Goal: Task Accomplishment & Management: Manage account settings

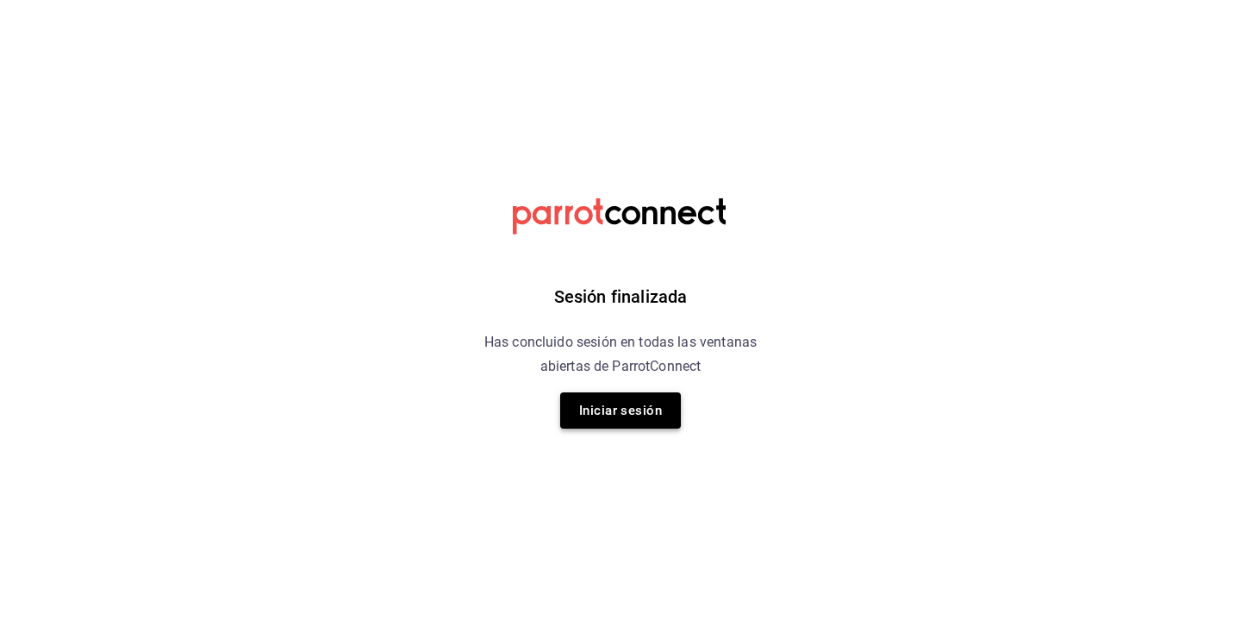
click at [603, 396] on button "Iniciar sesión" at bounding box center [620, 410] width 121 height 36
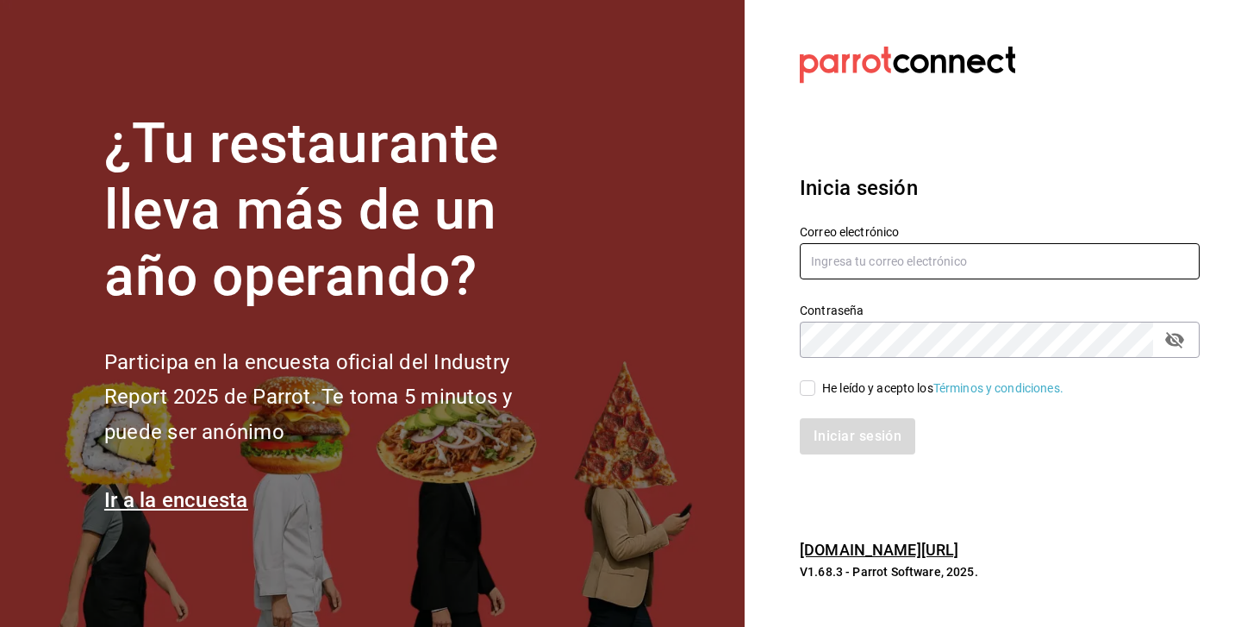
type input "davidmetta4@gmail.com"
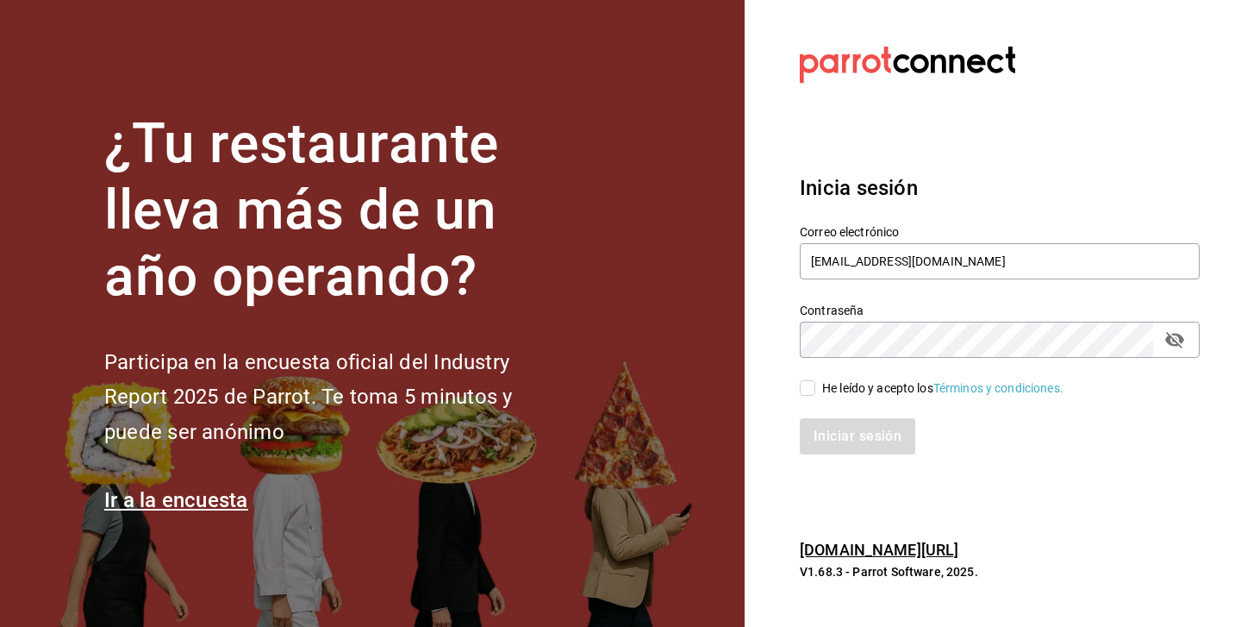
click at [1182, 340] on icon "passwordField" at bounding box center [1174, 340] width 19 height 16
click at [807, 390] on input "He leído y acepto los Términos y condiciones." at bounding box center [808, 388] width 16 height 16
checkbox input "true"
click at [804, 421] on button "Iniciar sesión" at bounding box center [858, 436] width 117 height 36
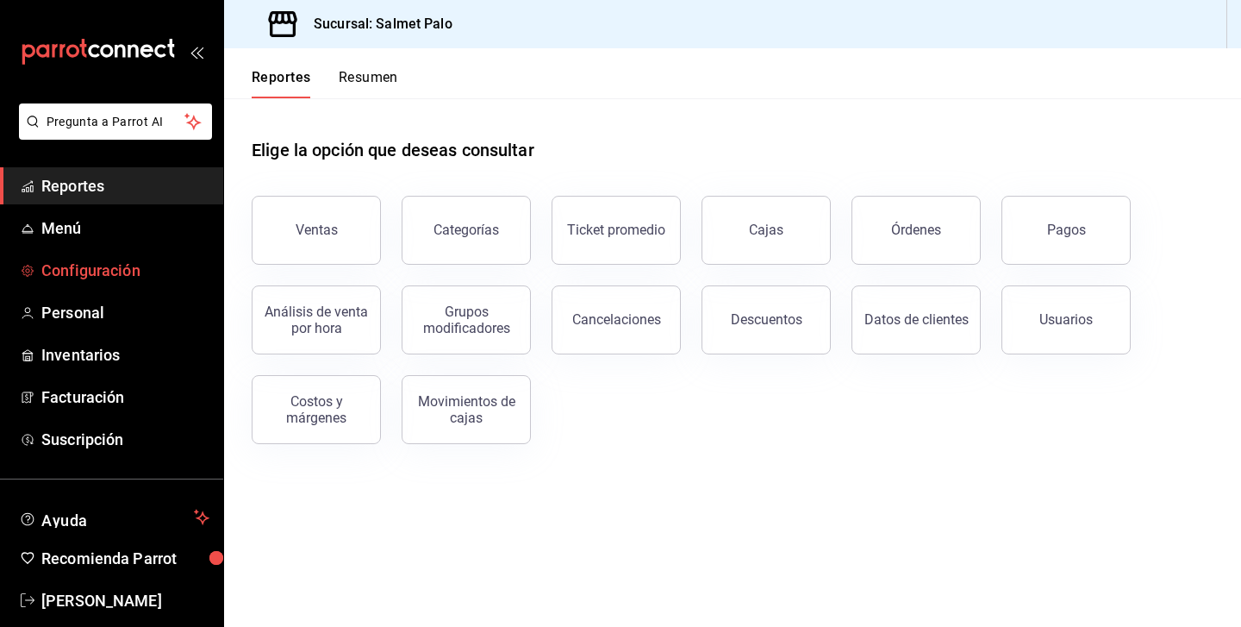
click at [59, 262] on span "Configuración" at bounding box center [125, 270] width 168 height 23
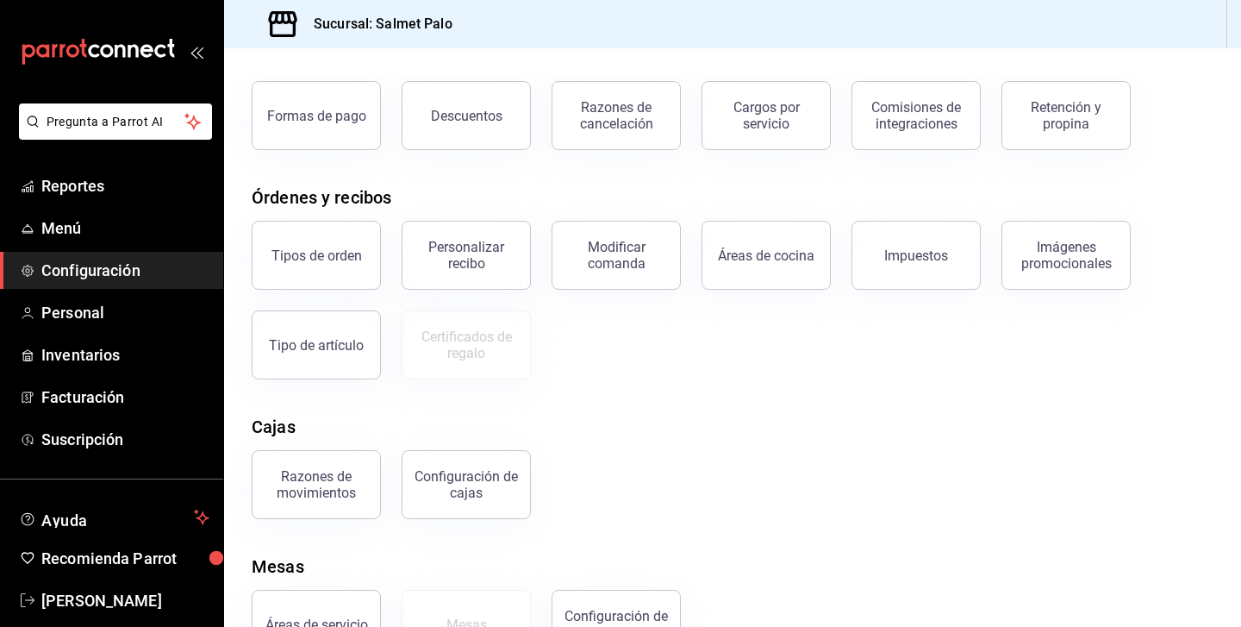
scroll to position [99, 0]
click at [435, 253] on div "Personalizar recibo" at bounding box center [466, 254] width 107 height 33
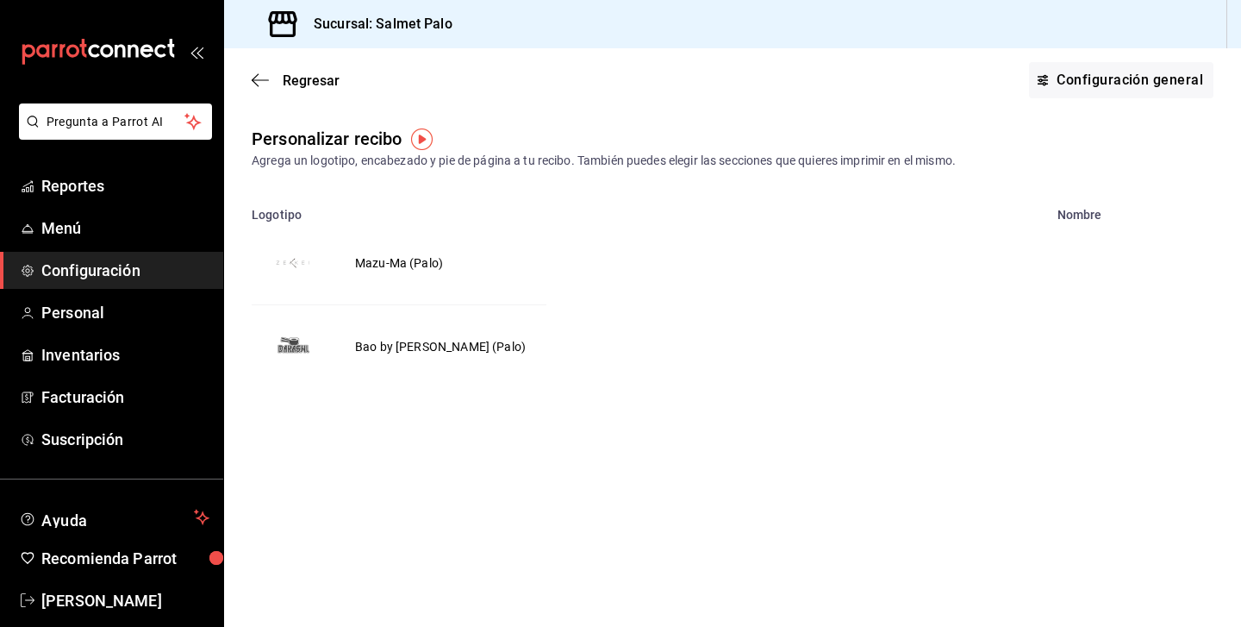
click at [287, 272] on img "voidReasonsTable" at bounding box center [292, 262] width 41 height 41
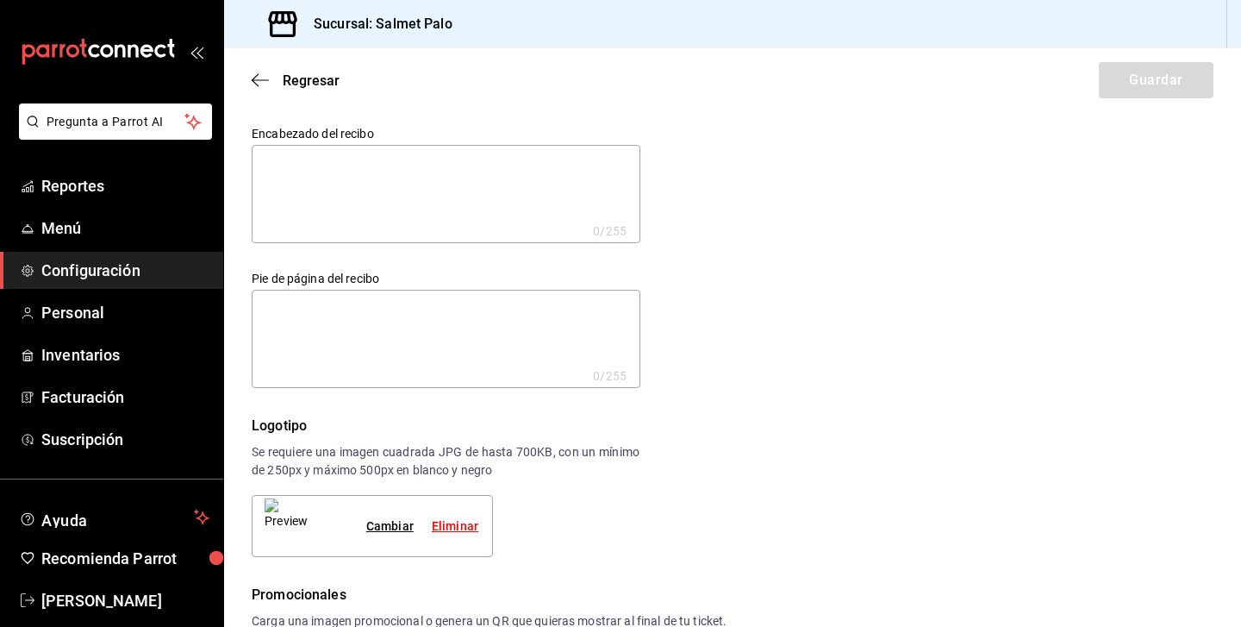
click at [314, 200] on textarea at bounding box center [446, 194] width 389 height 98
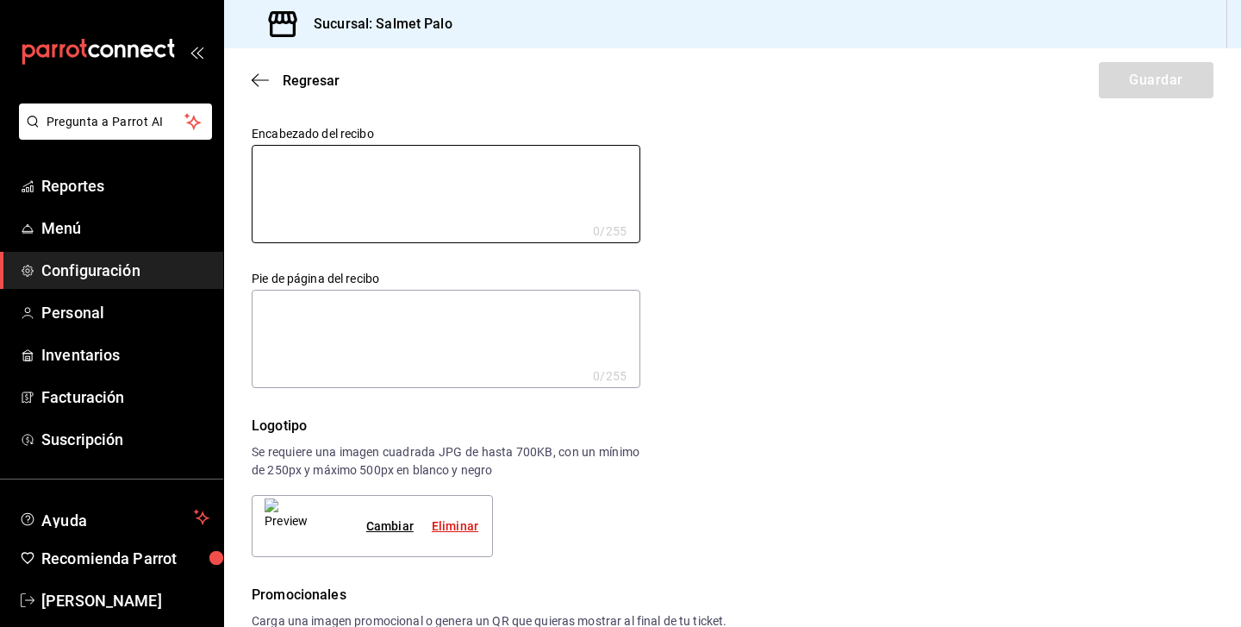
click at [459, 527] on div "Eliminar" at bounding box center [455, 526] width 47 height 18
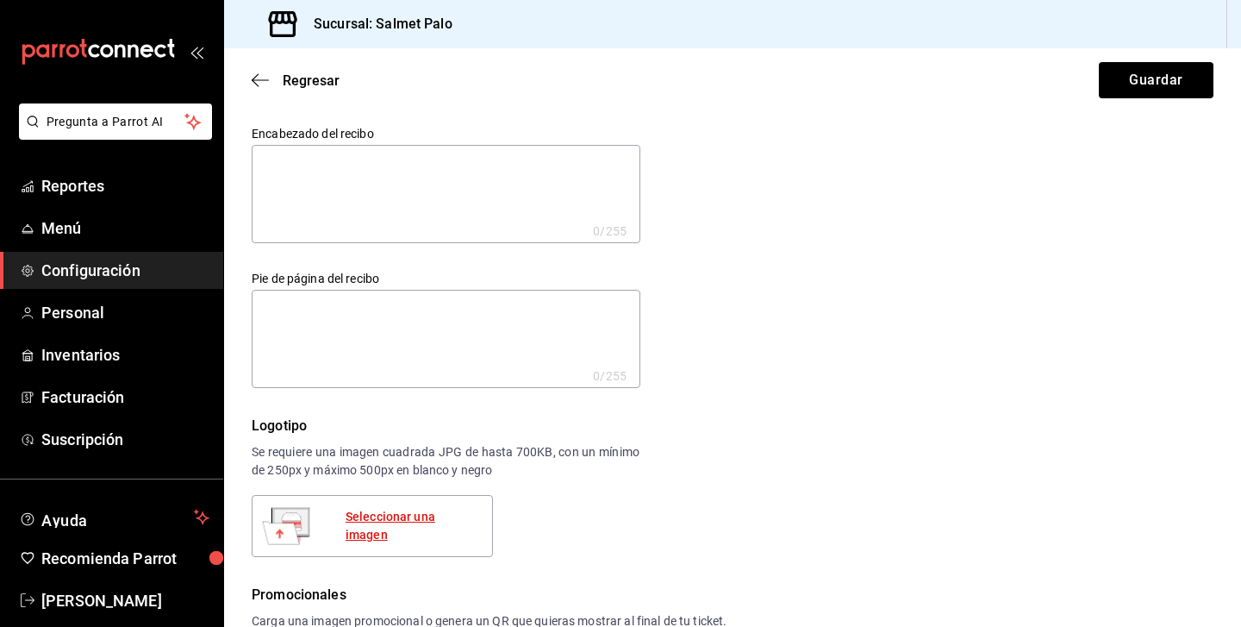
click at [389, 526] on div "Seleccionar una imagen" at bounding box center [412, 526] width 133 height 36
click at [444, 532] on div "Seleccionar una imagen" at bounding box center [412, 526] width 133 height 36
click at [373, 520] on div "Seleccionar una imagen" at bounding box center [412, 526] width 133 height 36
click at [400, 521] on div "Seleccionar una imagen" at bounding box center [412, 526] width 133 height 36
click at [430, 521] on div "Seleccionar una imagen" at bounding box center [412, 526] width 133 height 36
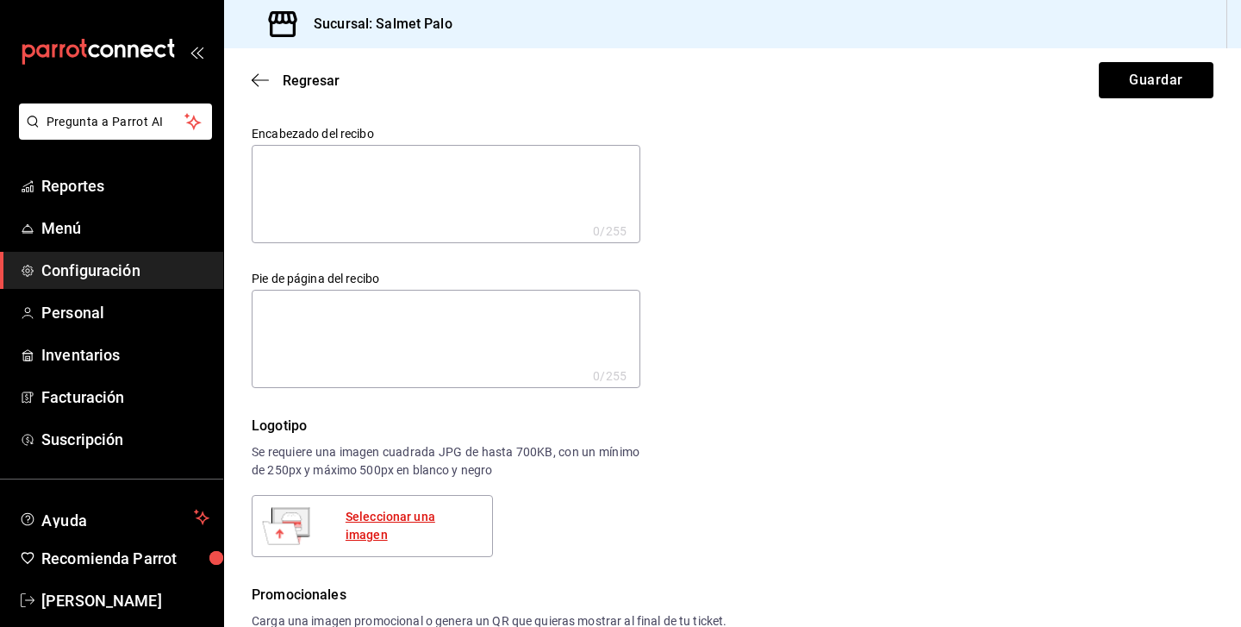
click at [401, 529] on div "Seleccionar una imagen" at bounding box center [412, 526] width 133 height 36
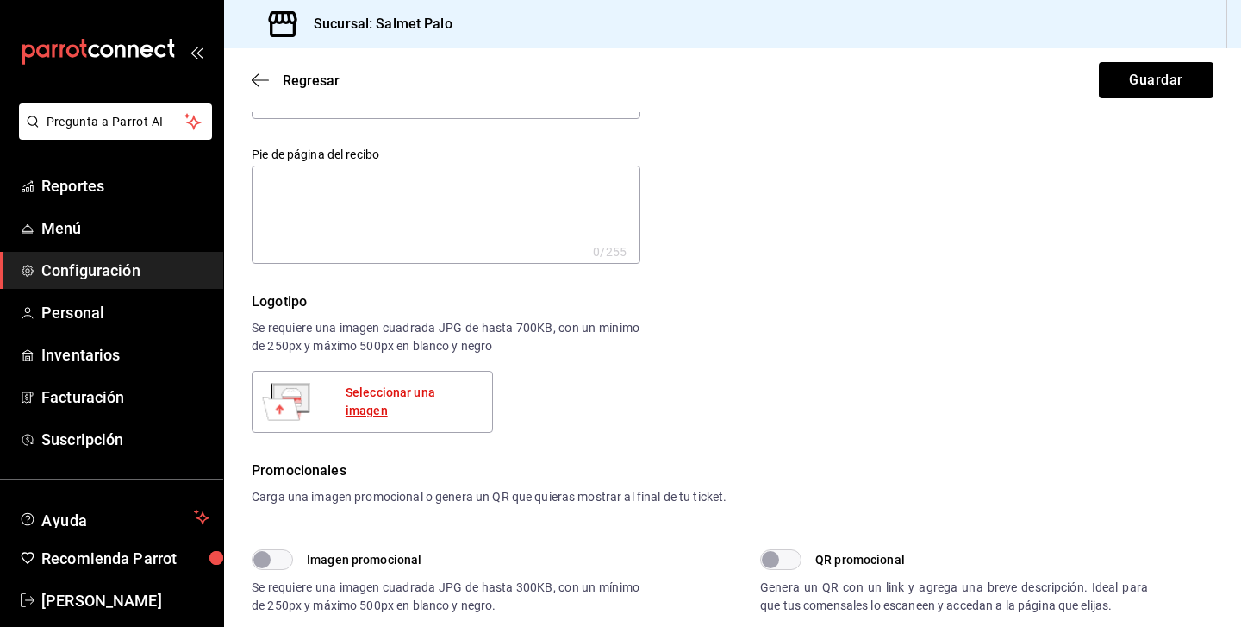
scroll to position [122, 0]
click at [433, 395] on div "Seleccionar una imagen" at bounding box center [412, 403] width 133 height 36
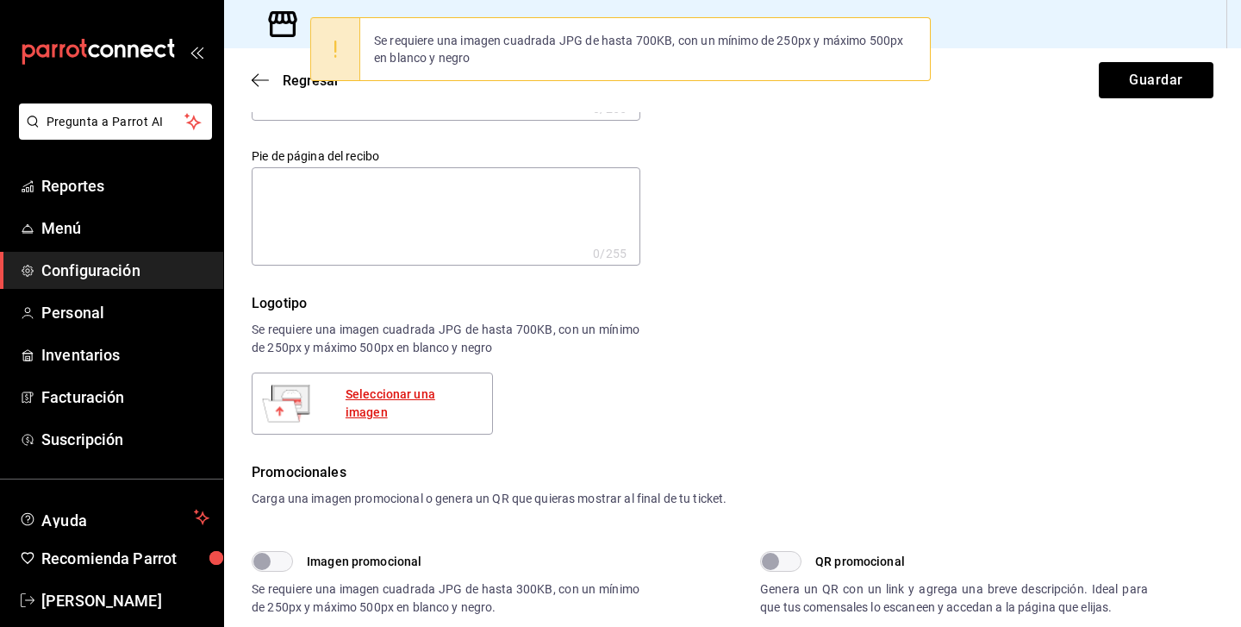
click at [429, 406] on div "Seleccionar una imagen" at bounding box center [412, 403] width 133 height 36
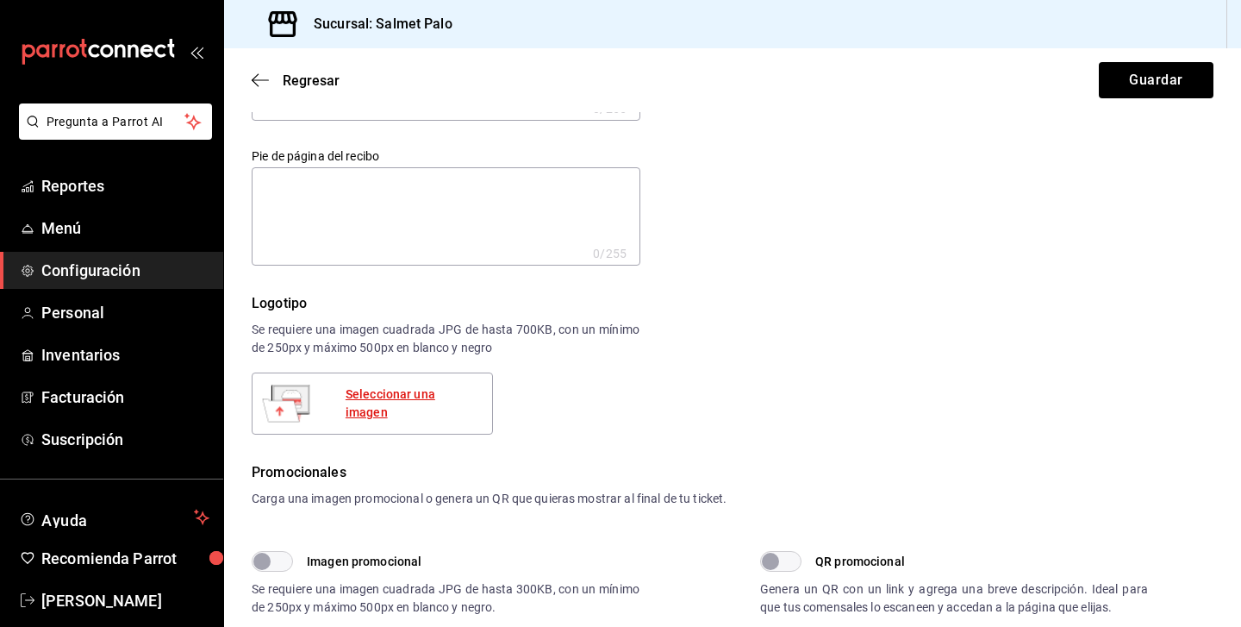
click at [435, 399] on div "Seleccionar una imagen" at bounding box center [412, 403] width 133 height 36
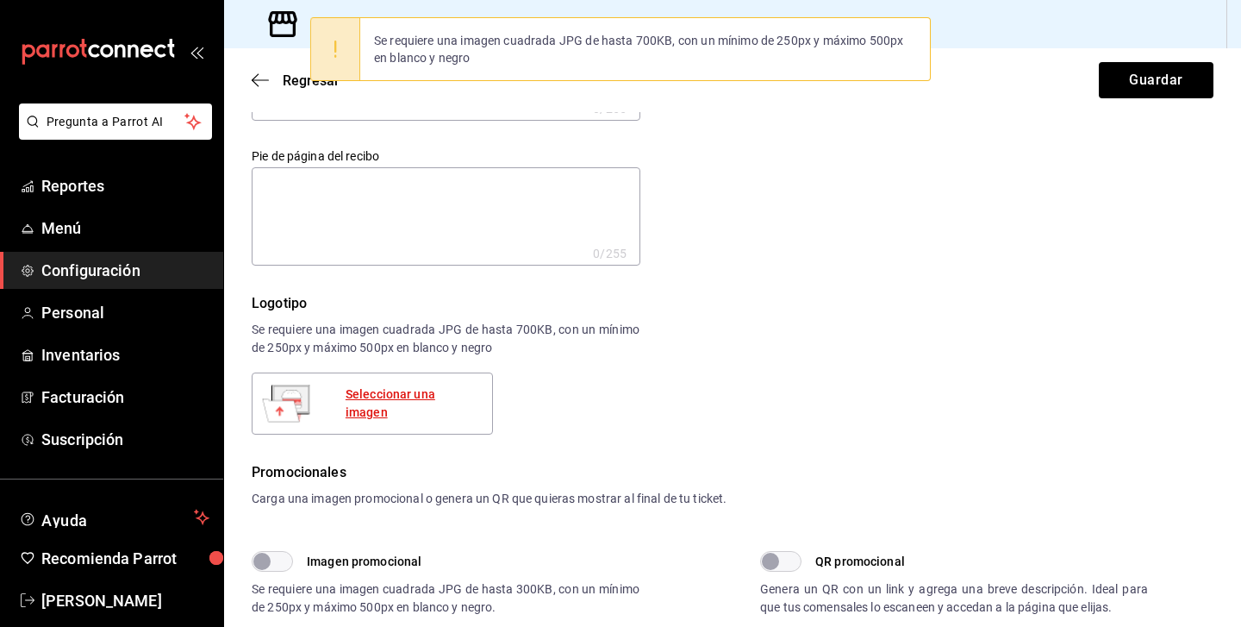
click at [413, 396] on div "Seleccionar una imagen" at bounding box center [412, 403] width 133 height 36
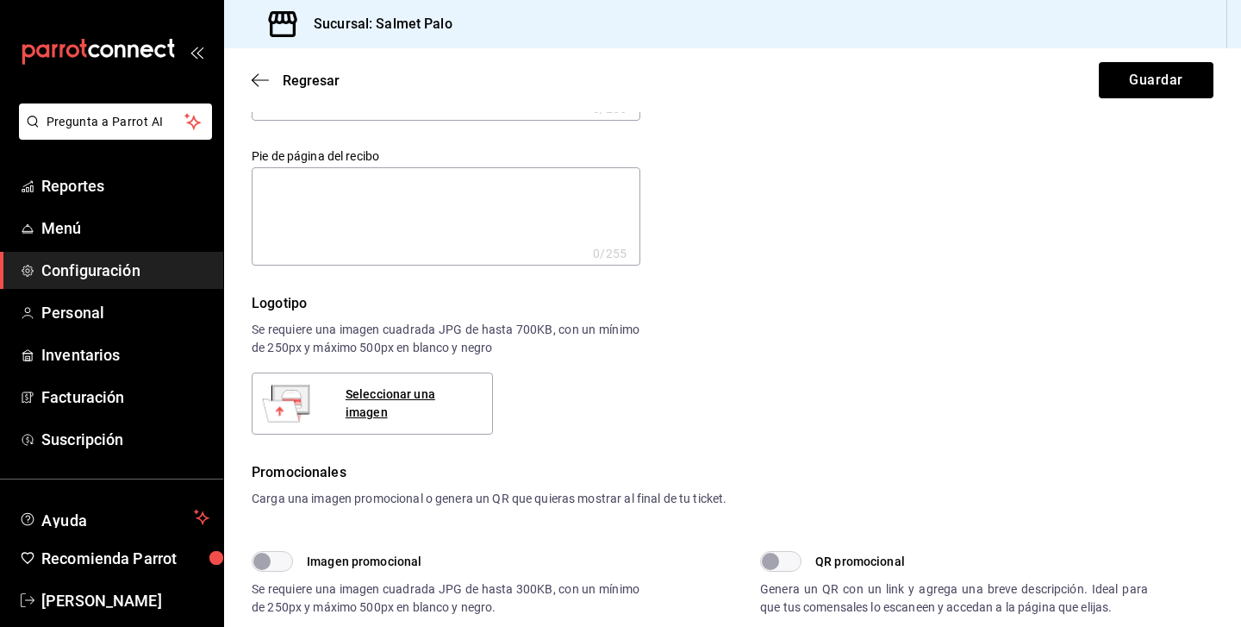
click at [422, 413] on div "Seleccionar una imagen" at bounding box center [372, 403] width 241 height 62
click at [428, 392] on div "Seleccionar una imagen" at bounding box center [372, 403] width 241 height 62
click at [426, 396] on div "Seleccionar una imagen" at bounding box center [412, 403] width 133 height 36
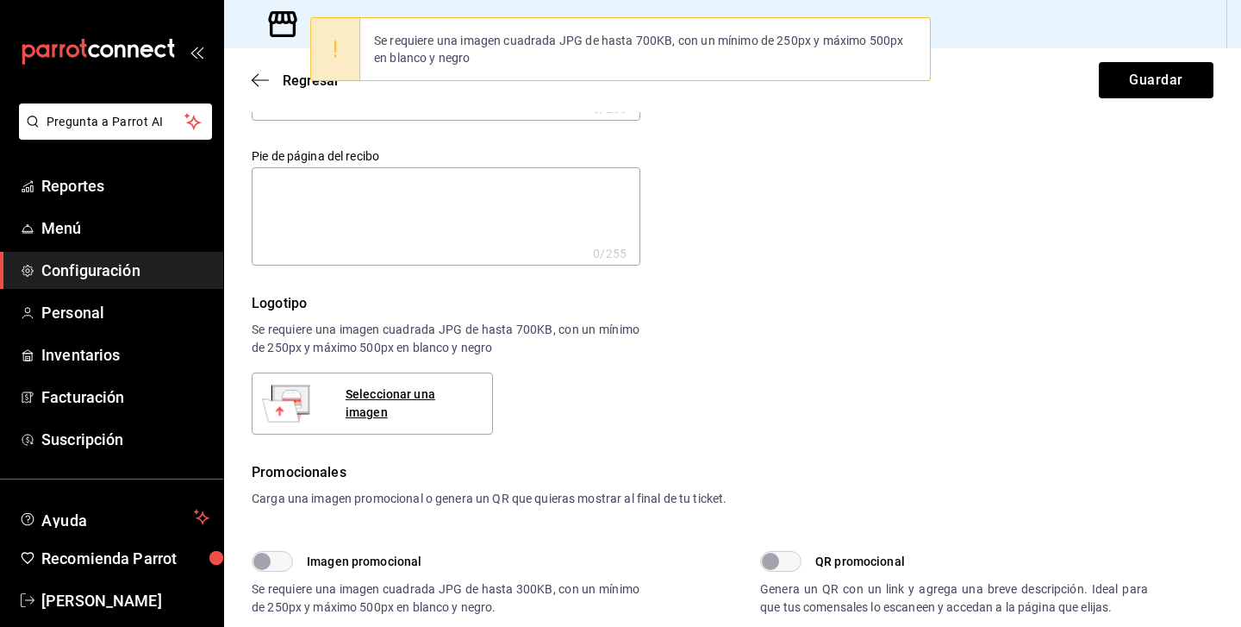
click at [780, 242] on div "Encabezado del recibo x 0 /255 Encabezado del recibo Pie de página del recibo x…" at bounding box center [722, 124] width 983 height 283
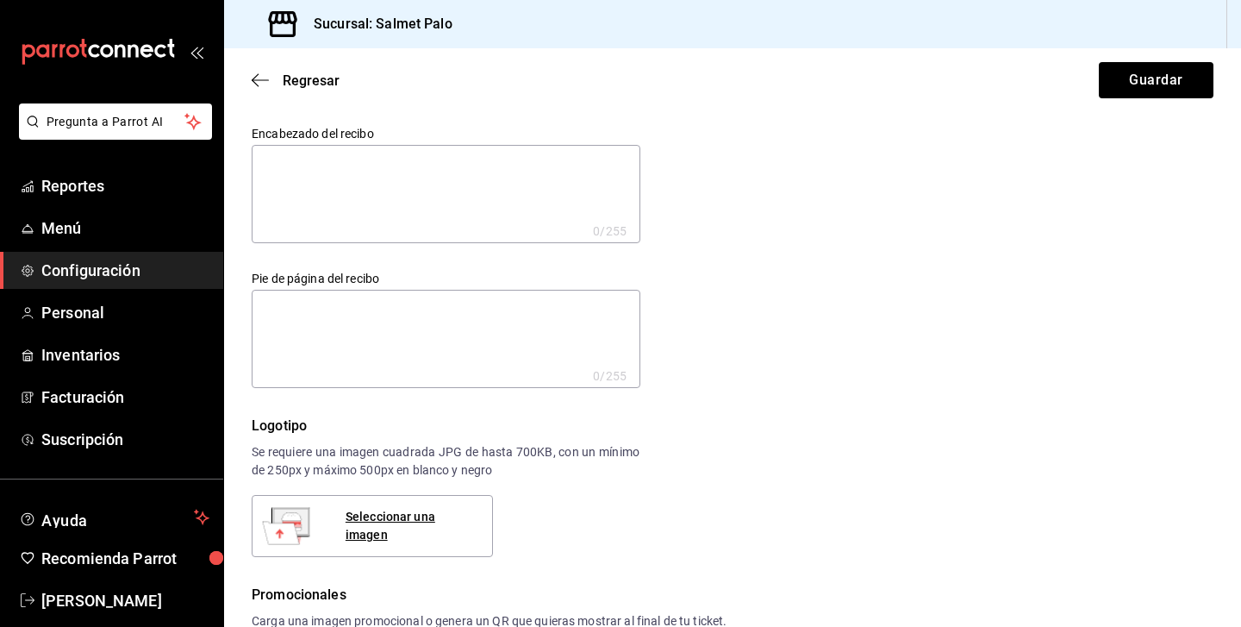
scroll to position [0, 0]
click at [445, 521] on div "Seleccionar una imagen" at bounding box center [412, 526] width 133 height 36
click at [304, 189] on textarea at bounding box center [446, 194] width 389 height 98
type textarea "G"
type textarea "x"
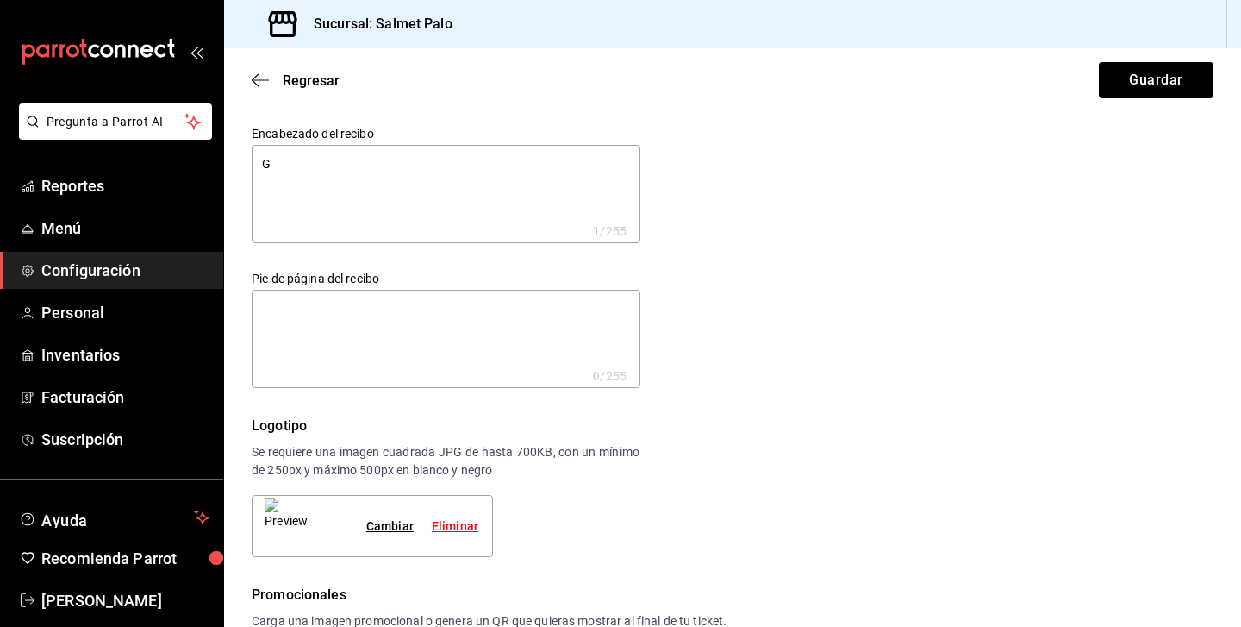
type textarea "Gr"
type textarea "x"
type textarea "Gru"
type textarea "x"
type textarea "Gruo"
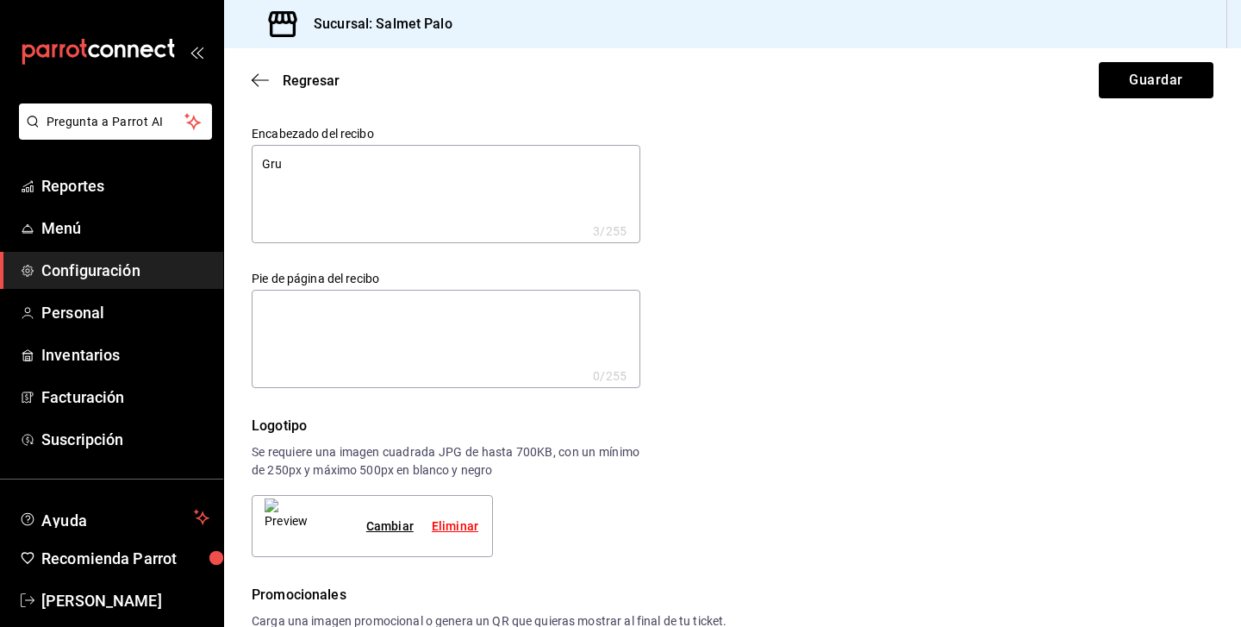
type textarea "x"
type textarea "Gruoi"
type textarea "x"
type textarea "Gruo"
type textarea "x"
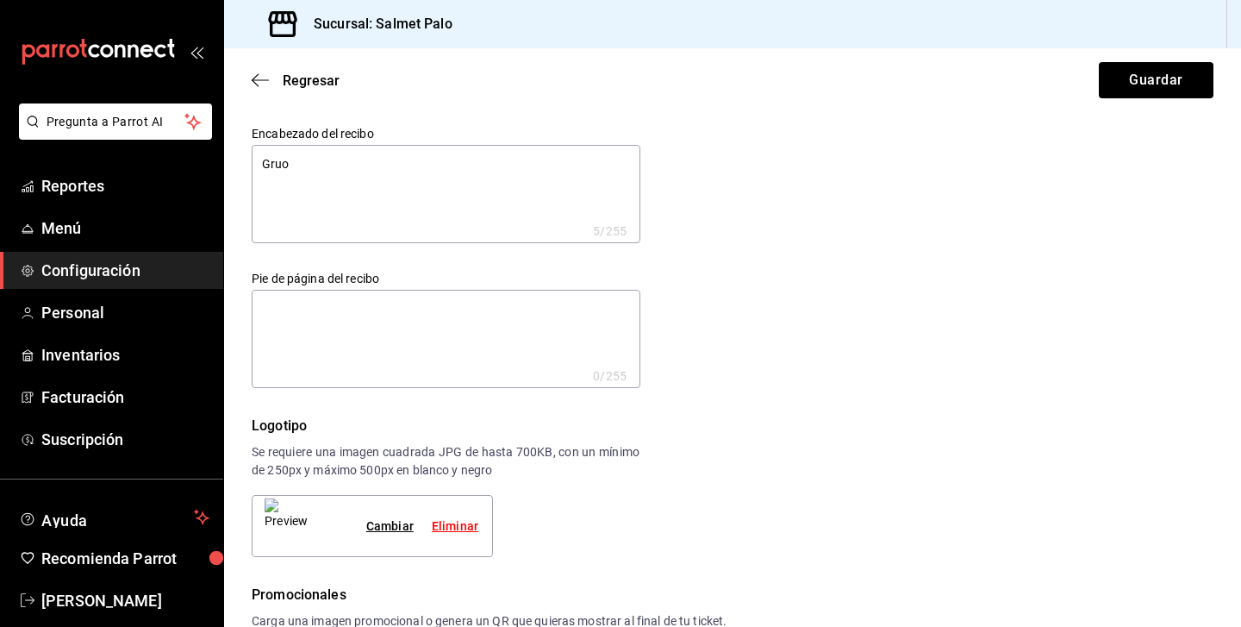
type textarea "Gru"
type textarea "x"
type textarea "Grup"
type textarea "x"
type textarea "Grupo"
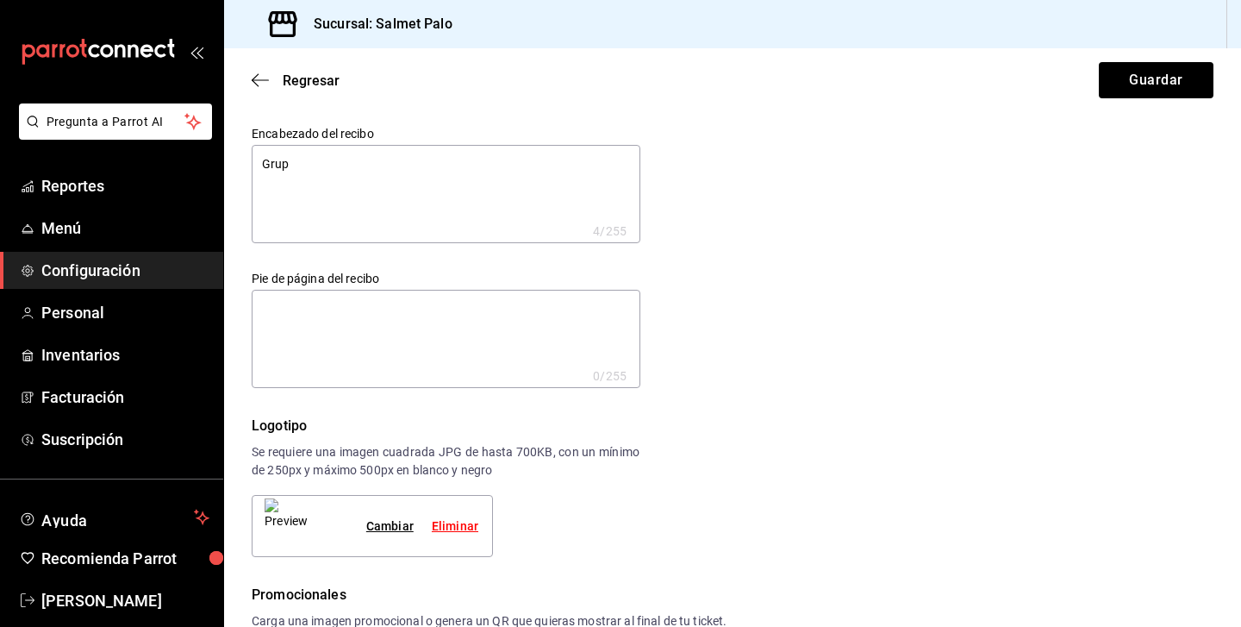
type textarea "x"
type textarea "Grupo"
type textarea "x"
type textarea "Grupo M"
type textarea "x"
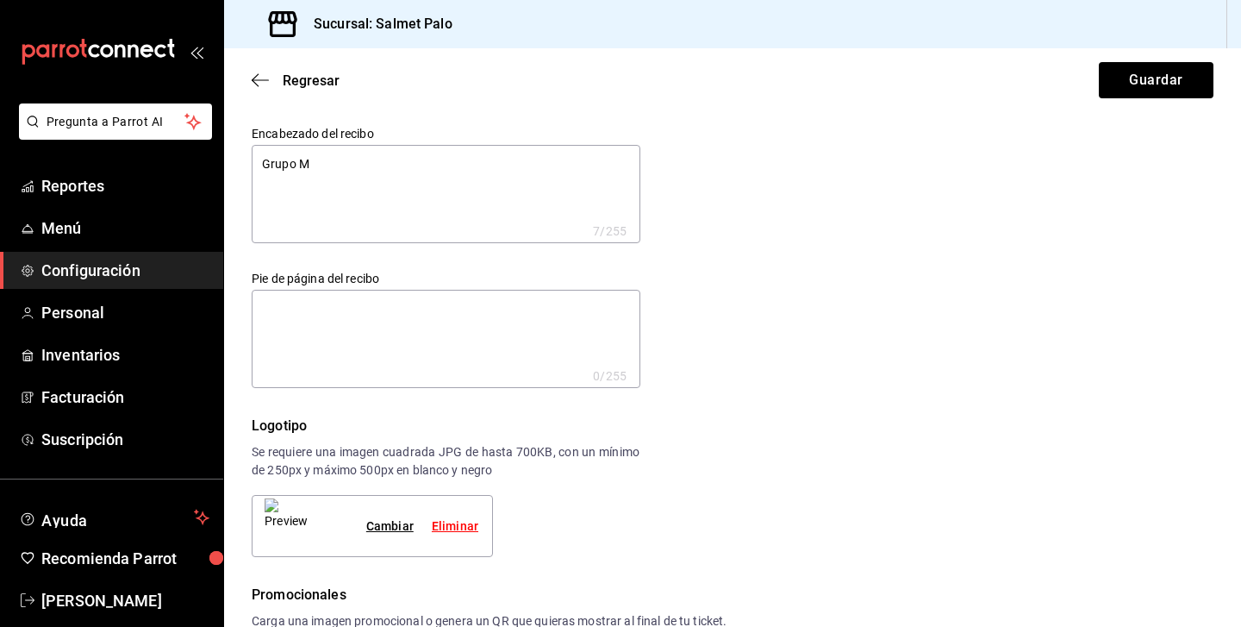
type textarea "Grupo Ma"
type textarea "x"
type textarea "Grupo Maz"
type textarea "x"
type textarea "Grupo Mazu"
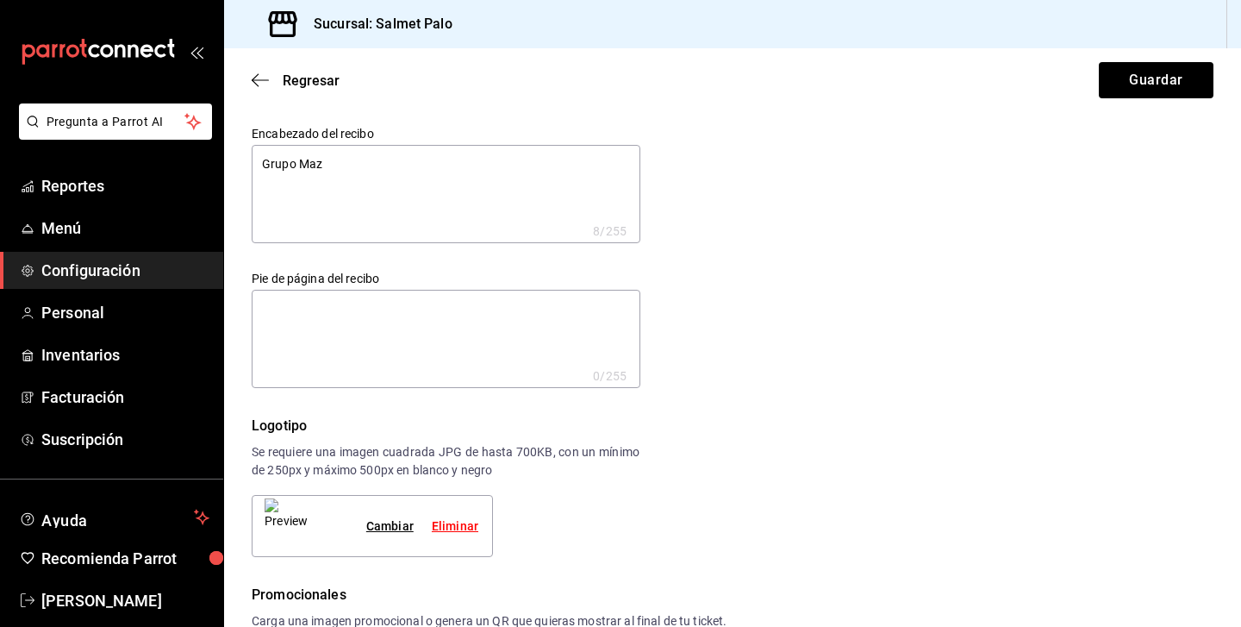
type textarea "x"
type textarea "Grupo Mazu-"
type textarea "x"
type textarea "Grupo Mazu-m"
type textarea "x"
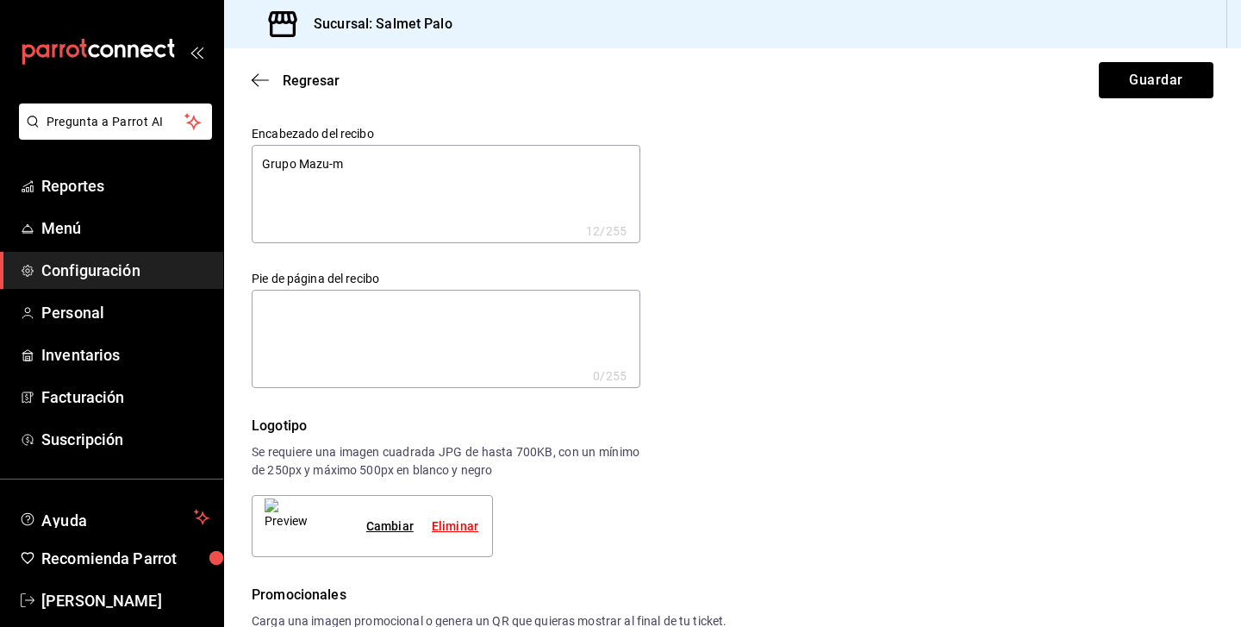
type textarea "Grupo Mazu-ma"
type textarea "x"
type textarea "Grupo Mazu-ma"
type textarea "x"
type textarea "Grupo Mazu-ma a"
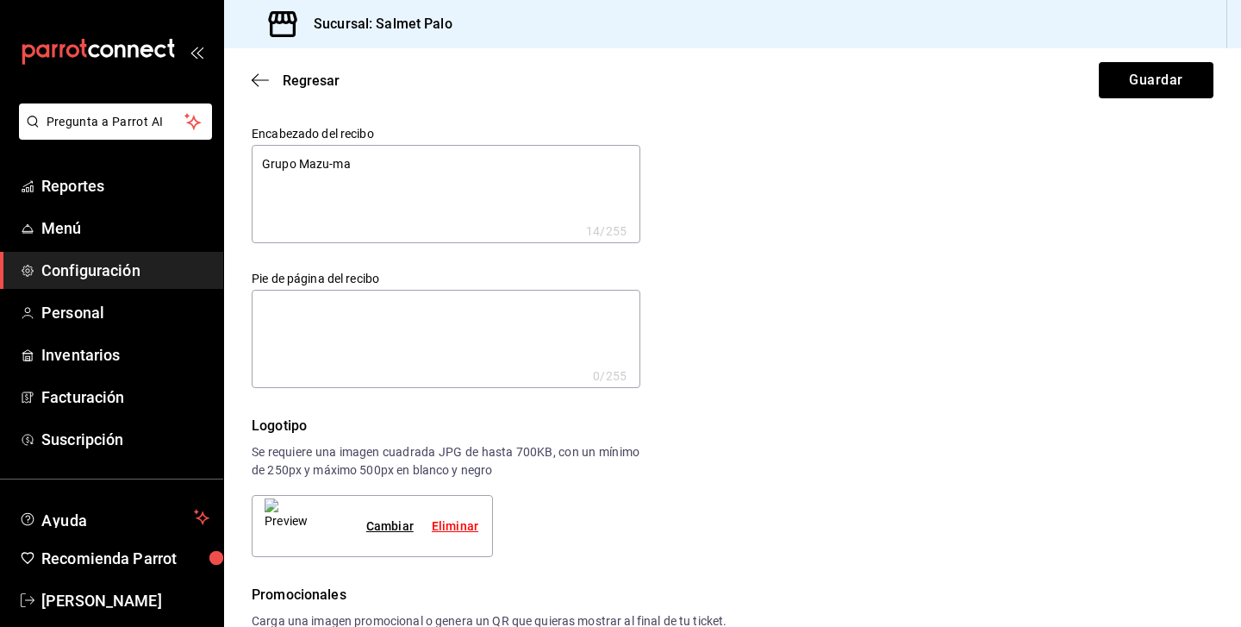
type textarea "x"
type textarea "Grupo Mazu-ma av"
type textarea "x"
type textarea "Grupo Mazu-ma a"
type textarea "x"
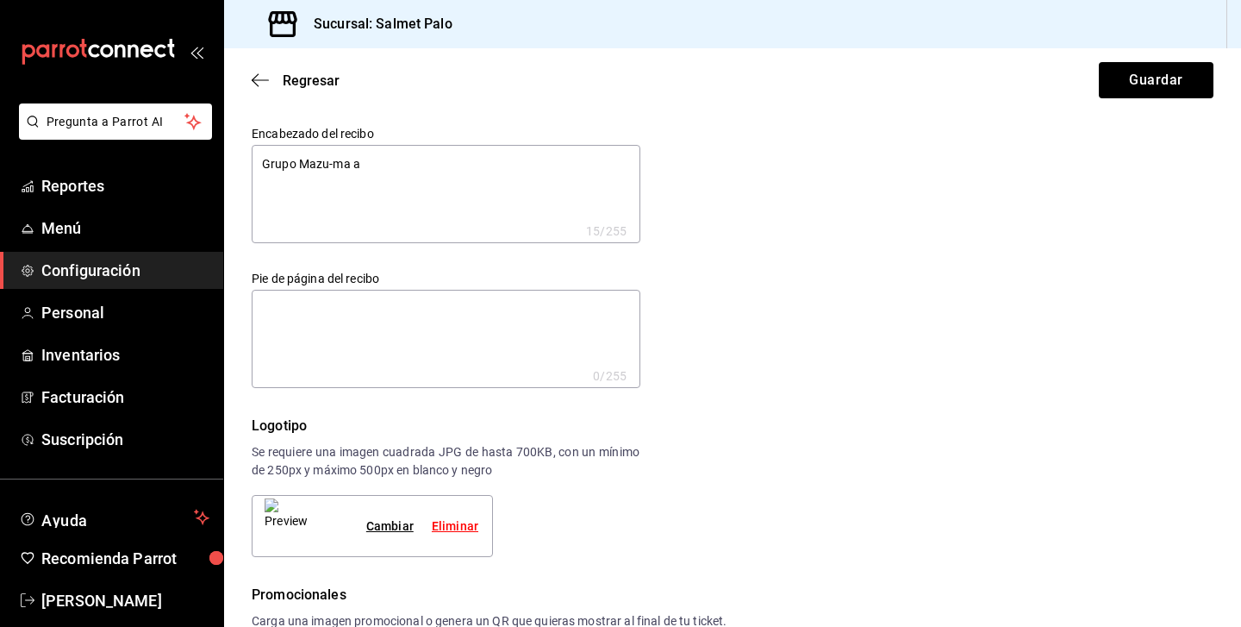
type textarea "Grupo Mazu-ma"
type textarea "x"
type textarea "Grupo Mazu-ma"
type textarea "x"
type textarea "Grupo Mazu-ma a"
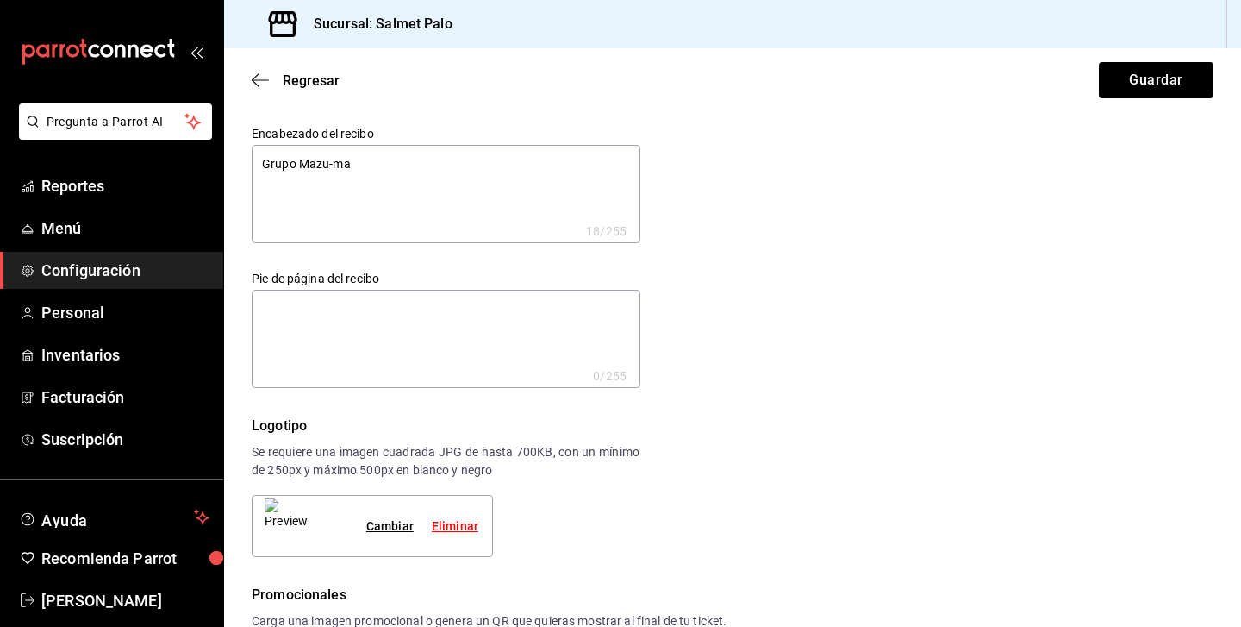
type textarea "x"
type textarea "Grupo Mazu-ma av"
type textarea "x"
type textarea "Grupo Mazu-ma av"
type textarea "x"
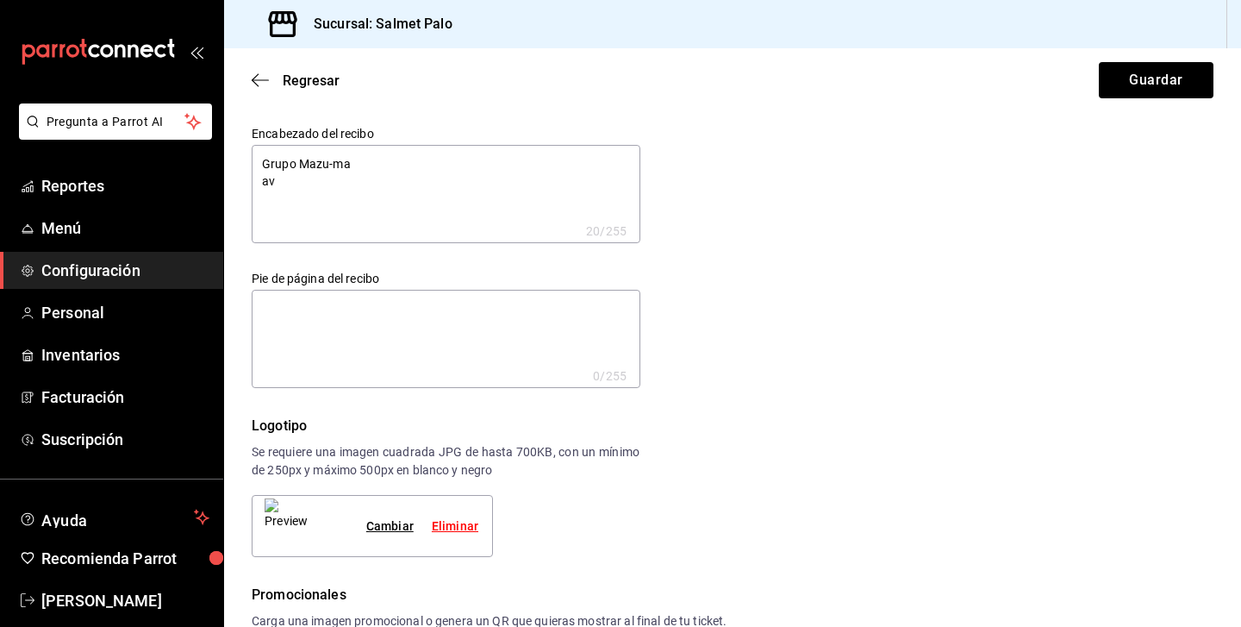
type textarea "Grupo Mazu-ma av p"
type textarea "x"
type textarea "Grupo Mazu-ma av pa"
type textarea "x"
type textarea "Grupo Mazu-ma av pal"
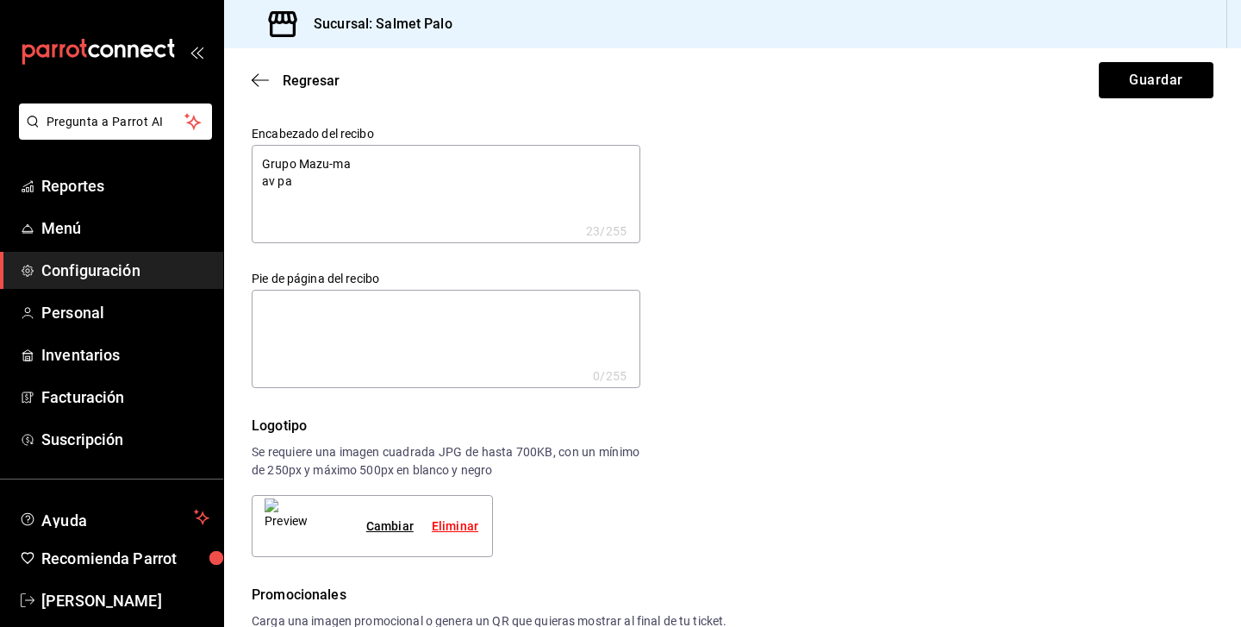
type textarea "x"
type textarea "Grupo Mazu-ma av palo"
type textarea "x"
type textarea "Grupo Mazu-ma av palo"
type textarea "x"
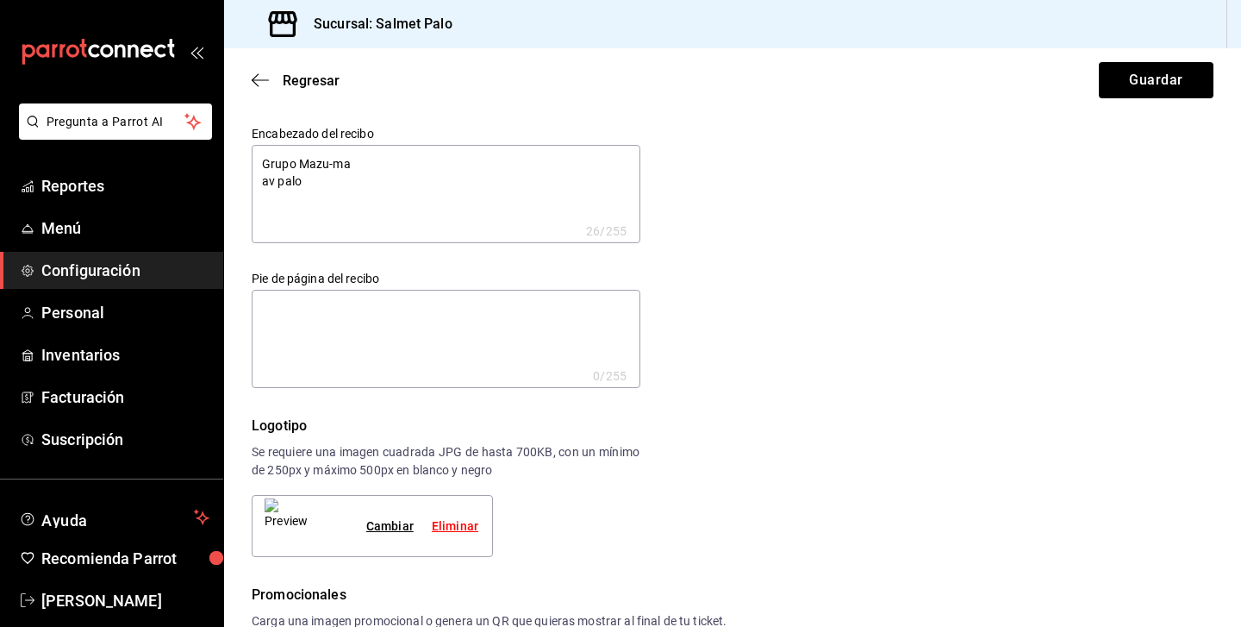
type textarea "Grupo Mazu-ma av palo s"
type textarea "x"
type textarea "Grupo Mazu-ma av palo so"
type textarea "x"
type textarea "Grupo Mazu-ma av palo sol"
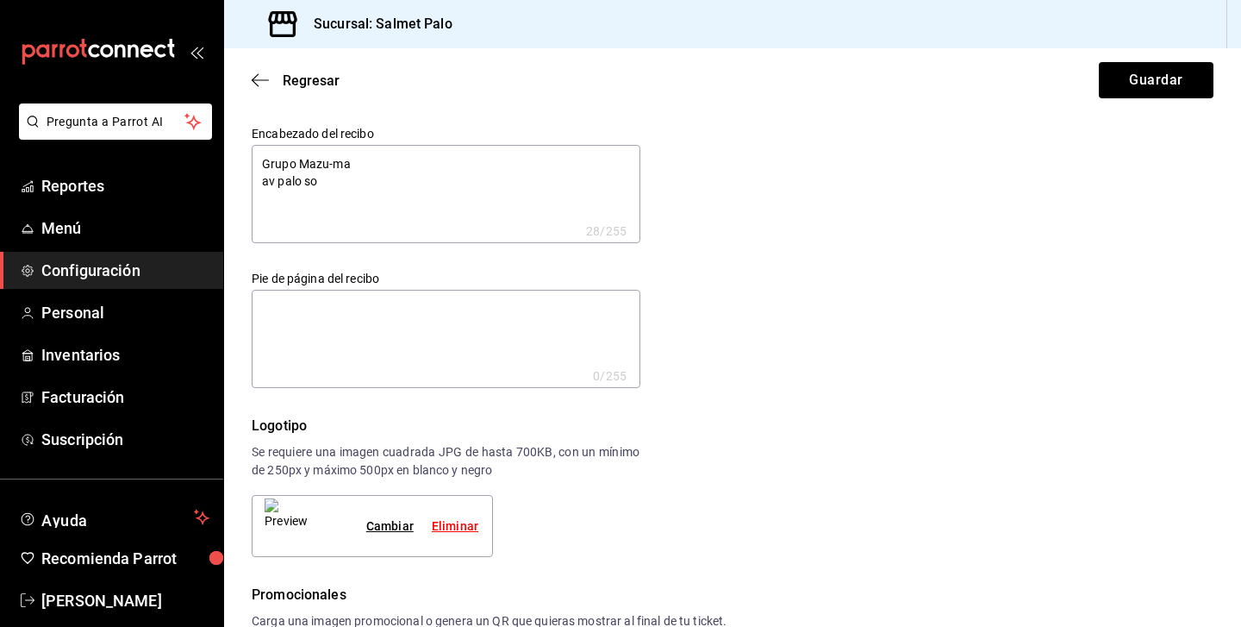
type textarea "x"
type textarea "Grupo Mazu-ma av palo solo"
type textarea "x"
type textarea "Grupo Mazu-ma av palo solo"
type textarea "x"
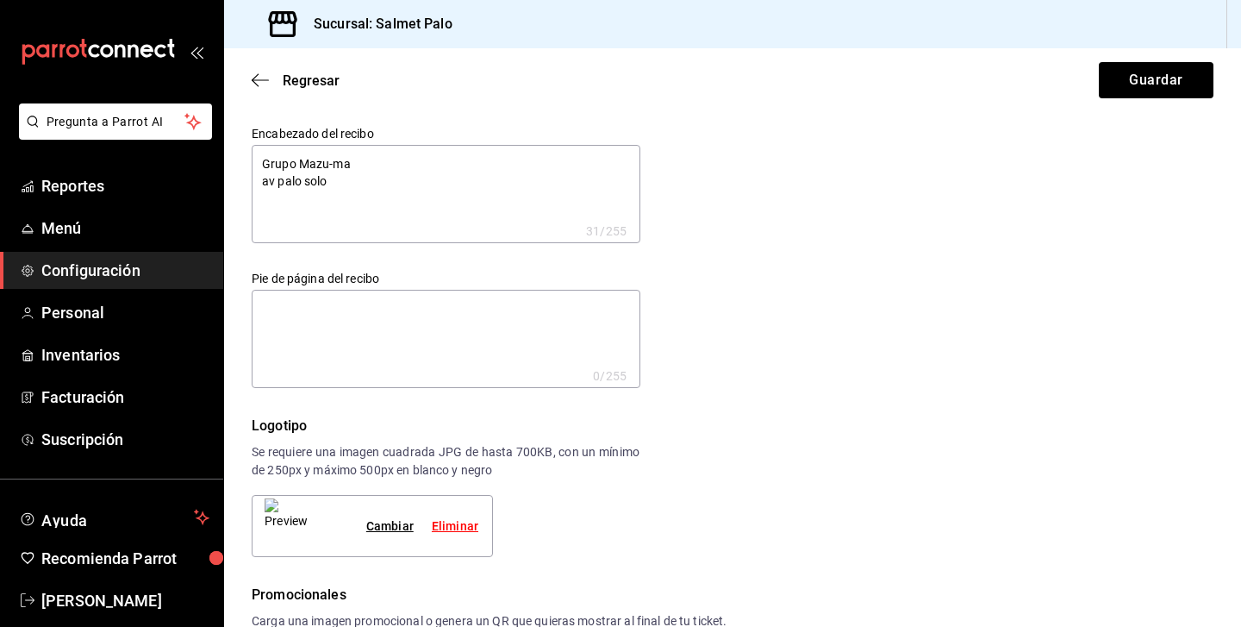
type textarea "Grupo Mazu-ma av palo solo 5"
type textarea "x"
type textarea "Grupo Mazu-ma av palo solo"
type textarea "x"
type textarea "Grupo Mazu-ma av palo solo"
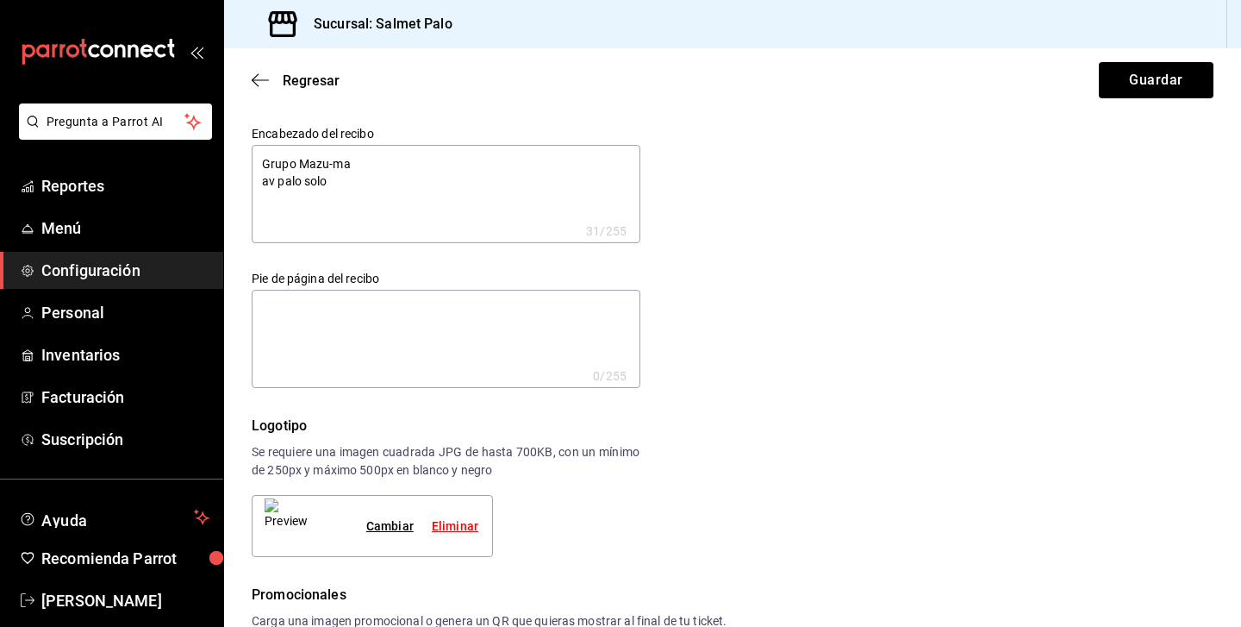
type textarea "x"
type textarea "Grupo Mazu-ma av palo solo 5"
type textarea "x"
type textarea "Grupo Mazu-ma av palo solo 55"
type textarea "x"
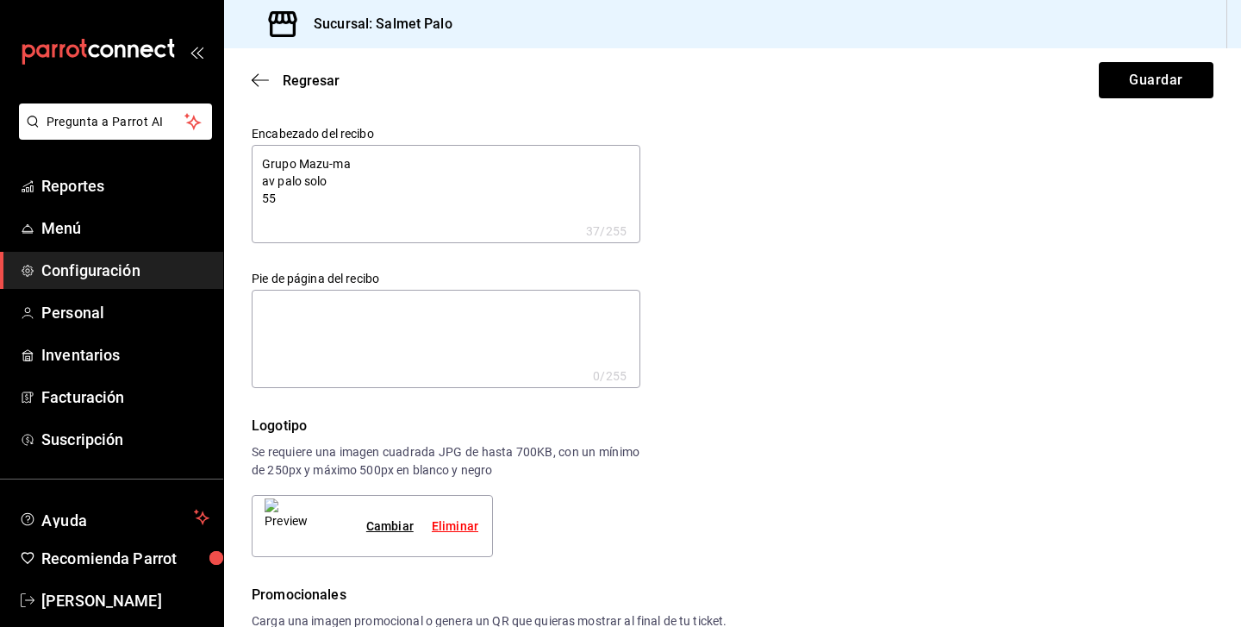
type textarea "Grupo Mazu-ma av palo solo 555"
type textarea "x"
type textarea "Grupo Mazu-ma av palo solo 5554"
type textarea "x"
type textarea "Grupo Mazu-ma av palo solo 55544"
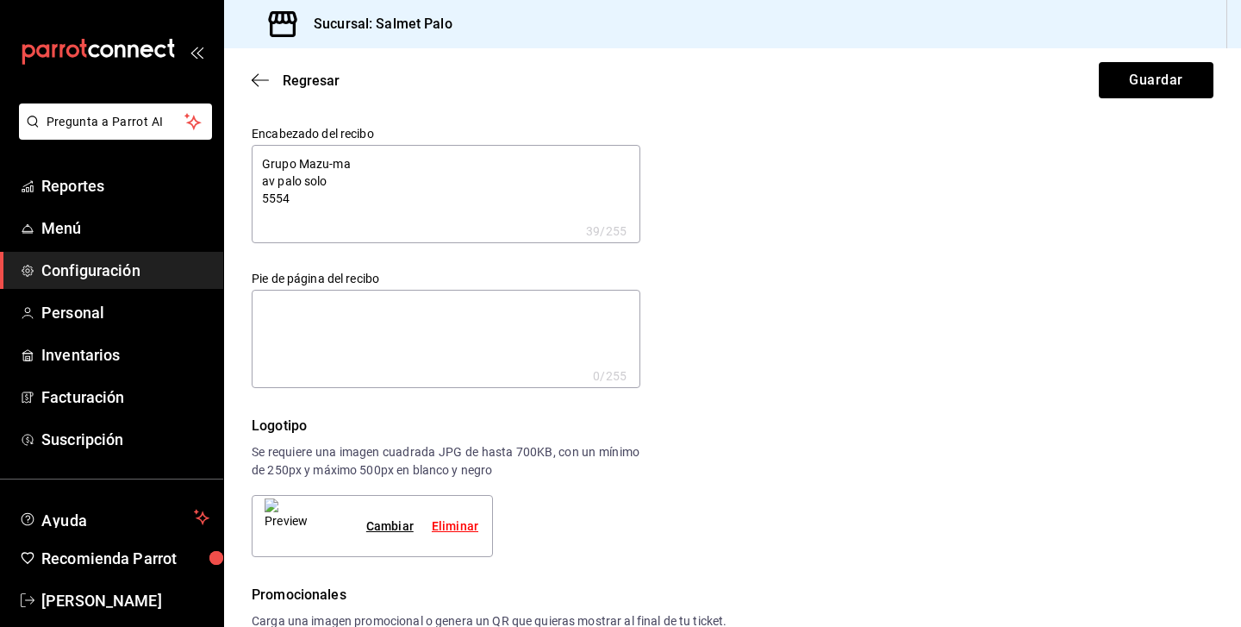
type textarea "x"
type textarea "Grupo Mazu-ma av palo solo 555449"
type textarea "x"
type textarea "Grupo Mazu-ma av palo solo 5554498"
type textarea "x"
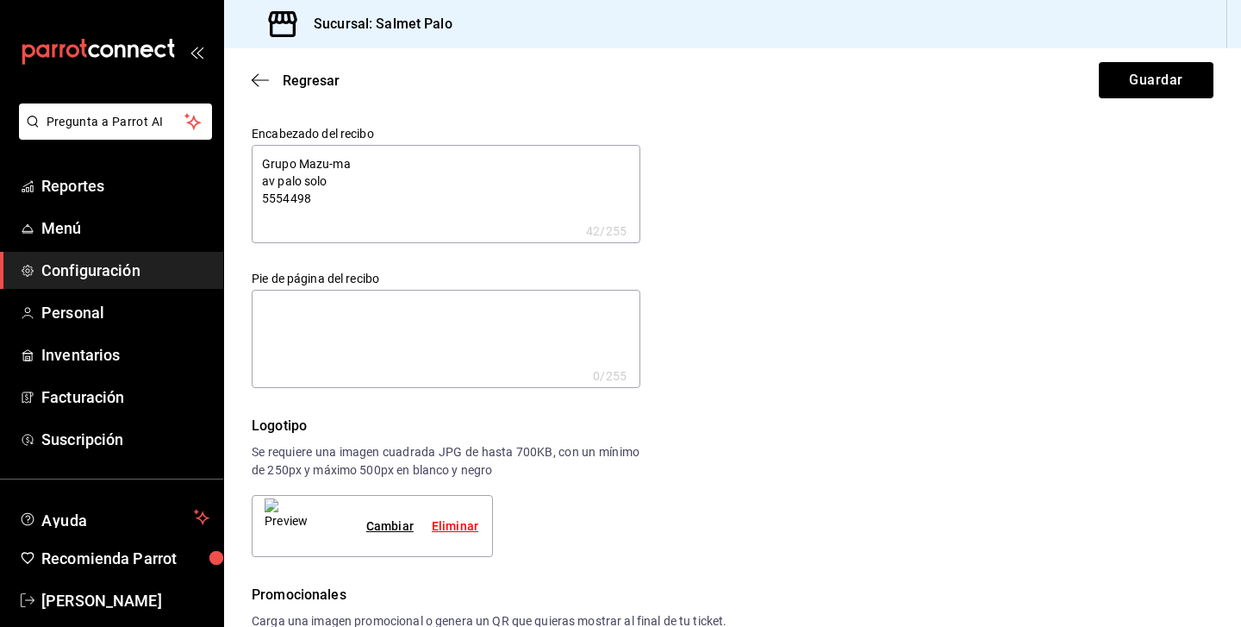
type textarea "Grupo Mazu-ma av palo solo 55544985"
type textarea "x"
type textarea "Grupo Mazu-ma av palo solo 555449857"
type textarea "x"
type textarea "Grupo Mazu-ma av palo solo 5554449857"
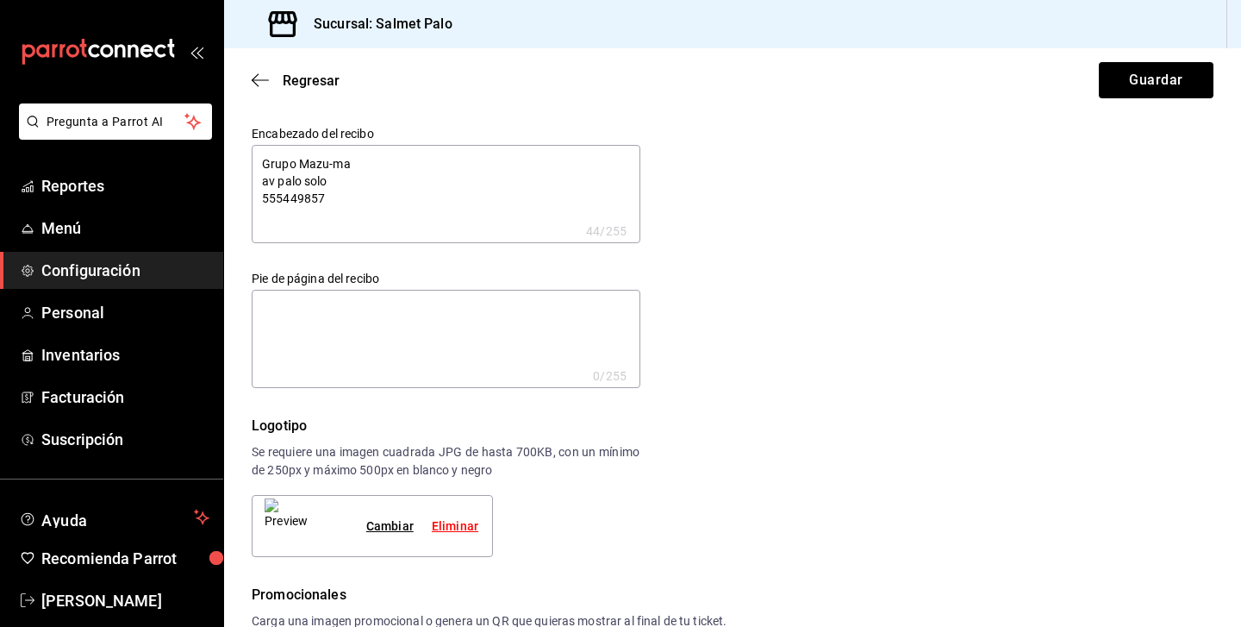
type textarea "x"
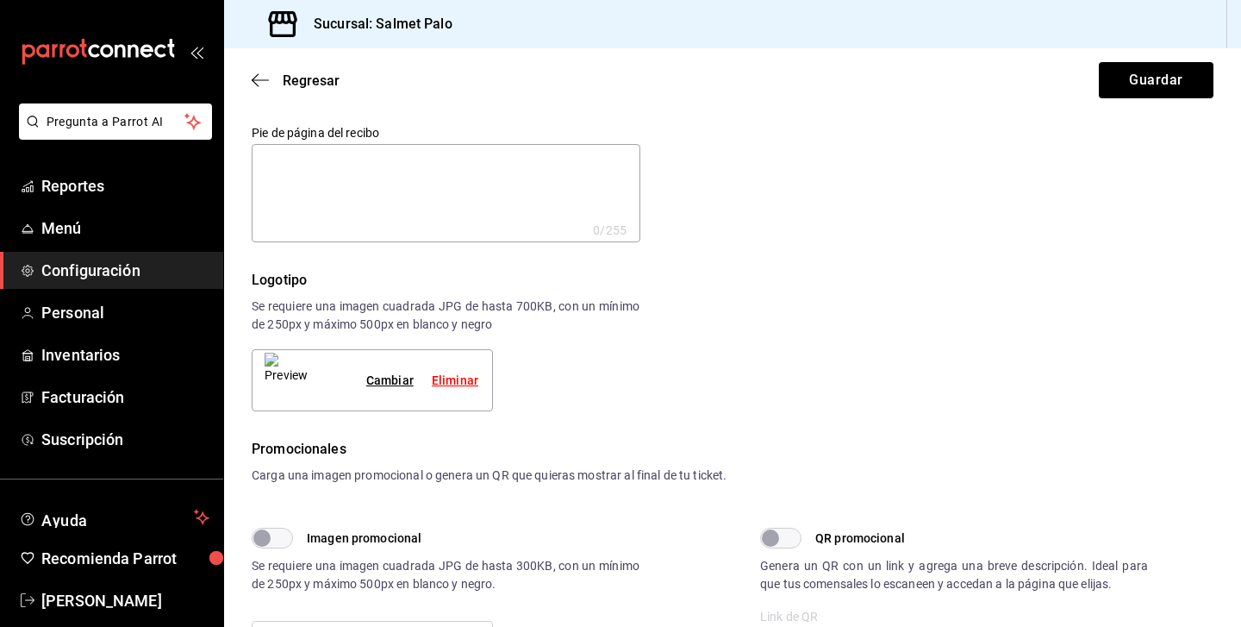
scroll to position [160, 0]
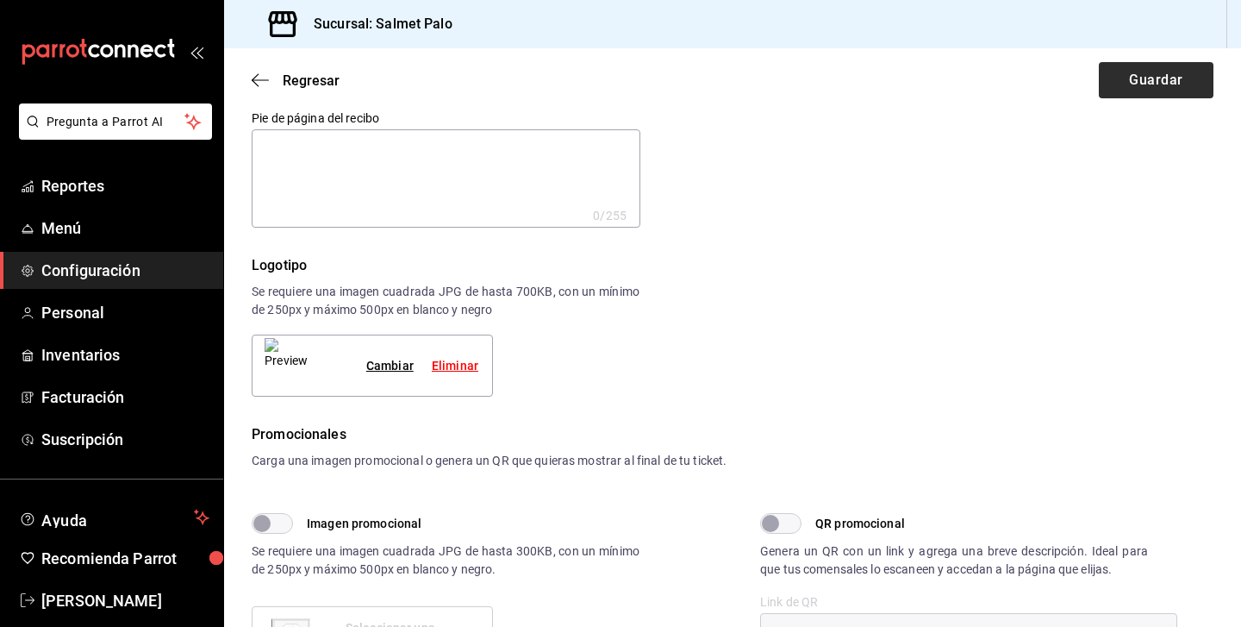
type textarea "Grupo Mazu-ma av palo solo 5554449857"
click at [1145, 69] on button "Guardar" at bounding box center [1156, 80] width 115 height 36
type textarea "x"
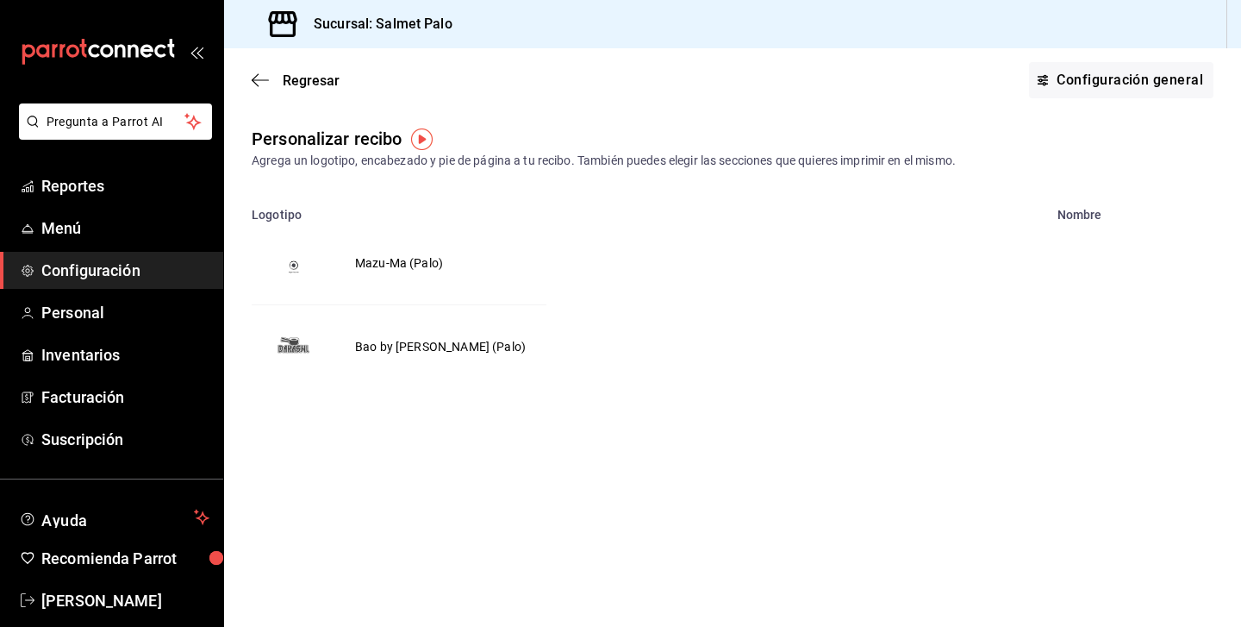
click at [428, 257] on td "Mazu-Ma (Palo)" at bounding box center [398, 263] width 129 height 83
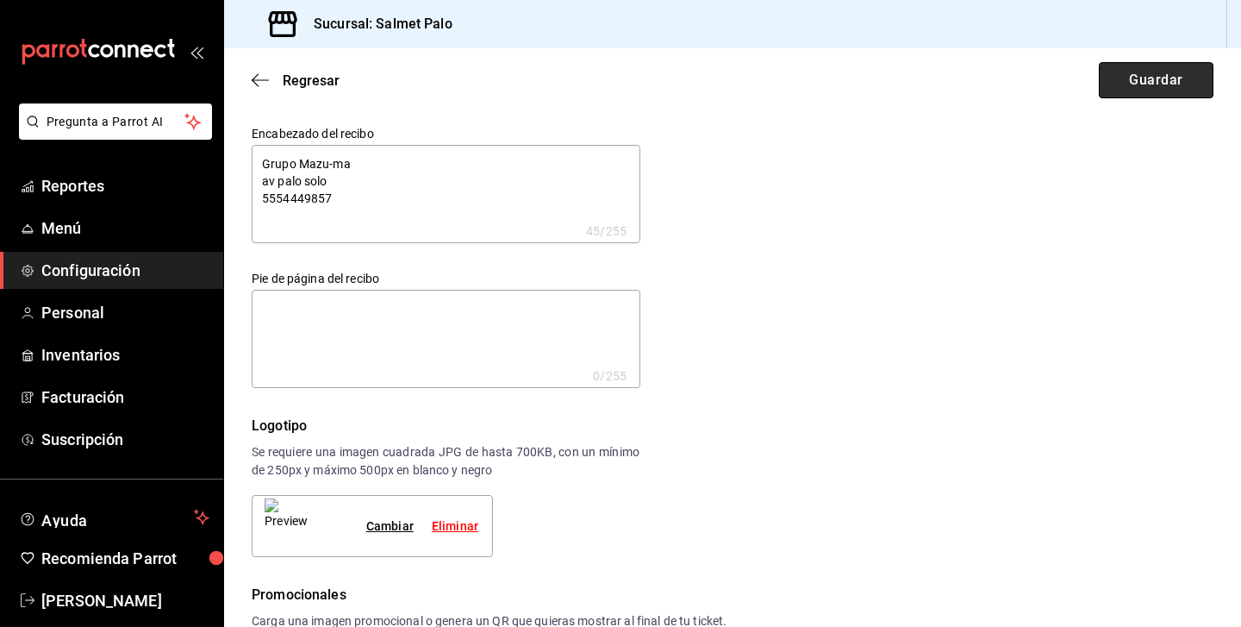
click at [1128, 78] on button "Guardar" at bounding box center [1156, 80] width 115 height 36
type textarea "x"
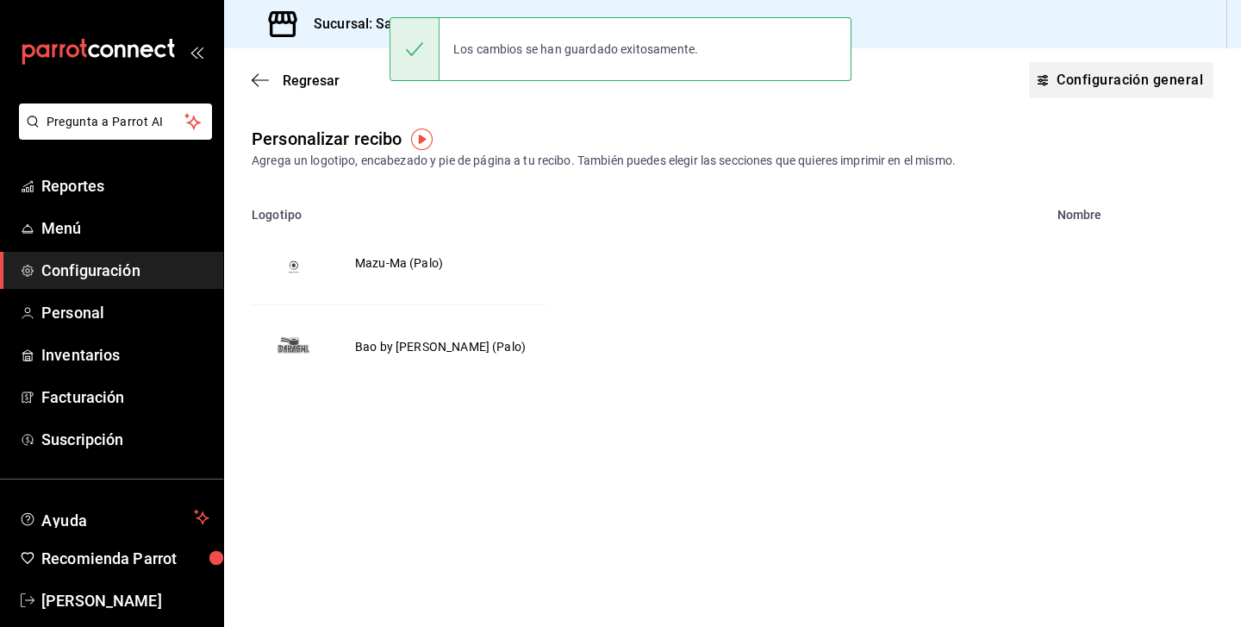
click at [1114, 86] on button "Configuración general" at bounding box center [1121, 80] width 184 height 36
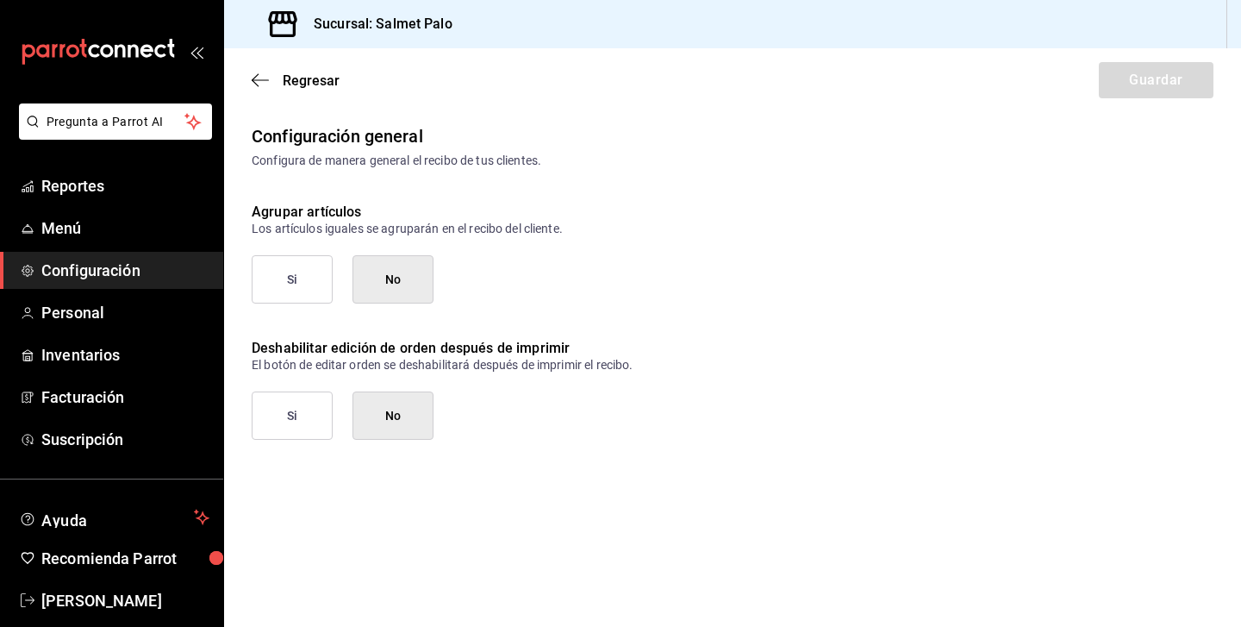
click at [299, 278] on button "Si" at bounding box center [292, 279] width 81 height 48
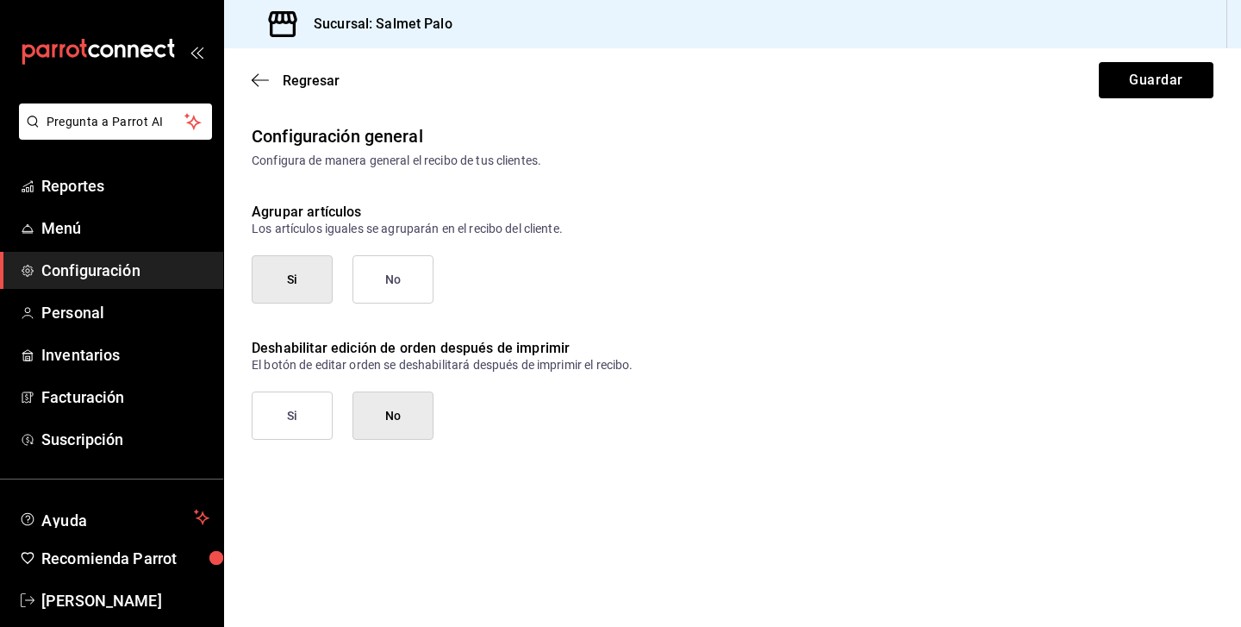
click at [310, 422] on button "Si" at bounding box center [292, 415] width 81 height 48
click at [386, 425] on button "No" at bounding box center [393, 415] width 81 height 48
click at [1127, 81] on button "Guardar" at bounding box center [1156, 80] width 115 height 36
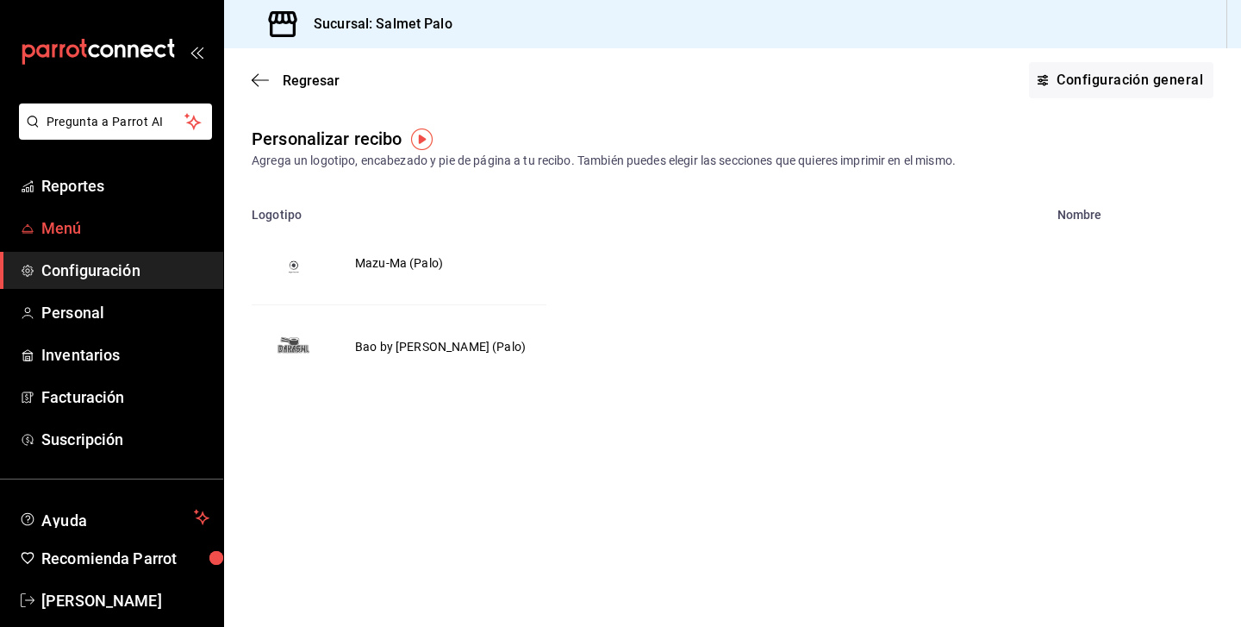
click at [97, 235] on span "Menú" at bounding box center [125, 227] width 168 height 23
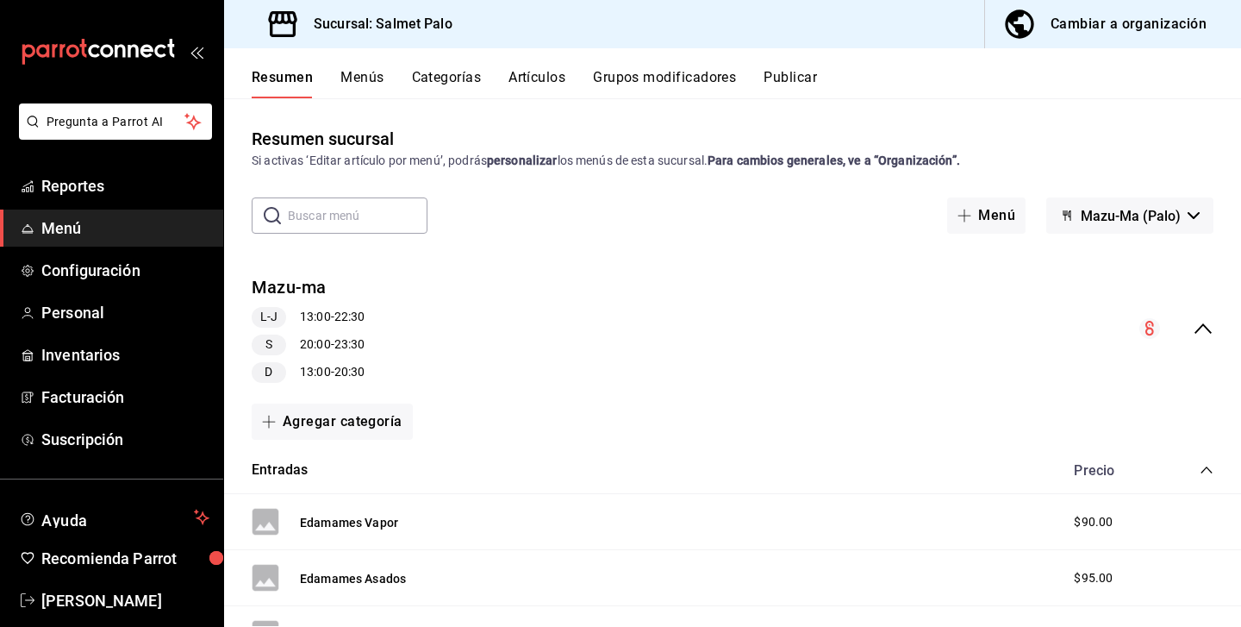
click at [1152, 28] on div "Cambiar a organización" at bounding box center [1129, 24] width 156 height 24
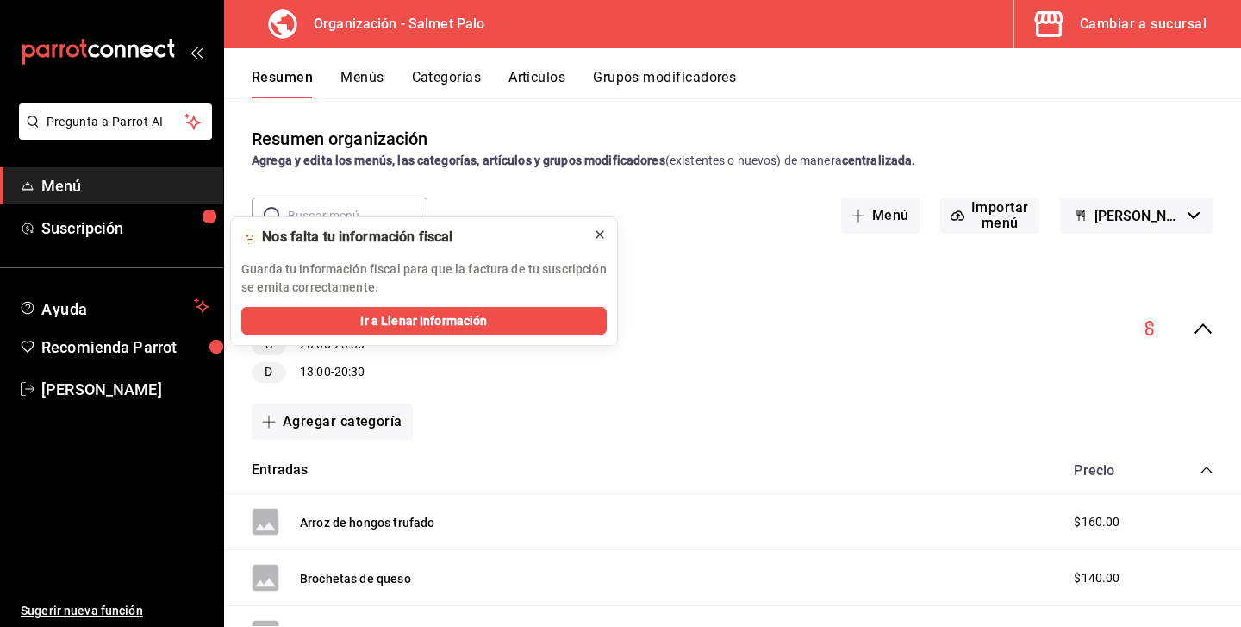
click at [596, 238] on icon at bounding box center [600, 235] width 14 height 14
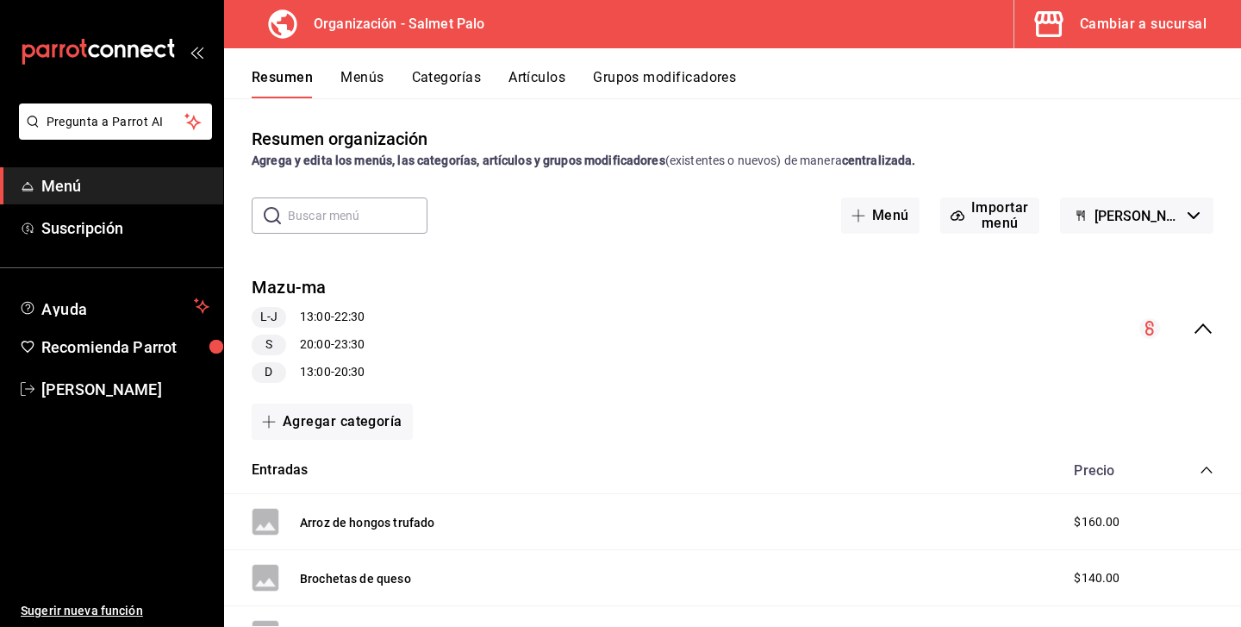
click at [522, 22] on div "Organización - Salmet Palo Cambiar a sucursal" at bounding box center [732, 24] width 1017 height 48
click at [1174, 213] on span "Mazu-Ma (Borrador)" at bounding box center [1138, 216] width 86 height 16
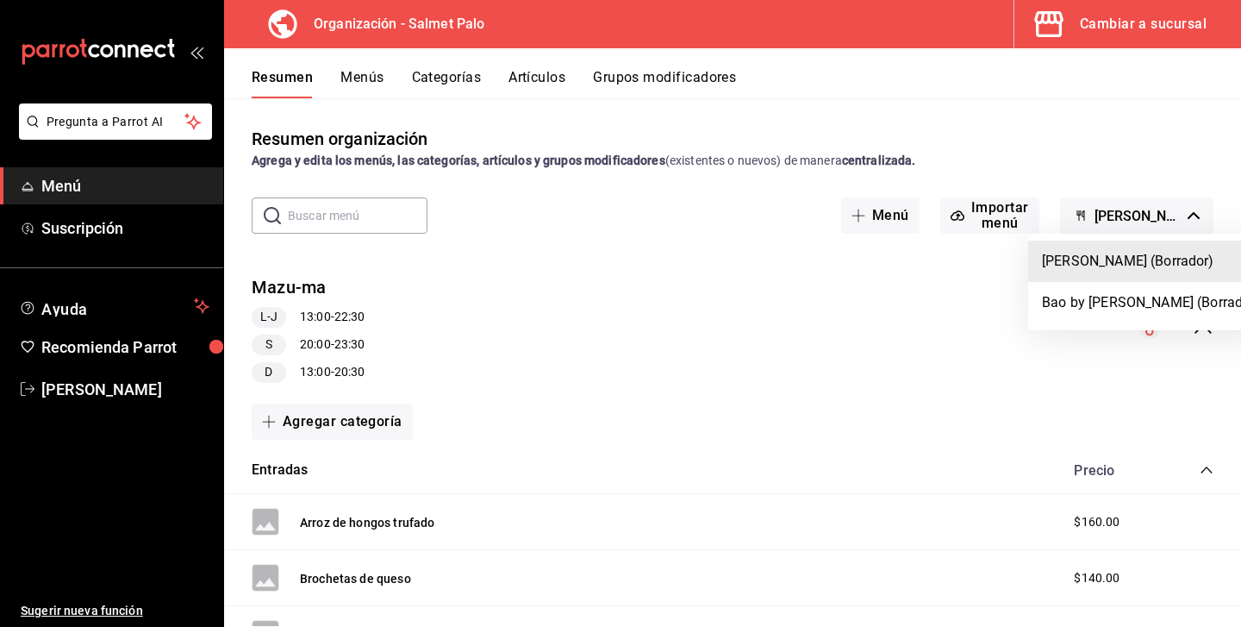
click at [774, 308] on div at bounding box center [620, 313] width 1241 height 627
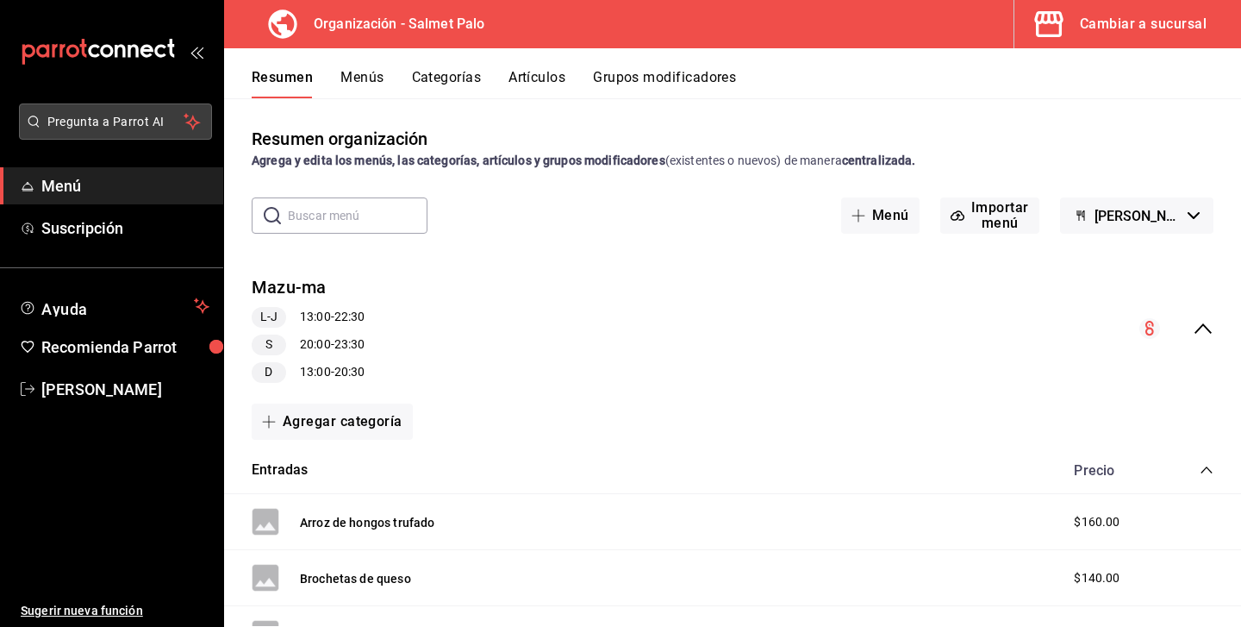
click at [102, 117] on span "Pregunta a Parrot AI" at bounding box center [115, 122] width 137 height 18
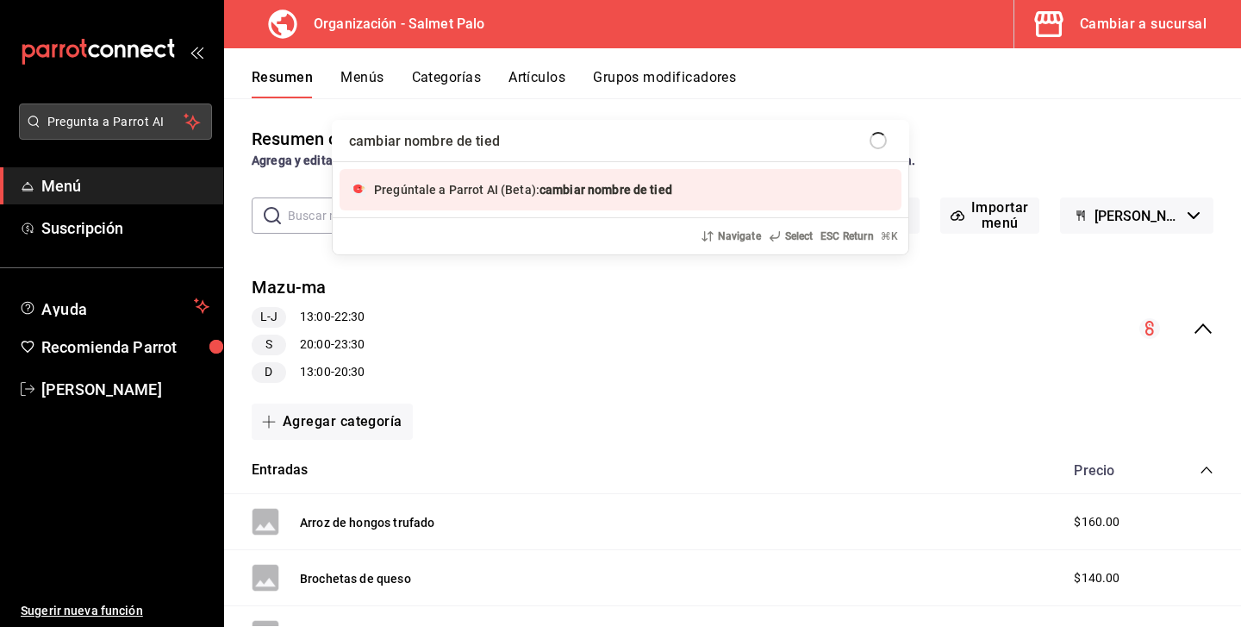
type input "cambiar nombre de tieda"
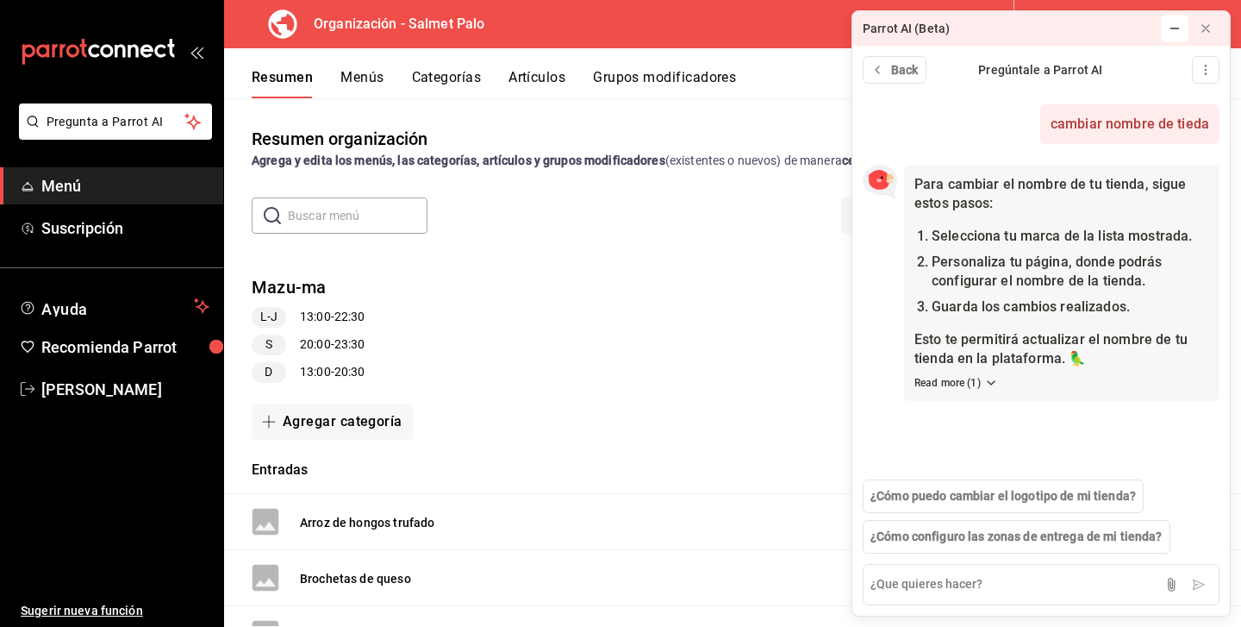
click at [1175, 29] on icon at bounding box center [1175, 29] width 14 height 14
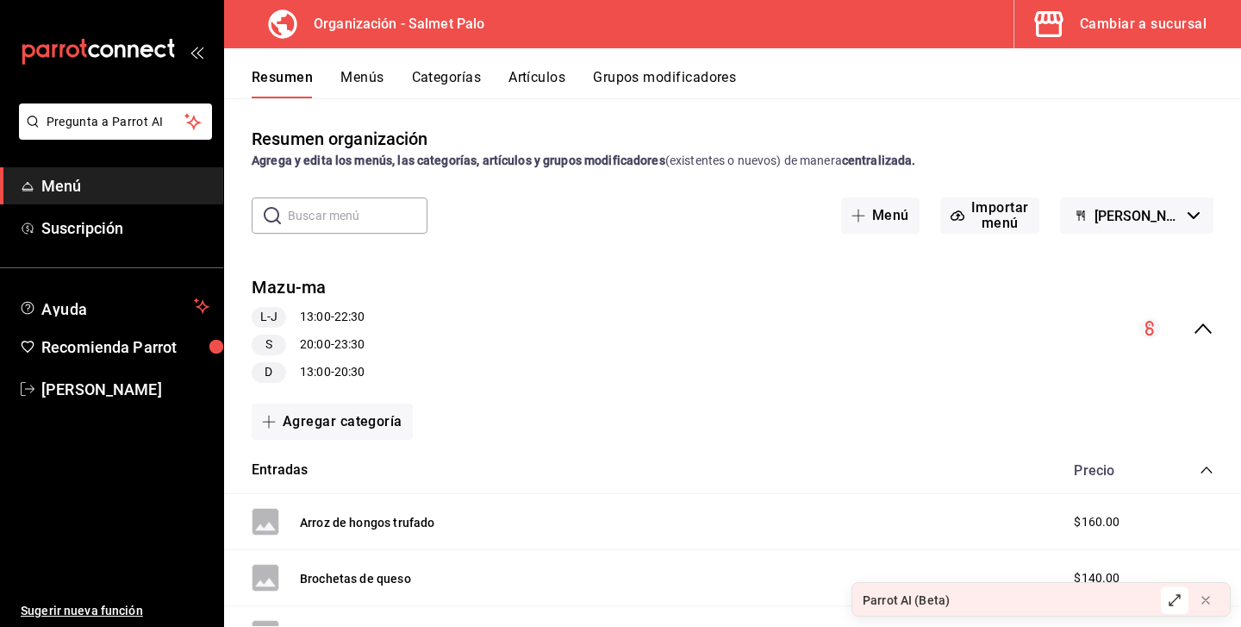
click at [1131, 225] on button "Mazu-Ma (Borrador)" at bounding box center [1136, 215] width 153 height 36
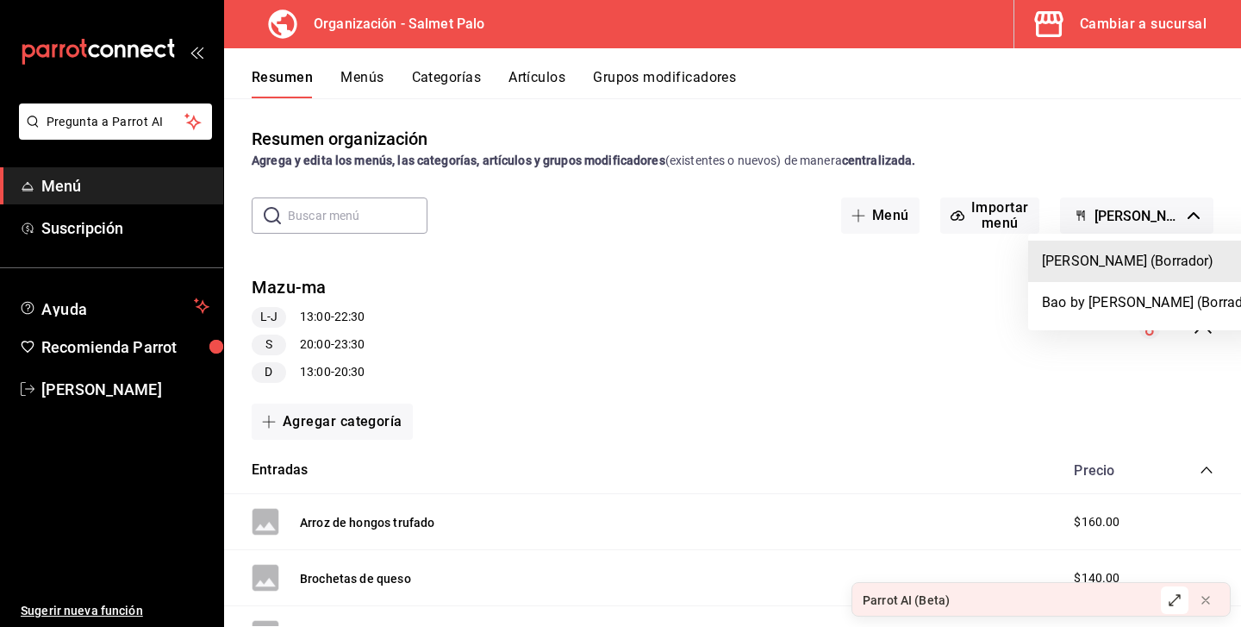
click at [1114, 267] on li "Mazu-Ma (Borrador)" at bounding box center [1151, 260] width 246 height 41
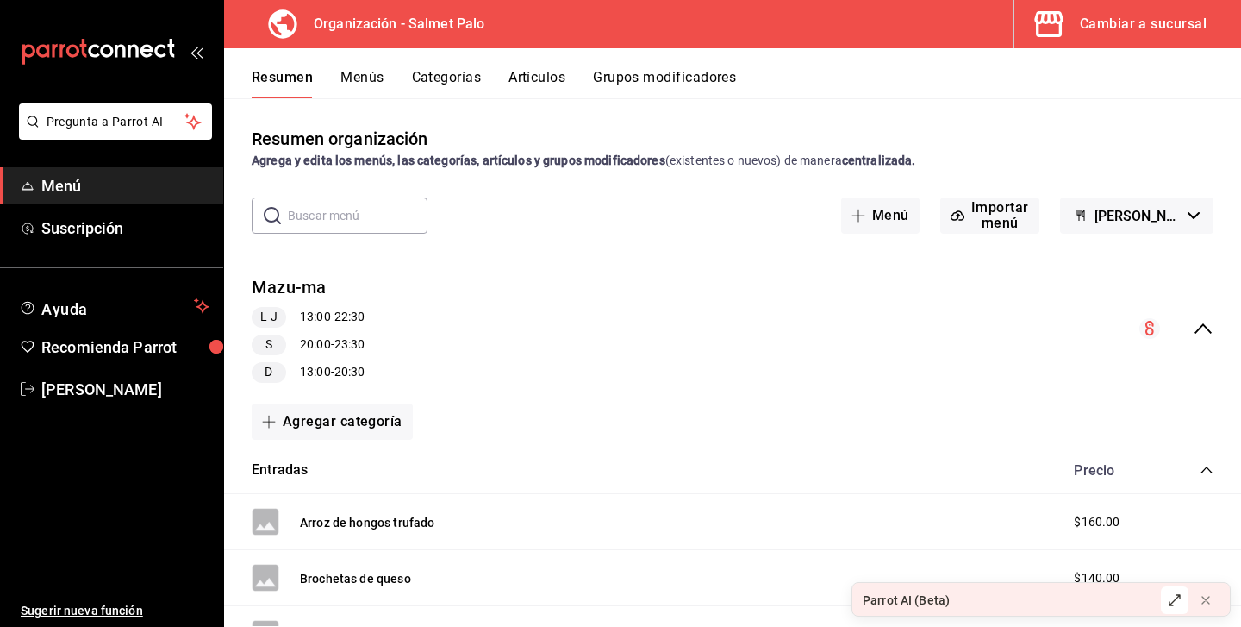
click at [1201, 328] on icon "collapse-menu-row" at bounding box center [1203, 328] width 21 height 21
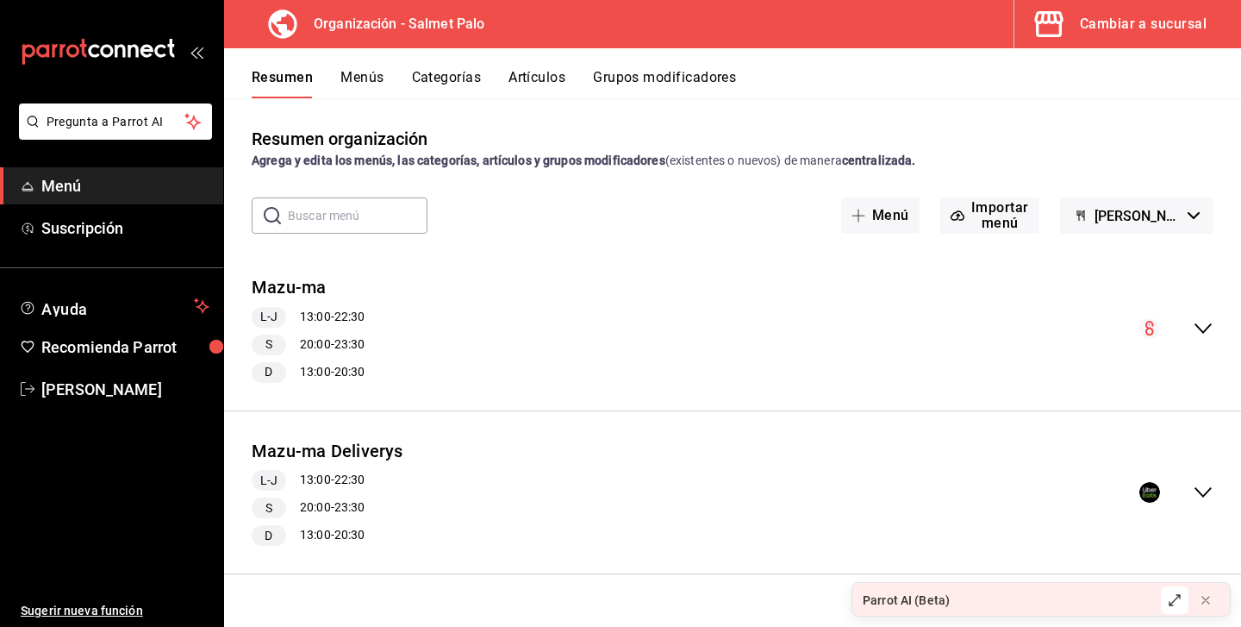
click at [1203, 323] on icon "collapse-menu-row" at bounding box center [1203, 328] width 21 height 21
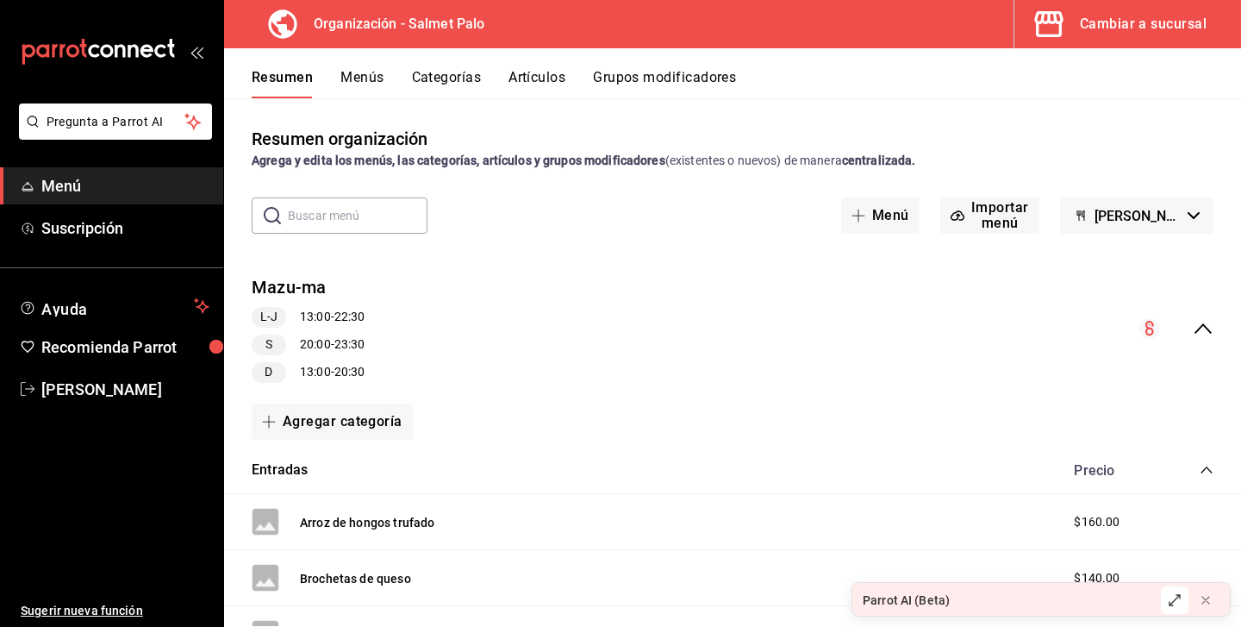
click at [1202, 327] on icon "collapse-menu-row" at bounding box center [1203, 328] width 21 height 21
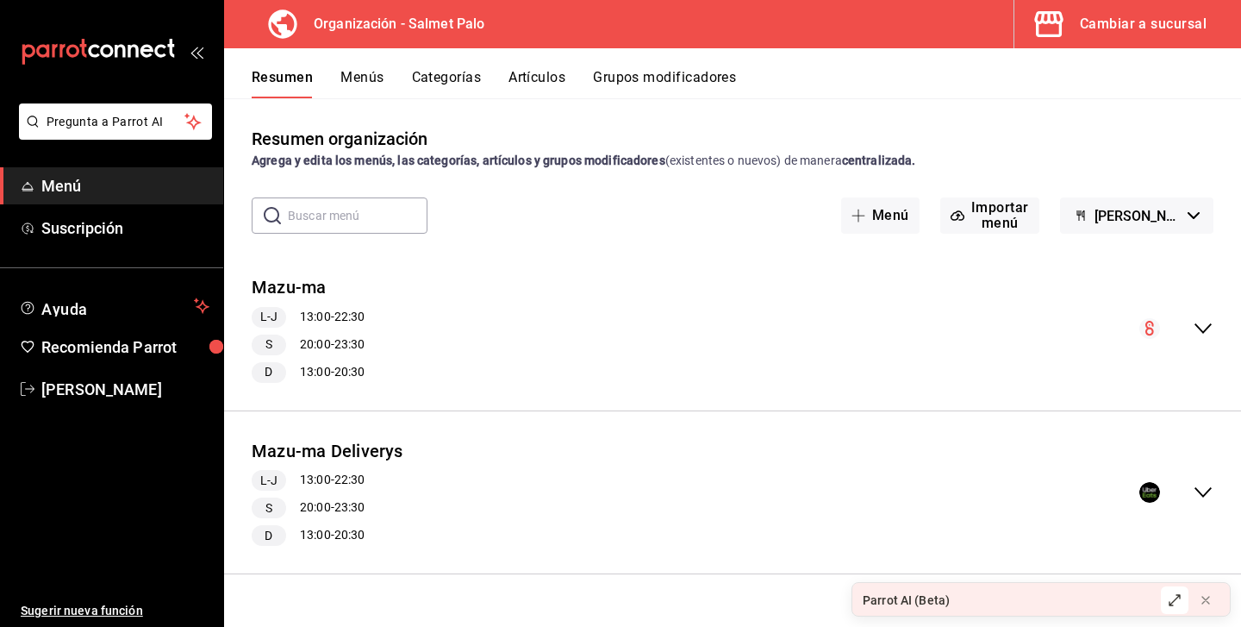
click at [372, 82] on button "Menús" at bounding box center [361, 83] width 43 height 29
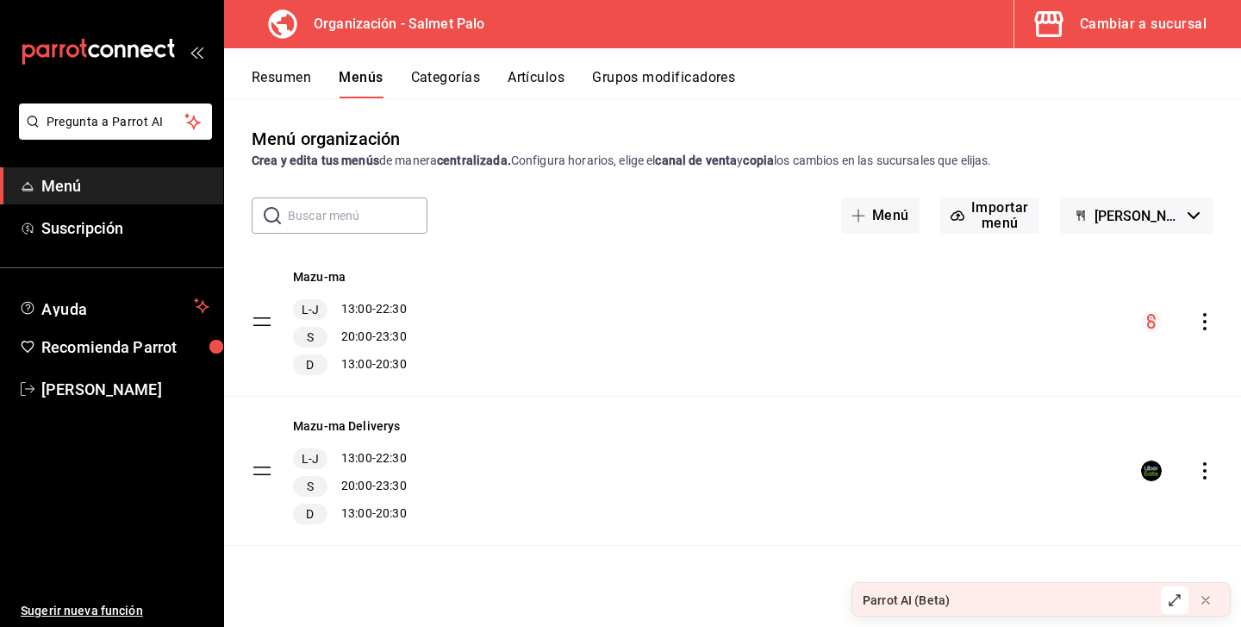
click at [442, 78] on button "Categorías" at bounding box center [446, 83] width 70 height 29
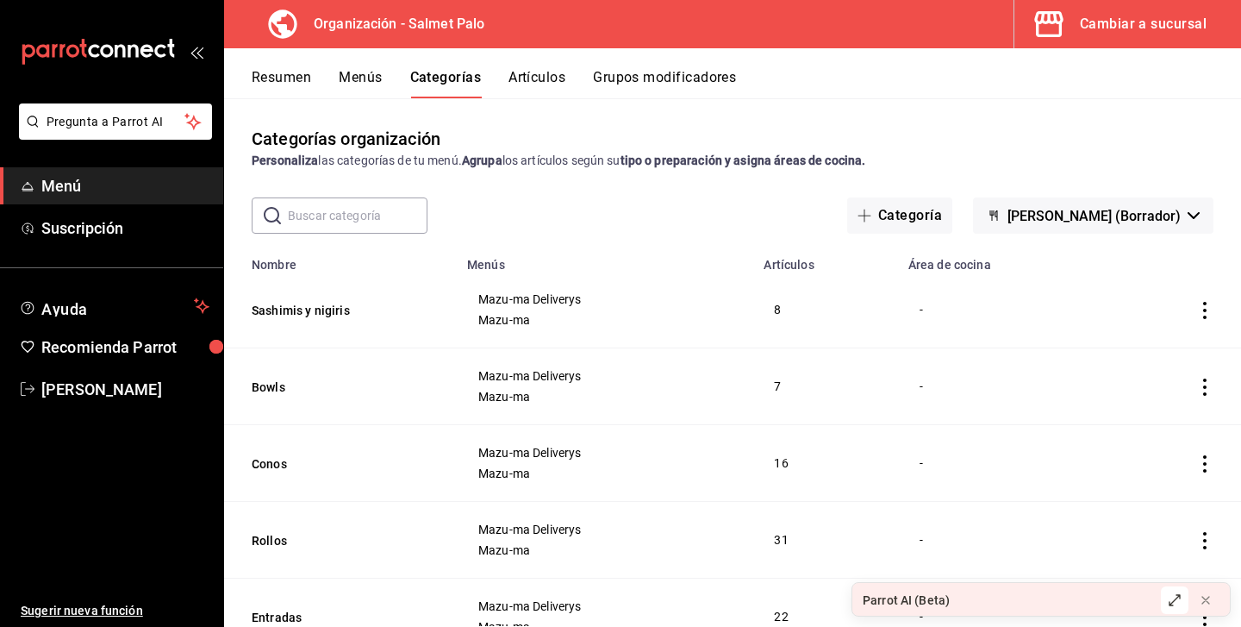
click at [1071, 27] on span "button" at bounding box center [1052, 24] width 41 height 34
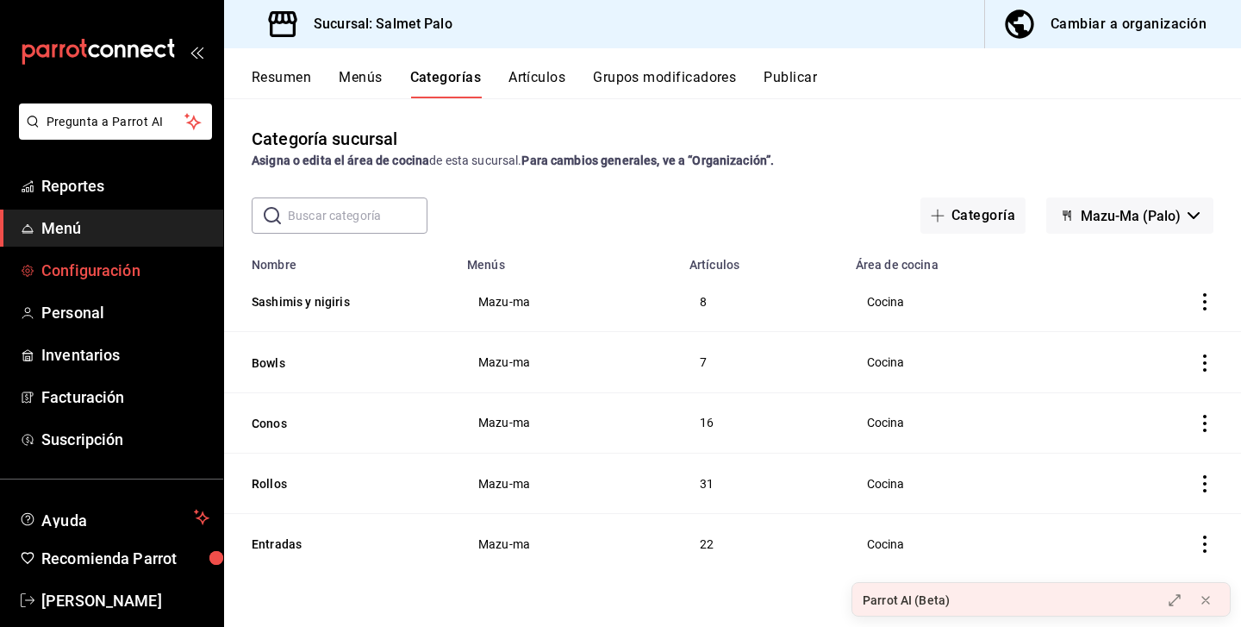
click at [73, 280] on span "Configuración" at bounding box center [125, 270] width 168 height 23
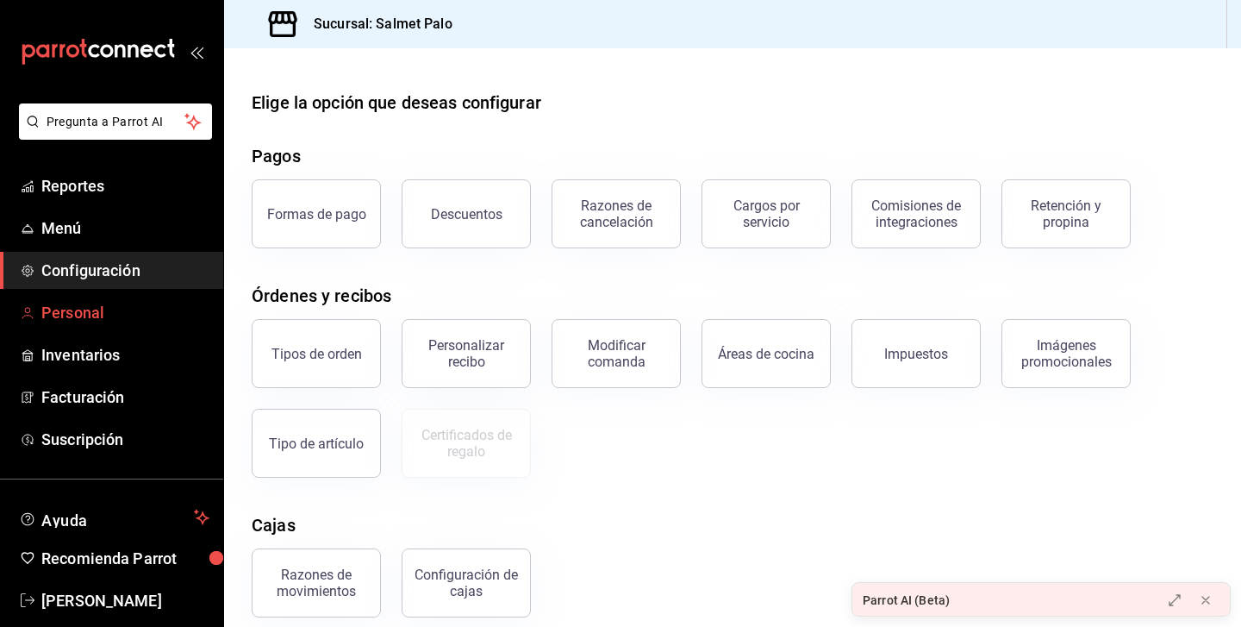
click at [90, 309] on span "Personal" at bounding box center [125, 312] width 168 height 23
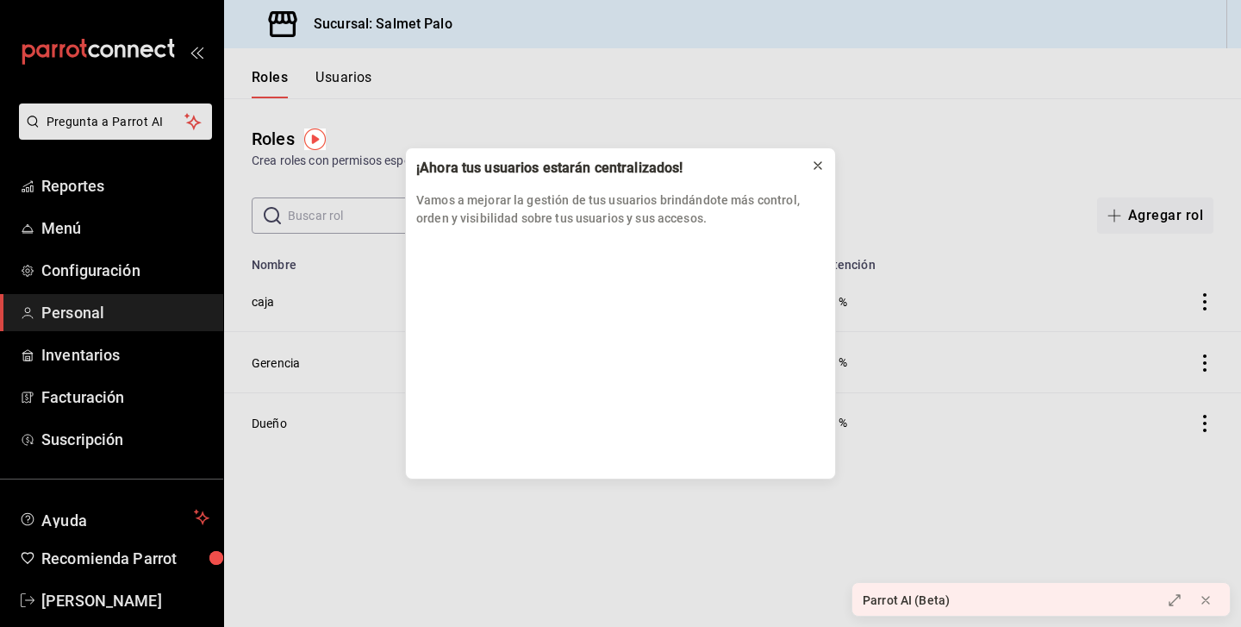
click at [818, 169] on icon at bounding box center [818, 166] width 14 height 14
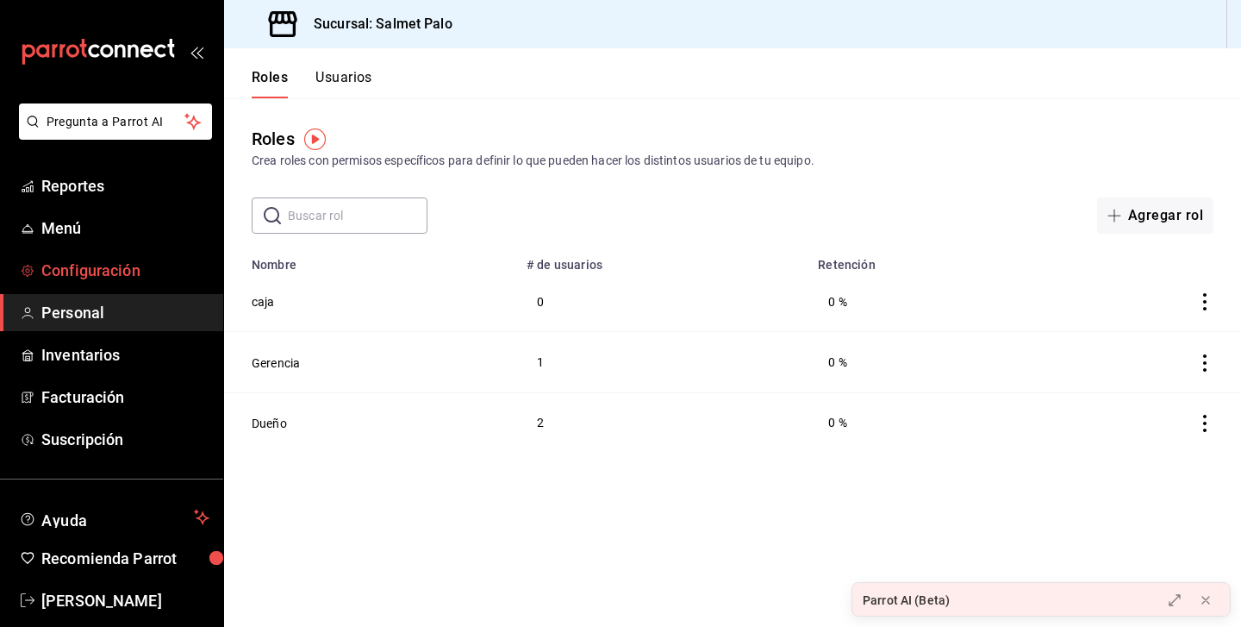
click at [92, 275] on span "Configuración" at bounding box center [125, 270] width 168 height 23
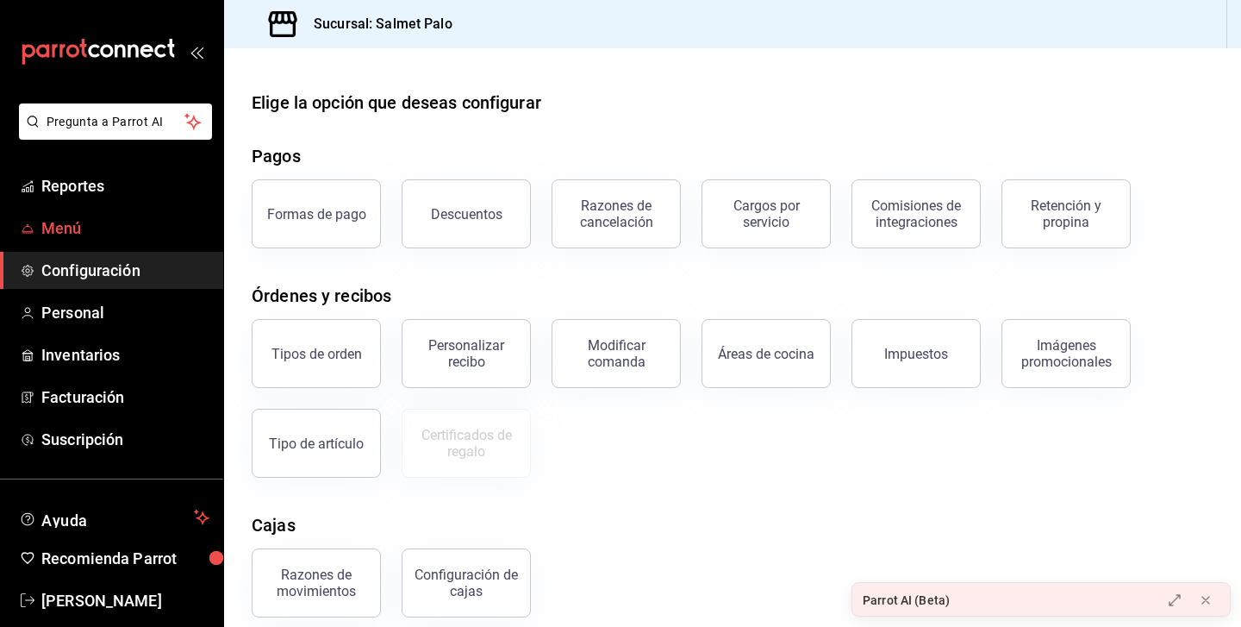
click at [91, 230] on span "Menú" at bounding box center [125, 227] width 168 height 23
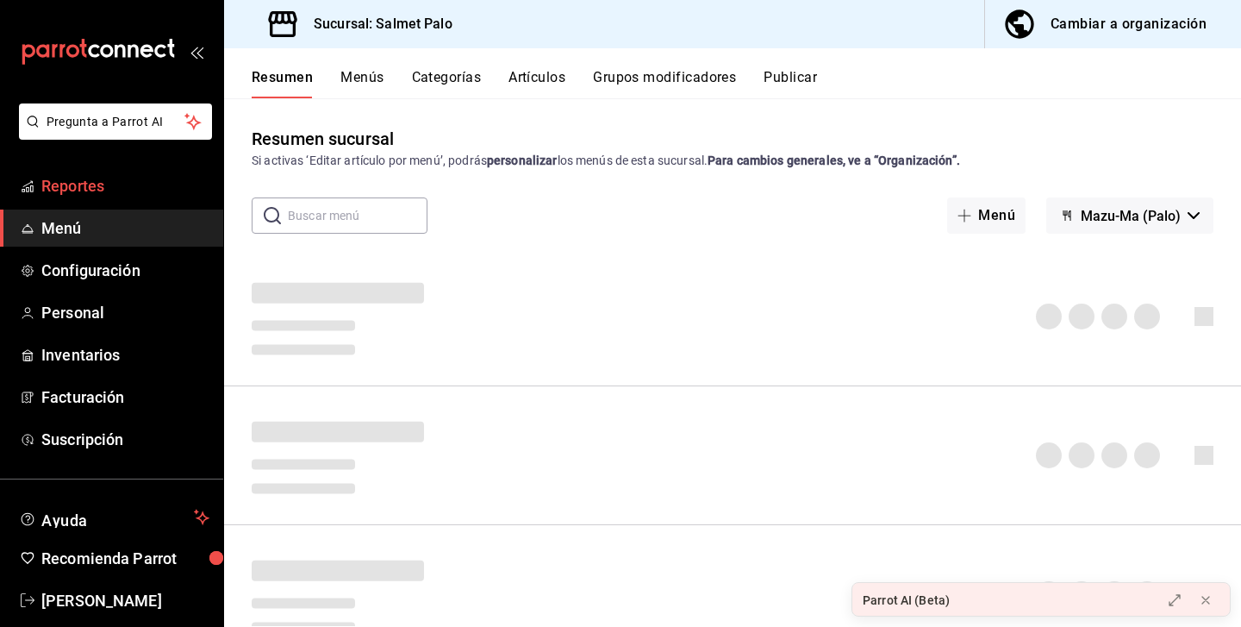
click at [97, 194] on span "Reportes" at bounding box center [125, 185] width 168 height 23
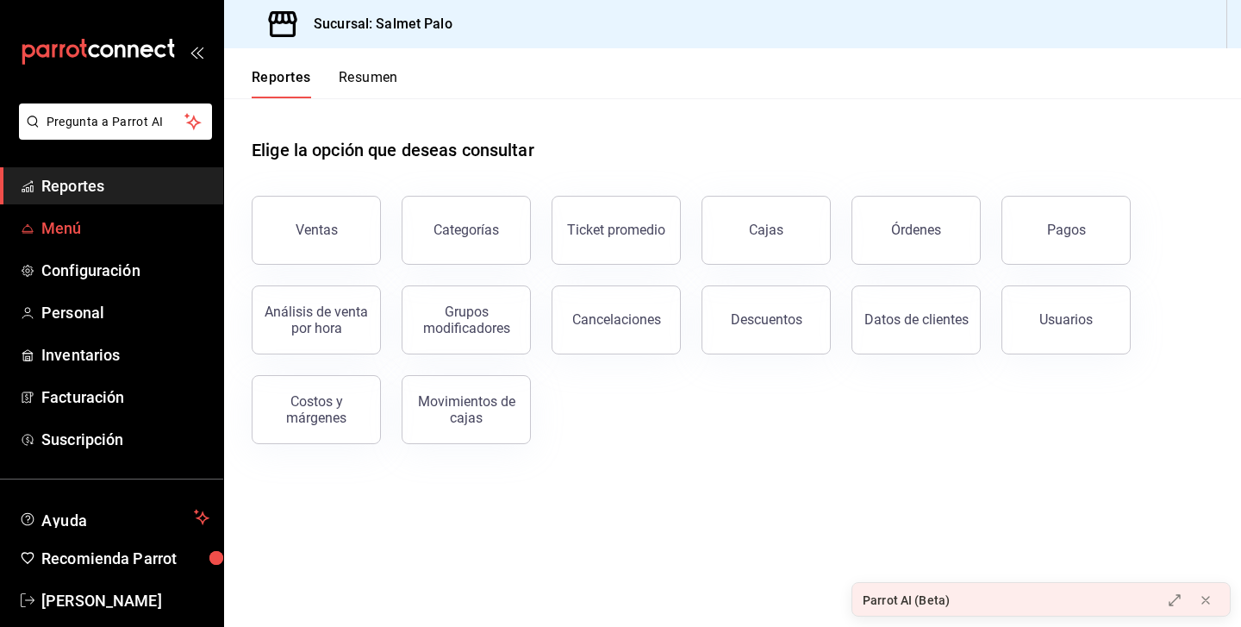
click at [74, 221] on span "Menú" at bounding box center [125, 227] width 168 height 23
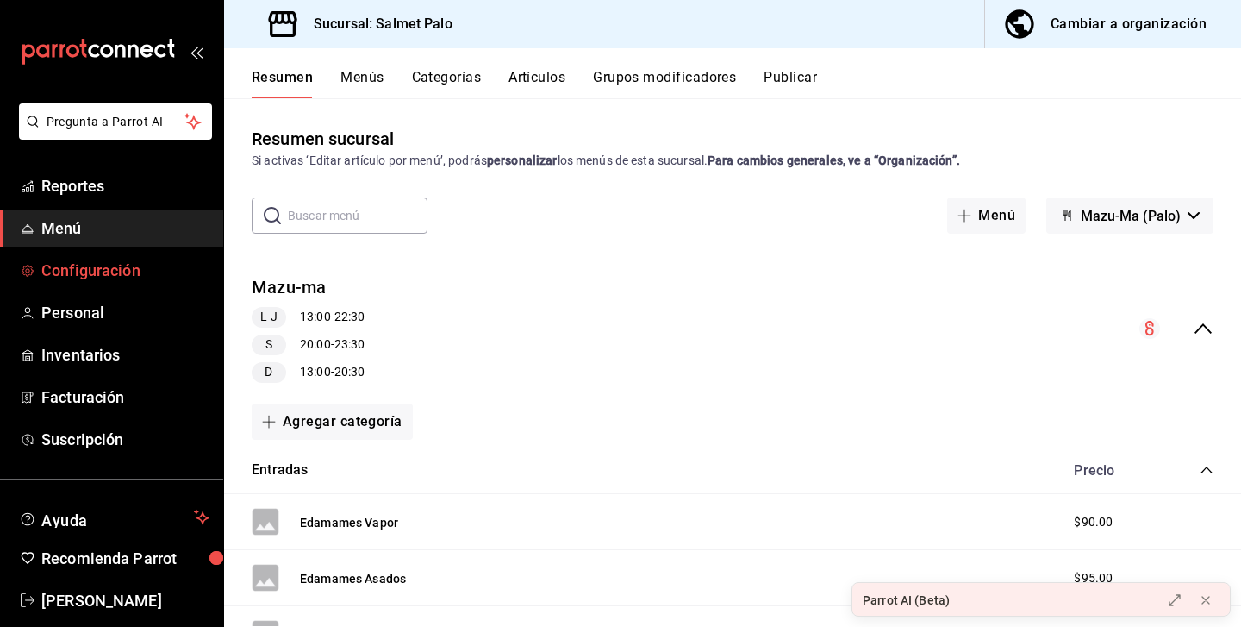
click at [68, 269] on span "Configuración" at bounding box center [125, 270] width 168 height 23
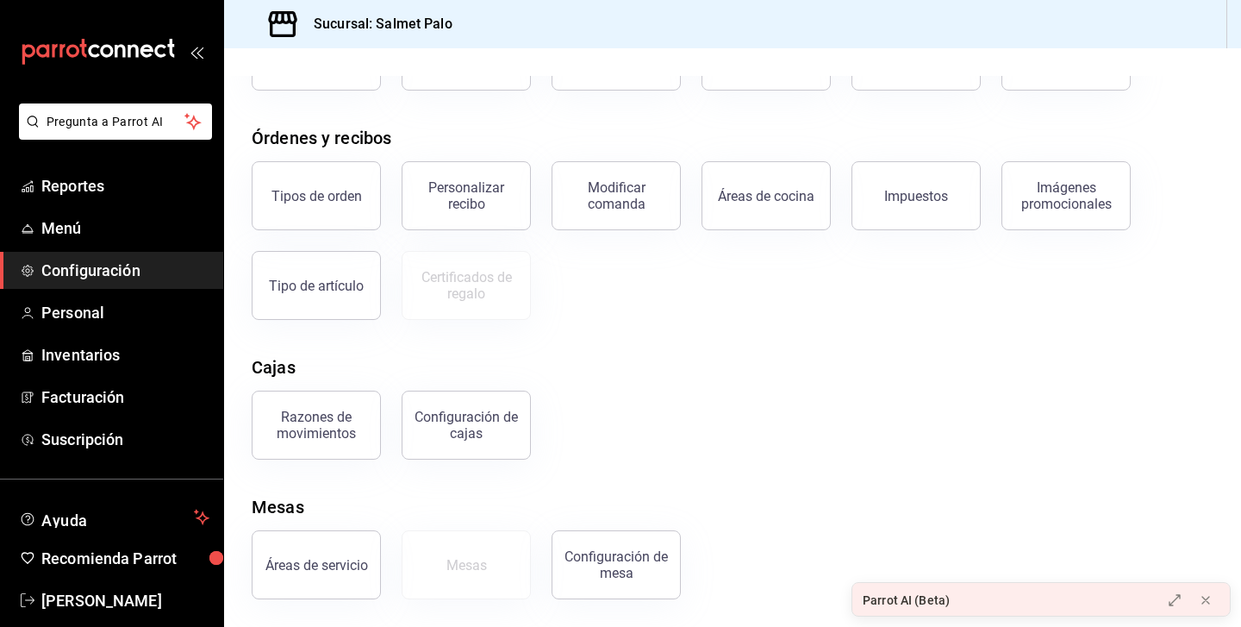
scroll to position [158, 0]
click at [476, 197] on div "Personalizar recibo" at bounding box center [466, 195] width 107 height 33
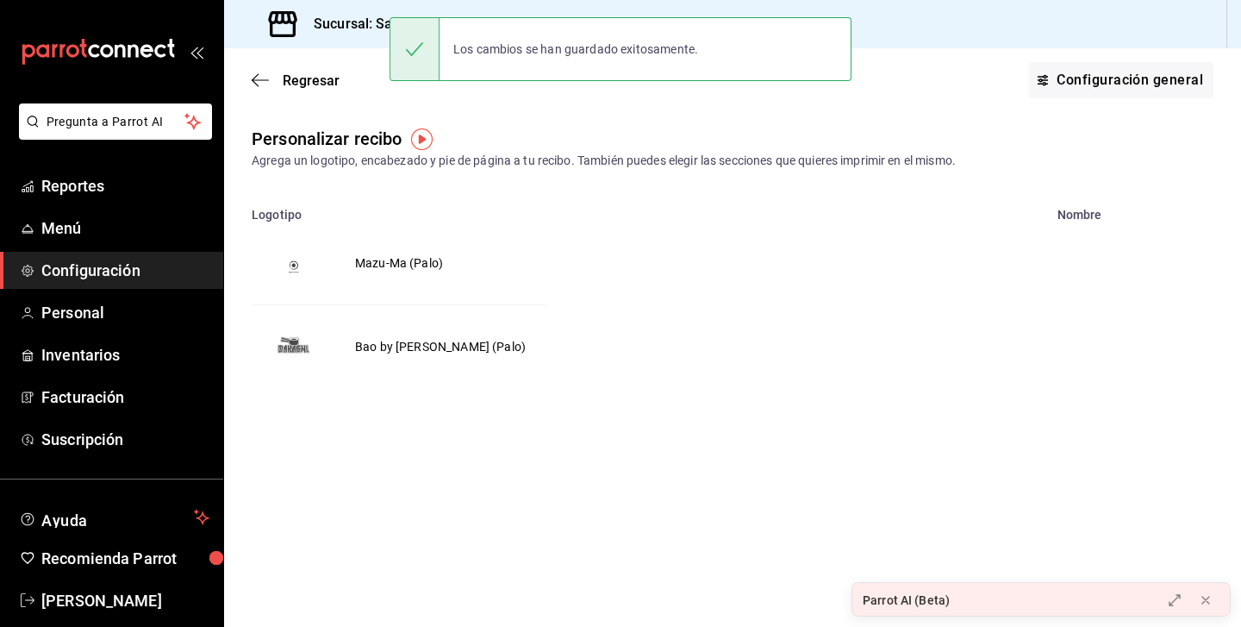
click at [365, 279] on td "Mazu-Ma (Palo)" at bounding box center [398, 263] width 129 height 83
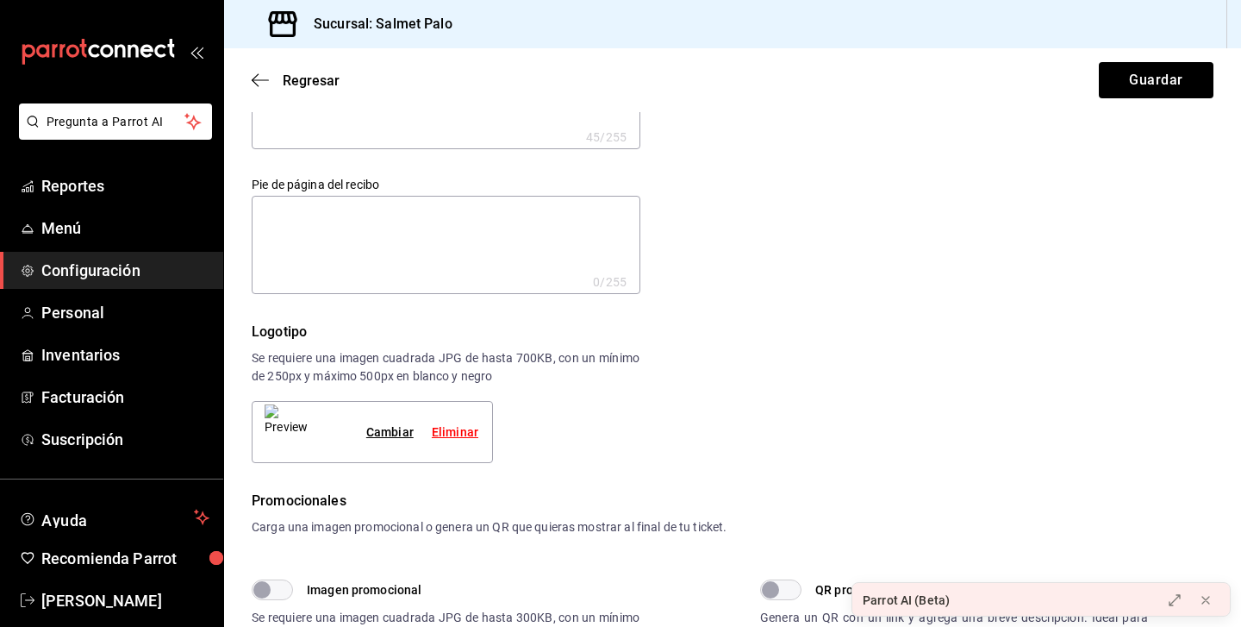
scroll to position [131, 0]
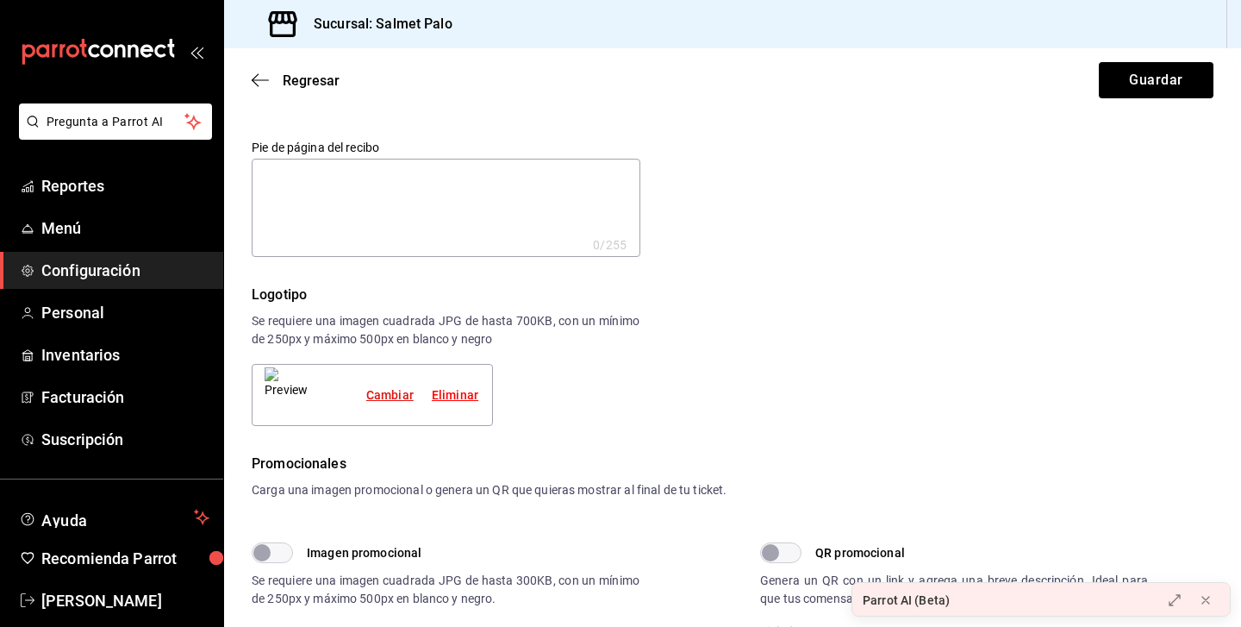
click at [395, 390] on div "Cambiar" at bounding box center [389, 395] width 47 height 18
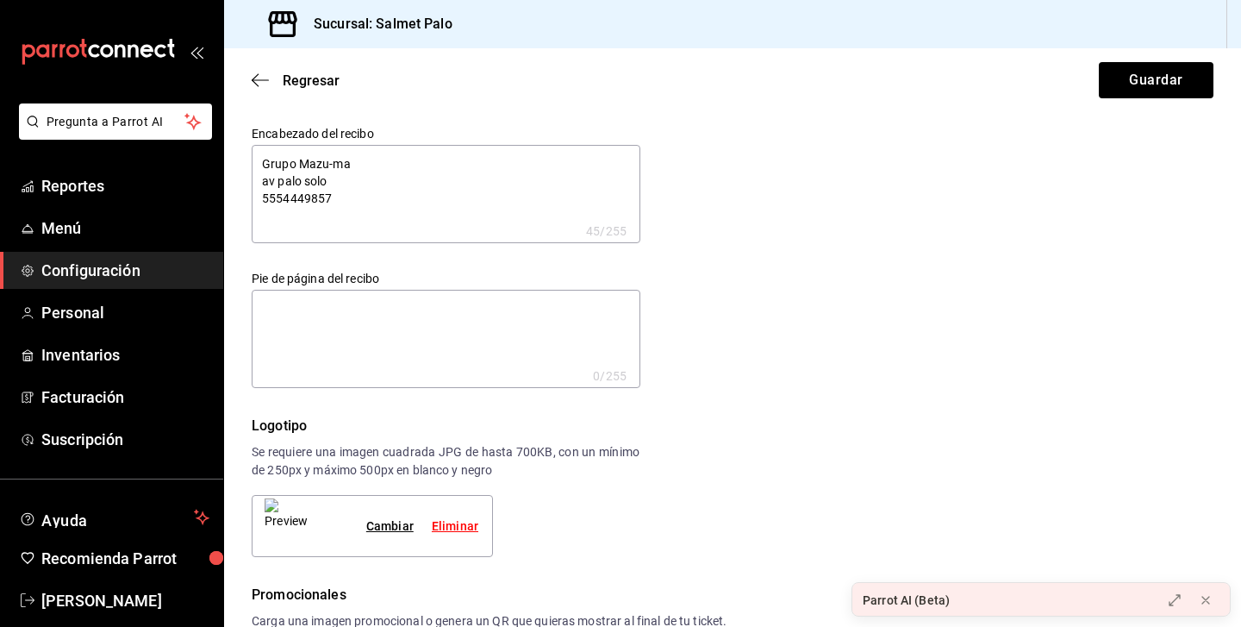
scroll to position [0, 0]
click at [1156, 69] on button "Guardar" at bounding box center [1156, 80] width 115 height 36
type textarea "x"
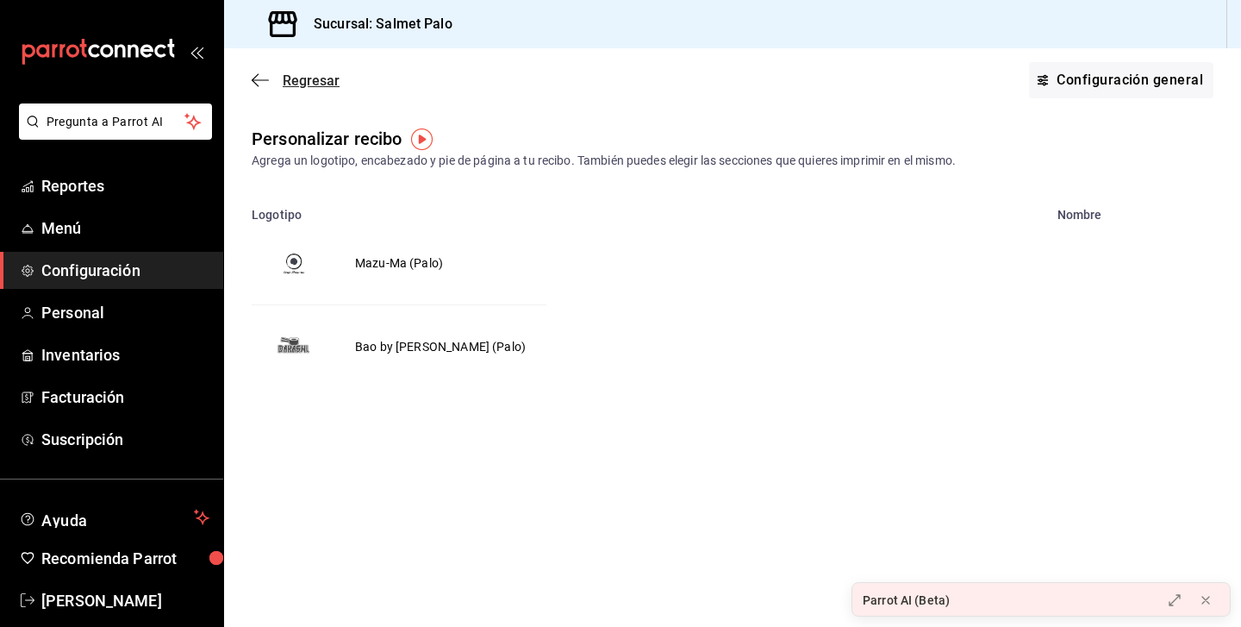
click at [281, 72] on span "Regresar" at bounding box center [296, 80] width 88 height 16
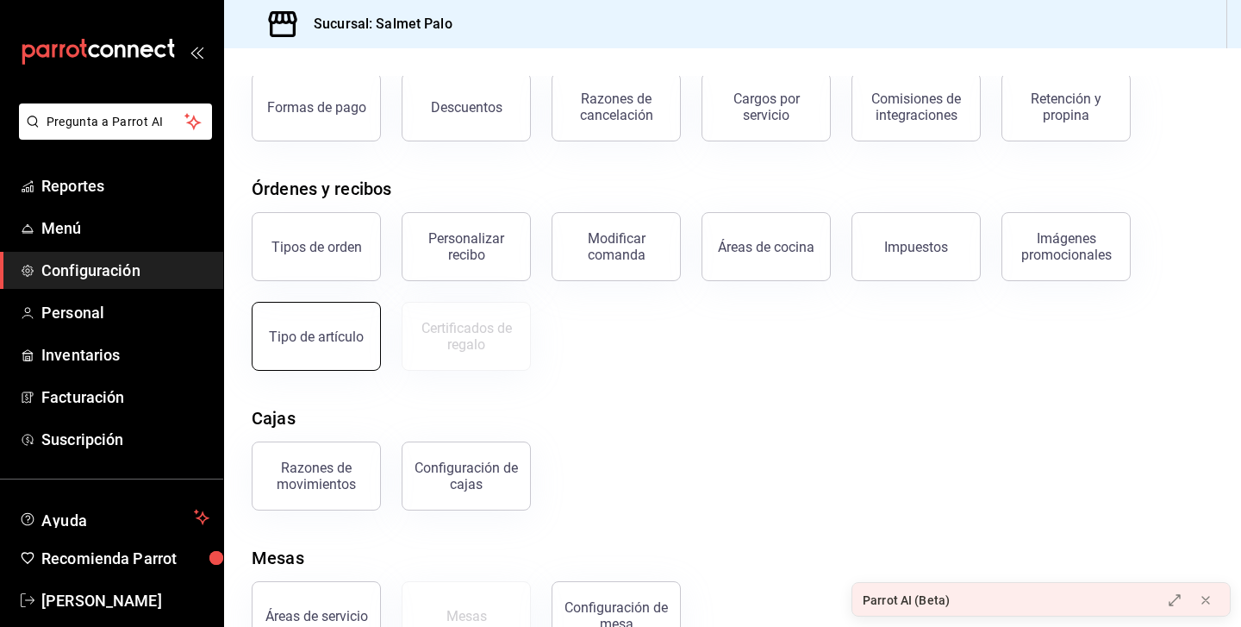
scroll to position [123, 0]
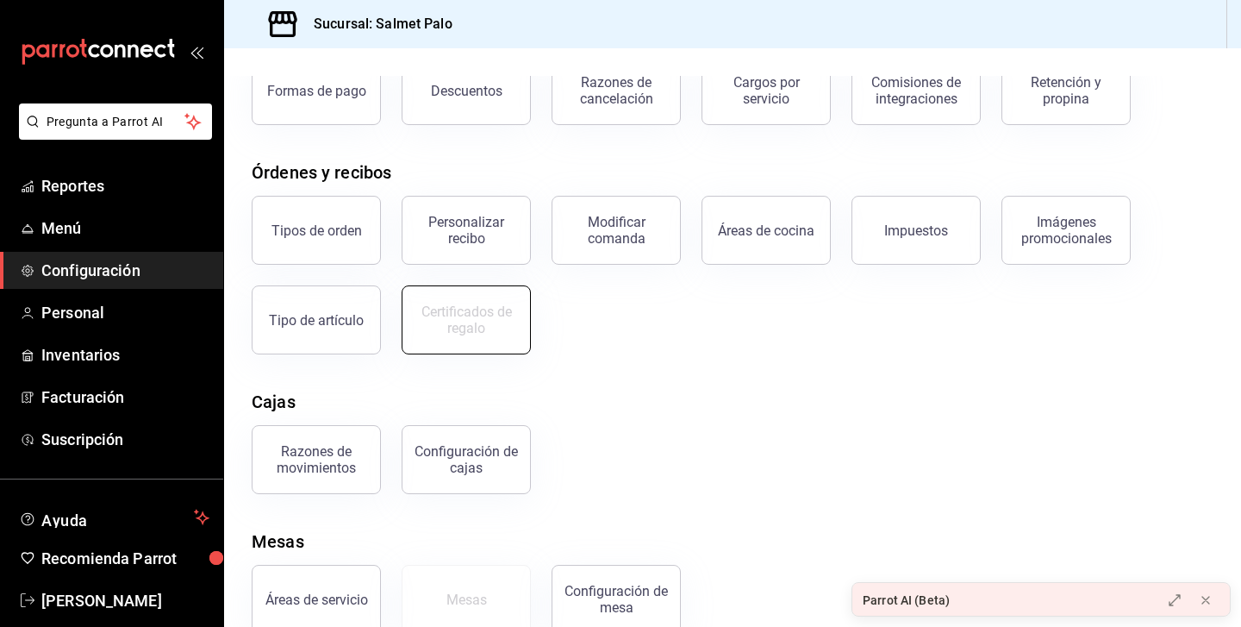
click at [482, 321] on div "Certificados de regalo" at bounding box center [466, 319] width 107 height 33
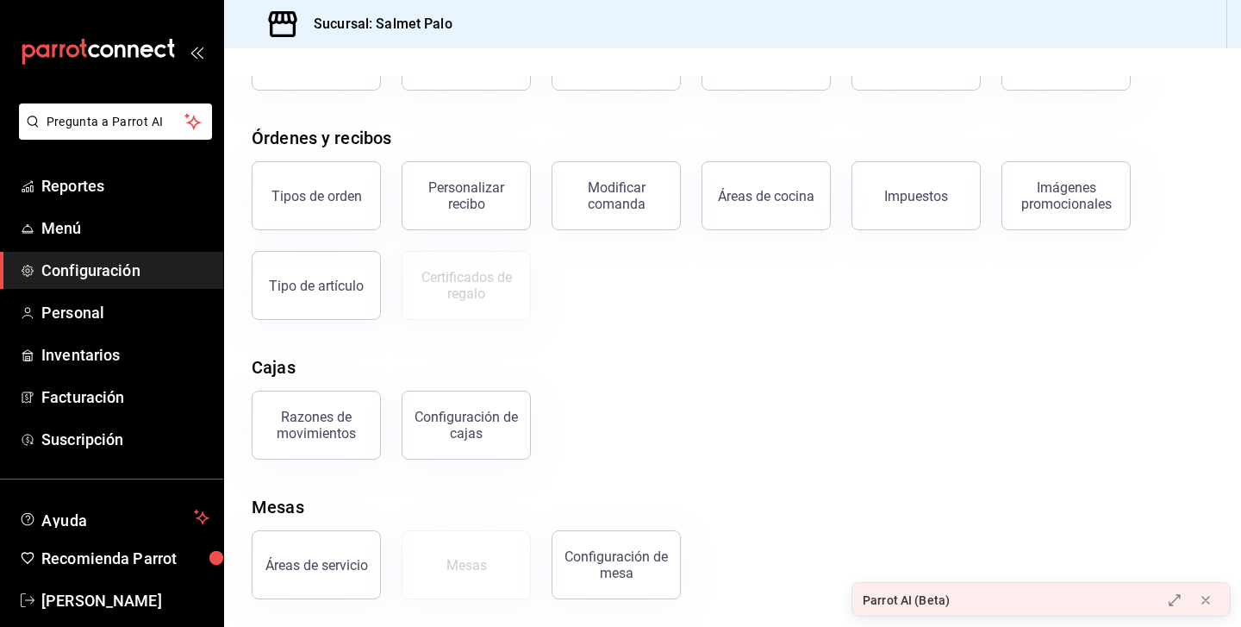
scroll to position [158, 0]
click at [438, 422] on div "Configuración de cajas" at bounding box center [466, 425] width 107 height 33
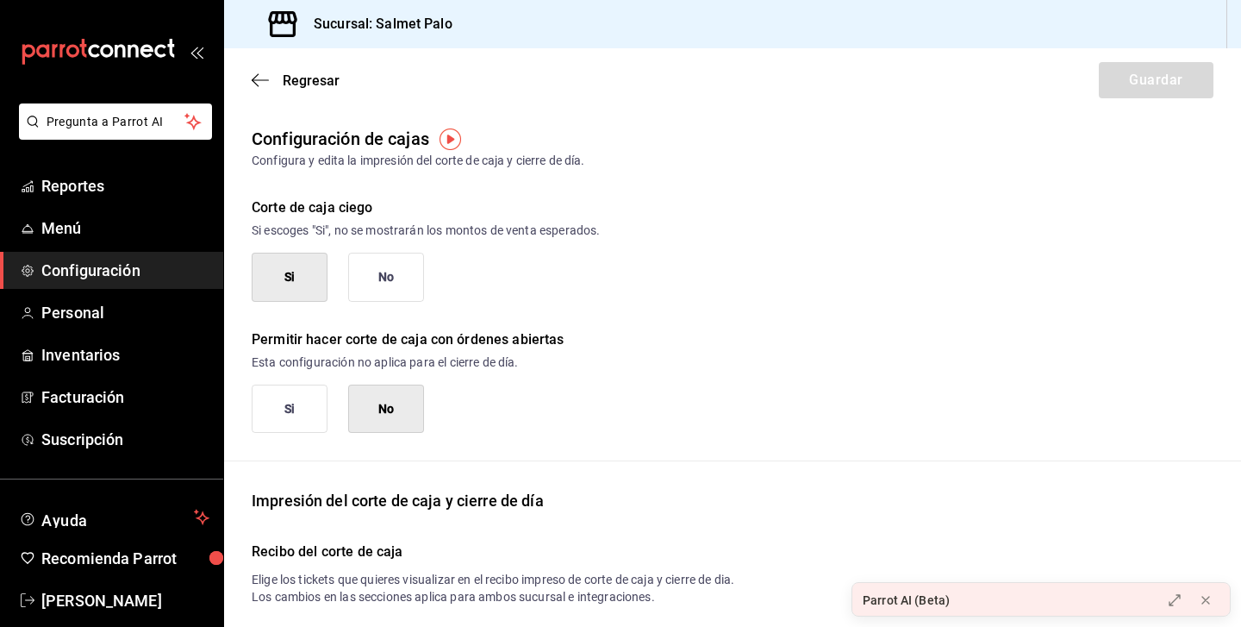
click at [281, 69] on div "Regresar Guardar" at bounding box center [732, 80] width 1017 height 64
click at [277, 79] on span "Regresar" at bounding box center [296, 80] width 88 height 16
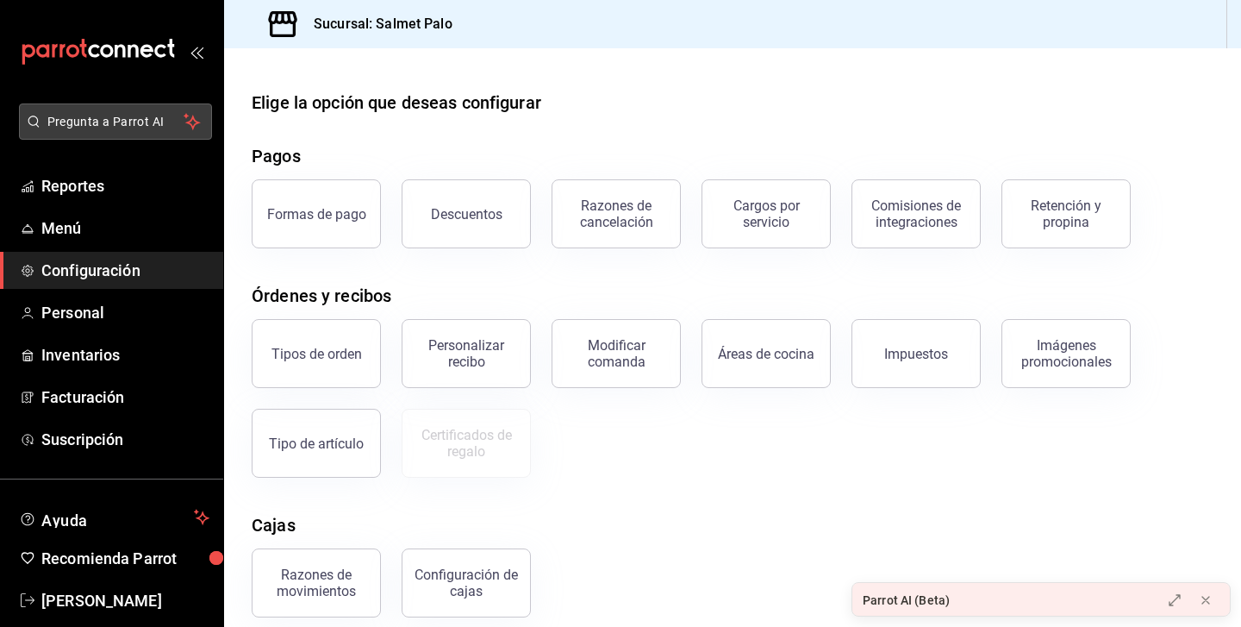
click at [97, 115] on span "Pregunta a Parrot AI" at bounding box center [115, 122] width 137 height 18
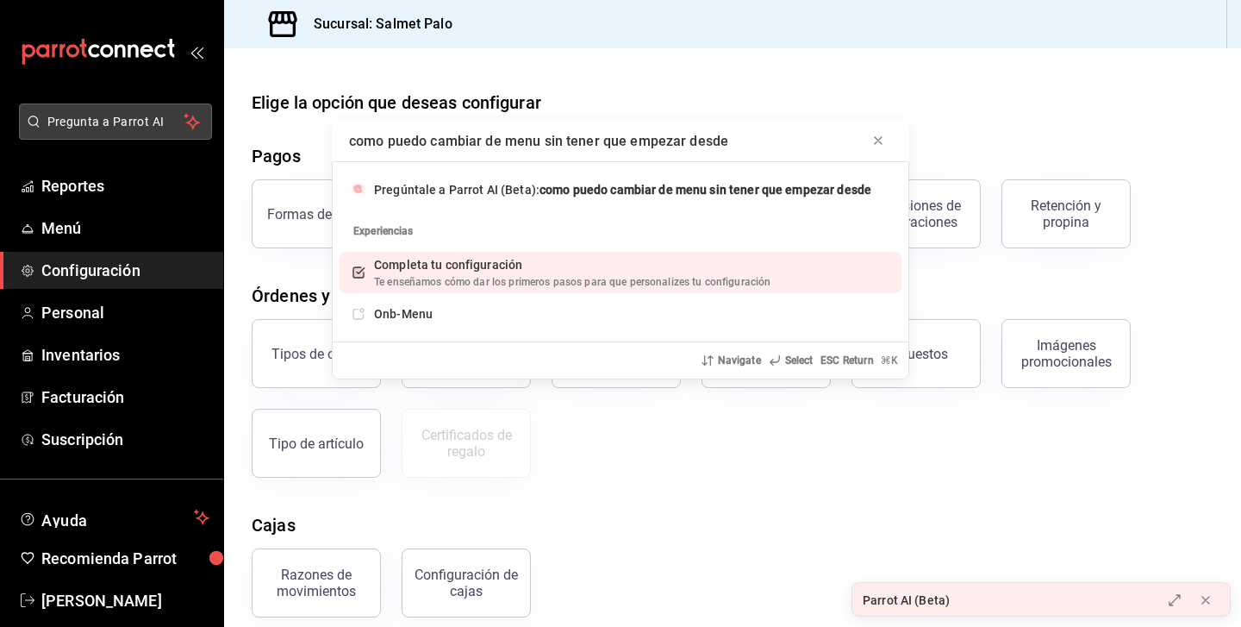
type input "como puedo cambiar de menu sin tener que empezar desde 0"
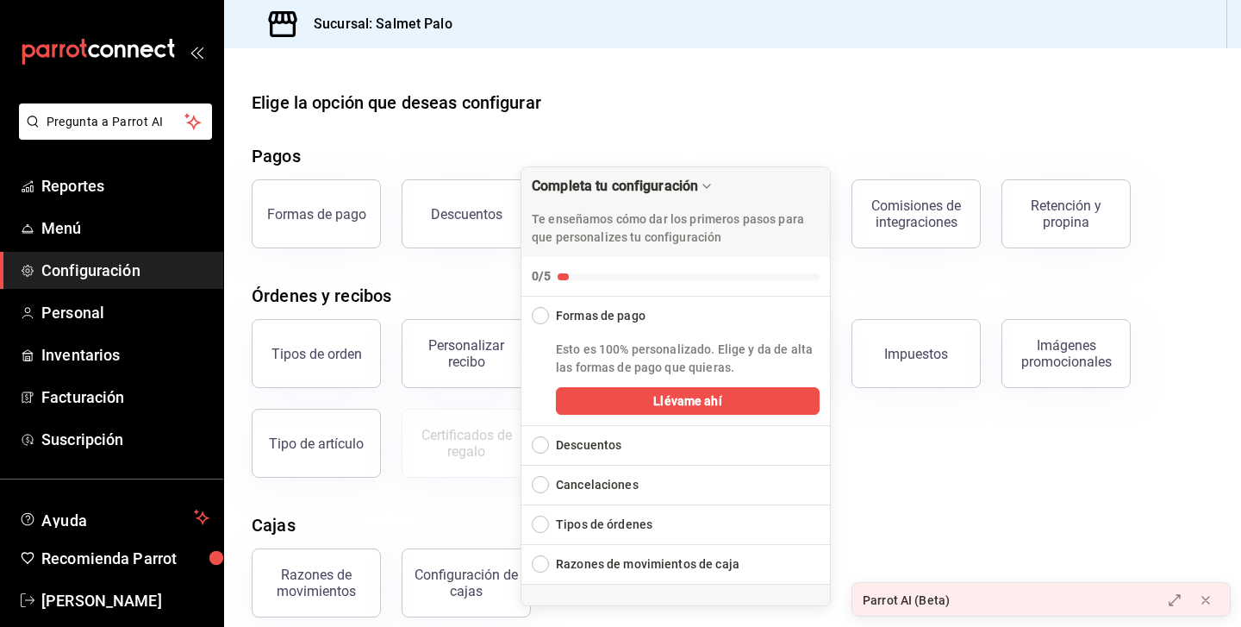
click at [938, 590] on div "Parrot AI (Beta)" at bounding box center [1001, 600] width 298 height 34
click at [1172, 597] on icon at bounding box center [1175, 600] width 14 height 14
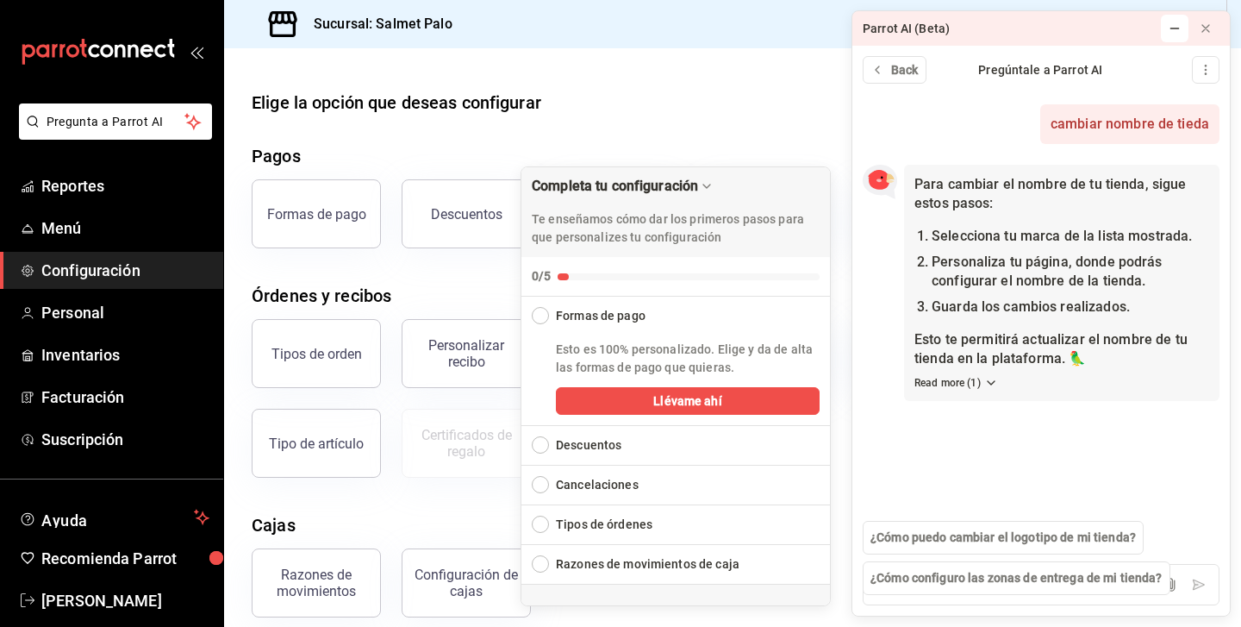
click at [546, 314] on div "Collapse Checklist" at bounding box center [540, 315] width 17 height 17
click at [578, 461] on div "Descuentos" at bounding box center [676, 445] width 310 height 39
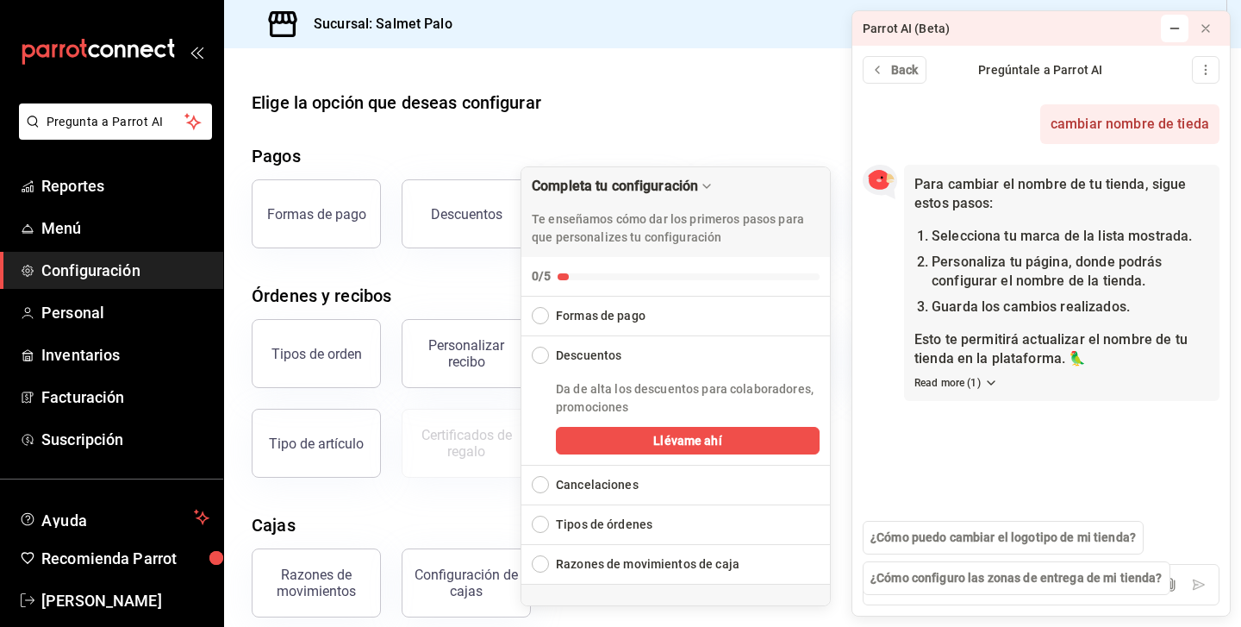
click at [597, 496] on div "Cancelaciones" at bounding box center [676, 484] width 310 height 39
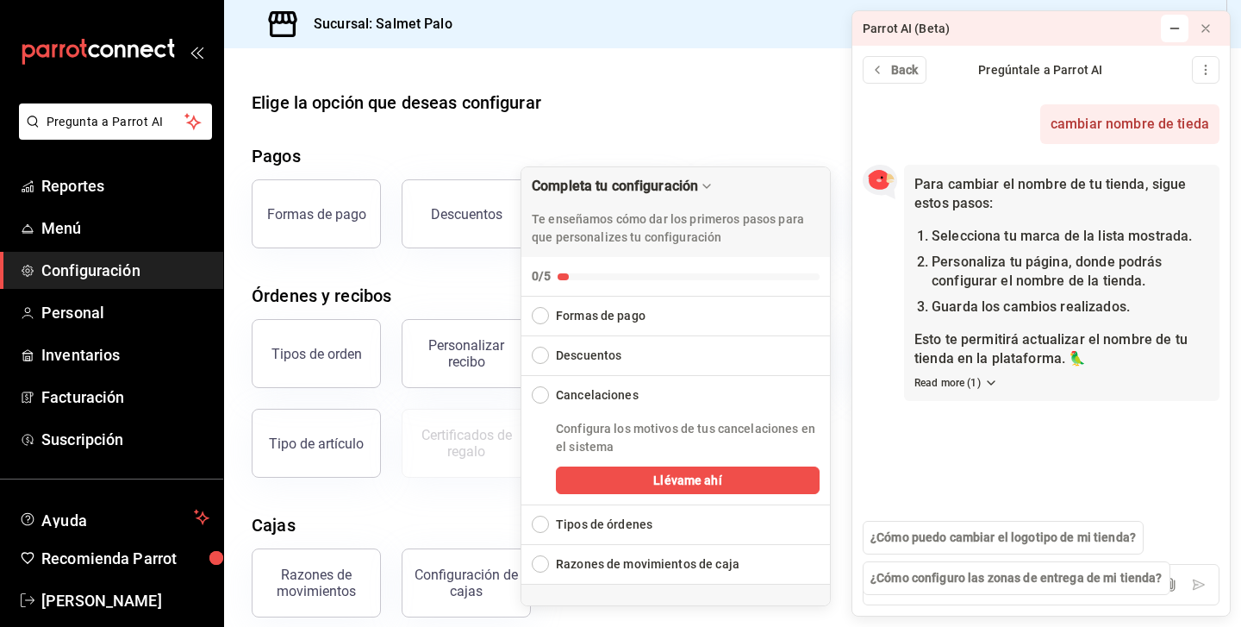
click at [590, 542] on div "Tipos de órdenes" at bounding box center [676, 524] width 310 height 39
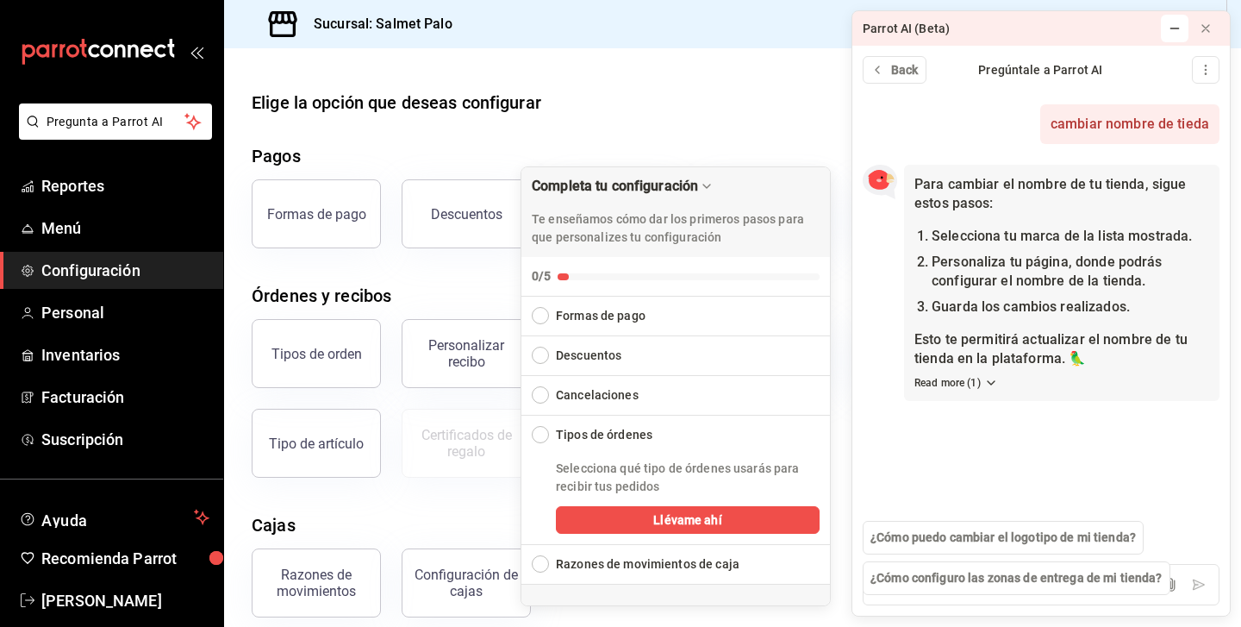
click at [603, 561] on div "Razones de movimientos de caja" at bounding box center [648, 564] width 184 height 18
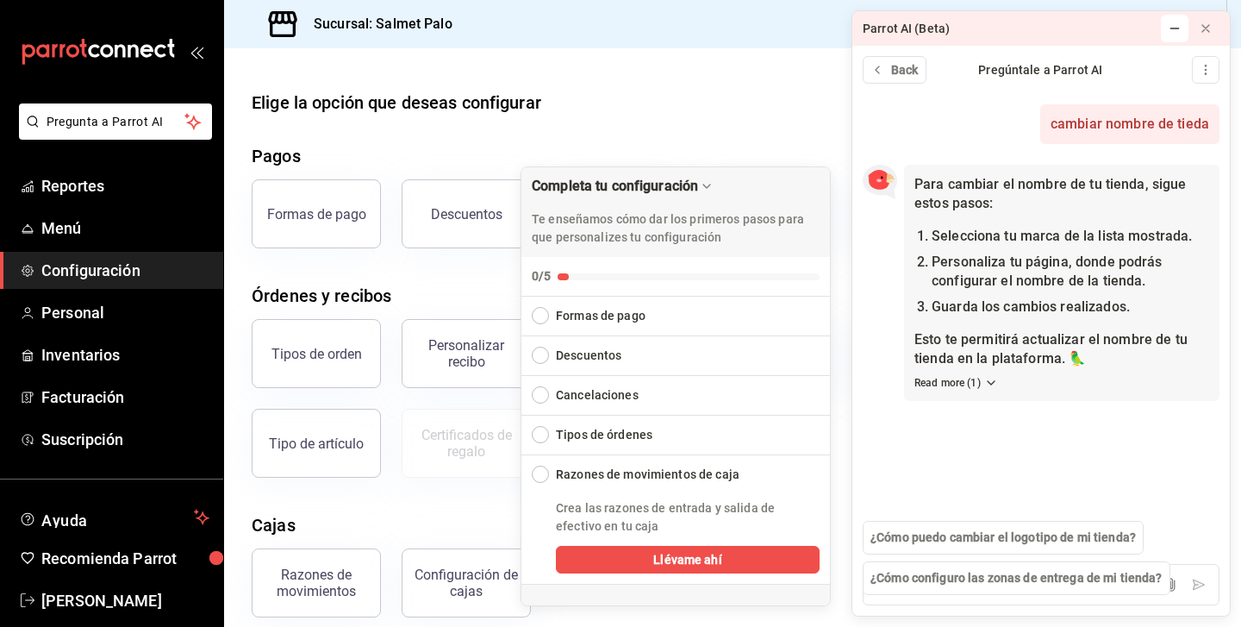
click at [604, 443] on div "Tipos de órdenes" at bounding box center [604, 435] width 97 height 18
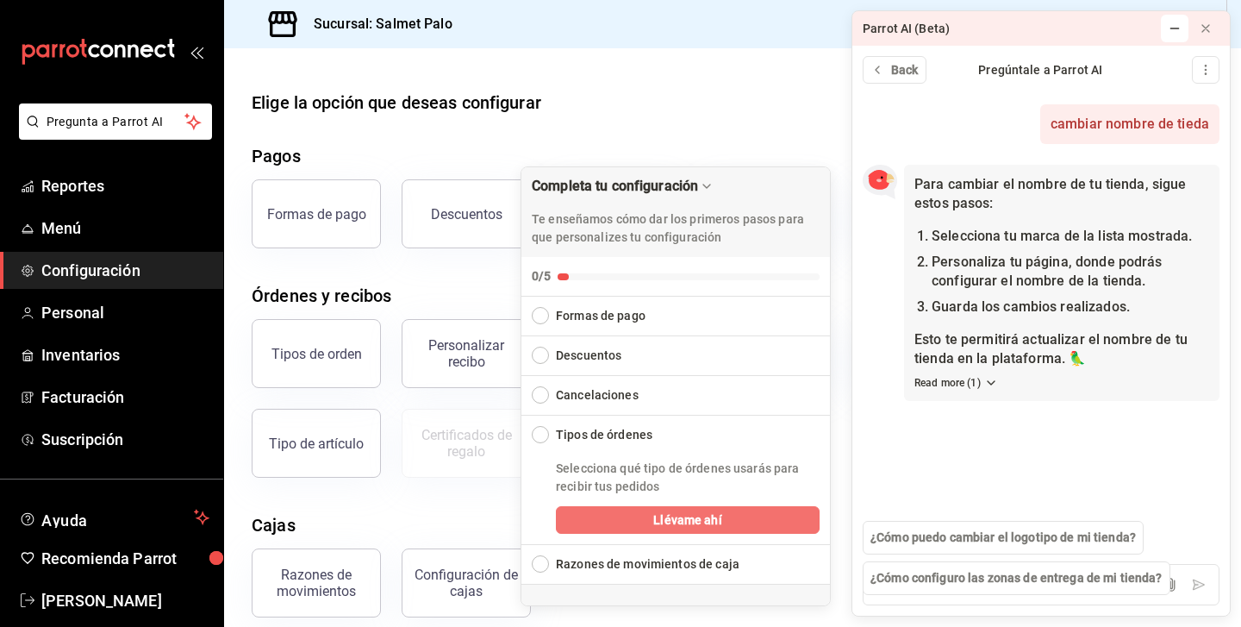
click at [612, 521] on button "Llévame ahí" at bounding box center [688, 520] width 264 height 28
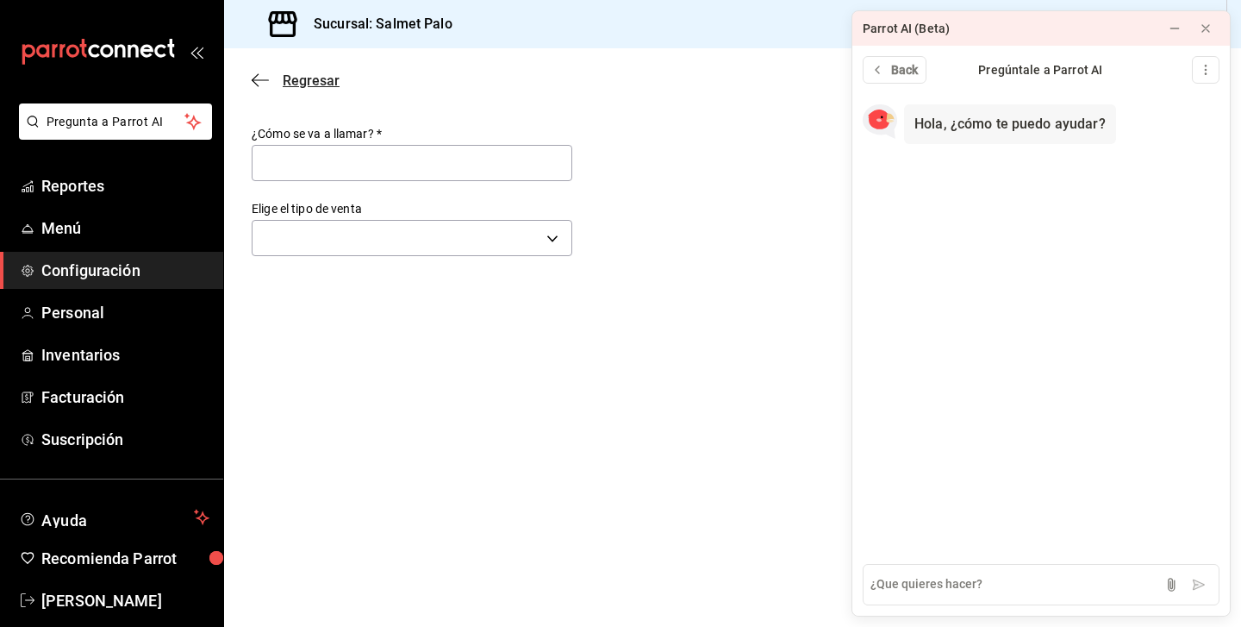
click at [273, 79] on span "Regresar" at bounding box center [296, 80] width 88 height 16
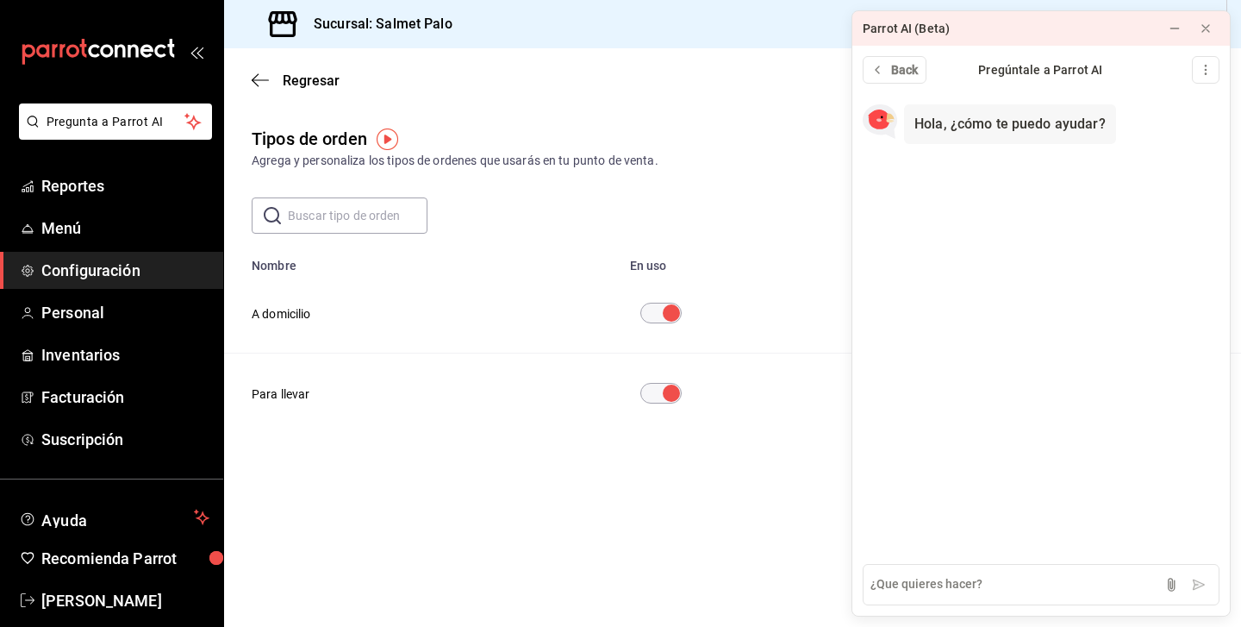
click at [283, 70] on div "Regresar Agregar opción" at bounding box center [732, 80] width 1017 height 64
click at [270, 76] on span "Regresar" at bounding box center [296, 80] width 88 height 16
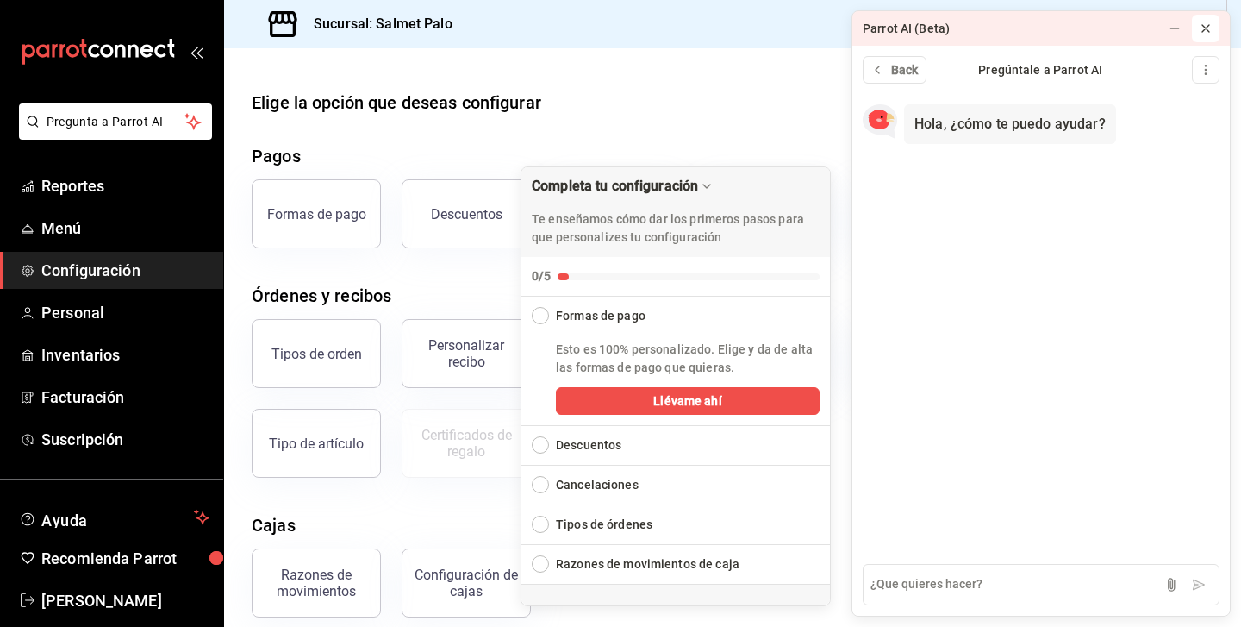
click at [1212, 31] on icon at bounding box center [1206, 29] width 14 height 14
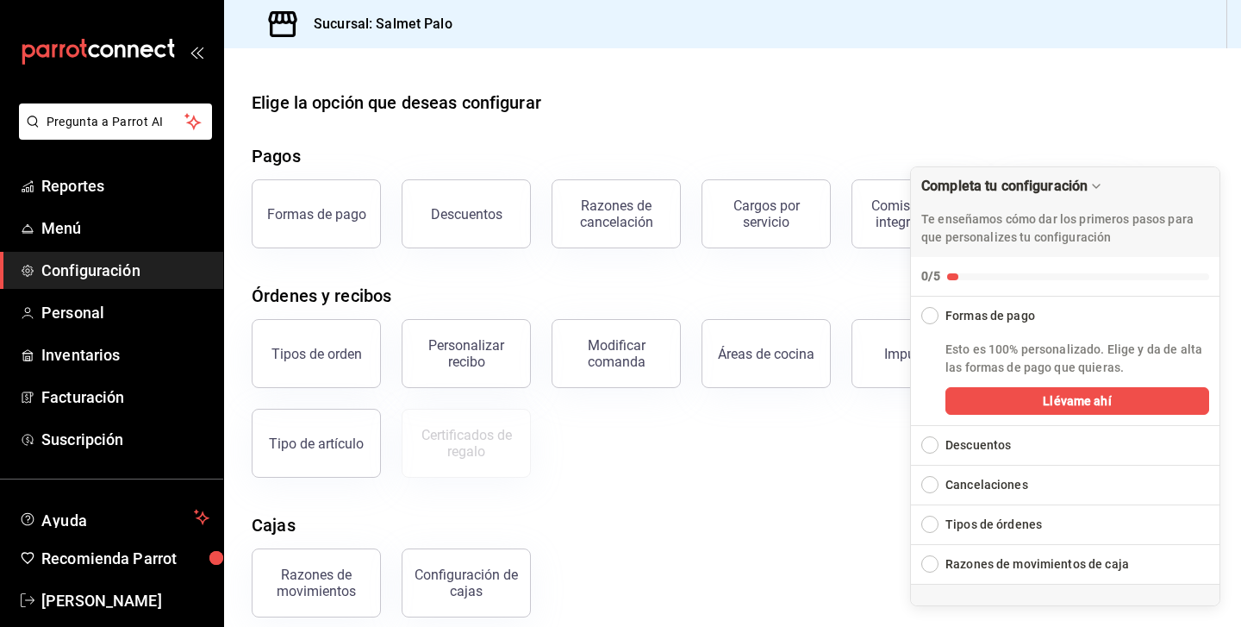
click at [705, 458] on div "Tipos de orden Personalizar recibo Modificar comanda Áreas de cocina Impuestos …" at bounding box center [722, 387] width 983 height 179
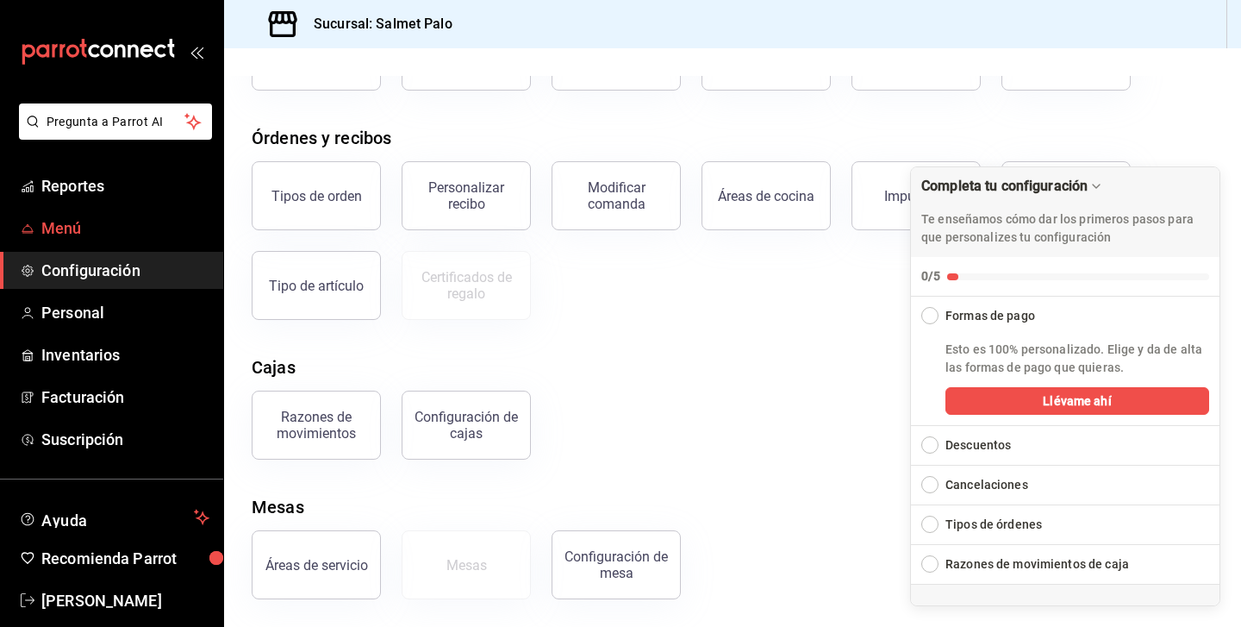
click at [72, 227] on span "Menú" at bounding box center [125, 227] width 168 height 23
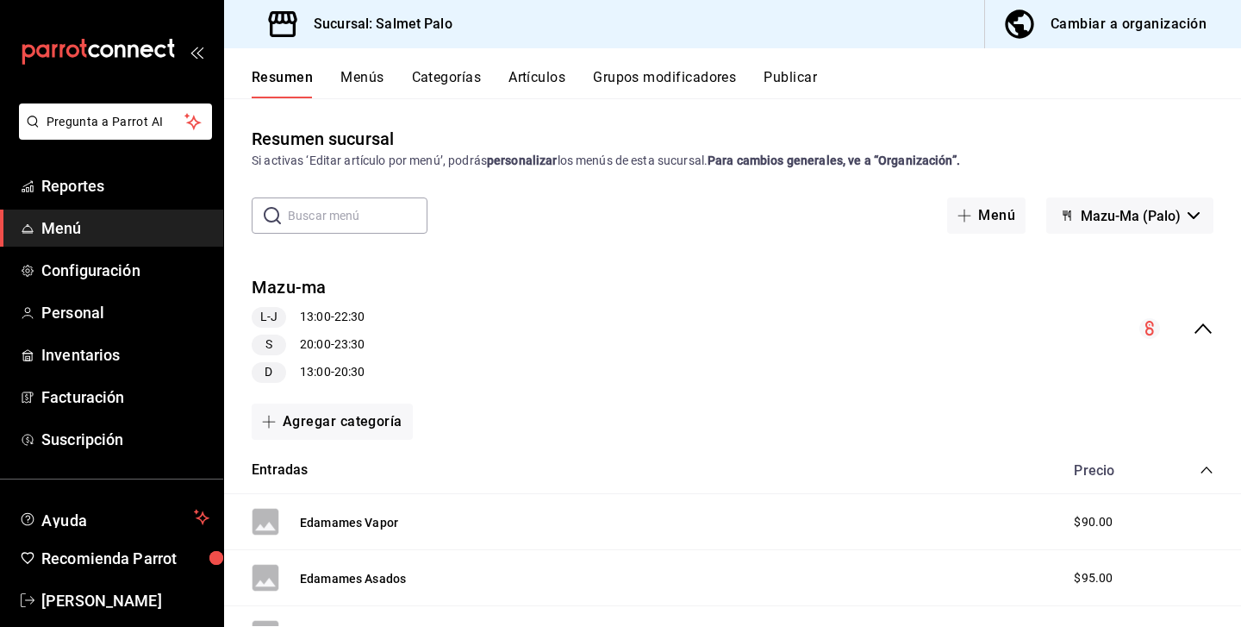
click at [359, 77] on button "Menús" at bounding box center [361, 83] width 43 height 29
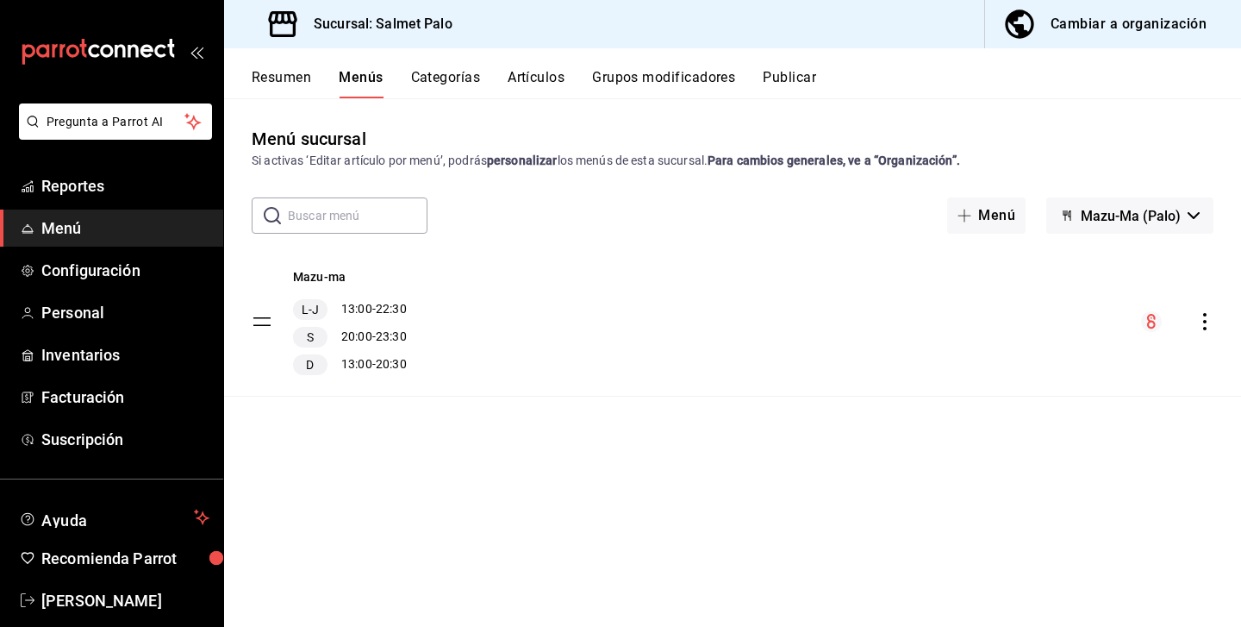
click at [1064, 26] on div "Cambiar a organización" at bounding box center [1129, 24] width 156 height 24
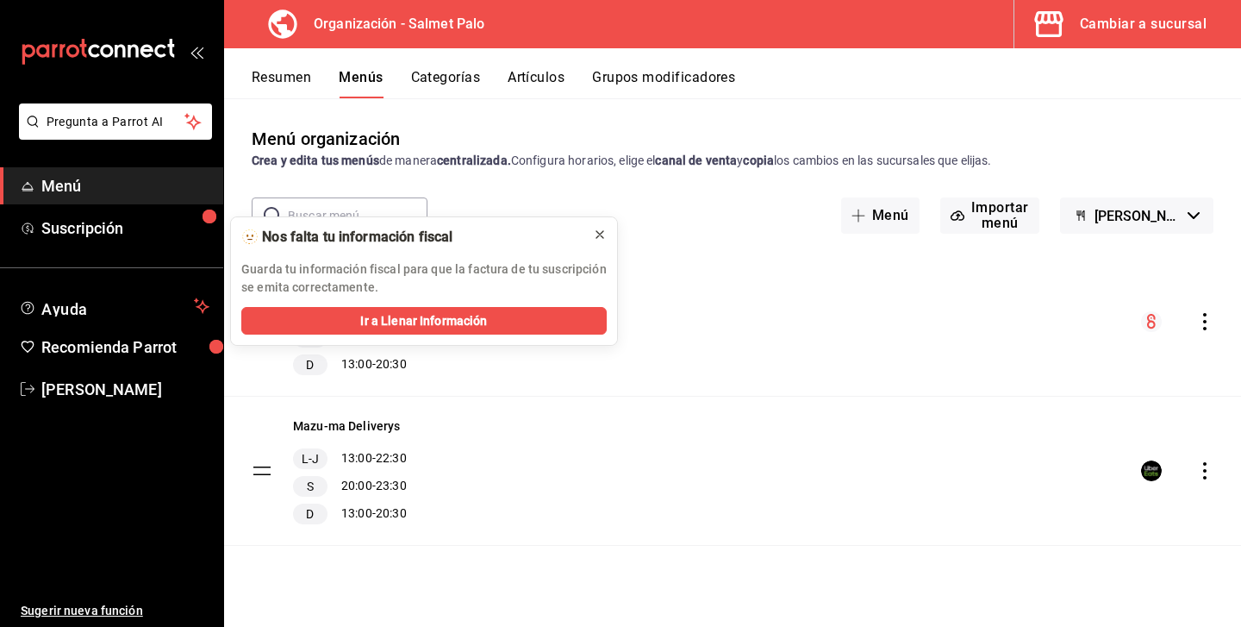
click at [598, 234] on icon at bounding box center [600, 235] width 14 height 14
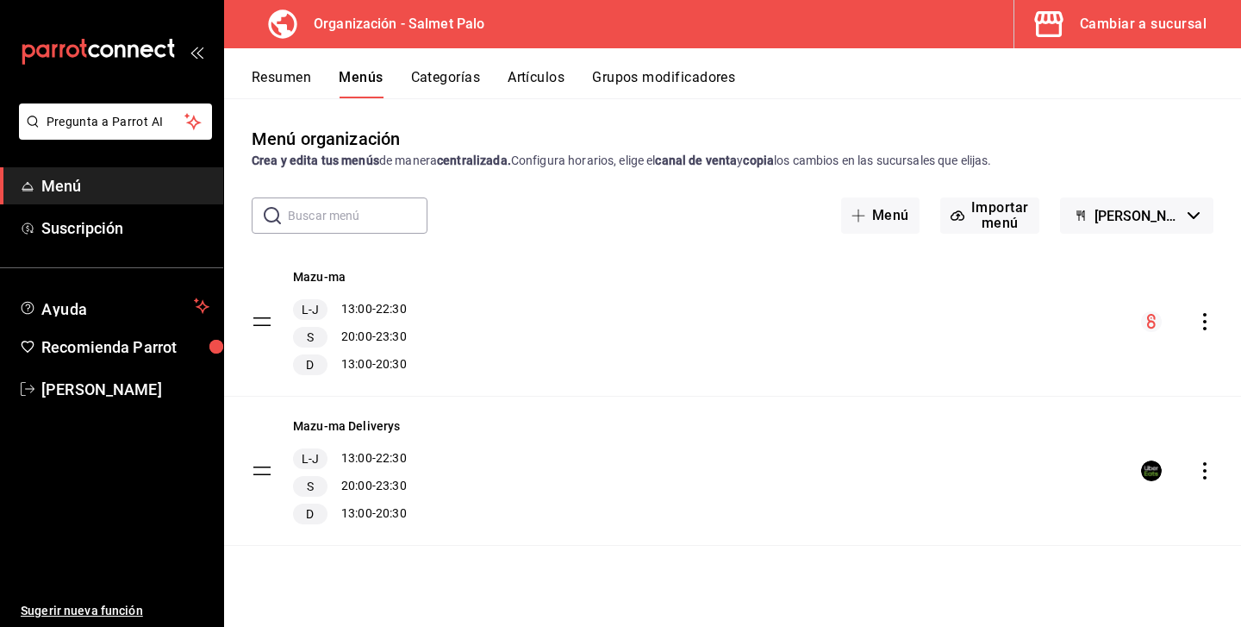
click at [279, 76] on button "Resumen" at bounding box center [281, 83] width 59 height 29
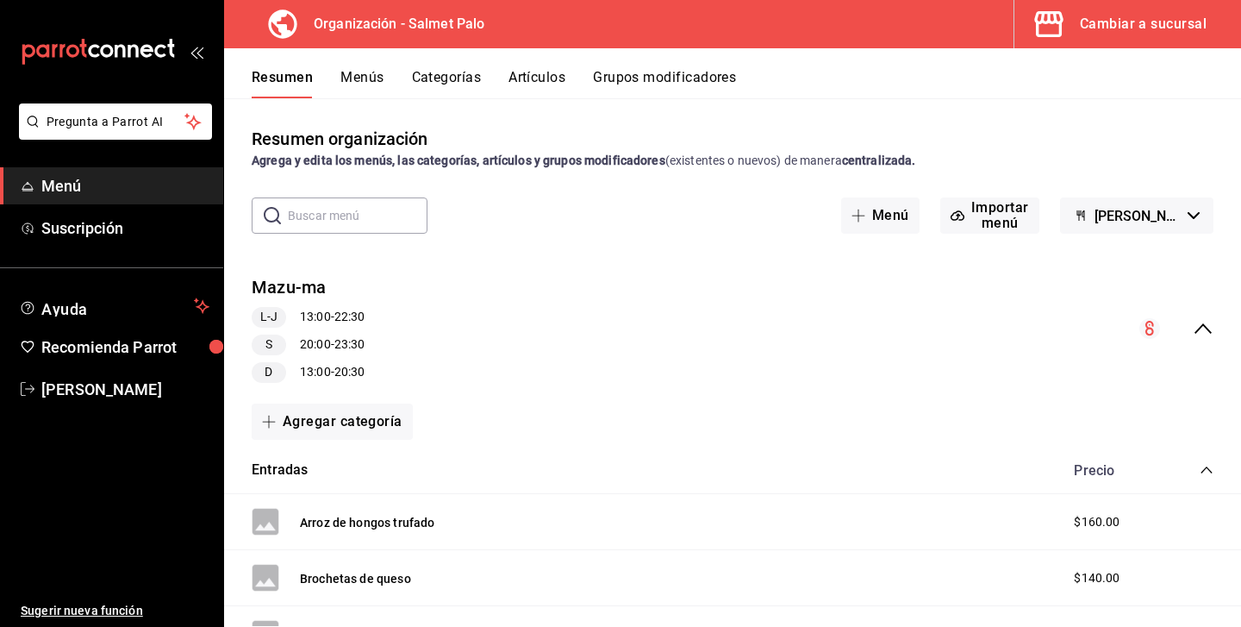
click at [190, 43] on div "mailbox folders" at bounding box center [111, 51] width 223 height 103
click at [206, 54] on div "mailbox folders" at bounding box center [111, 51] width 223 height 103
click at [199, 54] on icon "open_drawer_menu" at bounding box center [197, 52] width 14 height 14
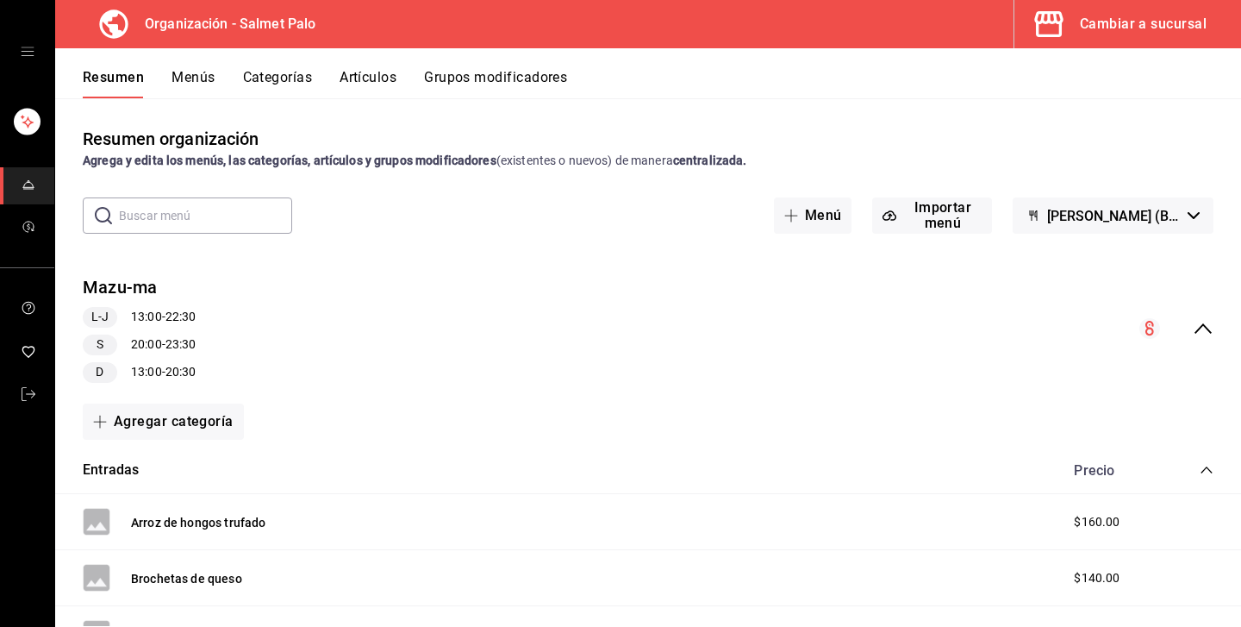
click at [1186, 32] on div "Cambiar a sucursal" at bounding box center [1143, 24] width 127 height 24
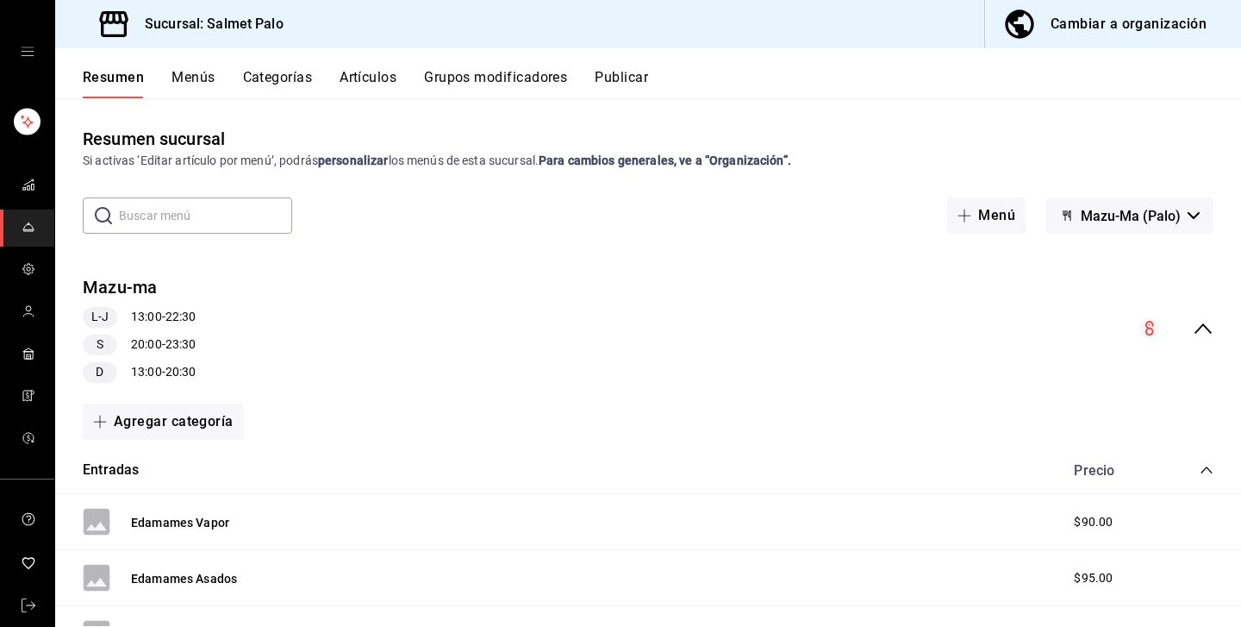
click at [27, 47] on icon "open drawer" at bounding box center [27, 51] width 13 height 9
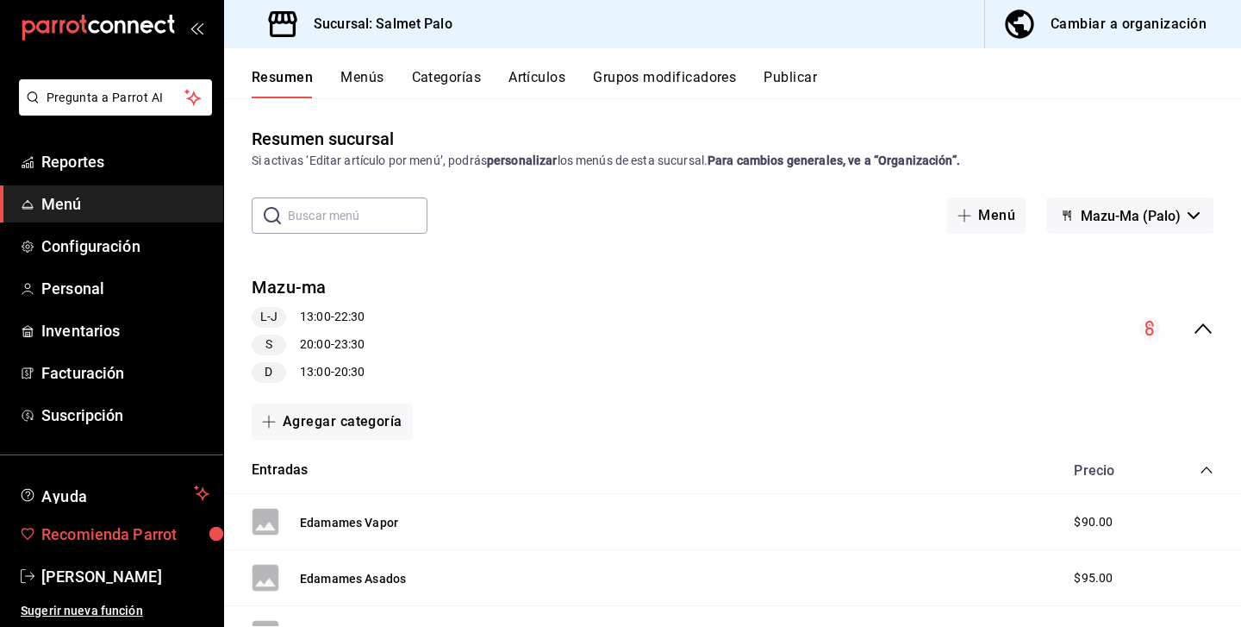
scroll to position [24, 0]
click at [71, 373] on span "Facturación" at bounding box center [125, 372] width 168 height 23
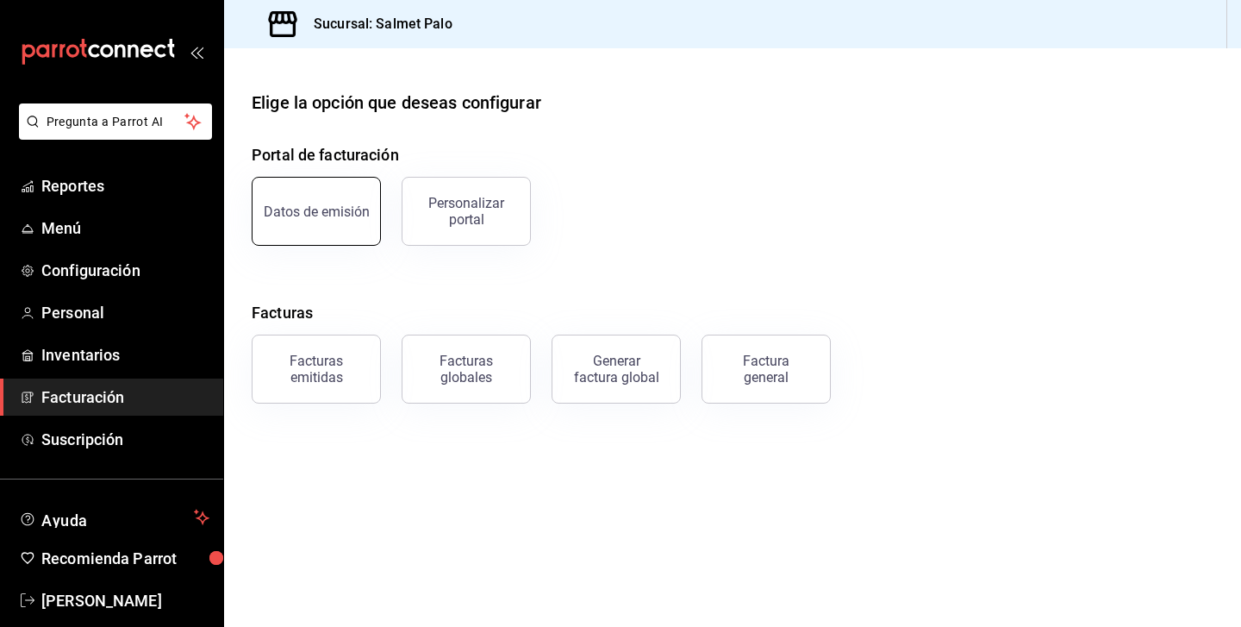
click at [309, 209] on div "Datos de emisión" at bounding box center [317, 211] width 106 height 16
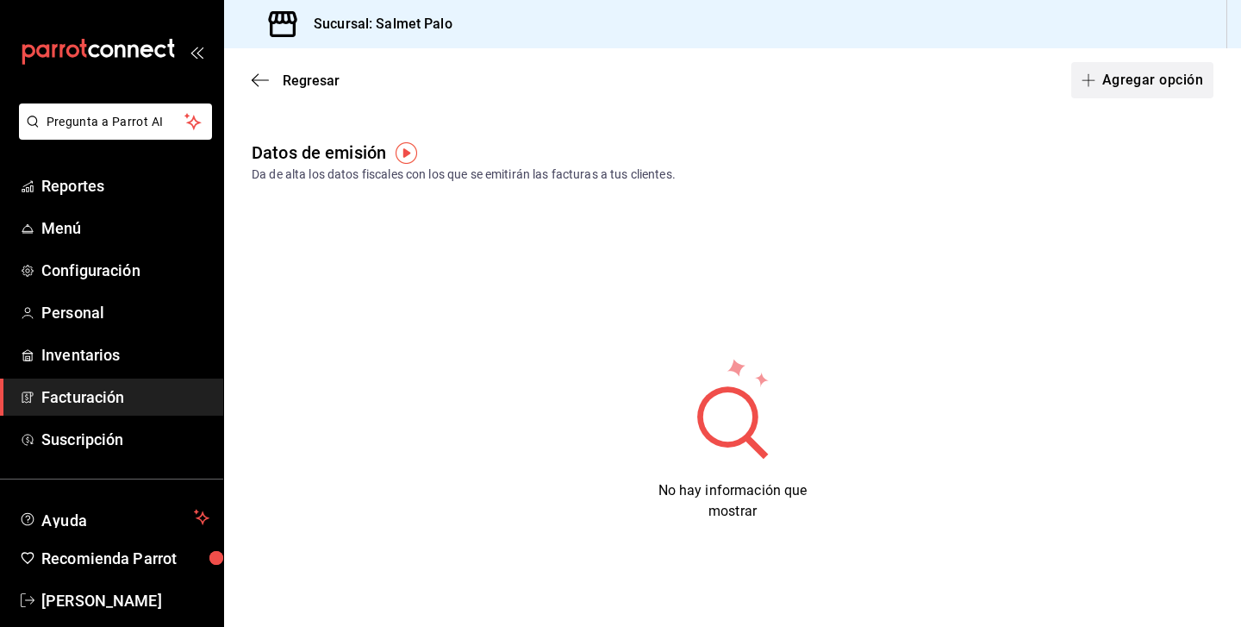
click at [1139, 77] on button "Agregar opción" at bounding box center [1142, 80] width 142 height 36
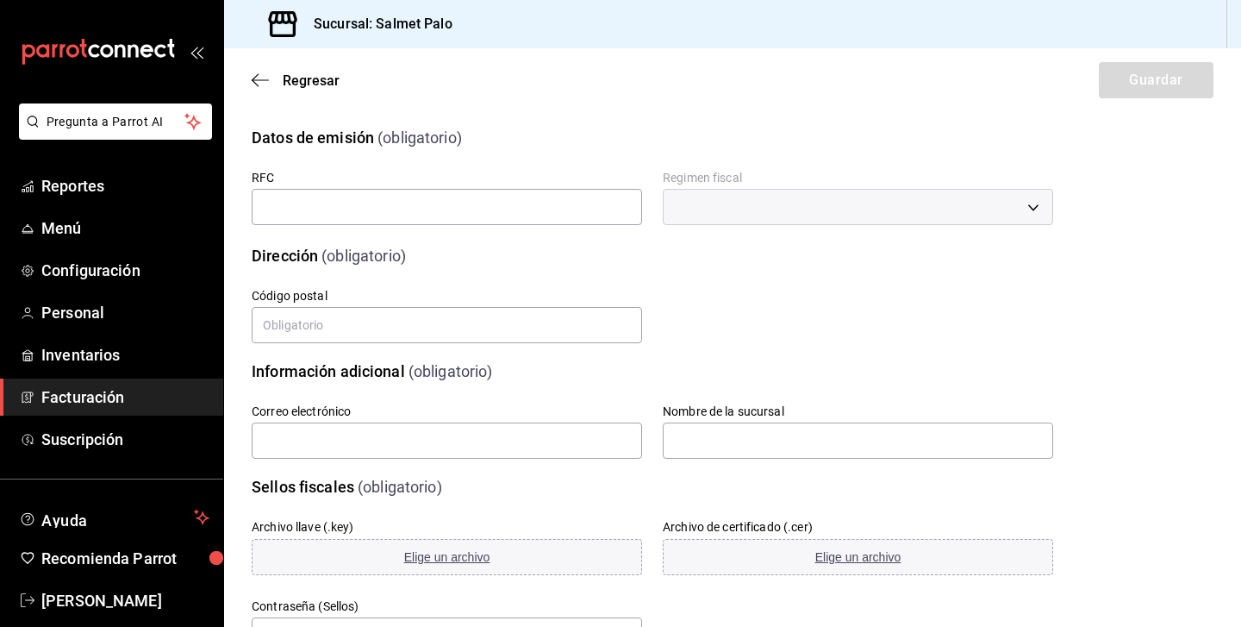
click at [334, 225] on div "RFC" at bounding box center [447, 199] width 390 height 58
click at [327, 212] on input "text" at bounding box center [447, 207] width 390 height 36
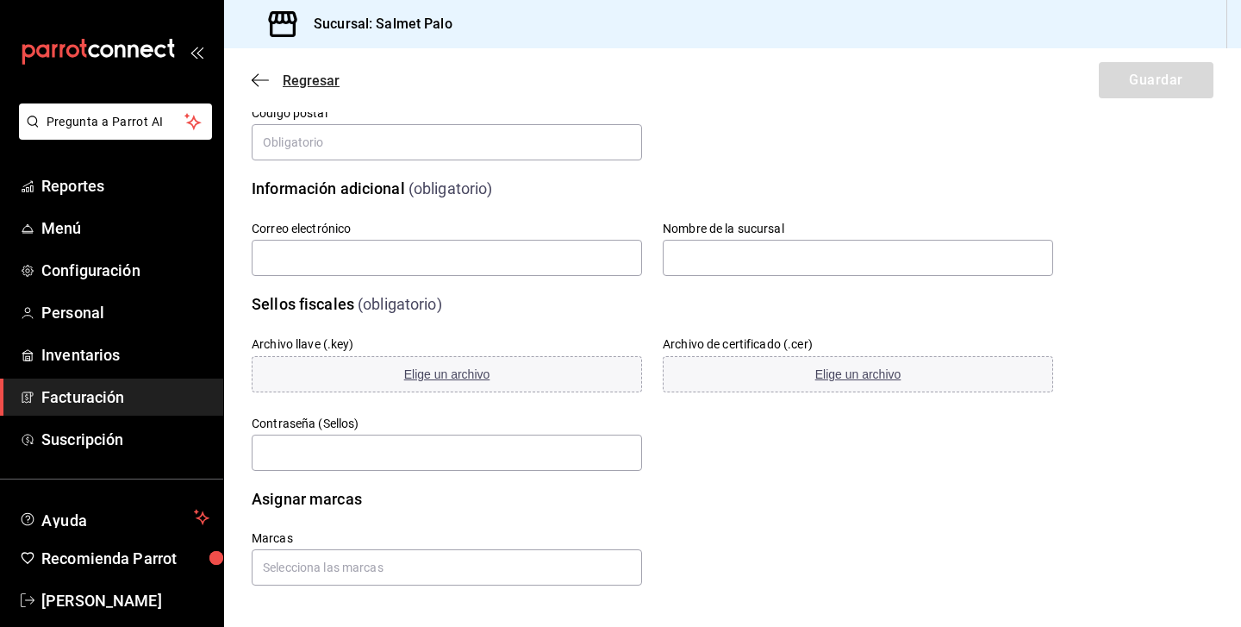
click at [264, 76] on icon "button" at bounding box center [260, 80] width 17 height 16
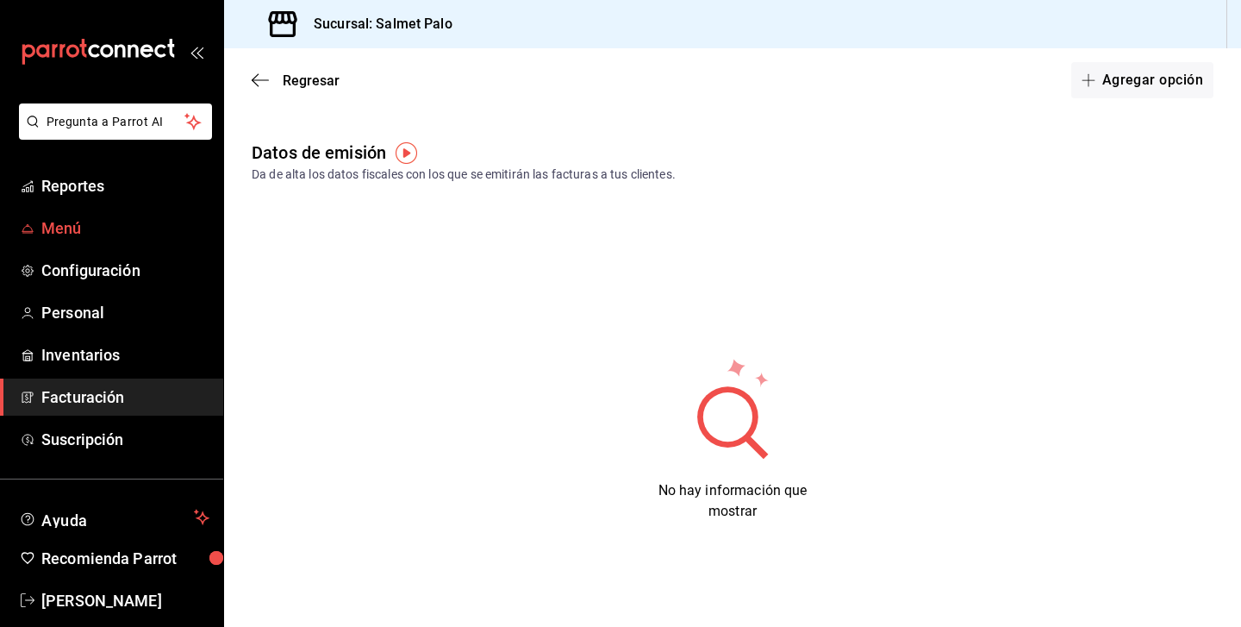
click at [47, 242] on link "Menú" at bounding box center [111, 227] width 223 height 37
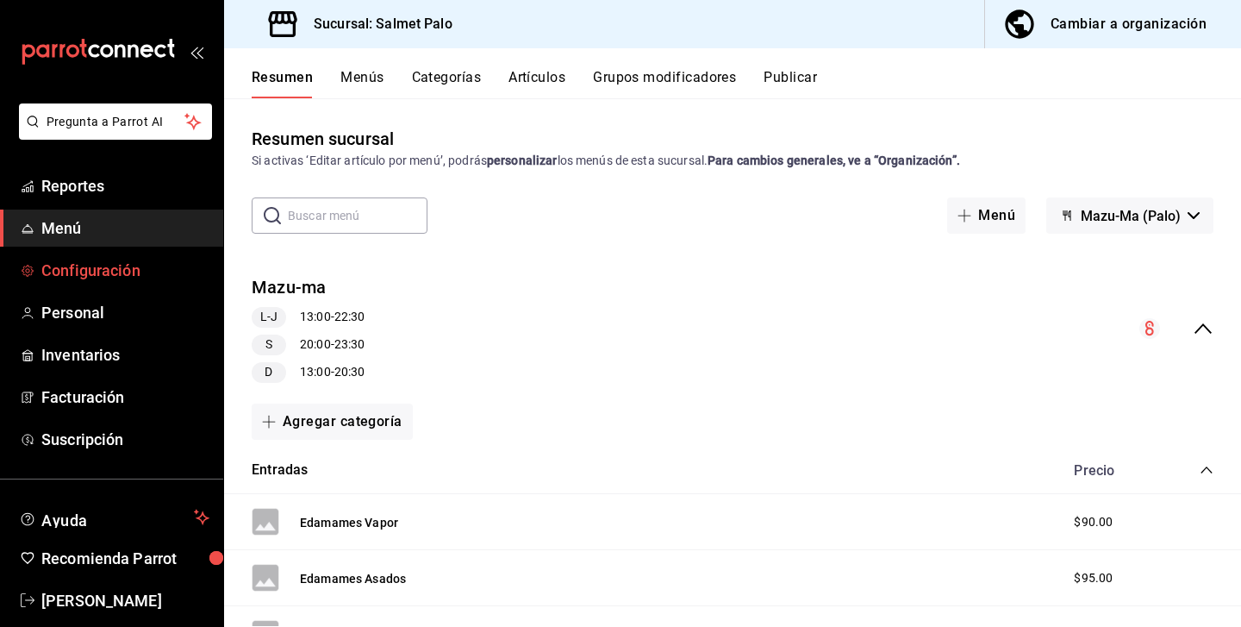
click at [97, 265] on span "Configuración" at bounding box center [125, 270] width 168 height 23
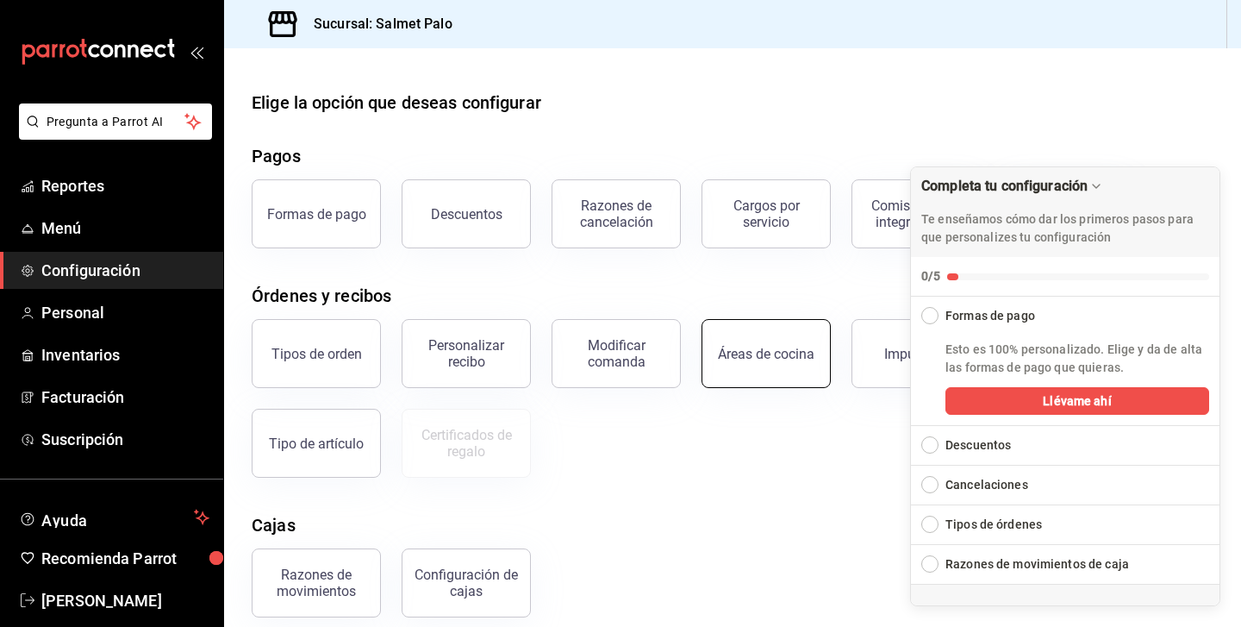
click at [783, 384] on button "Áreas de cocina" at bounding box center [766, 353] width 129 height 69
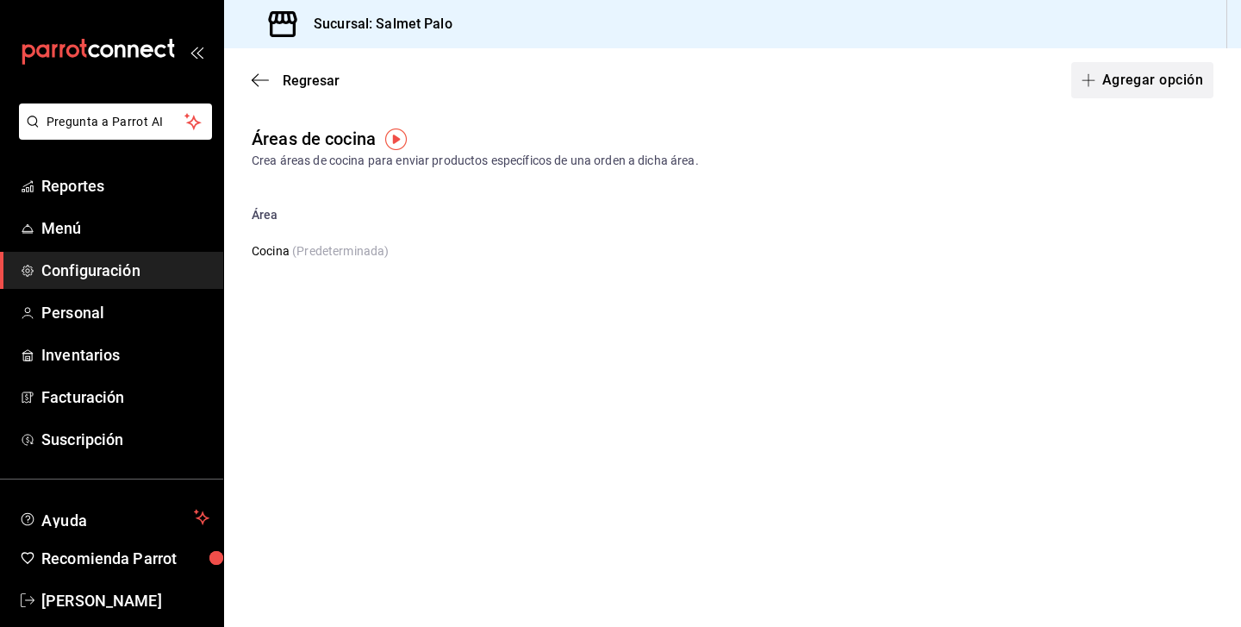
click at [1138, 77] on button "Agregar opción" at bounding box center [1142, 80] width 142 height 36
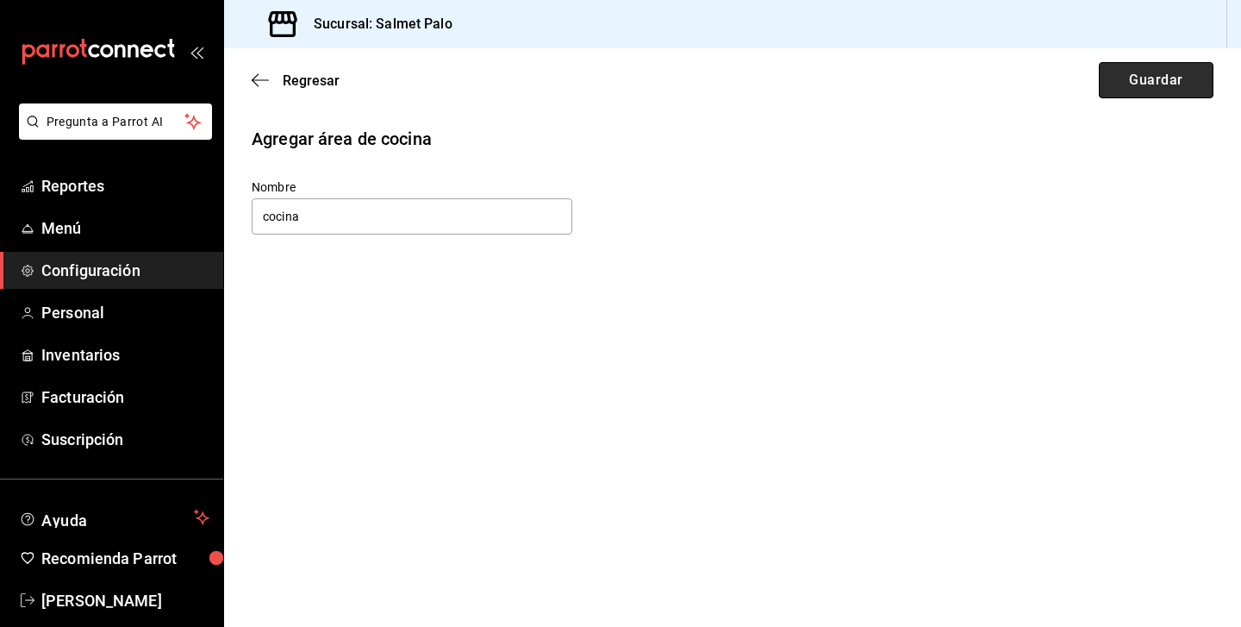
click at [1156, 91] on button "Guardar" at bounding box center [1156, 80] width 115 height 36
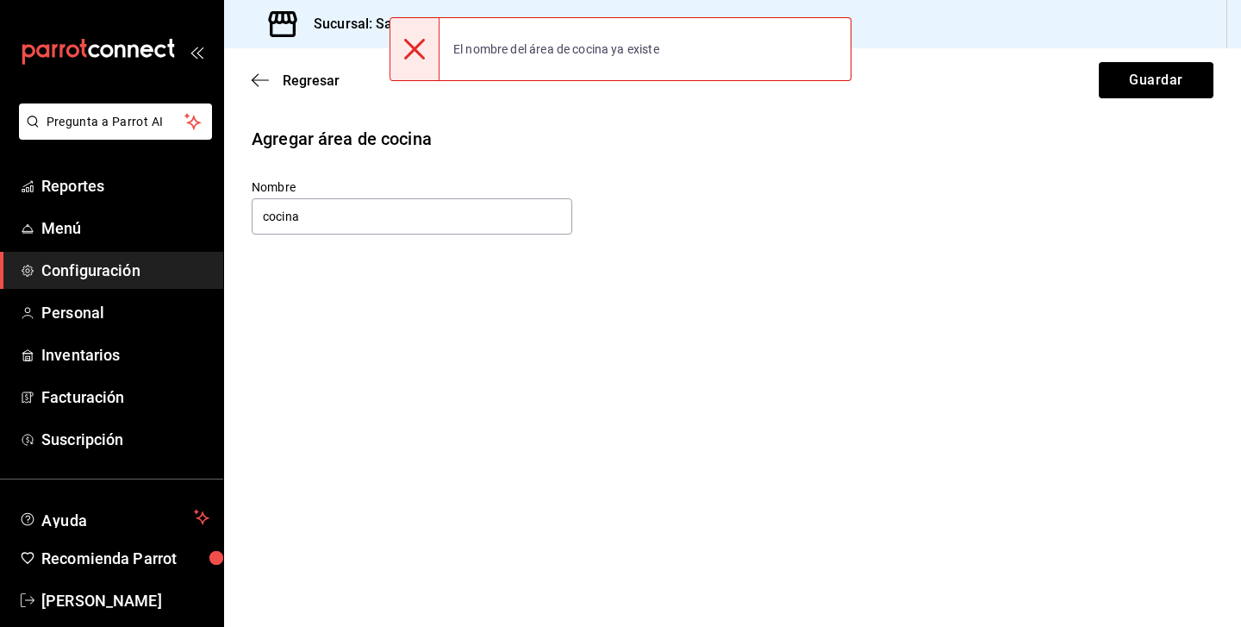
click at [301, 234] on div "Nombre cocina" at bounding box center [412, 208] width 321 height 58
click at [313, 215] on input "cocina" at bounding box center [412, 216] width 321 height 36
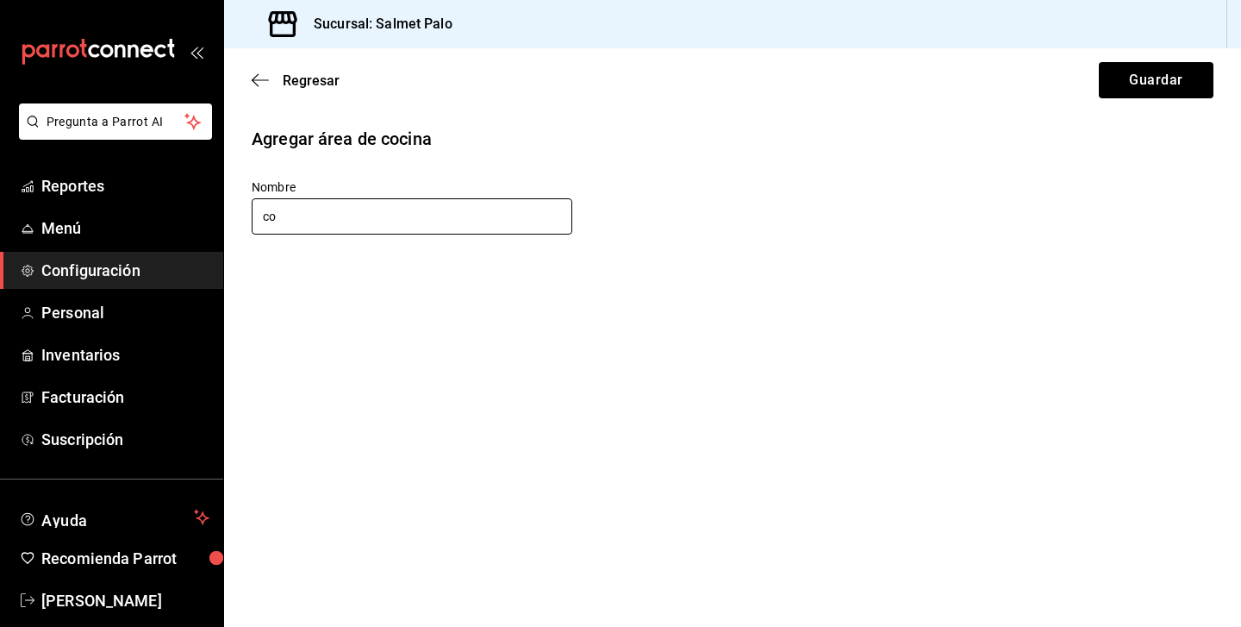
type input "c"
type input "caja"
click at [1179, 77] on button "Guardar" at bounding box center [1156, 80] width 115 height 36
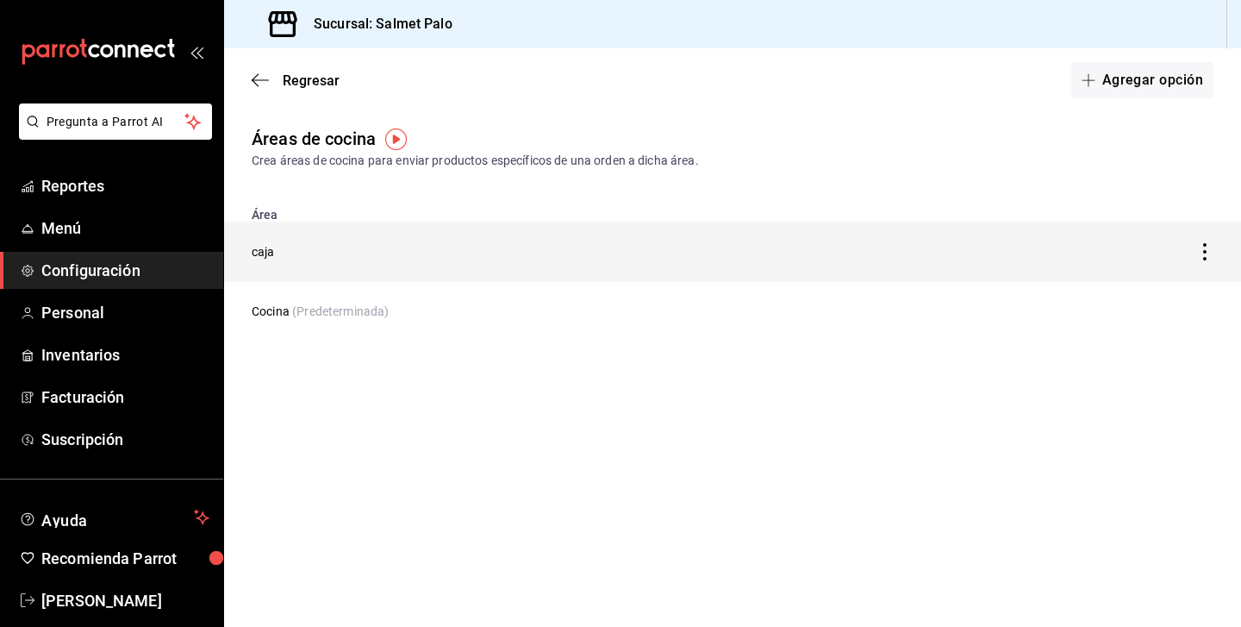
click at [1205, 246] on icon "discountsTable" at bounding box center [1204, 251] width 3 height 17
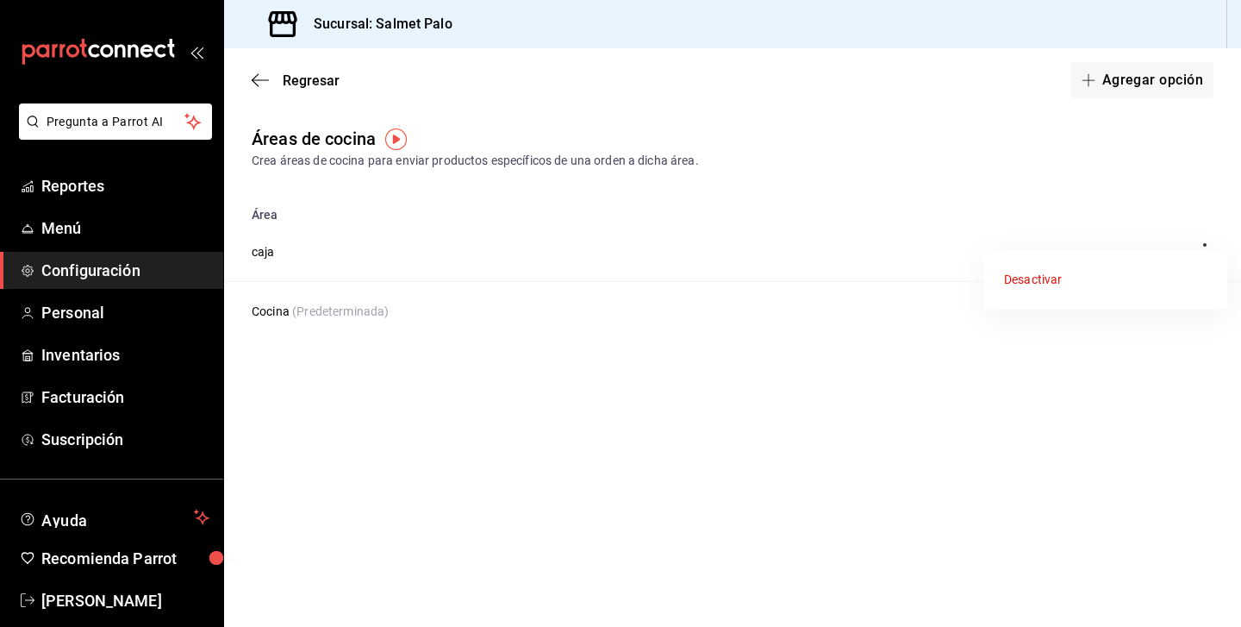
click at [1108, 206] on div at bounding box center [620, 313] width 1241 height 627
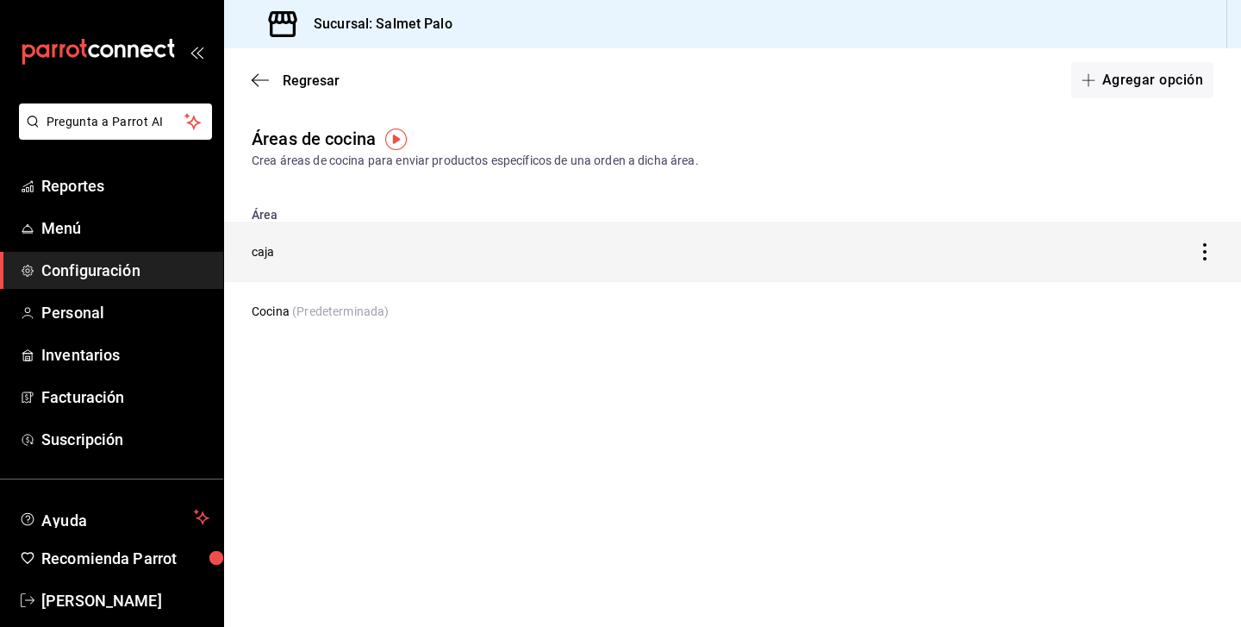
click at [364, 235] on td "caja" at bounding box center [600, 252] width 752 height 60
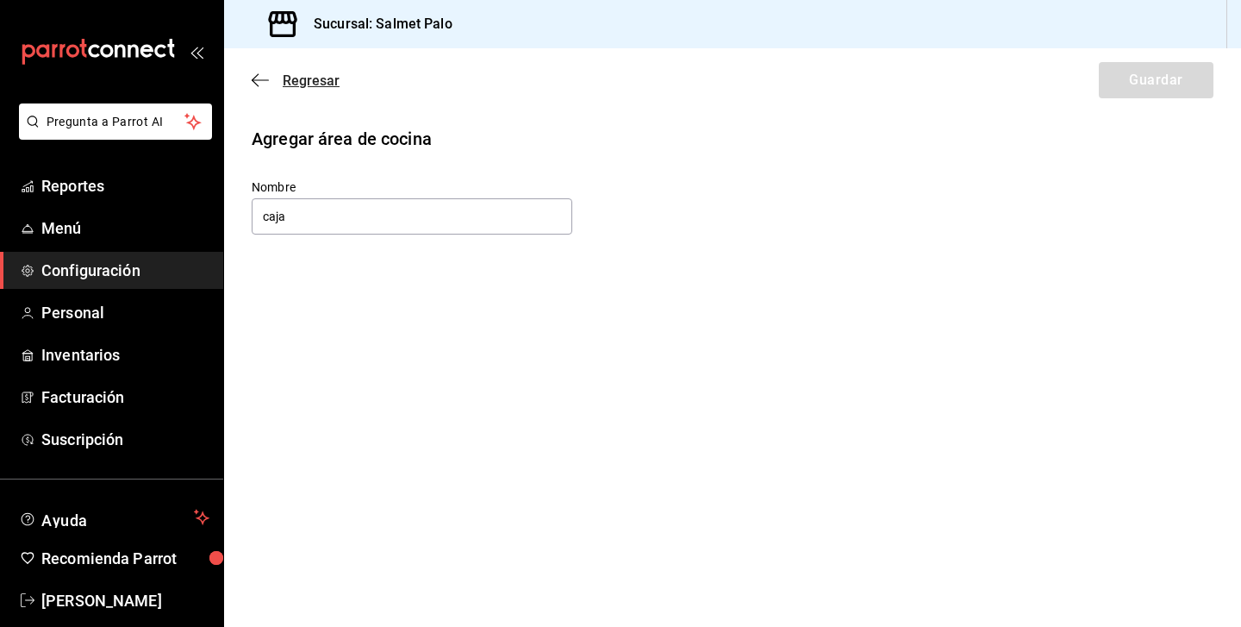
click at [271, 82] on span "Regresar" at bounding box center [296, 80] width 88 height 16
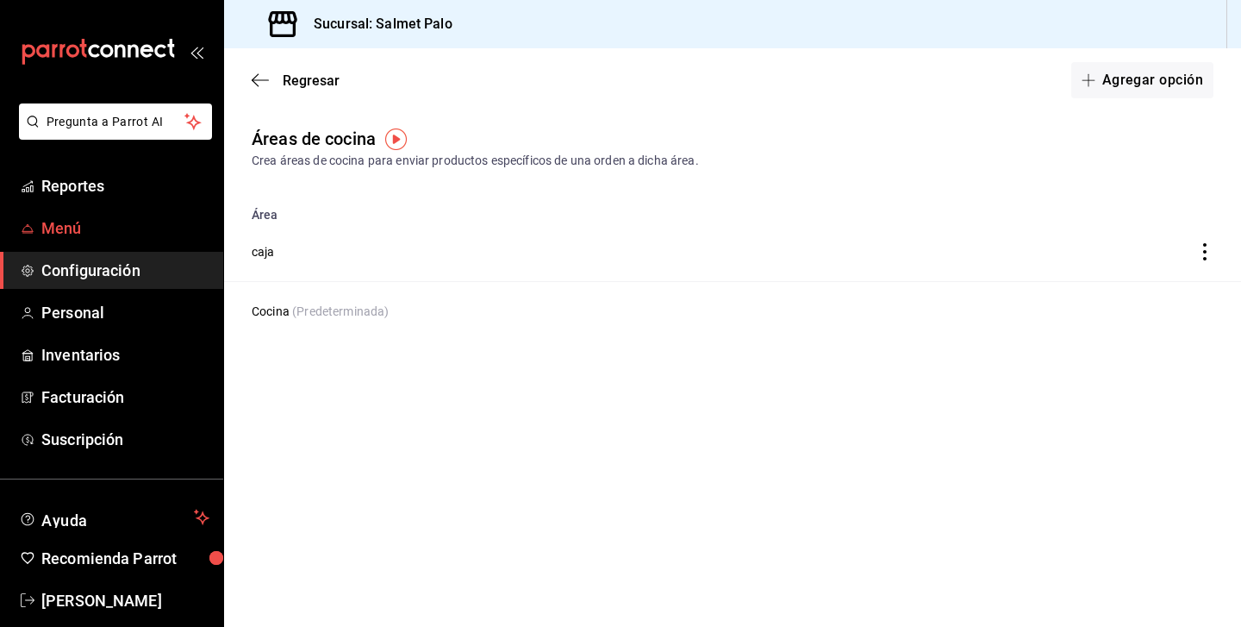
click at [72, 222] on span "Menú" at bounding box center [125, 227] width 168 height 23
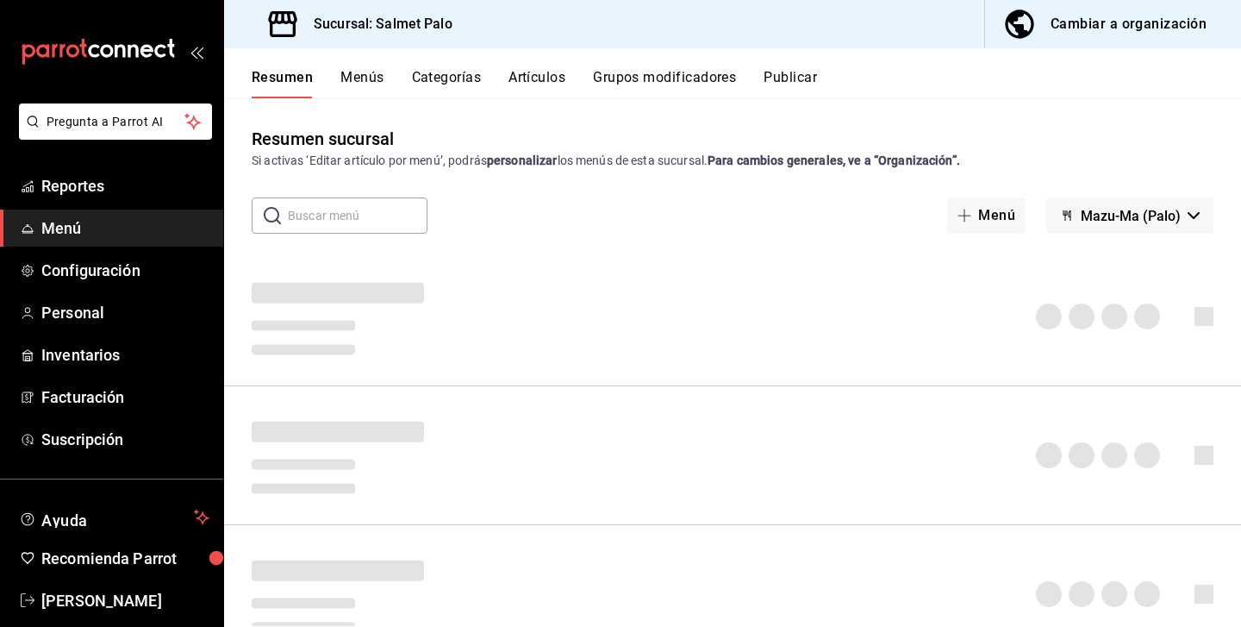
click at [451, 75] on button "Categorías" at bounding box center [447, 83] width 70 height 29
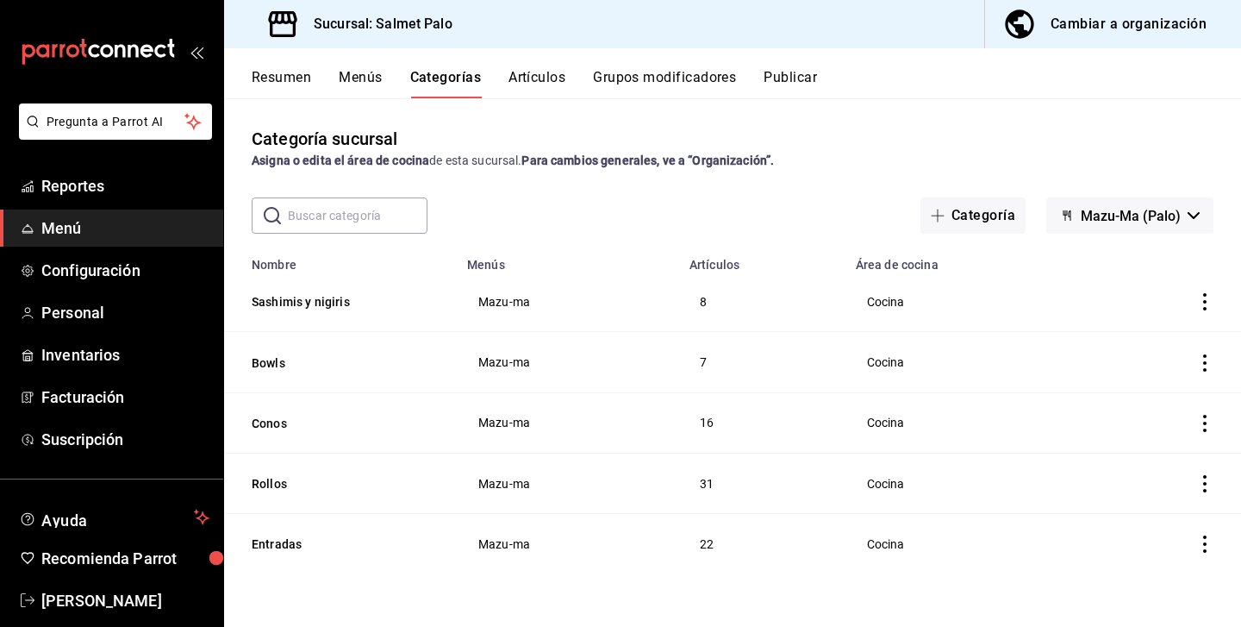
click at [1201, 309] on icon "actions" at bounding box center [1204, 301] width 17 height 17
click at [1121, 349] on div at bounding box center [1115, 342] width 31 height 21
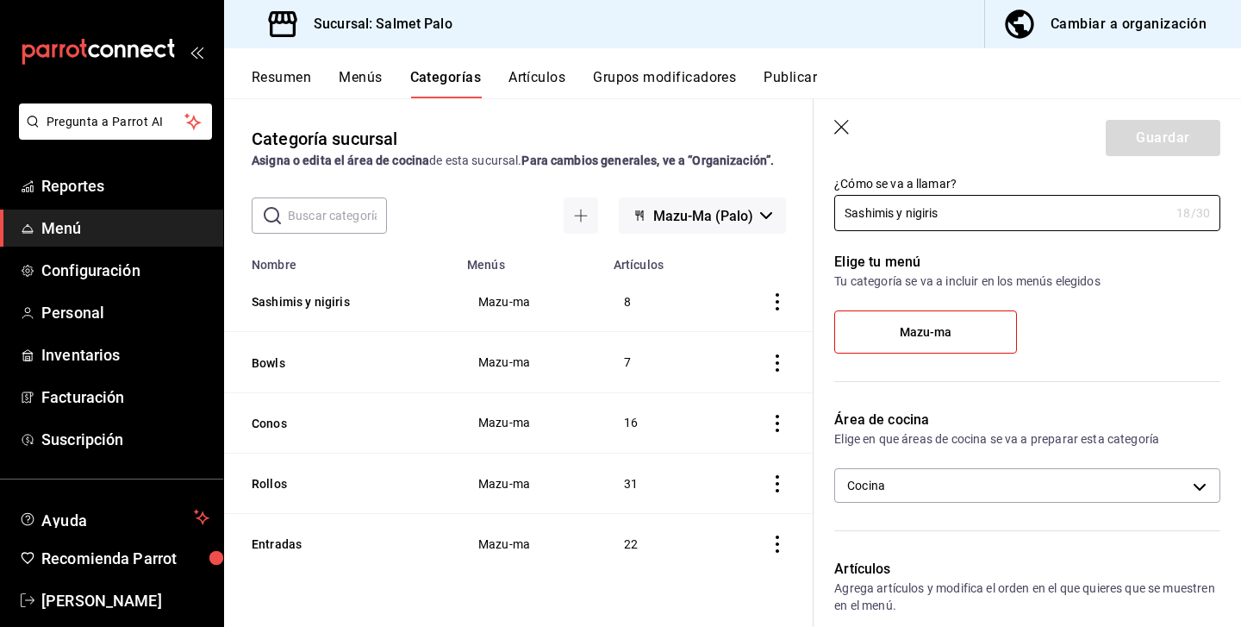
scroll to position [50, 0]
click at [947, 479] on body "Pregunta a Parrot AI Reportes Menú Configuración Personal Inventarios Facturaci…" at bounding box center [620, 313] width 1241 height 627
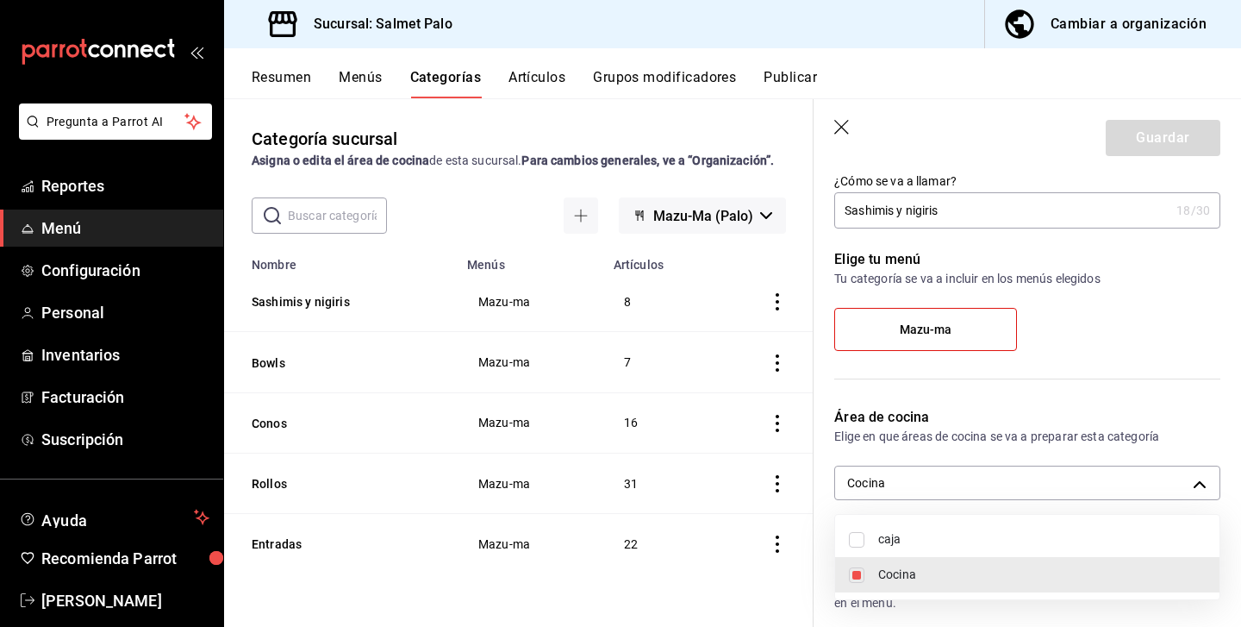
click at [879, 540] on span "caja" at bounding box center [1042, 539] width 328 height 18
type input "0daeab3e-1f91-4558-bf89-defc9de94201,8637d4d3-ec2d-4298-b790-a10ce2b053b3"
checkbox input "true"
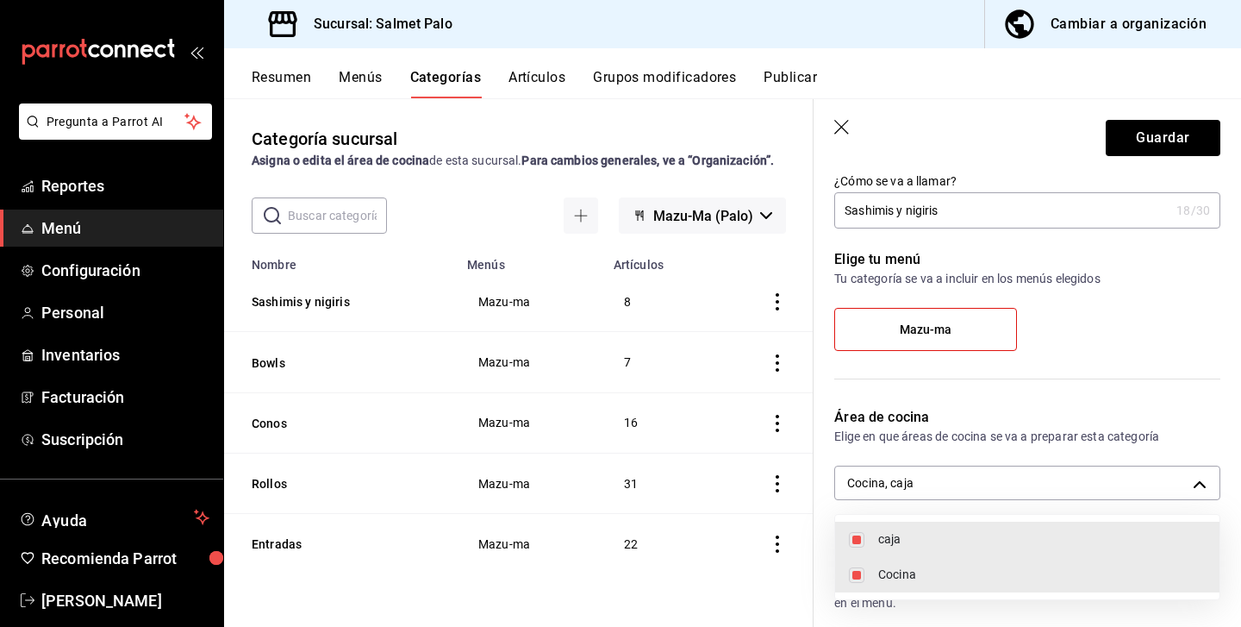
click at [1137, 147] on div at bounding box center [620, 313] width 1241 height 627
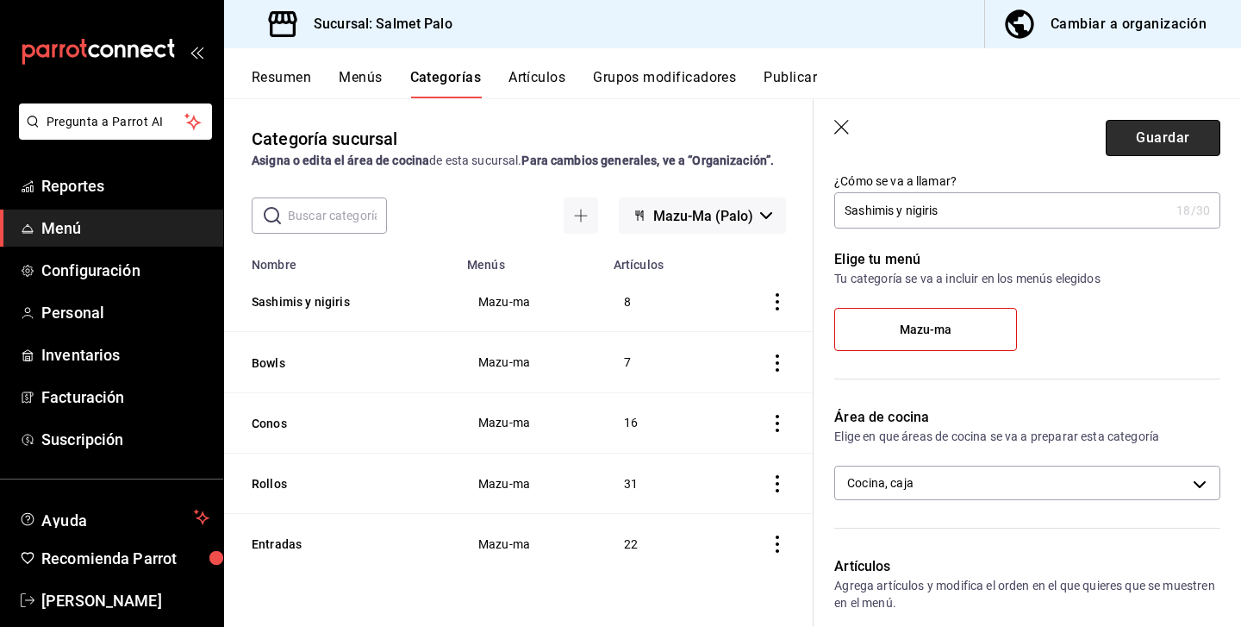
click at [1132, 141] on button "Guardar" at bounding box center [1163, 138] width 115 height 36
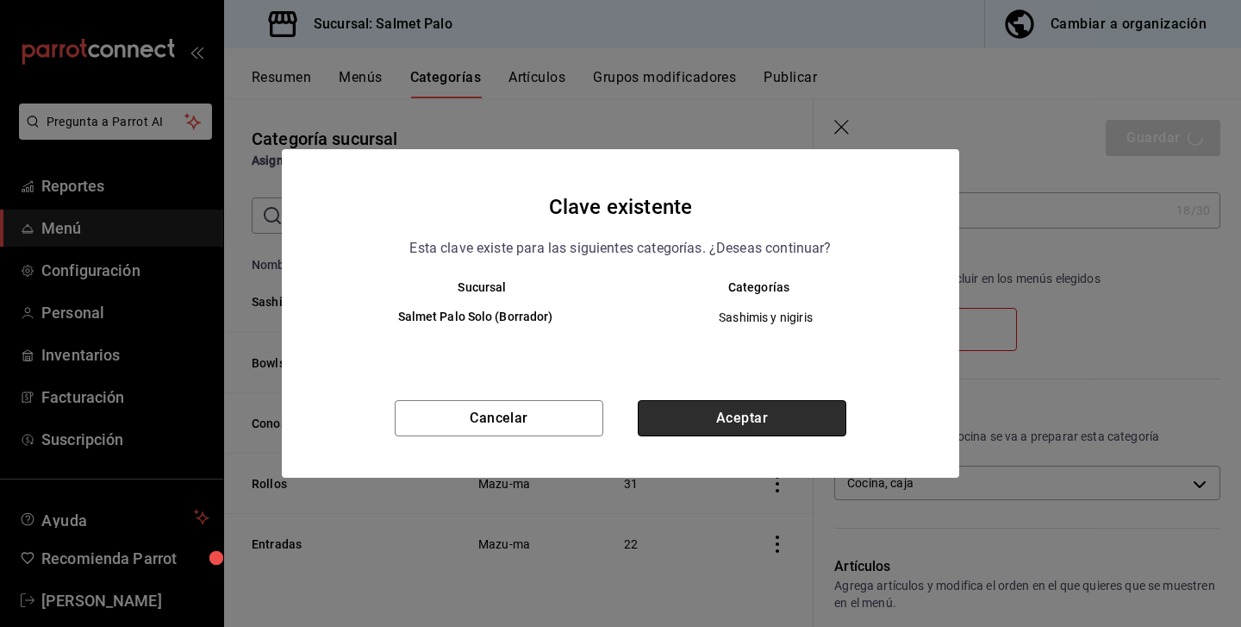
click at [706, 432] on button "Aceptar" at bounding box center [742, 418] width 209 height 36
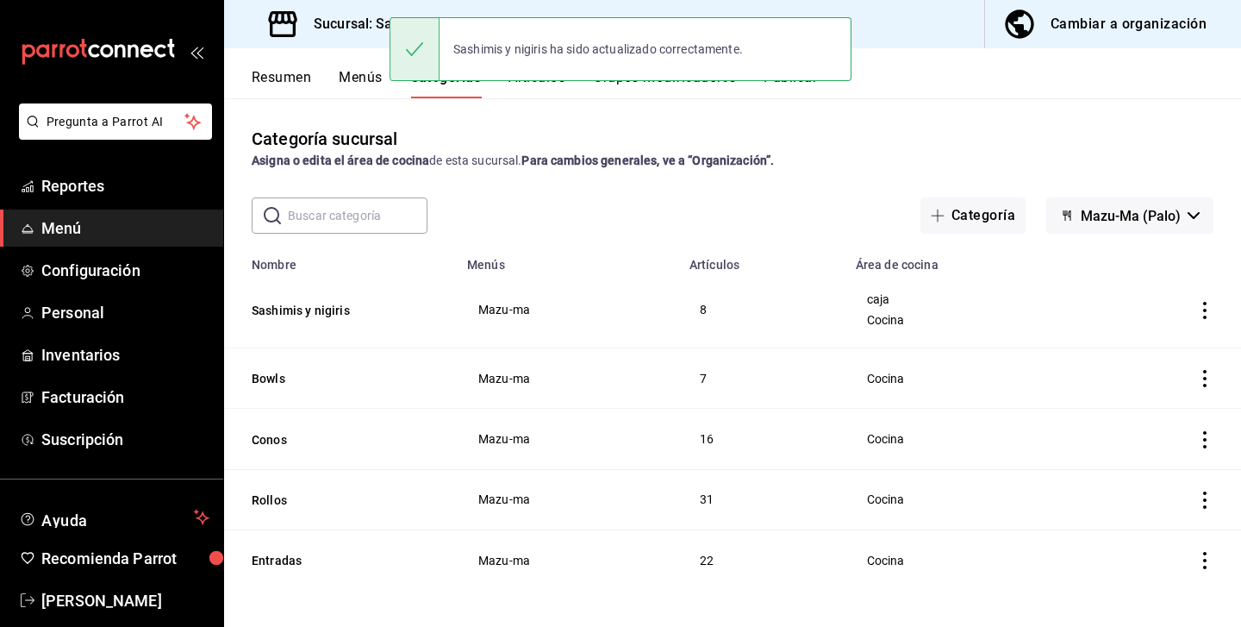
click at [1207, 378] on icon "actions" at bounding box center [1204, 378] width 17 height 17
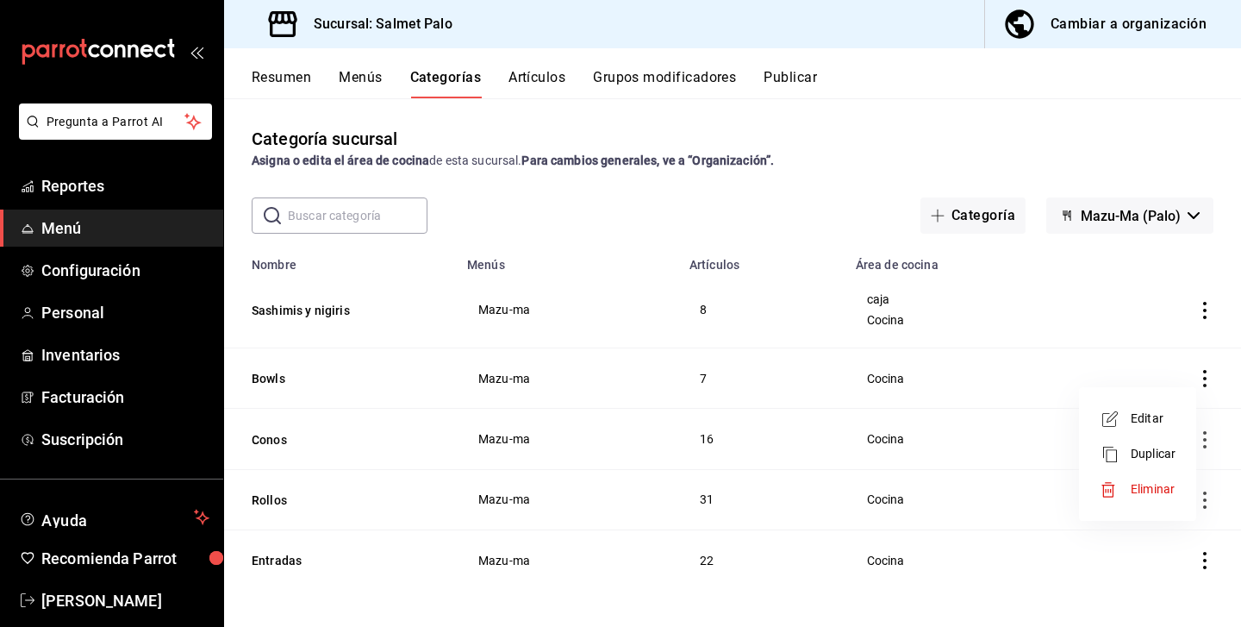
click at [1105, 421] on icon at bounding box center [1110, 419] width 21 height 21
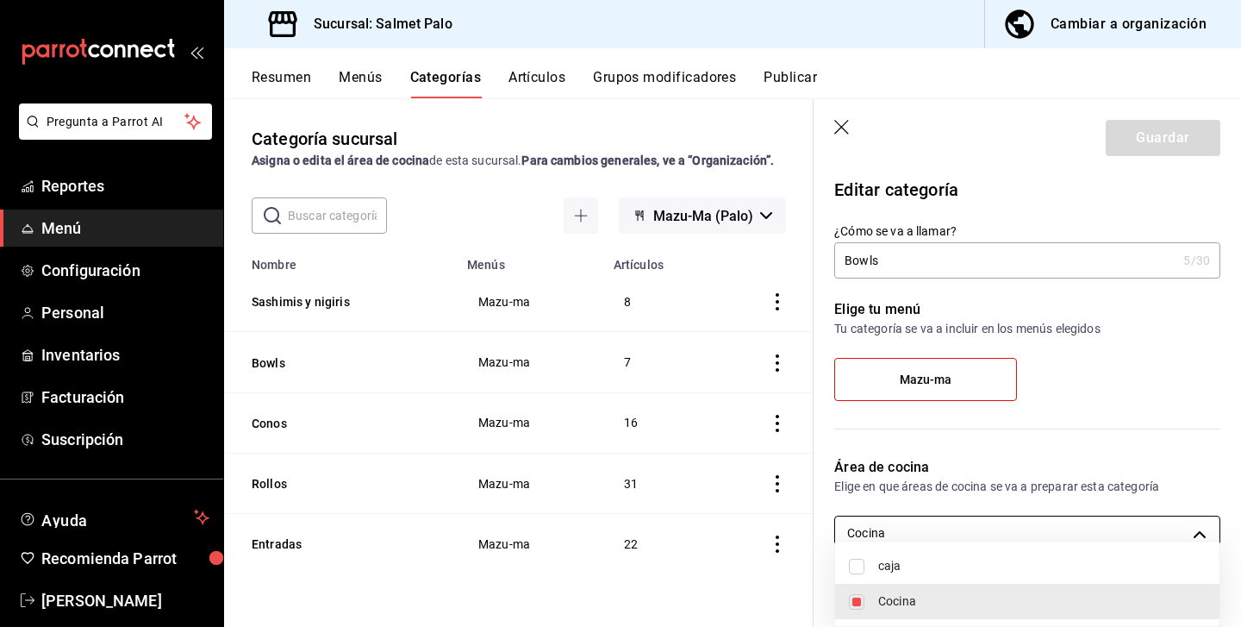
click at [1156, 524] on body "Pregunta a Parrot AI Reportes Menú Configuración Personal Inventarios Facturaci…" at bounding box center [620, 313] width 1241 height 627
click at [1044, 557] on span "caja" at bounding box center [1042, 566] width 328 height 18
type input "0daeab3e-1f91-4558-bf89-defc9de94201,8637d4d3-ec2d-4298-b790-a10ce2b053b3"
checkbox input "true"
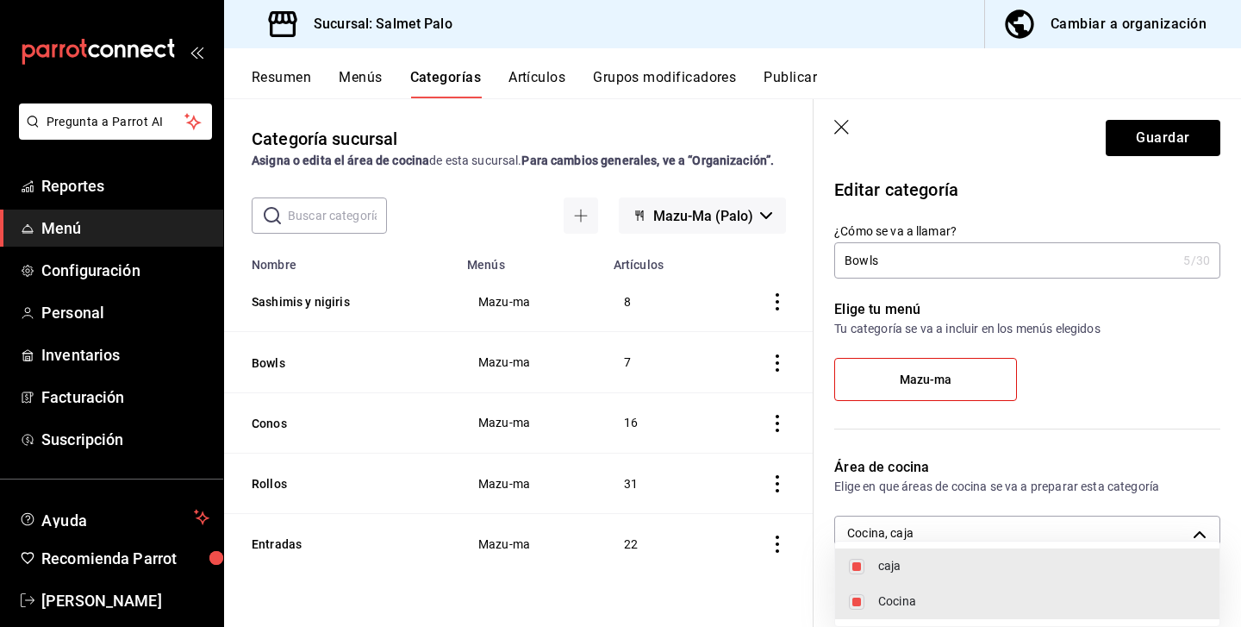
click at [1171, 152] on div at bounding box center [620, 313] width 1241 height 627
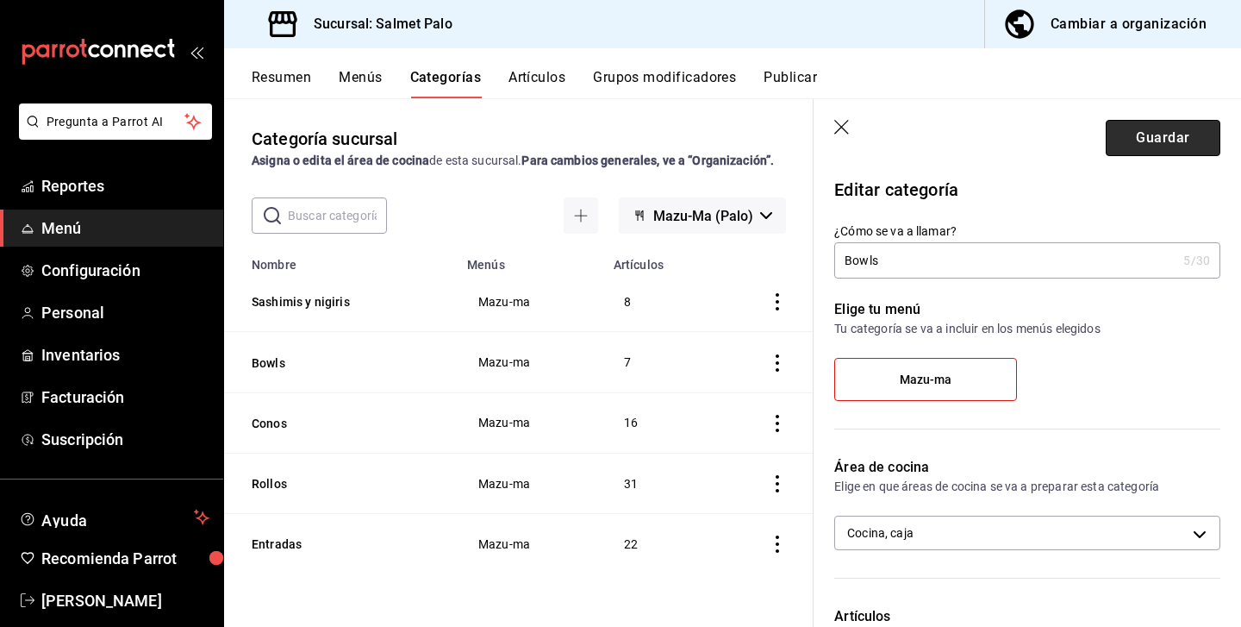
click at [1172, 133] on button "Guardar" at bounding box center [1163, 138] width 115 height 36
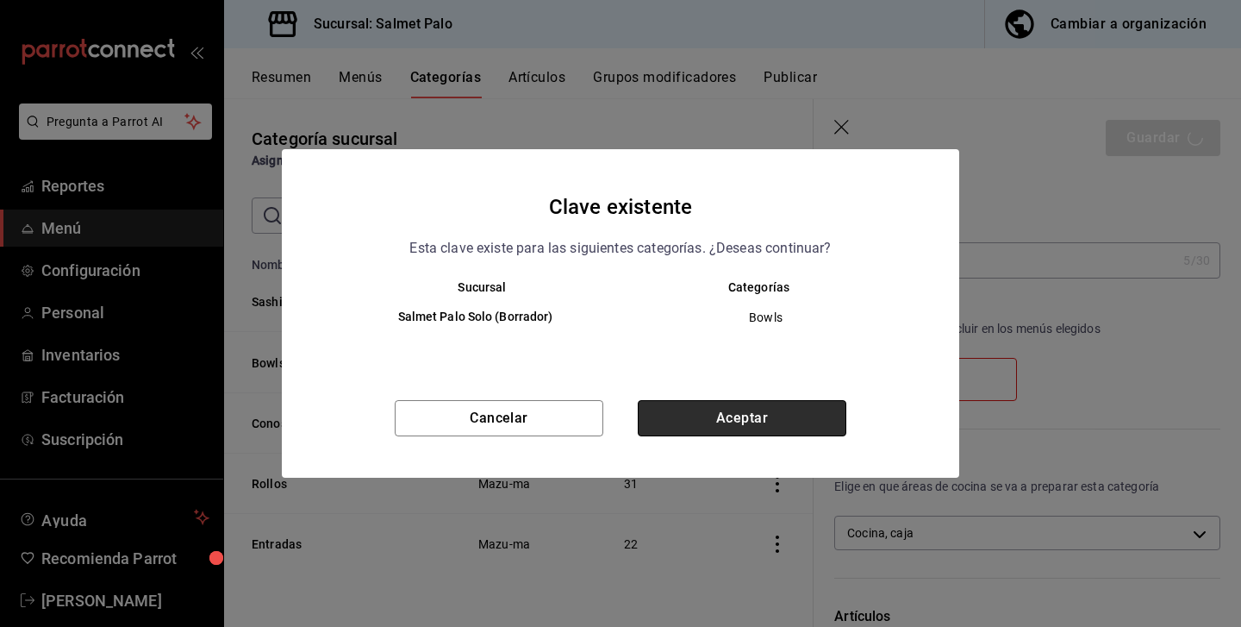
click at [744, 419] on button "Aceptar" at bounding box center [742, 418] width 209 height 36
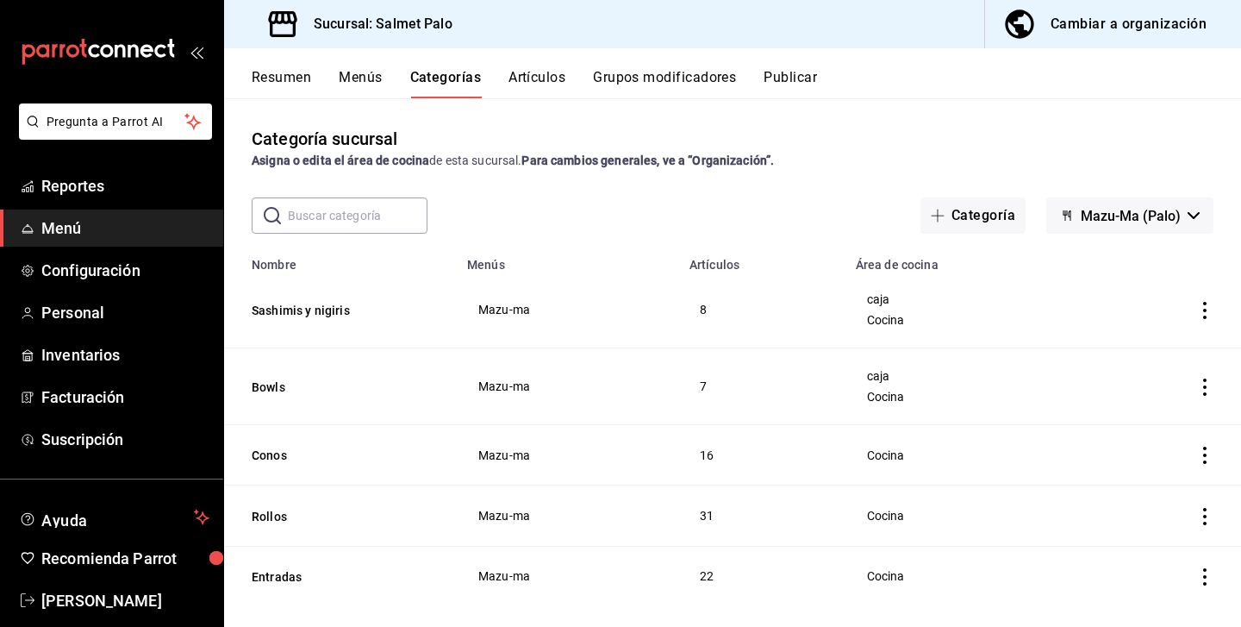
click at [1213, 457] on icon "actions" at bounding box center [1204, 454] width 17 height 17
click at [1159, 488] on span "Editar" at bounding box center [1153, 495] width 45 height 18
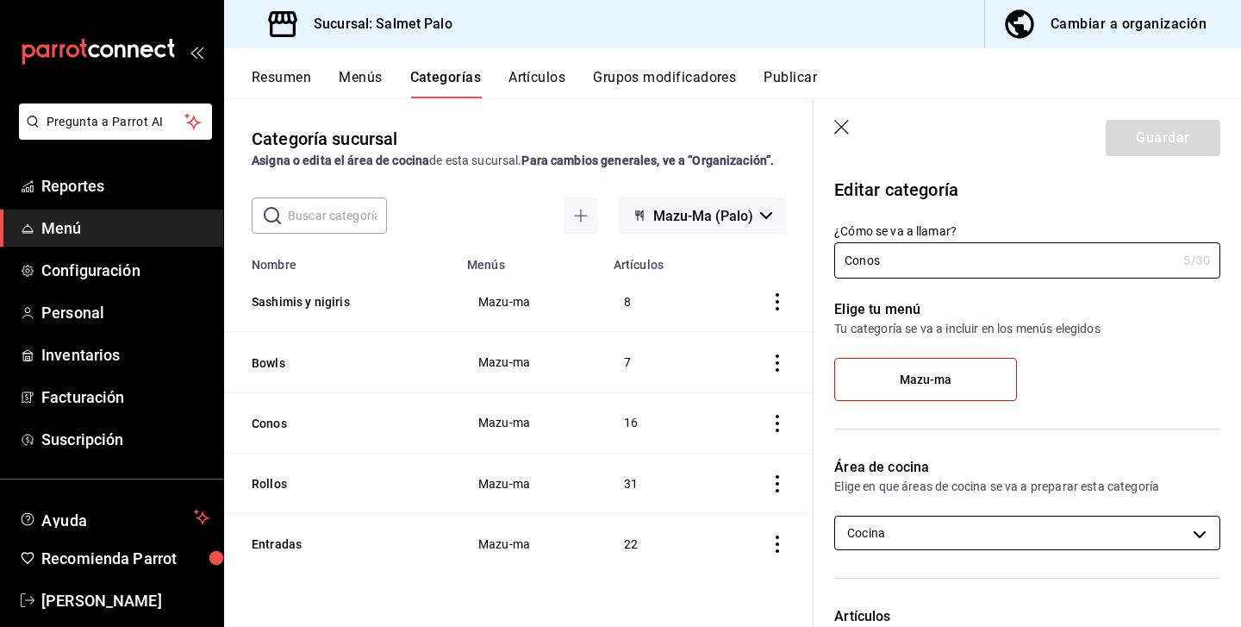
click at [996, 533] on body "Pregunta a Parrot AI Reportes Menú Configuración Personal Inventarios Facturaci…" at bounding box center [620, 313] width 1241 height 627
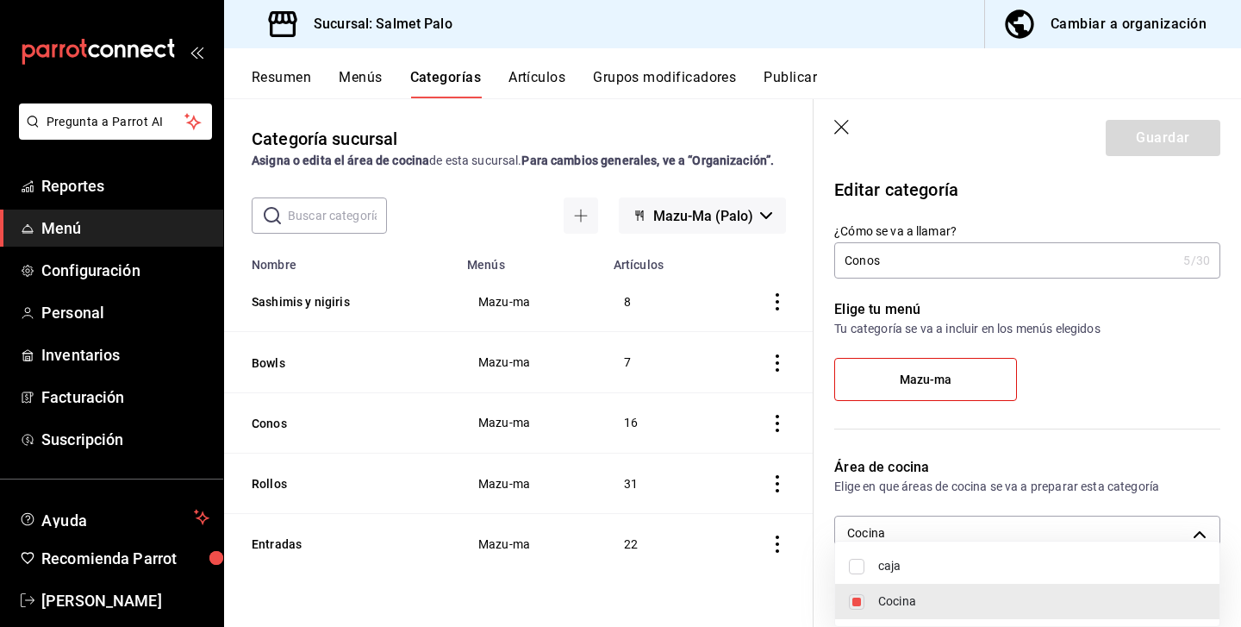
click at [938, 579] on li "caja" at bounding box center [1027, 565] width 384 height 35
type input "0daeab3e-1f91-4558-bf89-defc9de94201,8637d4d3-ec2d-4298-b790-a10ce2b053b3"
checkbox input "true"
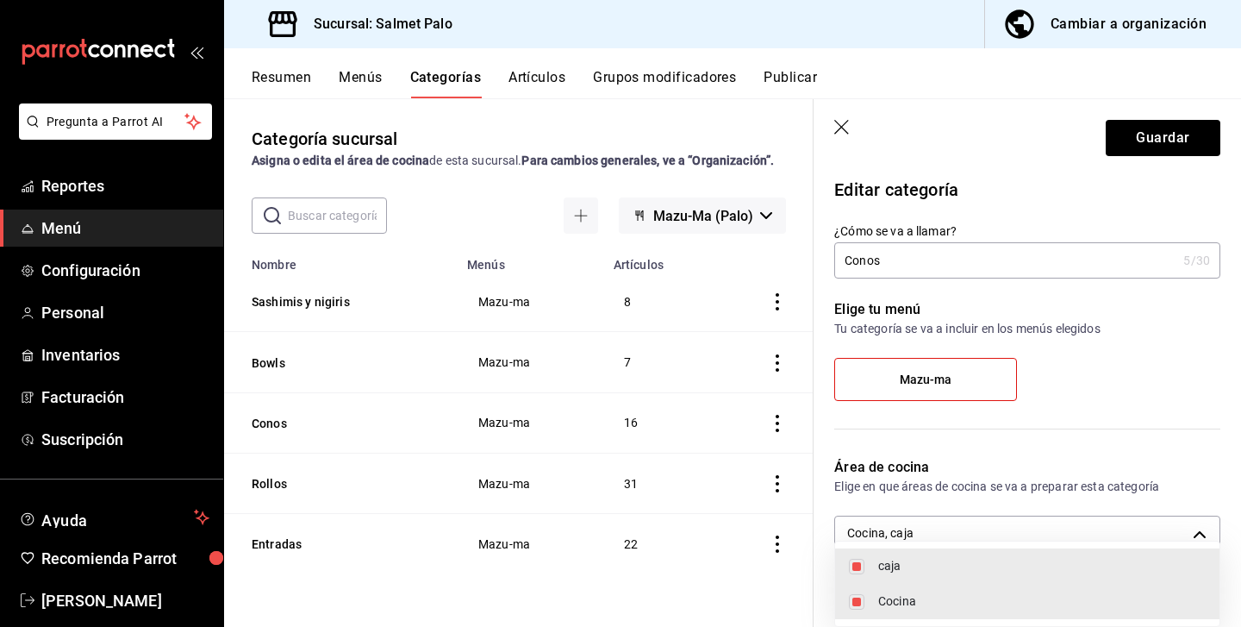
click at [1161, 153] on div at bounding box center [620, 313] width 1241 height 627
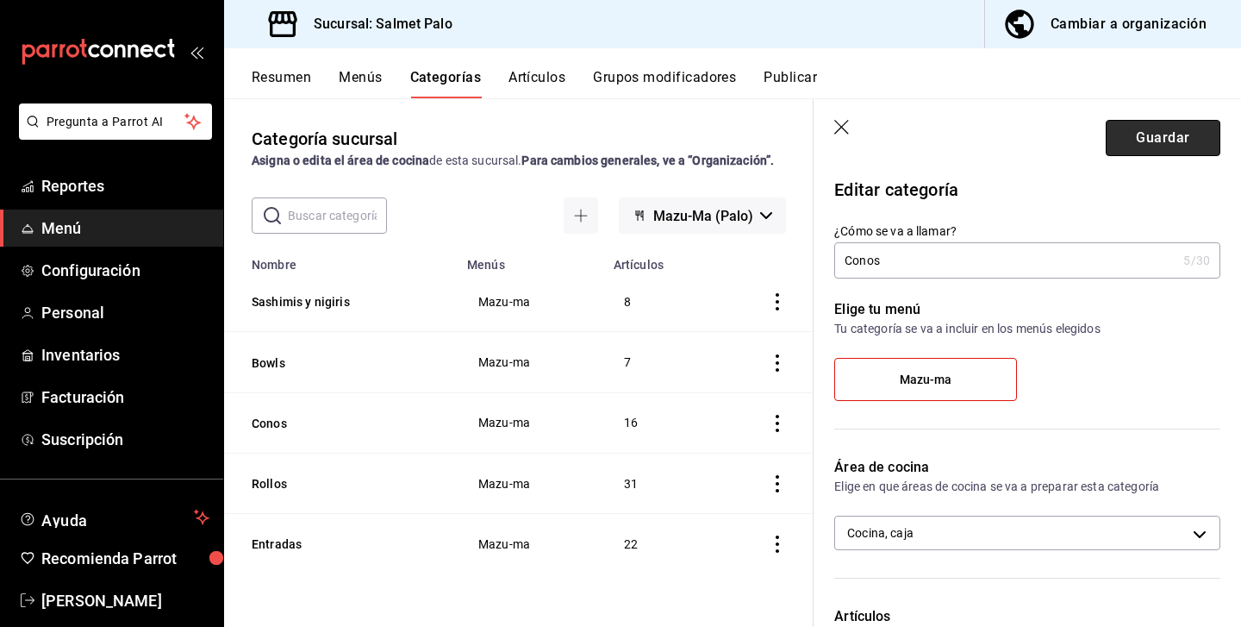
click at [1148, 138] on button "Guardar" at bounding box center [1163, 138] width 115 height 36
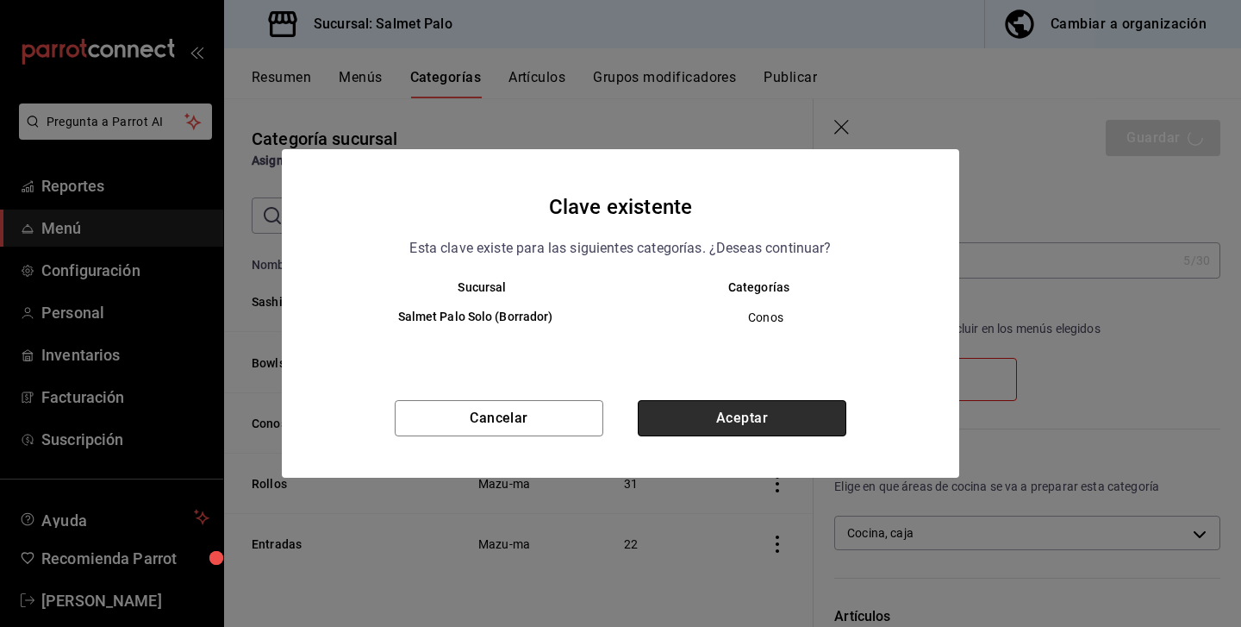
click at [785, 403] on button "Aceptar" at bounding box center [742, 418] width 209 height 36
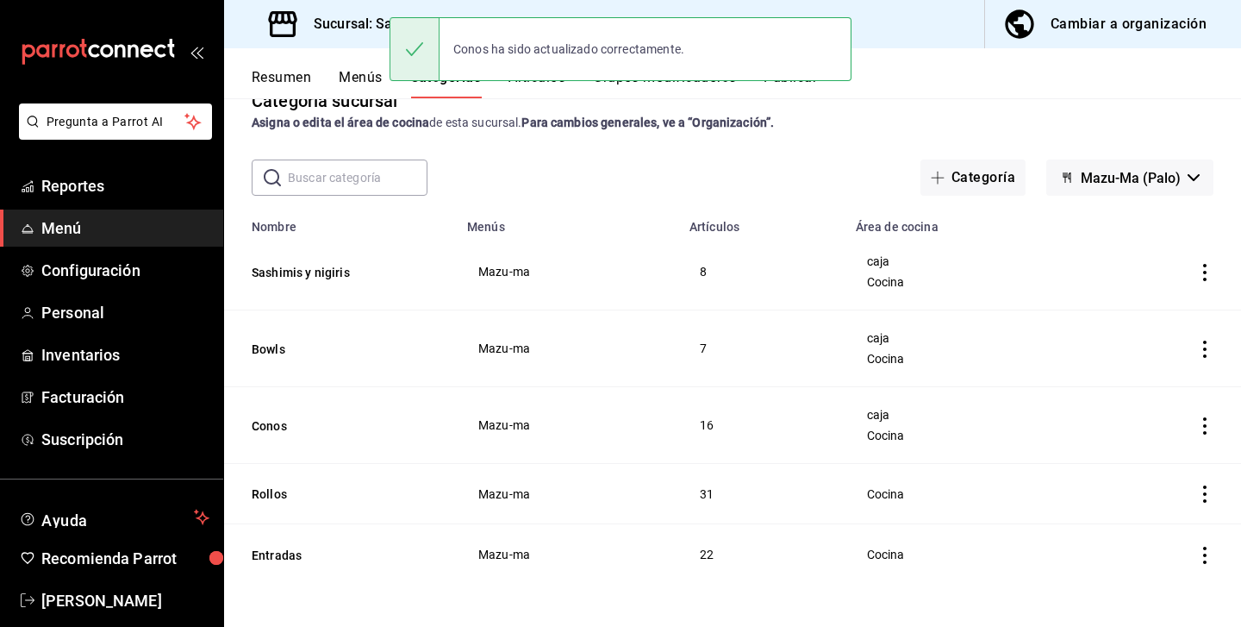
scroll to position [38, 0]
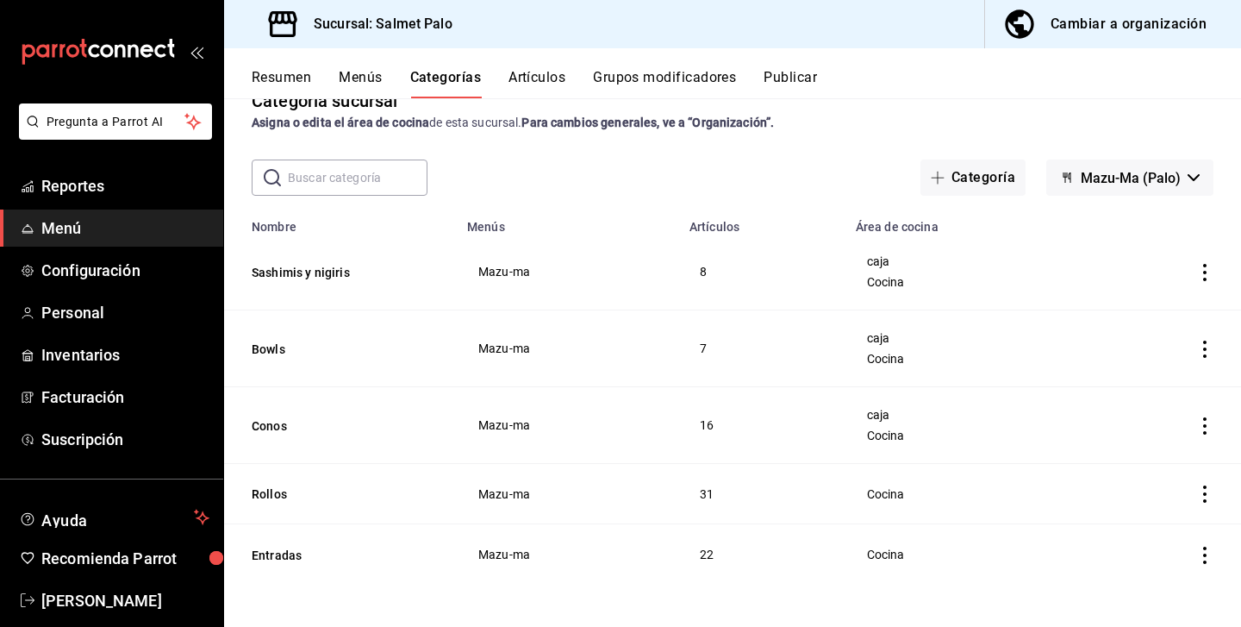
click at [1203, 490] on icon "actions" at bounding box center [1204, 493] width 17 height 17
click at [1135, 512] on span "Editar" at bounding box center [1153, 511] width 45 height 18
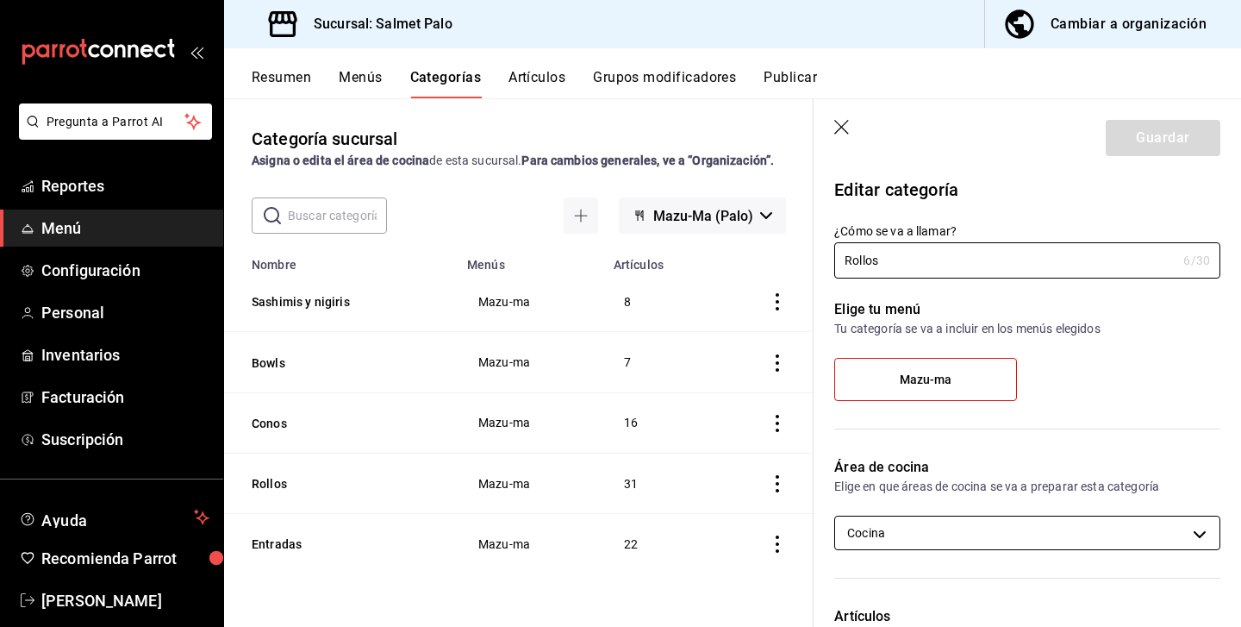
click at [1156, 521] on body "Pregunta a Parrot AI Reportes Menú Configuración Personal Inventarios Facturaci…" at bounding box center [620, 313] width 1241 height 627
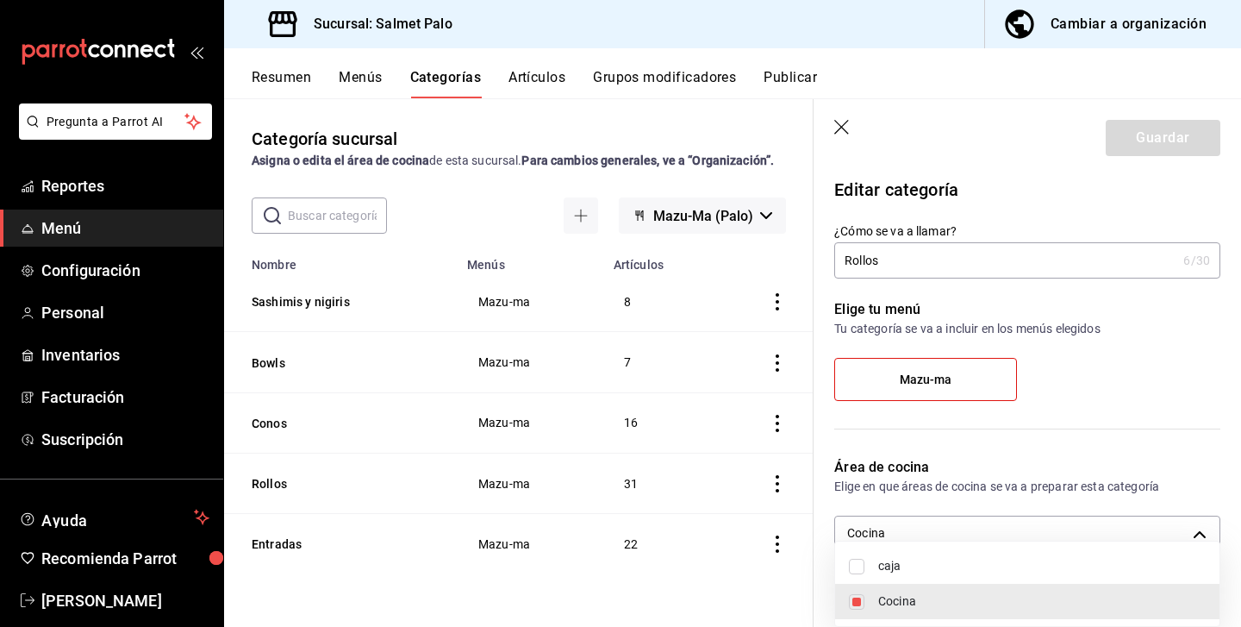
click at [959, 559] on span "caja" at bounding box center [1042, 566] width 328 height 18
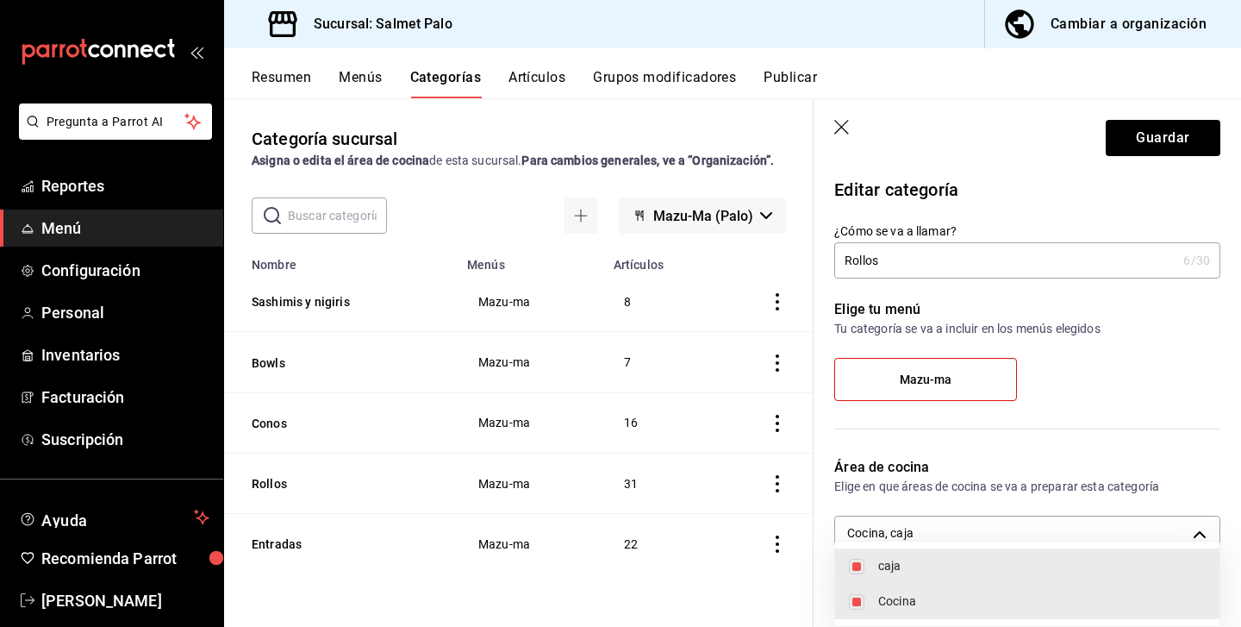
type input "0daeab3e-1f91-4558-bf89-defc9de94201,8637d4d3-ec2d-4298-b790-a10ce2b053b3"
checkbox input "true"
click at [1161, 129] on div at bounding box center [620, 313] width 1241 height 627
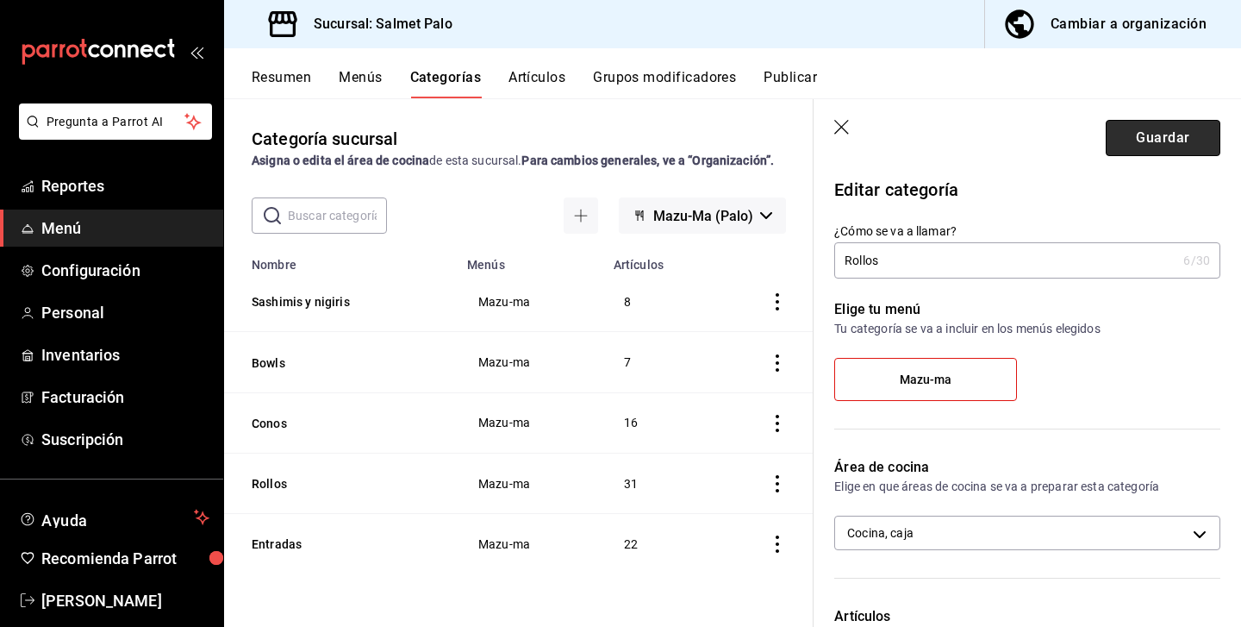
click at [1149, 145] on button "Guardar" at bounding box center [1163, 138] width 115 height 36
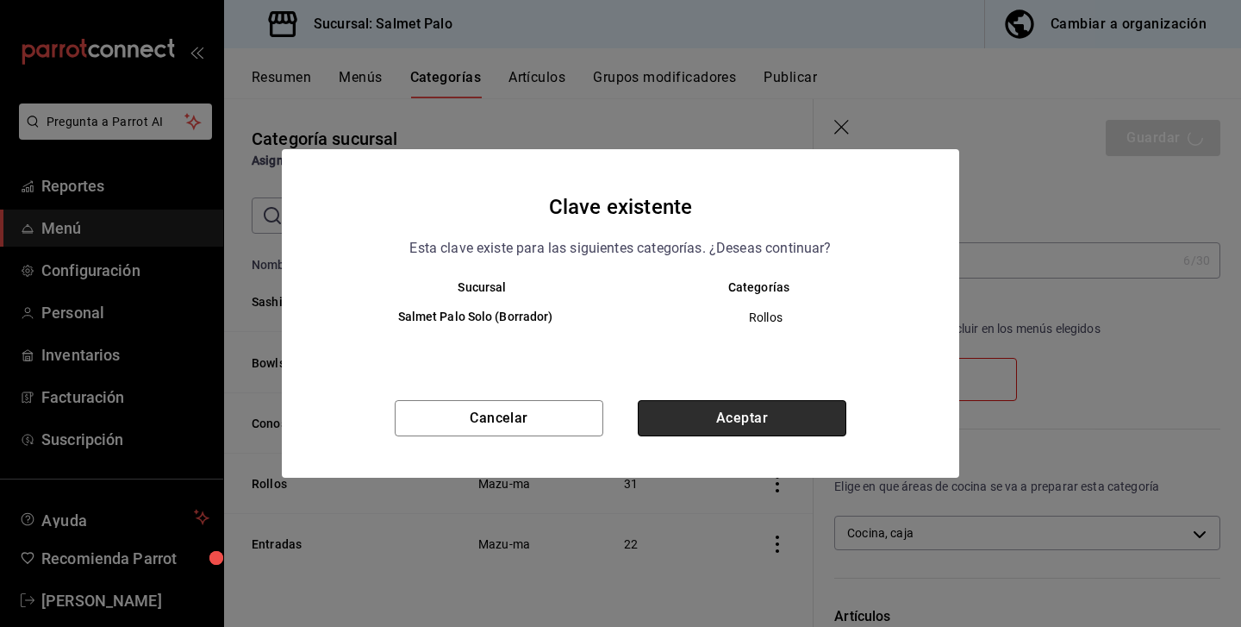
click at [811, 405] on button "Aceptar" at bounding box center [742, 418] width 209 height 36
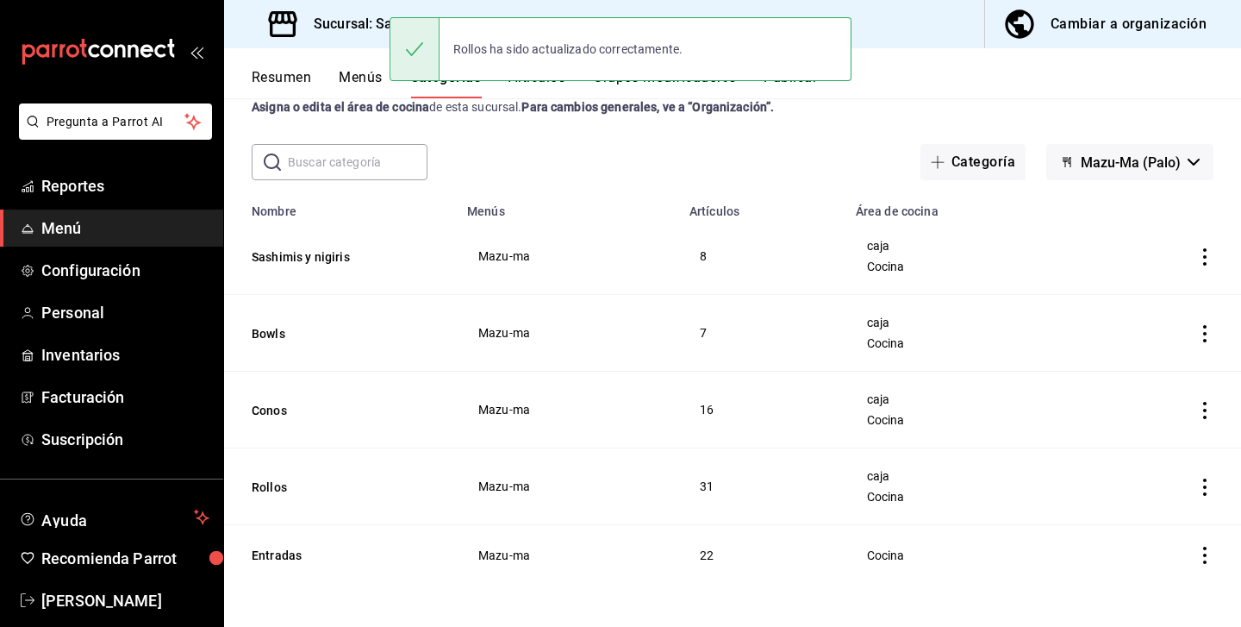
scroll to position [53, 0]
click at [1201, 552] on icon "actions" at bounding box center [1204, 554] width 17 height 17
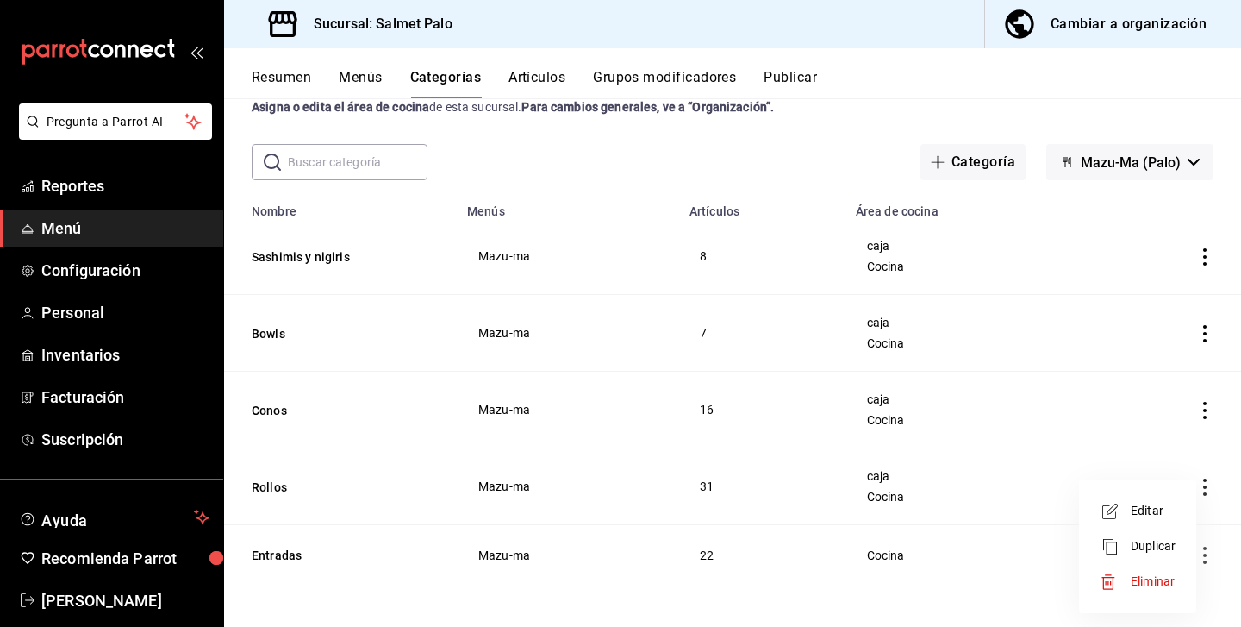
click at [1166, 516] on span "Editar" at bounding box center [1153, 511] width 45 height 18
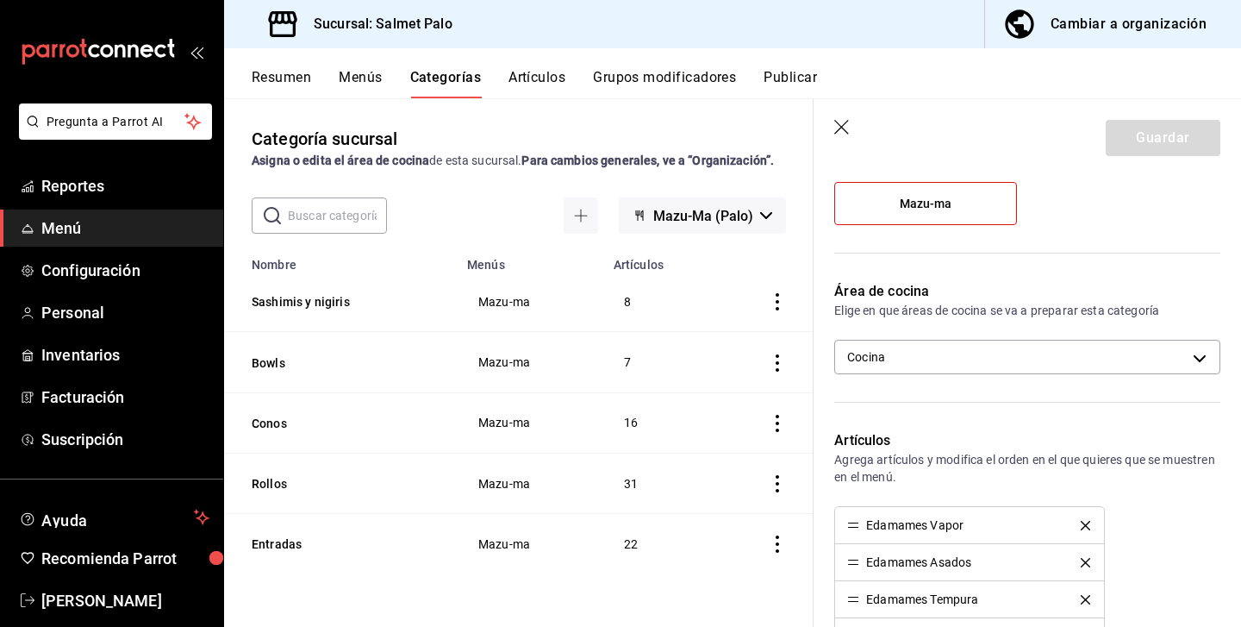
scroll to position [234, 0]
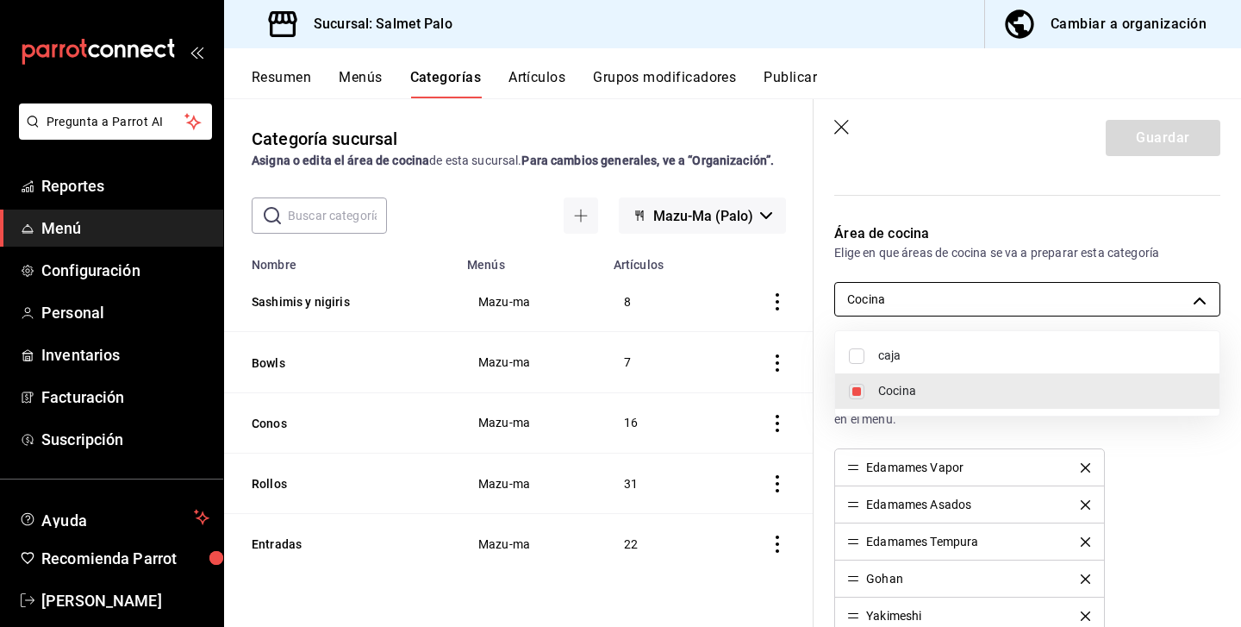
click at [1005, 287] on body "Pregunta a Parrot AI Reportes Menú Configuración Personal Inventarios Facturaci…" at bounding box center [620, 313] width 1241 height 627
click at [918, 348] on span "caja" at bounding box center [1042, 355] width 328 height 18
type input "0daeab3e-1f91-4558-bf89-defc9de94201,8637d4d3-ec2d-4298-b790-a10ce2b053b3"
checkbox input "true"
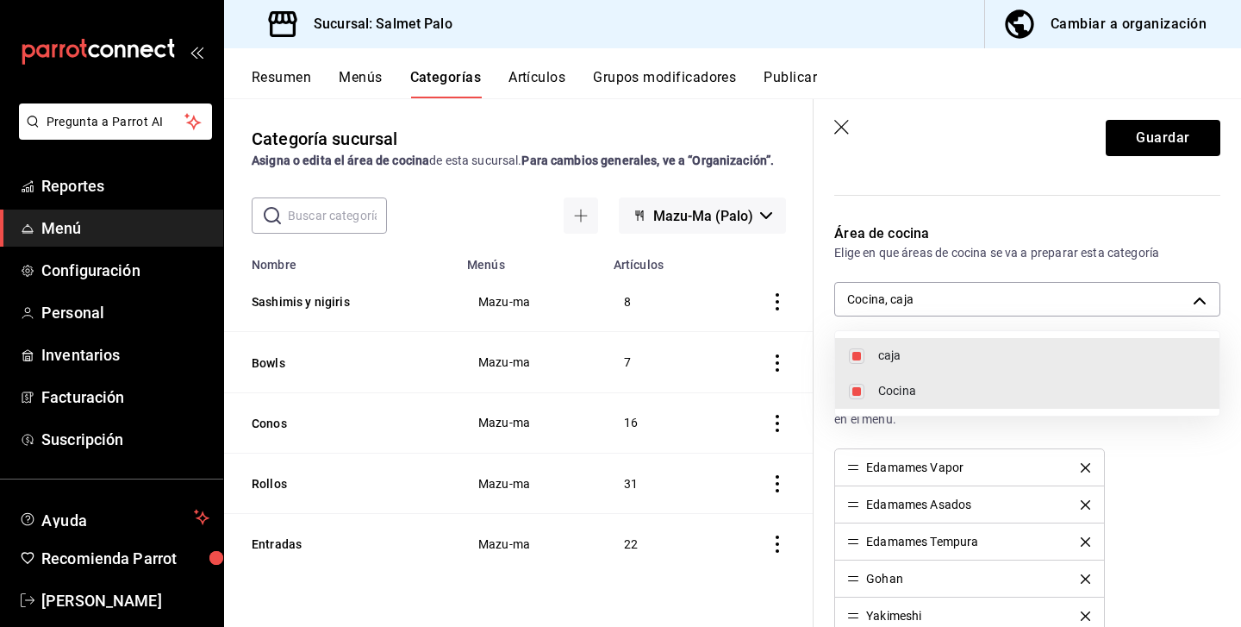
click at [1145, 147] on div at bounding box center [620, 313] width 1241 height 627
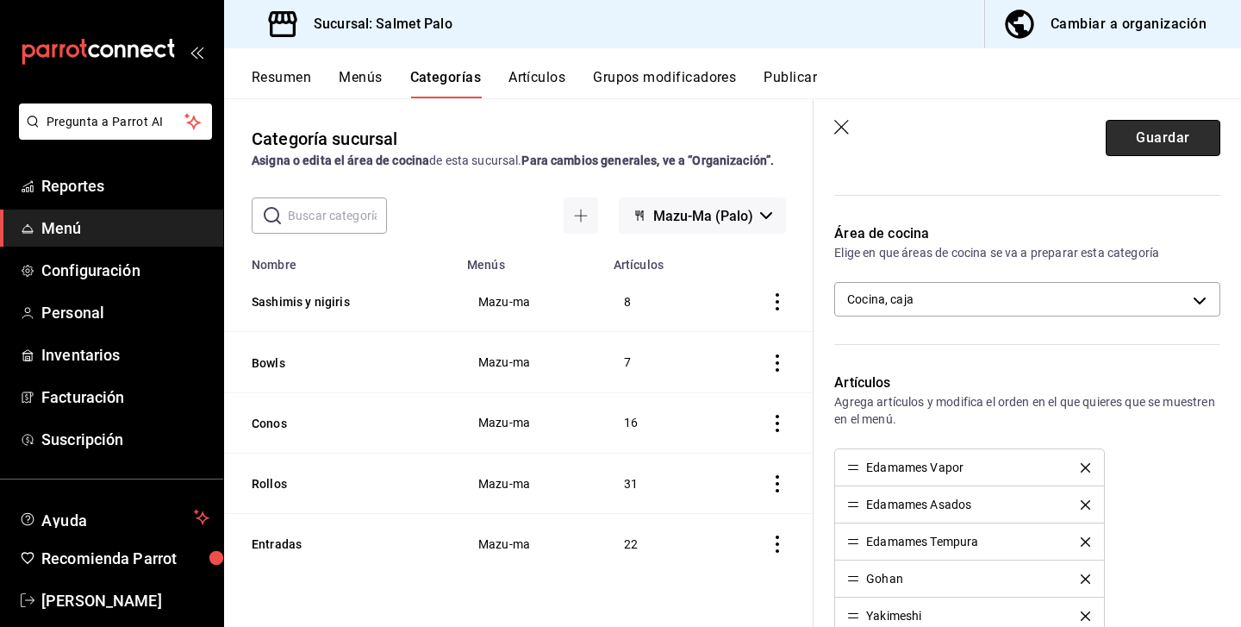
click at [1162, 144] on button "Guardar" at bounding box center [1163, 138] width 115 height 36
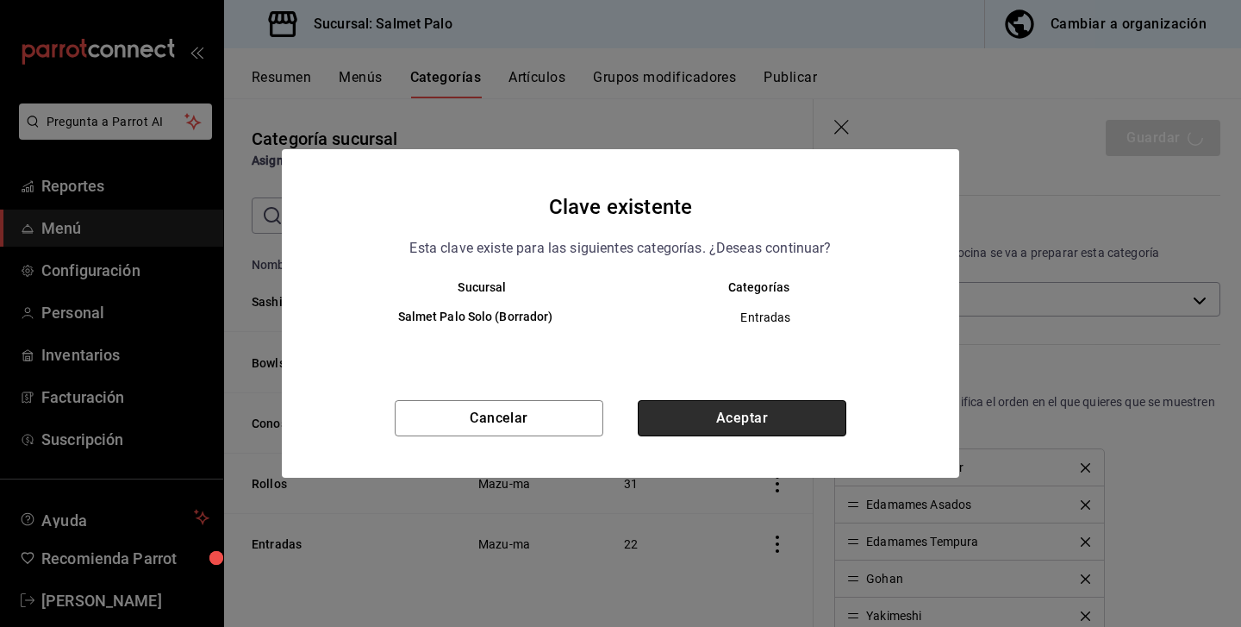
click at [702, 431] on button "Aceptar" at bounding box center [742, 418] width 209 height 36
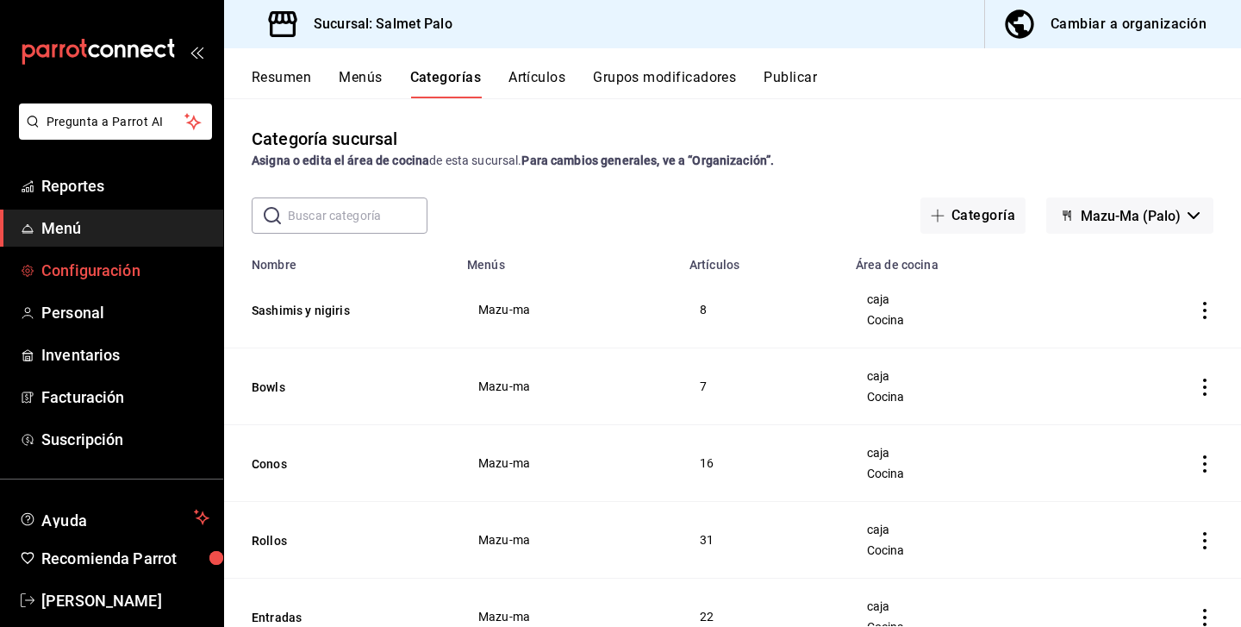
click at [115, 260] on span "Configuración" at bounding box center [125, 270] width 168 height 23
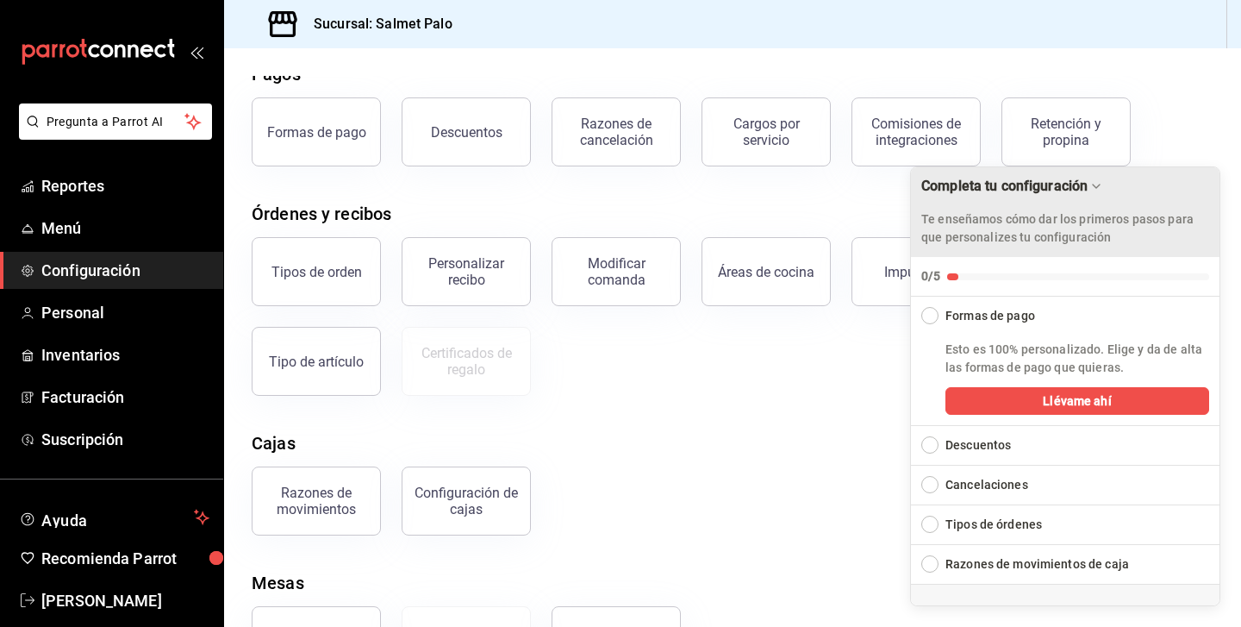
click at [1098, 188] on div "Drag to move checklist" at bounding box center [1096, 186] width 17 height 17
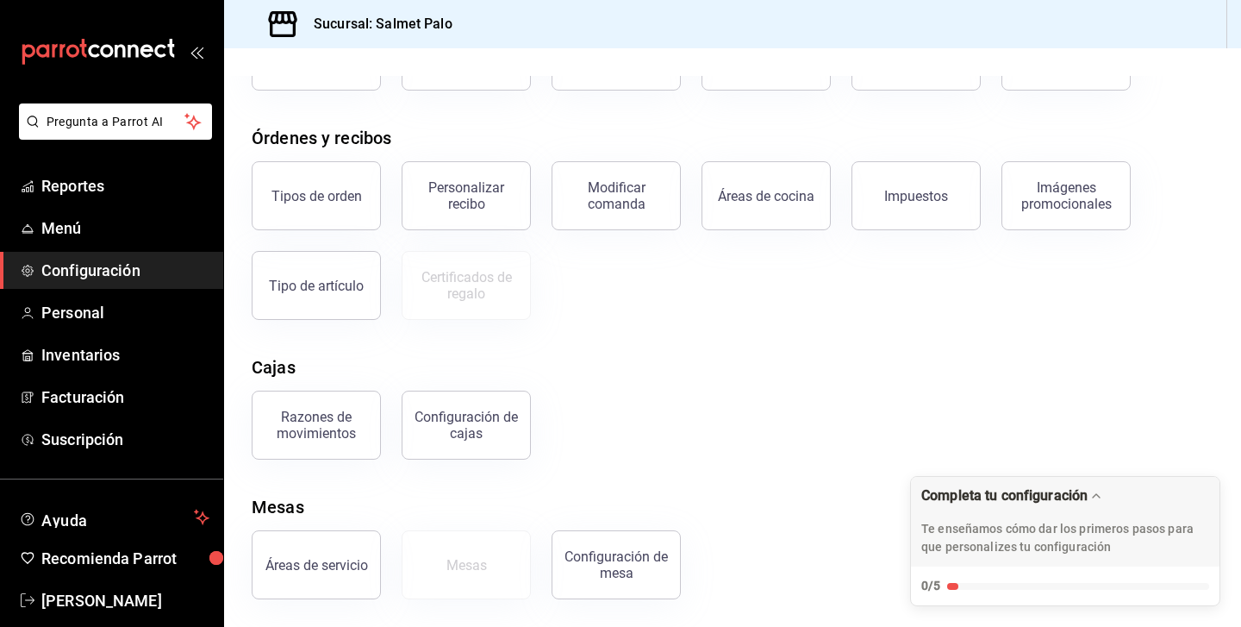
scroll to position [158, 0]
click at [470, 422] on div "Configuración de cajas" at bounding box center [466, 425] width 107 height 33
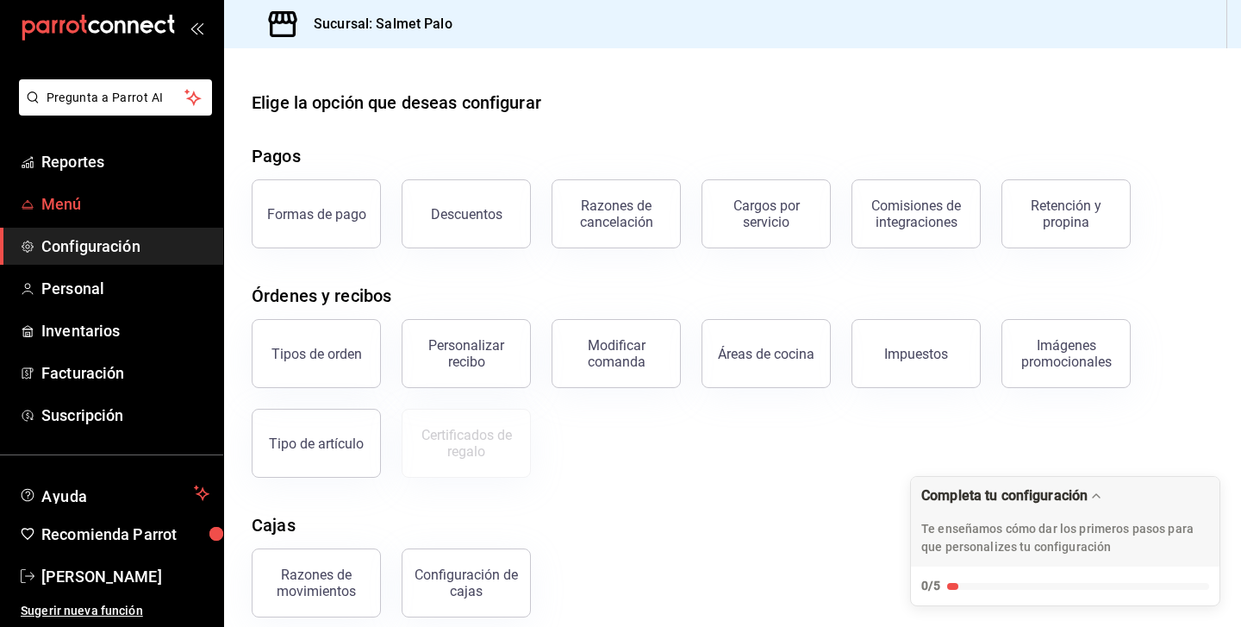
click at [83, 206] on span "Menú" at bounding box center [125, 203] width 168 height 23
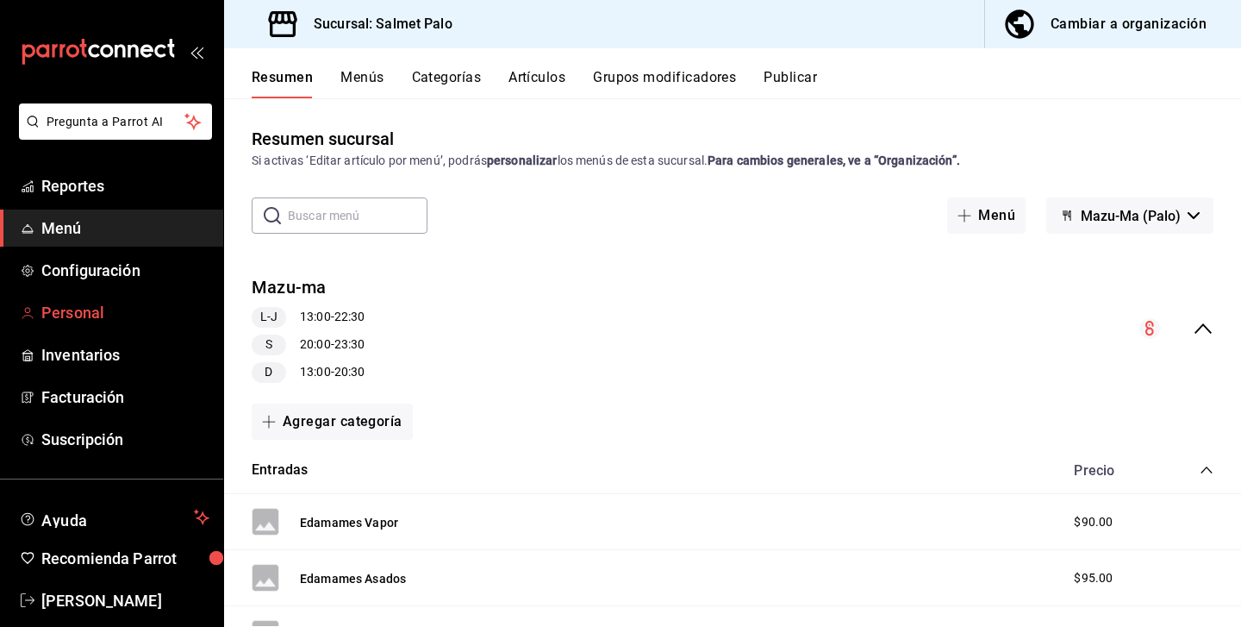
click at [72, 305] on span "Personal" at bounding box center [125, 312] width 168 height 23
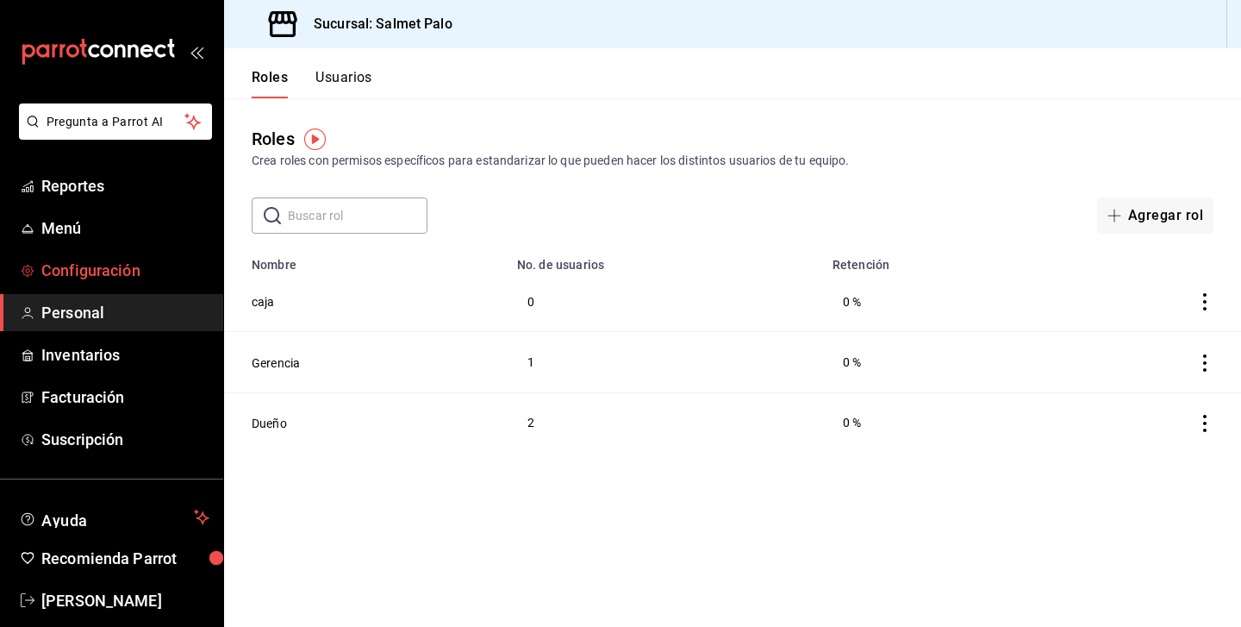
click at [81, 281] on span "Configuración" at bounding box center [125, 270] width 168 height 23
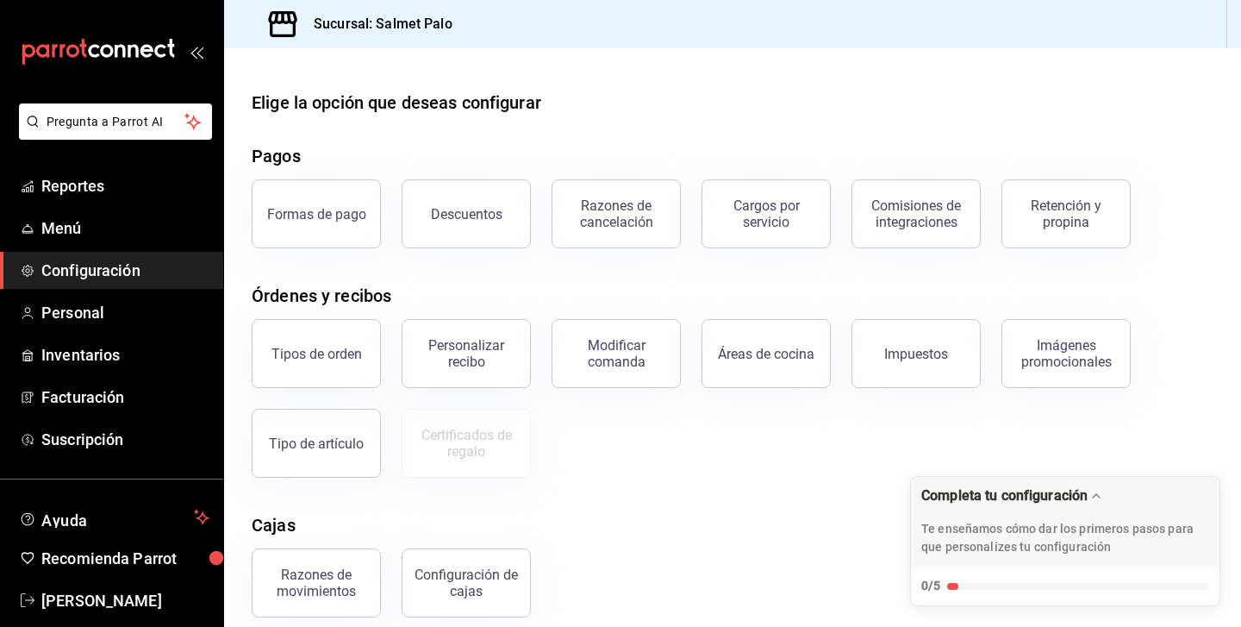
click at [197, 61] on div "mailbox folders" at bounding box center [111, 51] width 223 height 103
click at [194, 51] on icon "open_drawer_menu" at bounding box center [194, 53] width 8 height 13
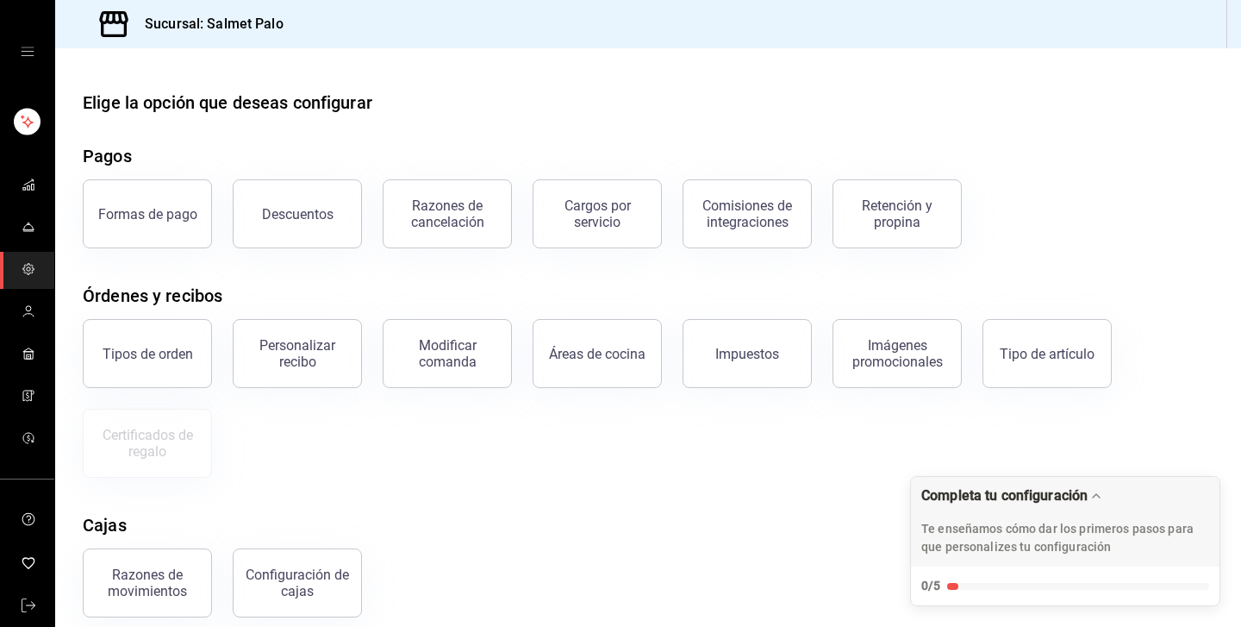
click at [33, 274] on icon "mailbox folders" at bounding box center [29, 269] width 14 height 14
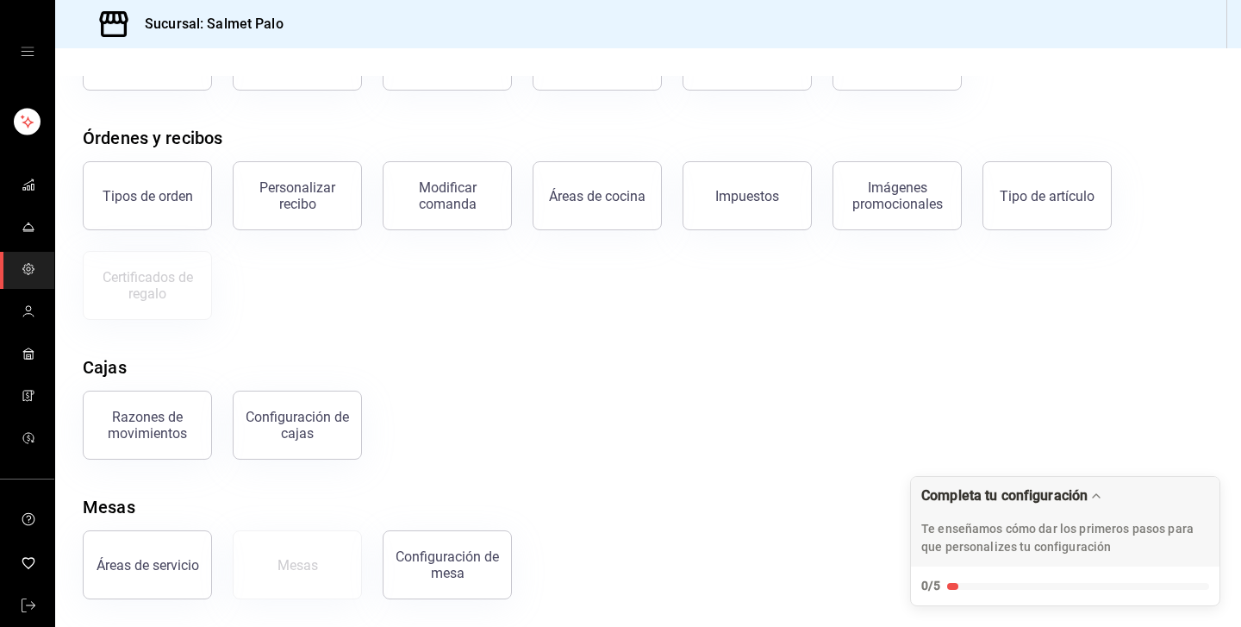
scroll to position [158, 0]
click at [597, 184] on button "Áreas de cocina" at bounding box center [597, 195] width 129 height 69
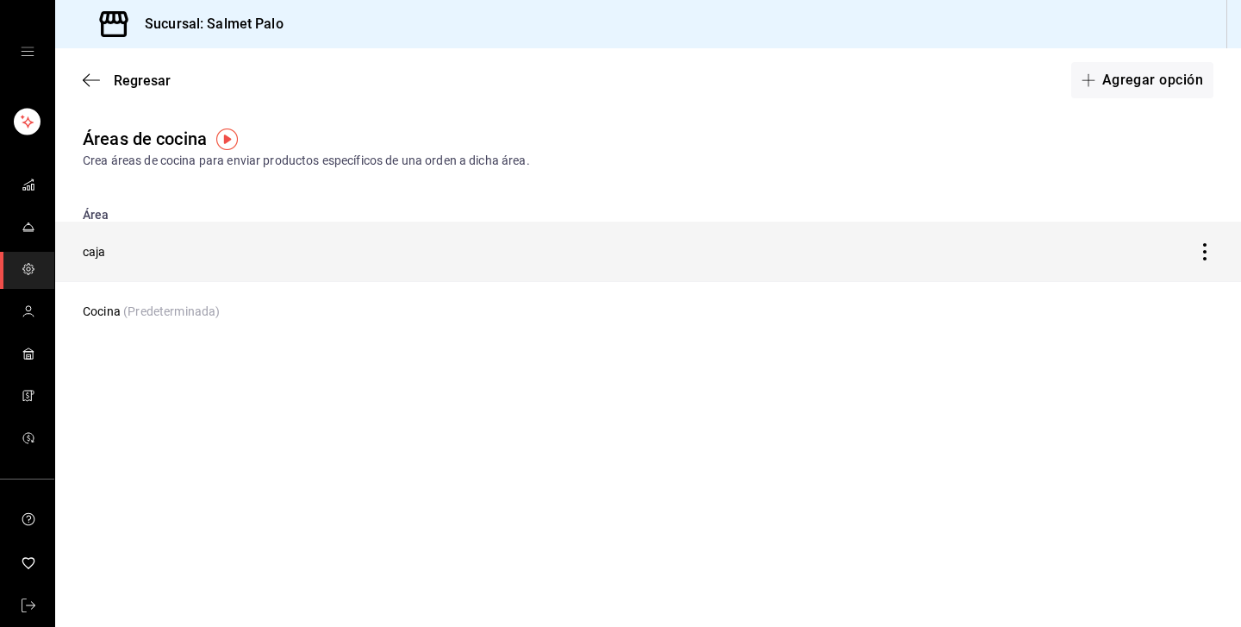
click at [1204, 252] on icon "discountsTable" at bounding box center [1204, 251] width 3 height 17
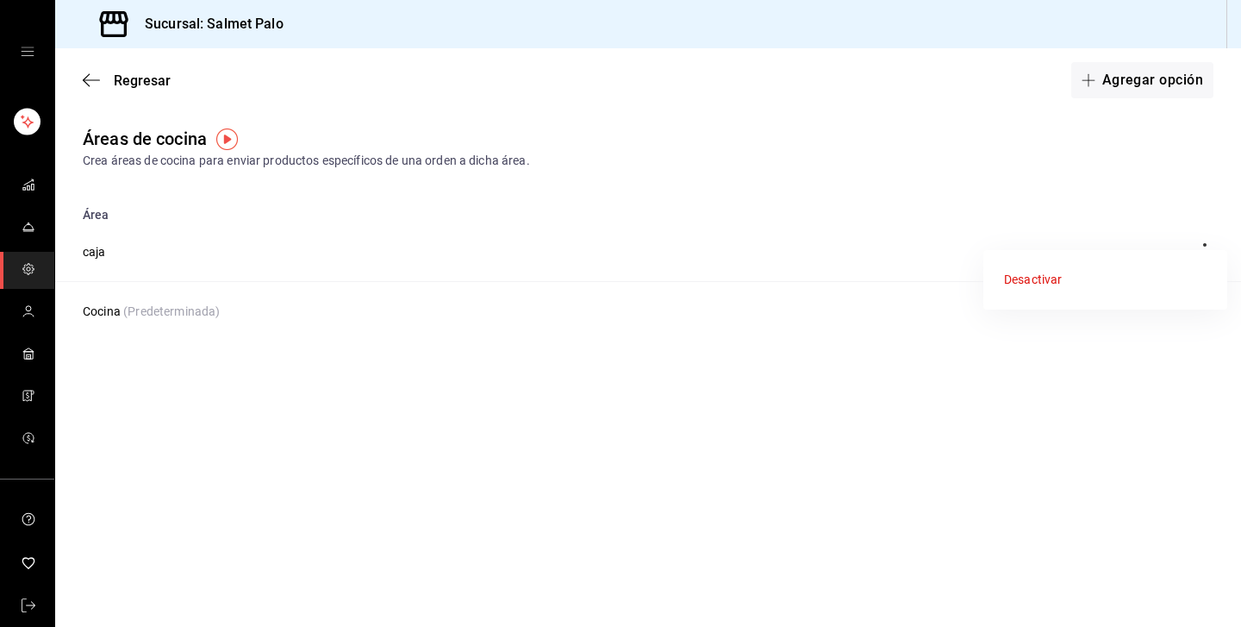
click at [725, 229] on div at bounding box center [620, 313] width 1241 height 627
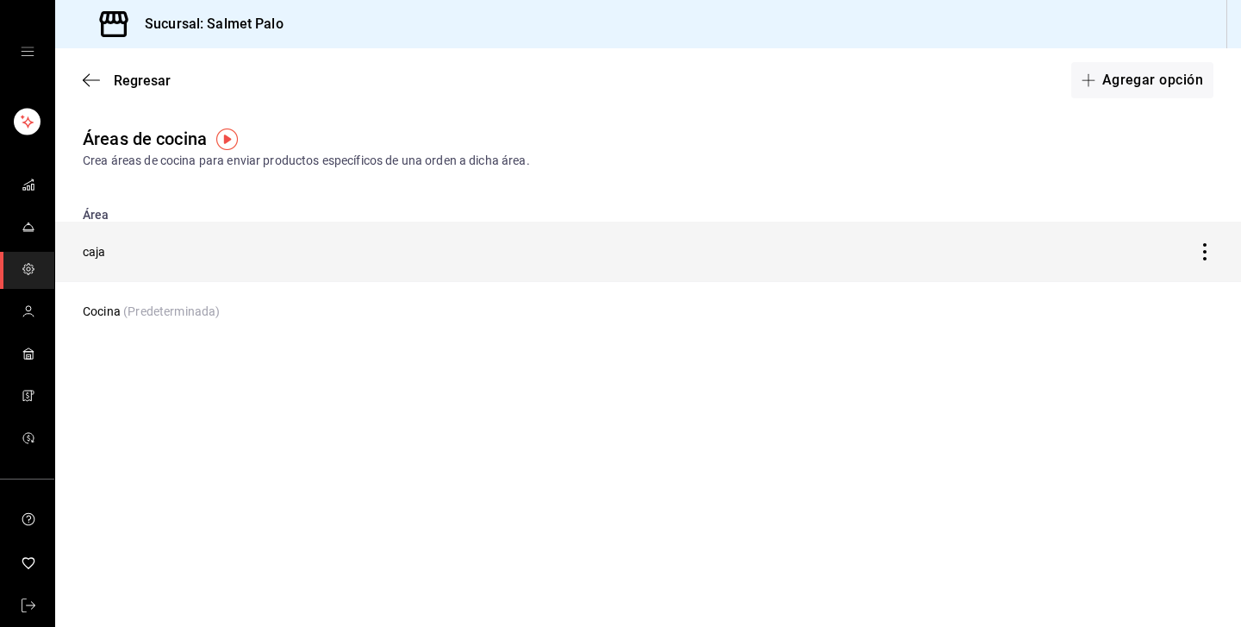
click at [444, 271] on td "caja" at bounding box center [493, 252] width 877 height 60
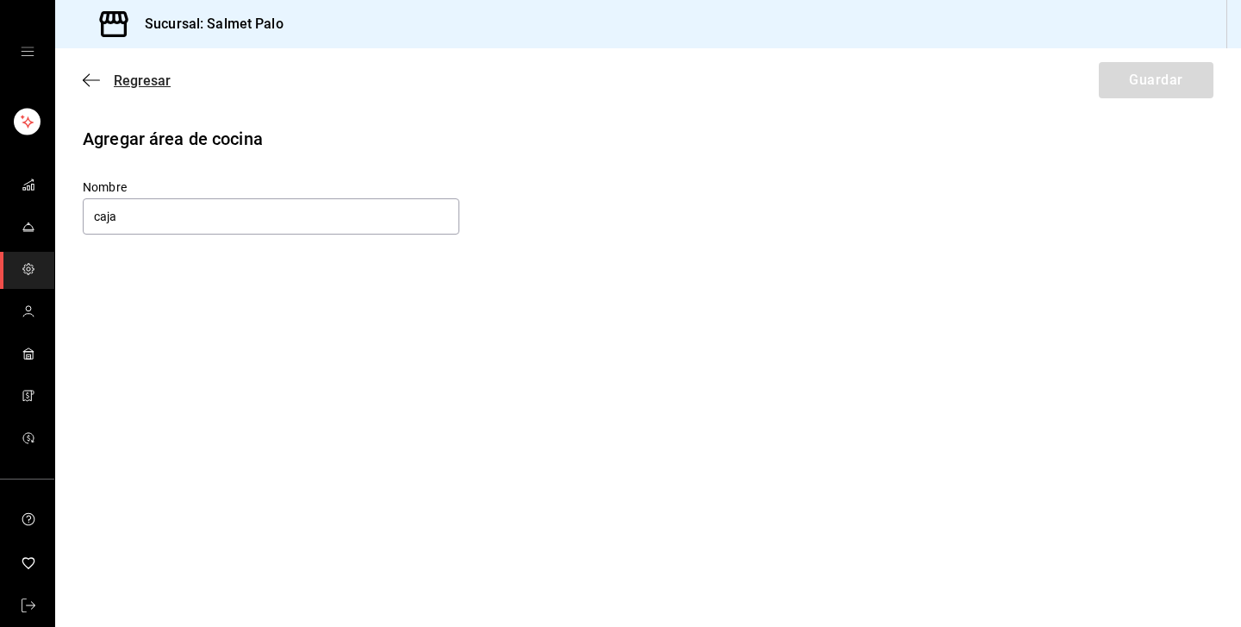
click at [100, 80] on span "Regresar" at bounding box center [127, 80] width 88 height 16
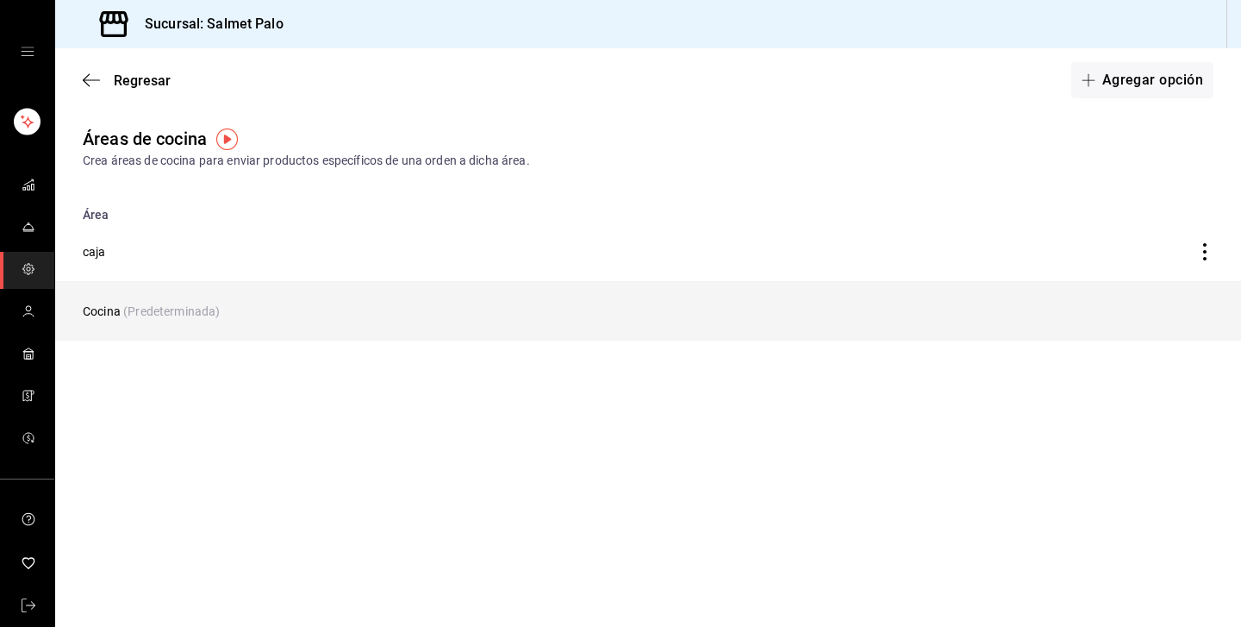
click at [187, 298] on td "Cocina (Predeterminada)" at bounding box center [493, 311] width 877 height 59
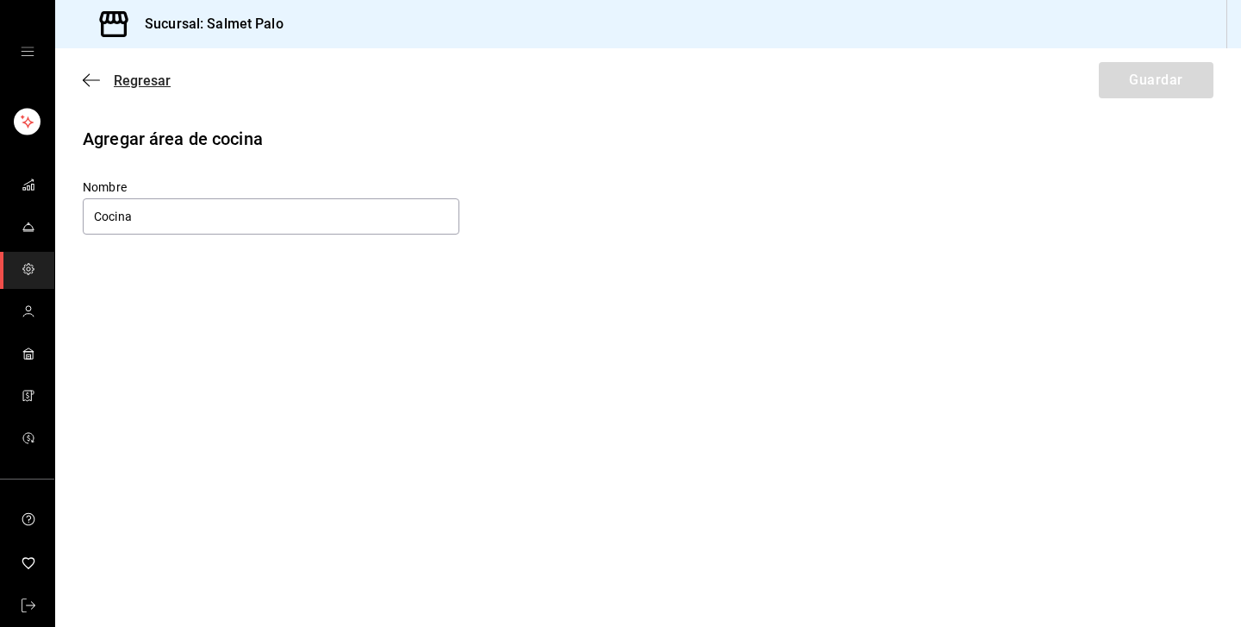
click at [110, 76] on span "Regresar" at bounding box center [127, 80] width 88 height 16
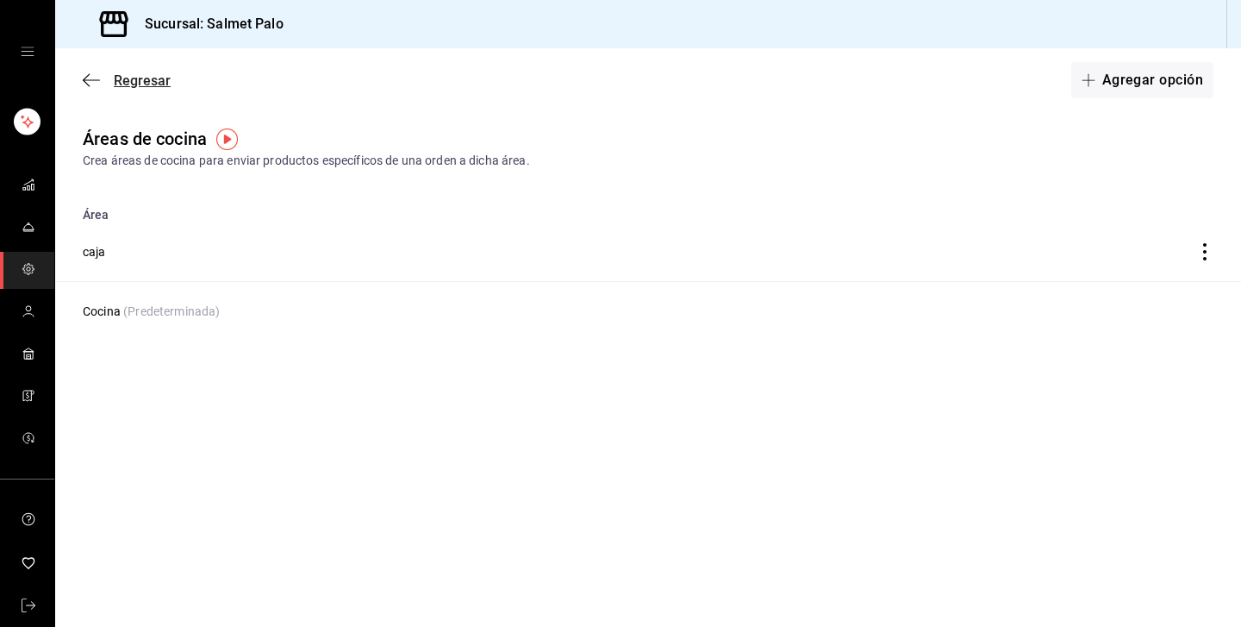
click at [106, 80] on span "Regresar" at bounding box center [127, 80] width 88 height 16
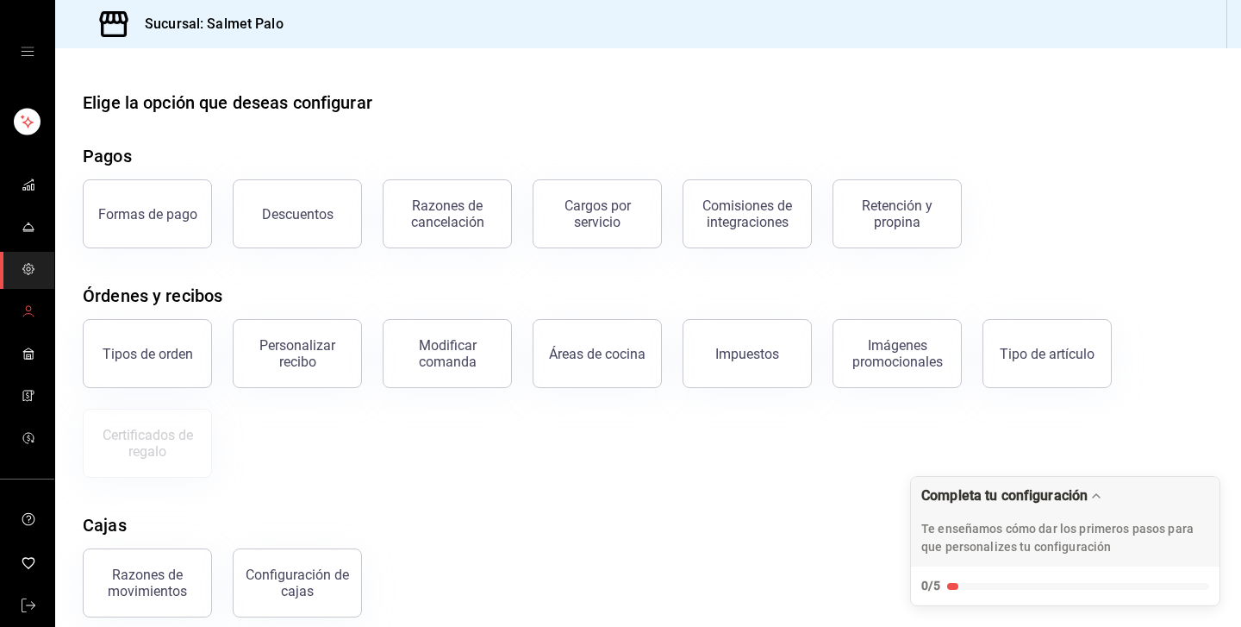
click at [15, 315] on link "mailbox folders" at bounding box center [27, 312] width 54 height 37
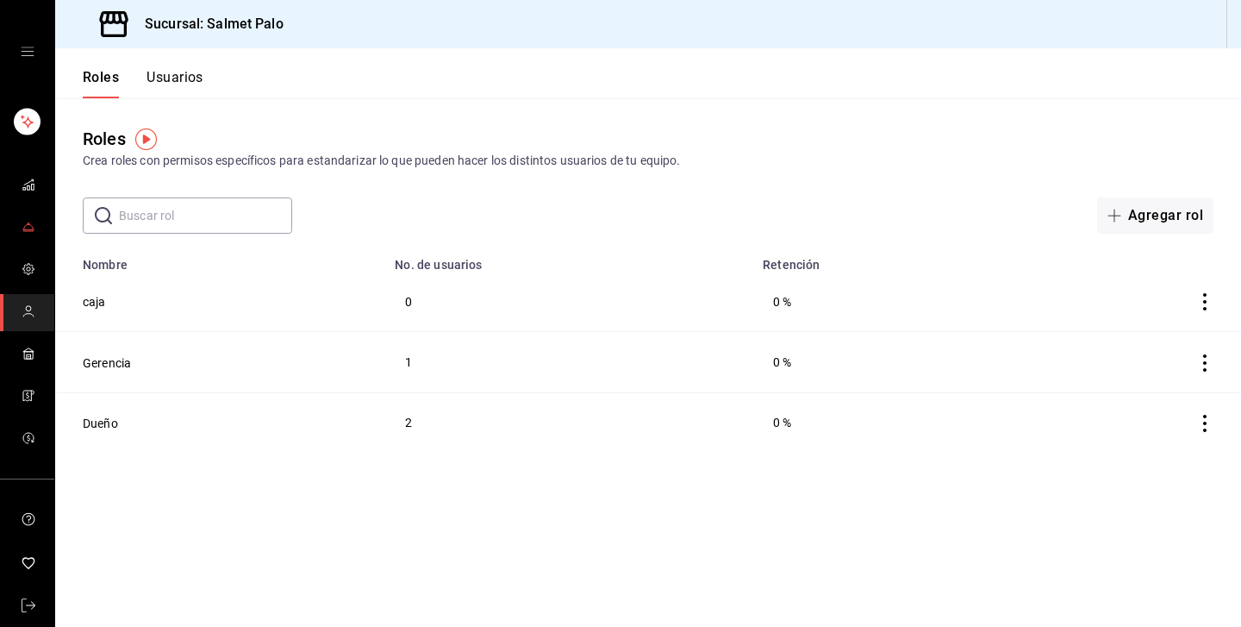
click at [22, 237] on span "mailbox folders" at bounding box center [29, 227] width 14 height 23
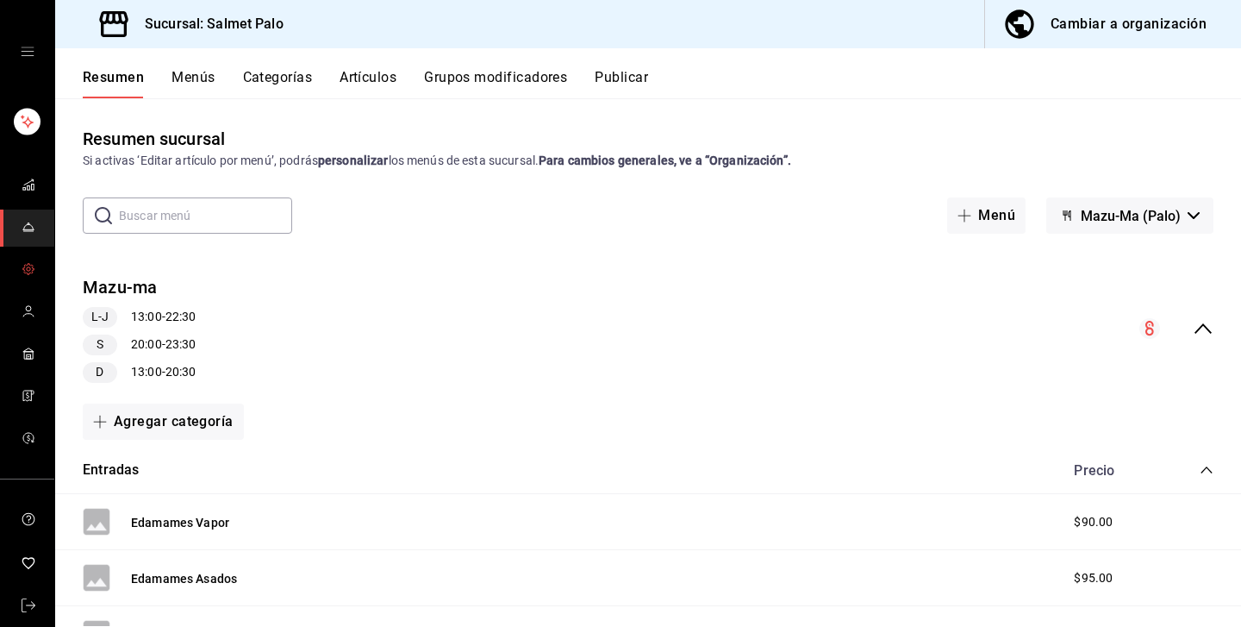
click at [30, 285] on link "mailbox folders" at bounding box center [27, 270] width 54 height 37
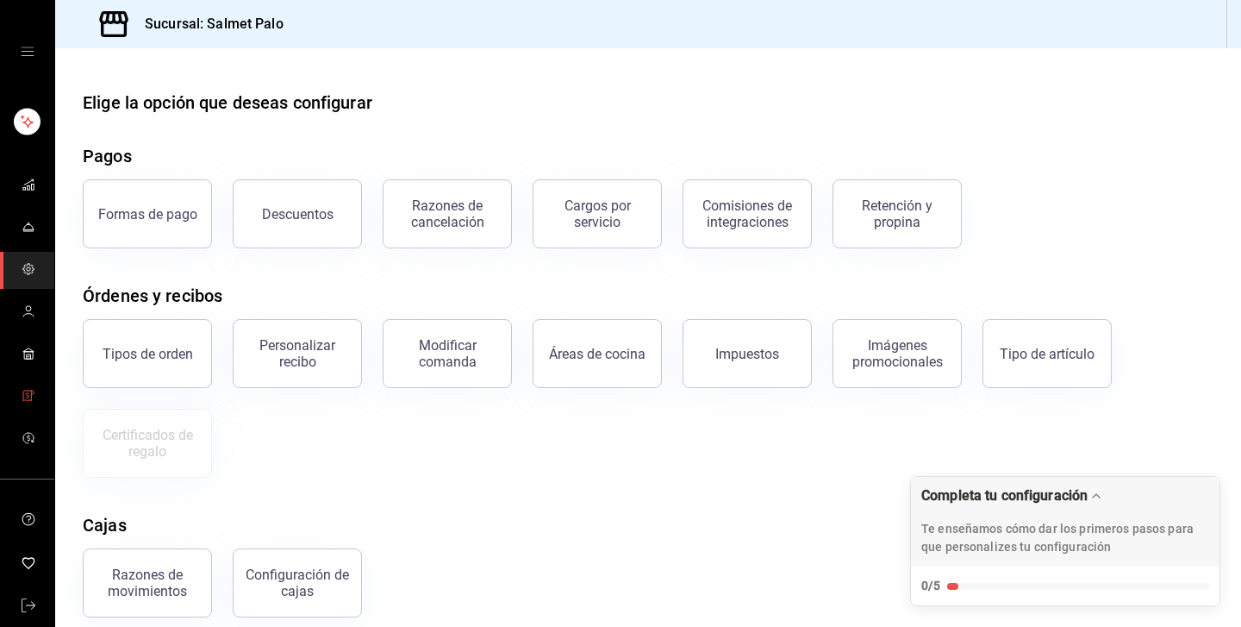
click at [24, 394] on icon "mailbox folders" at bounding box center [29, 396] width 14 height 14
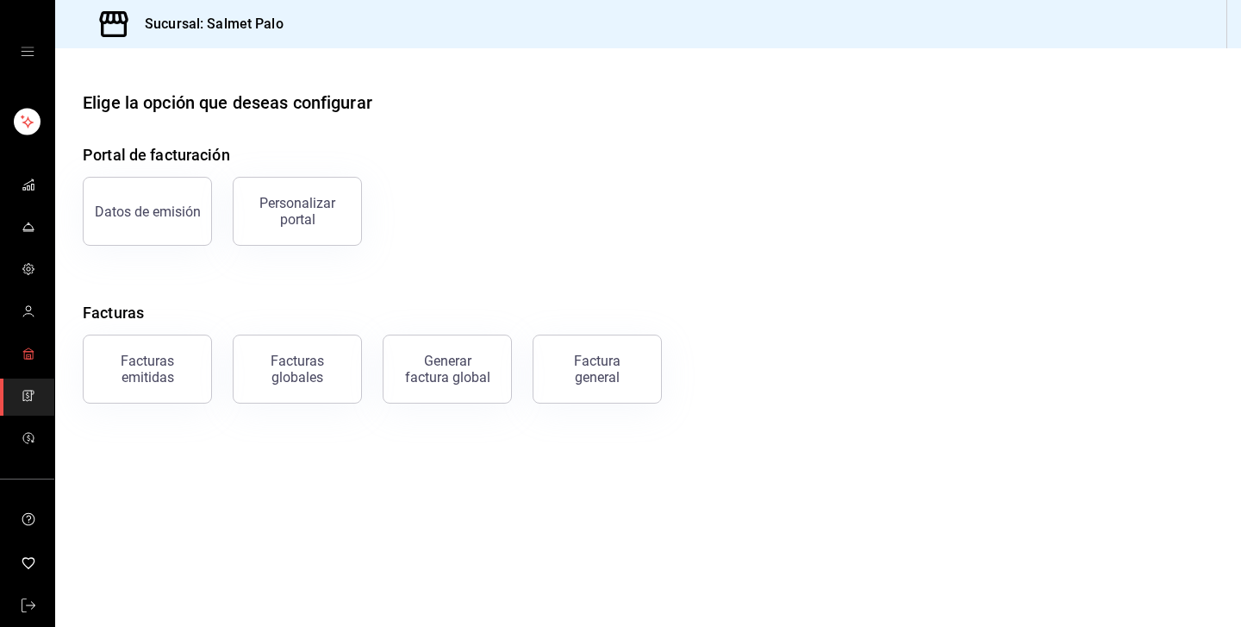
click at [24, 339] on link "mailbox folders" at bounding box center [27, 354] width 54 height 37
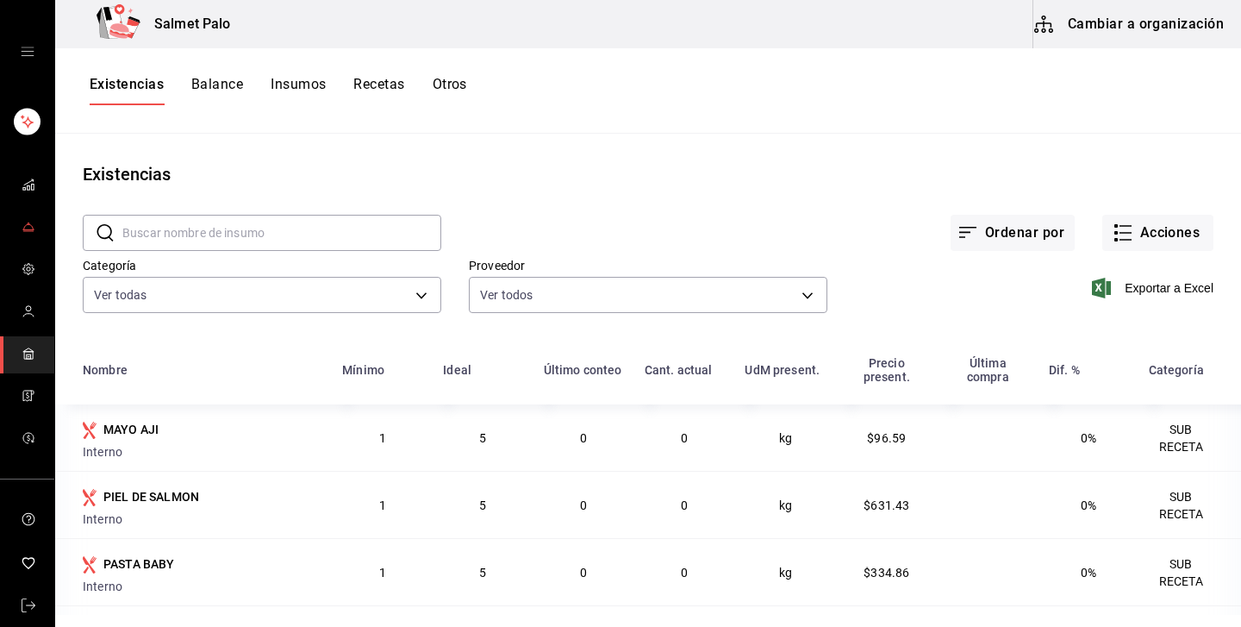
click at [28, 242] on link "mailbox folders" at bounding box center [27, 227] width 54 height 37
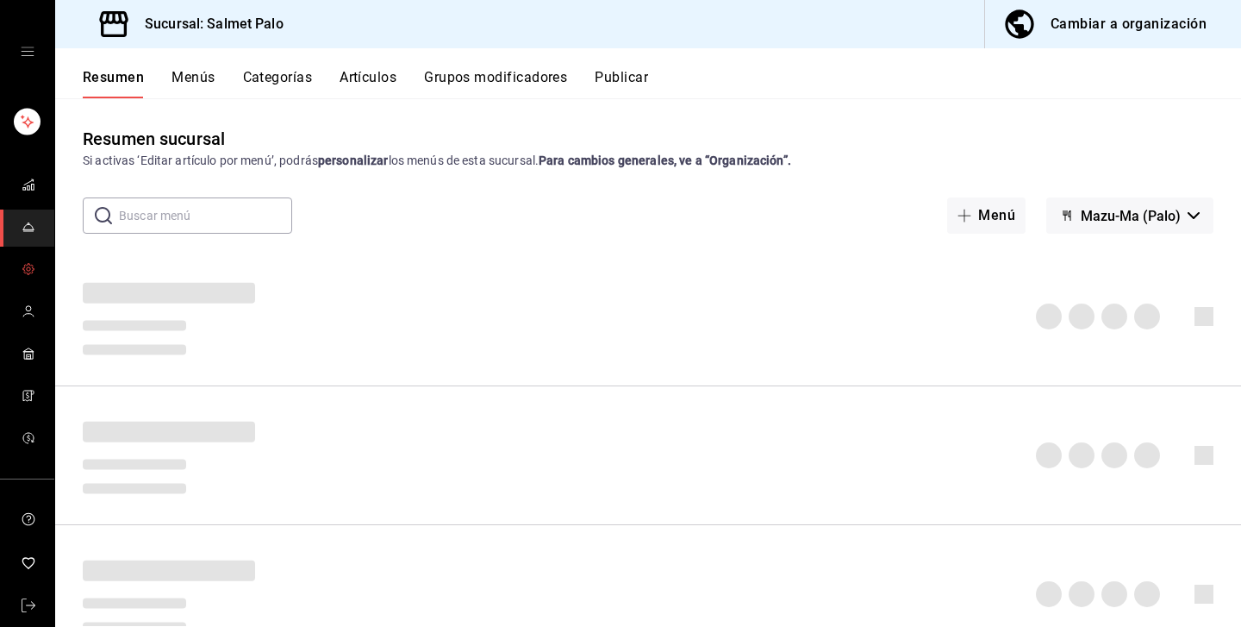
click at [29, 265] on icon "mailbox folders" at bounding box center [28, 269] width 10 height 10
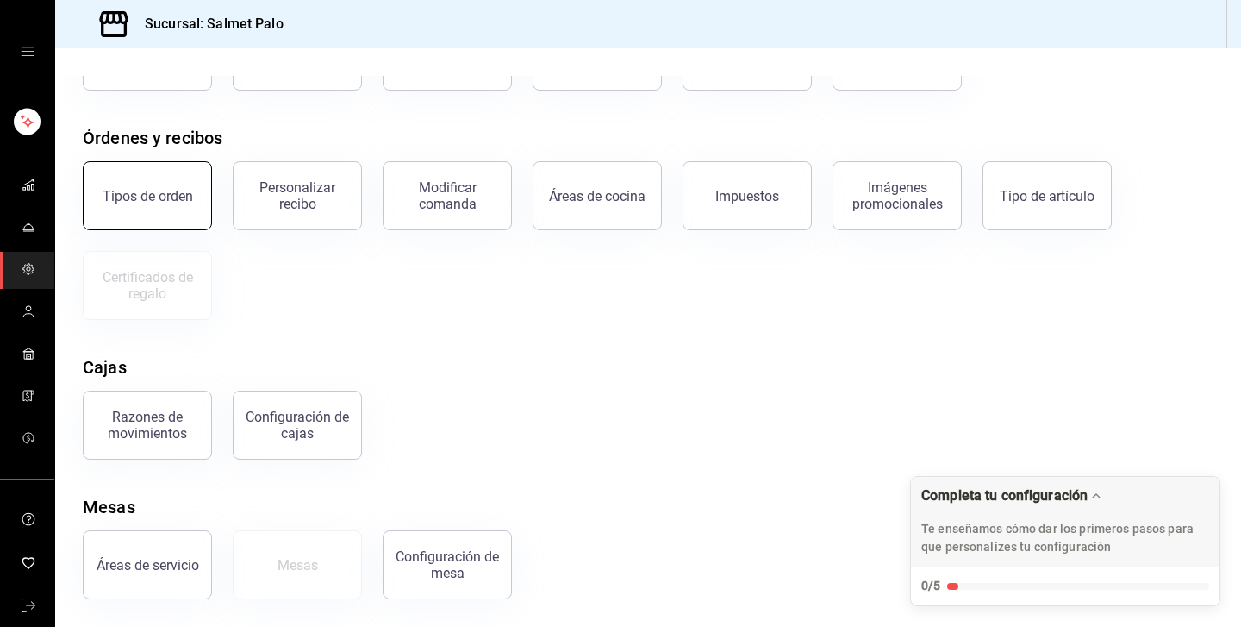
scroll to position [158, 0]
click at [271, 429] on div "Configuración de cajas" at bounding box center [297, 425] width 107 height 33
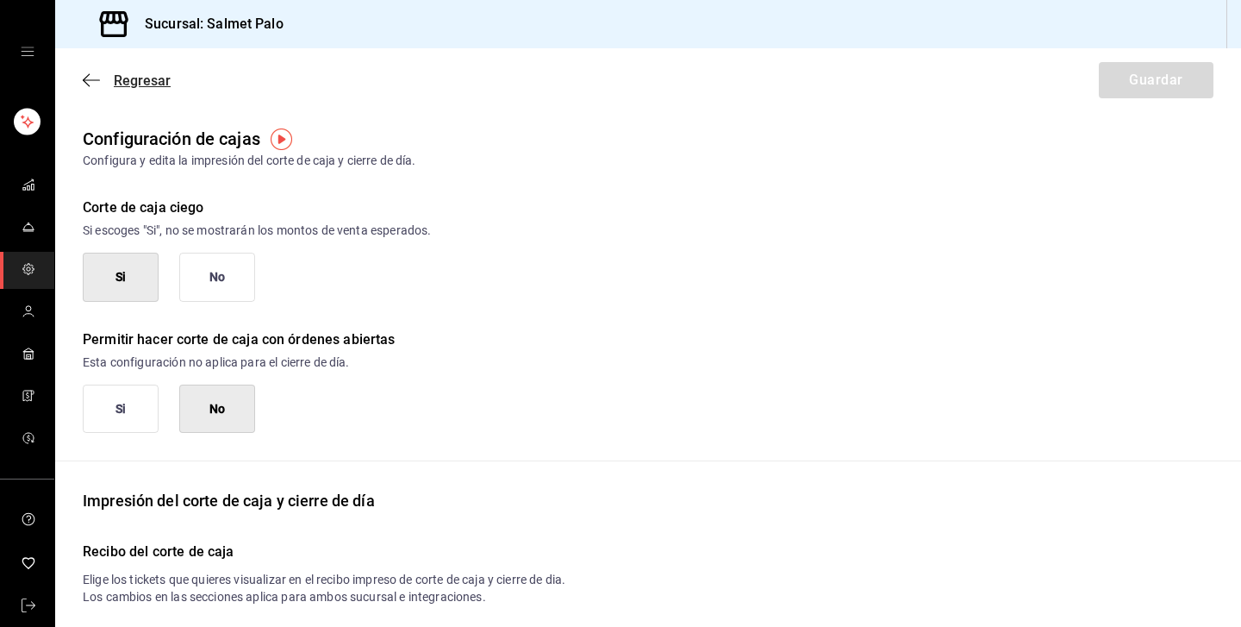
click at [134, 87] on span "Regresar" at bounding box center [142, 80] width 57 height 16
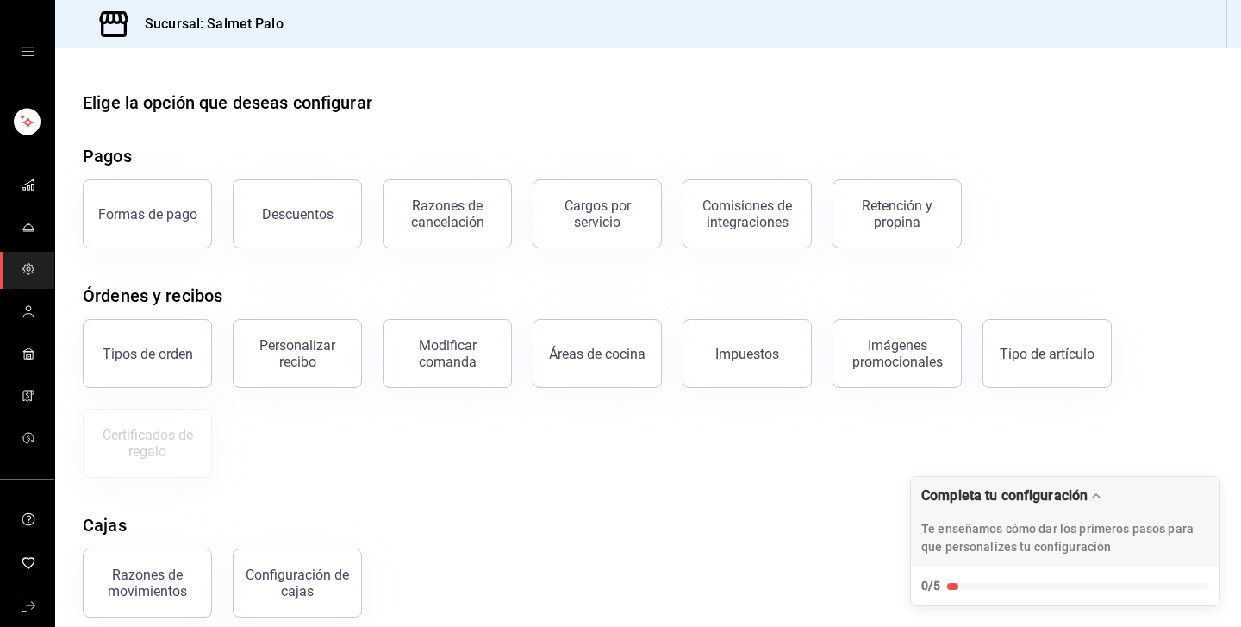
click at [39, 52] on div "mailbox folders" at bounding box center [27, 51] width 54 height 103
click at [28, 53] on icon "open drawer" at bounding box center [28, 52] width 14 height 14
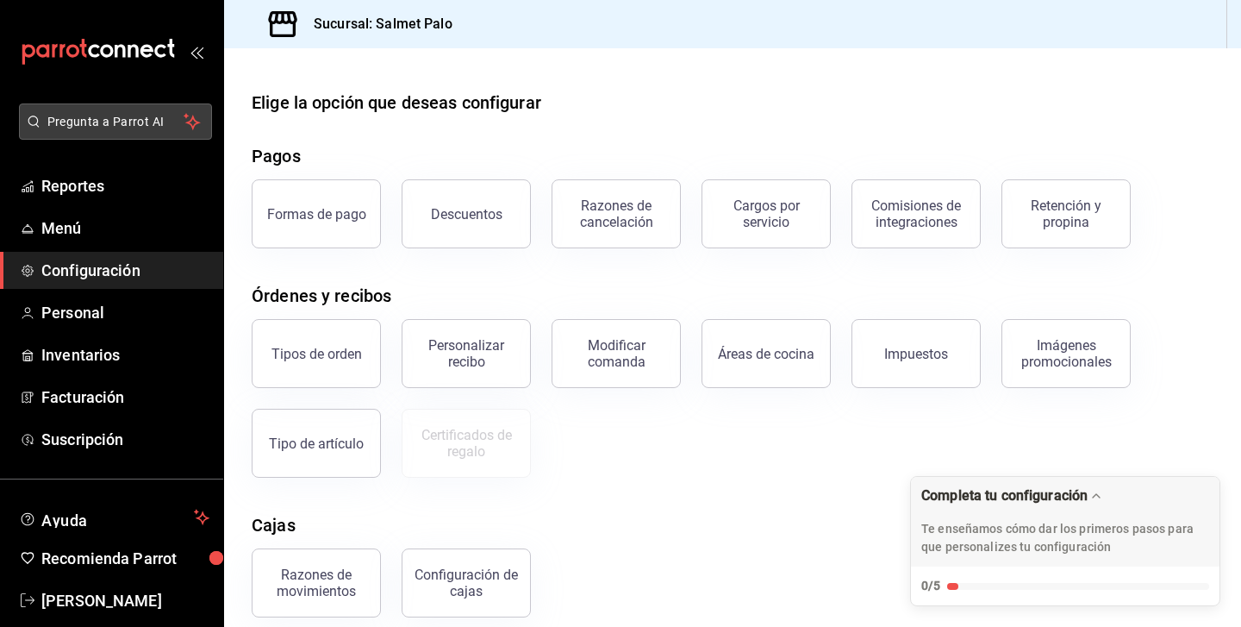
click at [74, 123] on span "Pregunta a Parrot AI" at bounding box center [115, 122] width 137 height 18
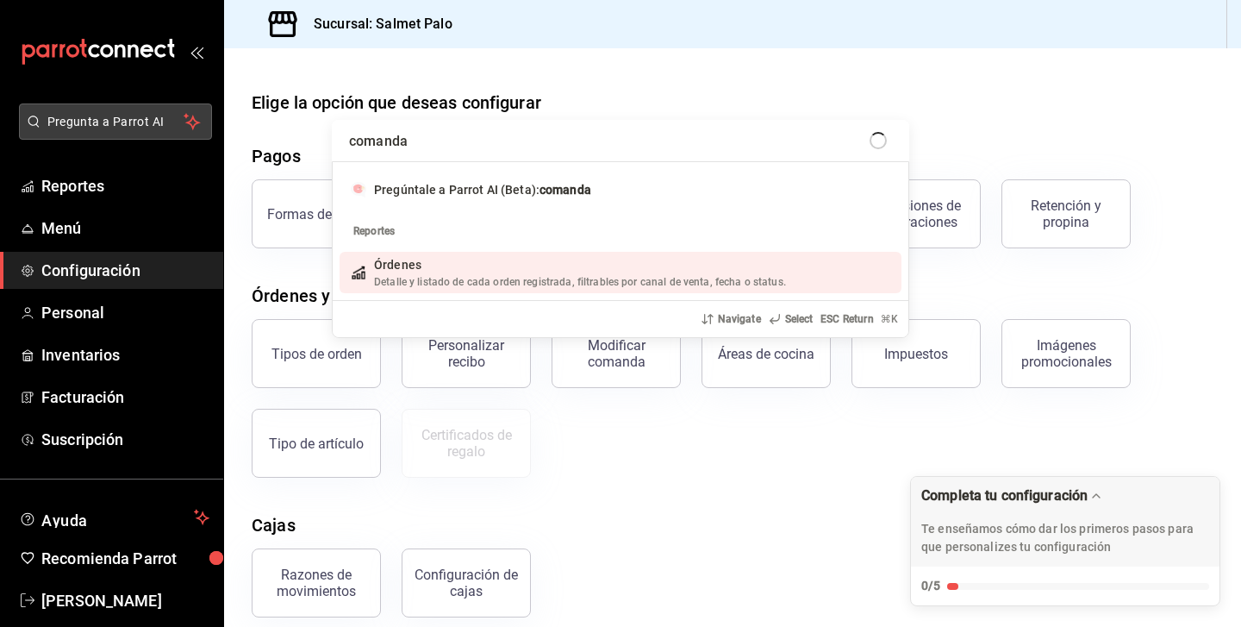
type input "comandas"
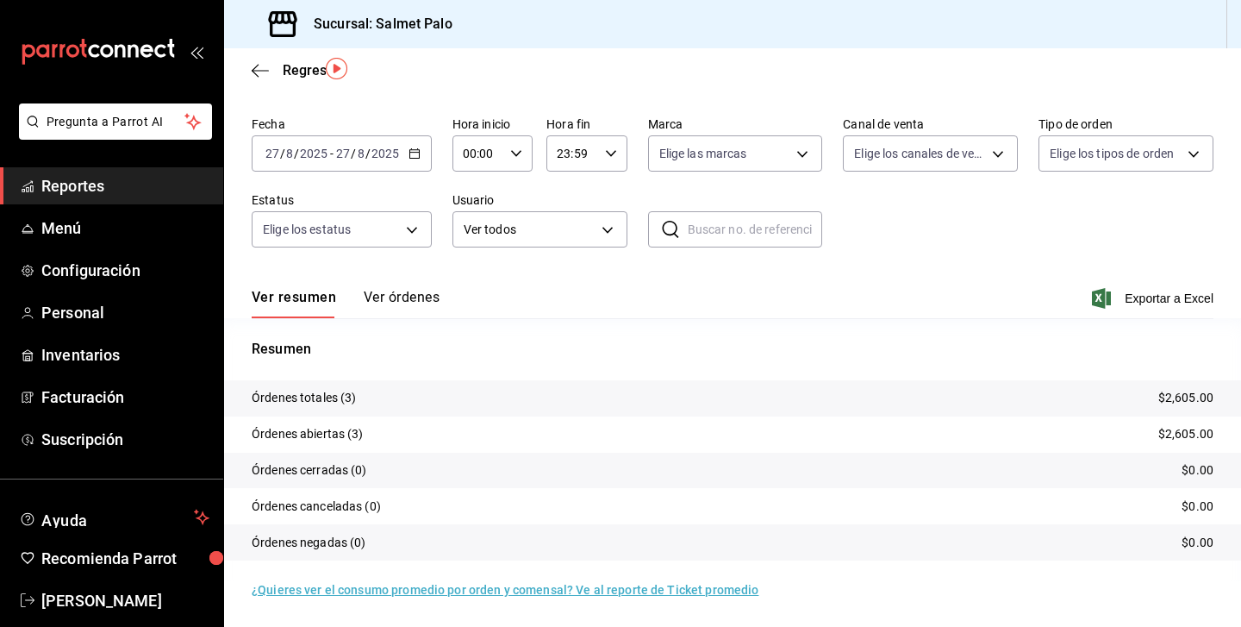
scroll to position [50, 0]
click at [200, 53] on icon "open_drawer_menu" at bounding box center [197, 52] width 14 height 14
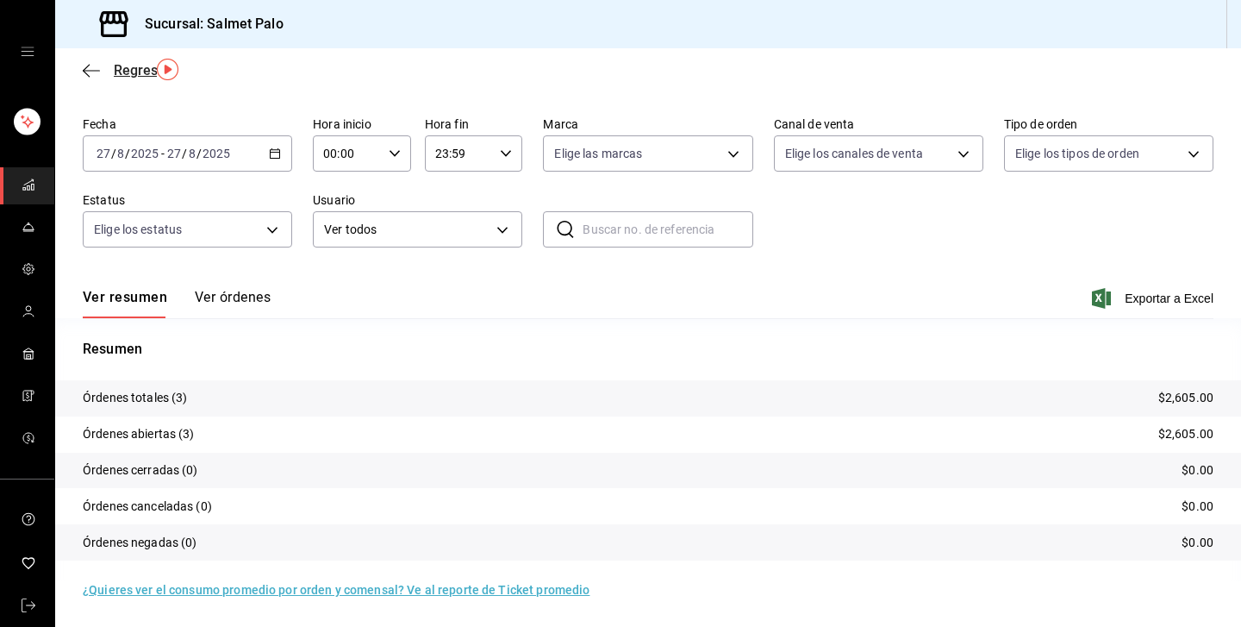
click at [87, 66] on icon "button" at bounding box center [86, 70] width 7 height 13
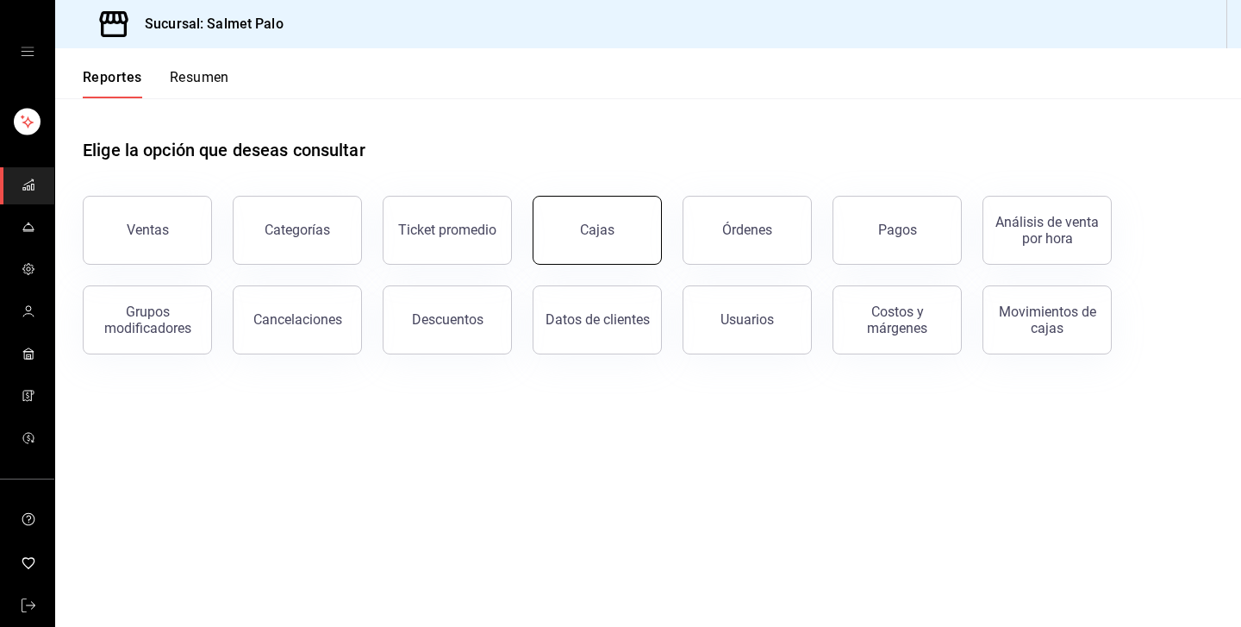
click at [596, 239] on button "Cajas" at bounding box center [597, 230] width 129 height 69
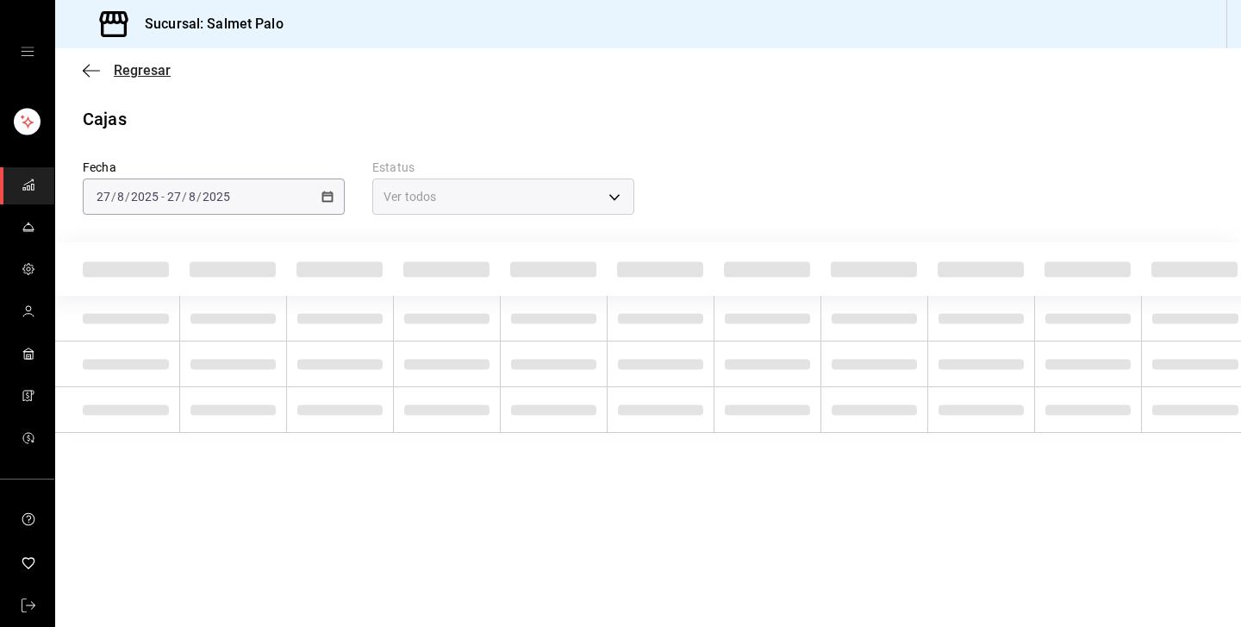
click at [118, 72] on span "Regresar" at bounding box center [142, 70] width 57 height 16
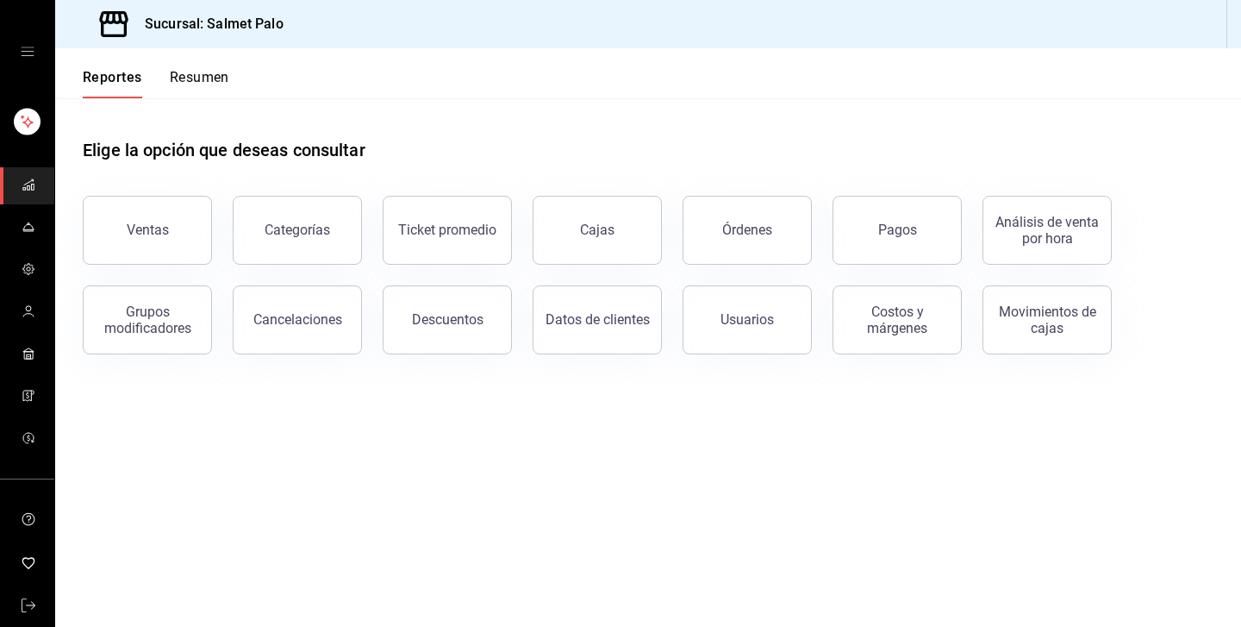
click at [189, 73] on button "Resumen" at bounding box center [199, 83] width 59 height 29
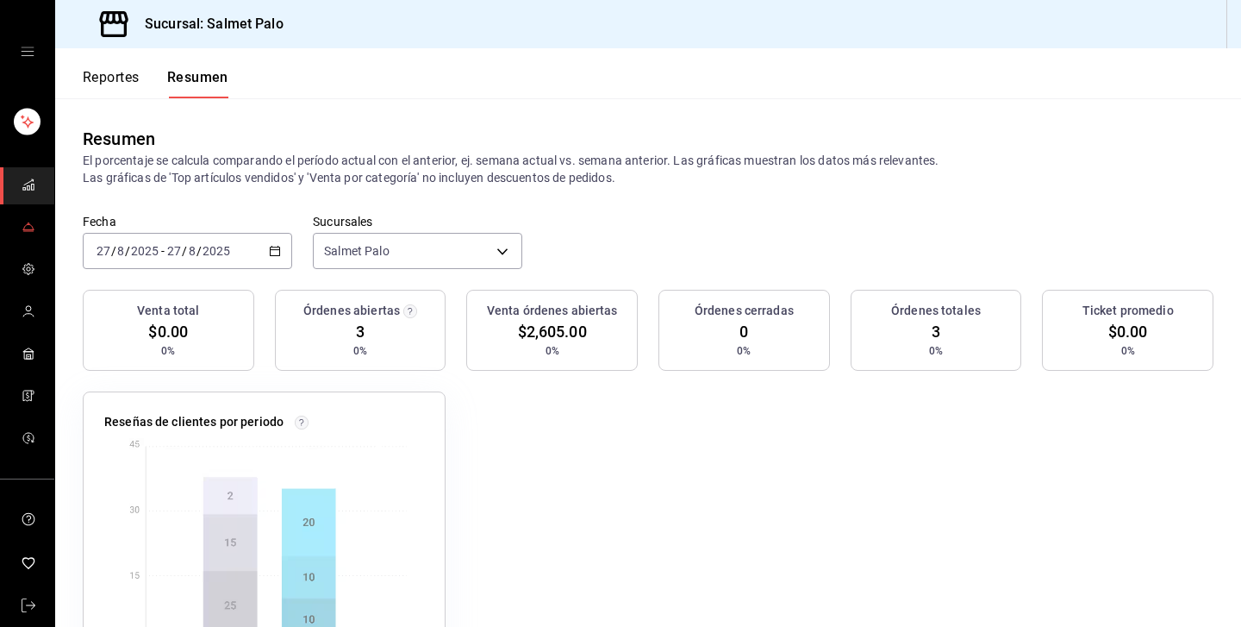
click at [33, 228] on icon "mailbox folders" at bounding box center [27, 226] width 9 height 5
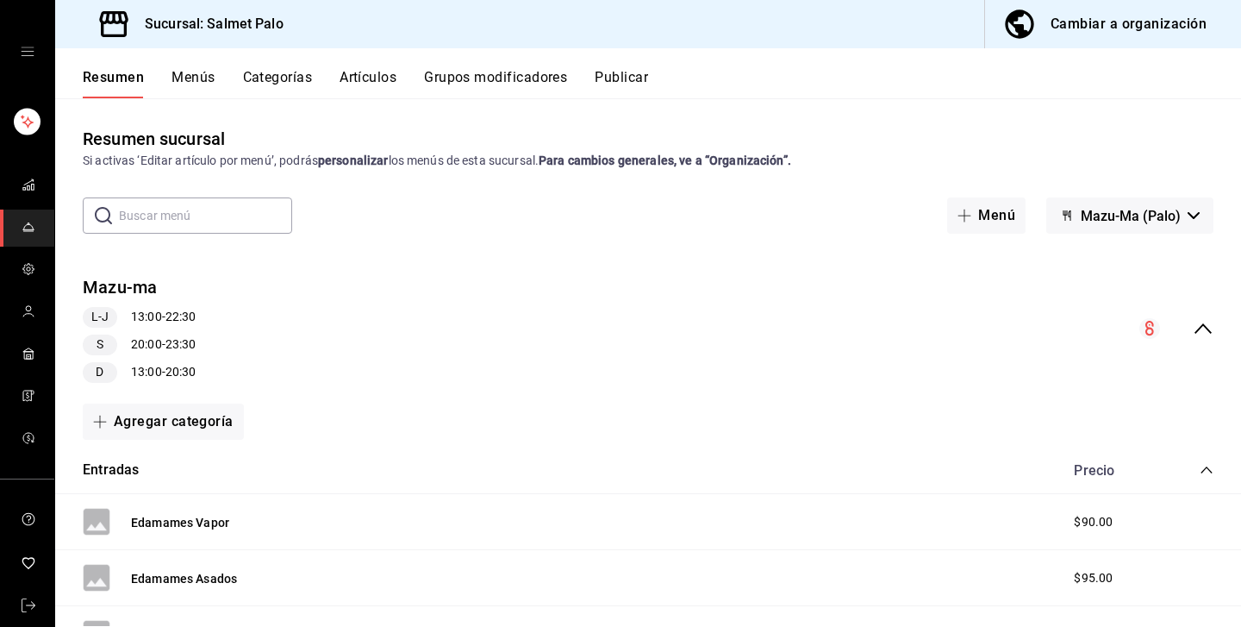
click at [189, 74] on button "Menús" at bounding box center [193, 83] width 43 height 29
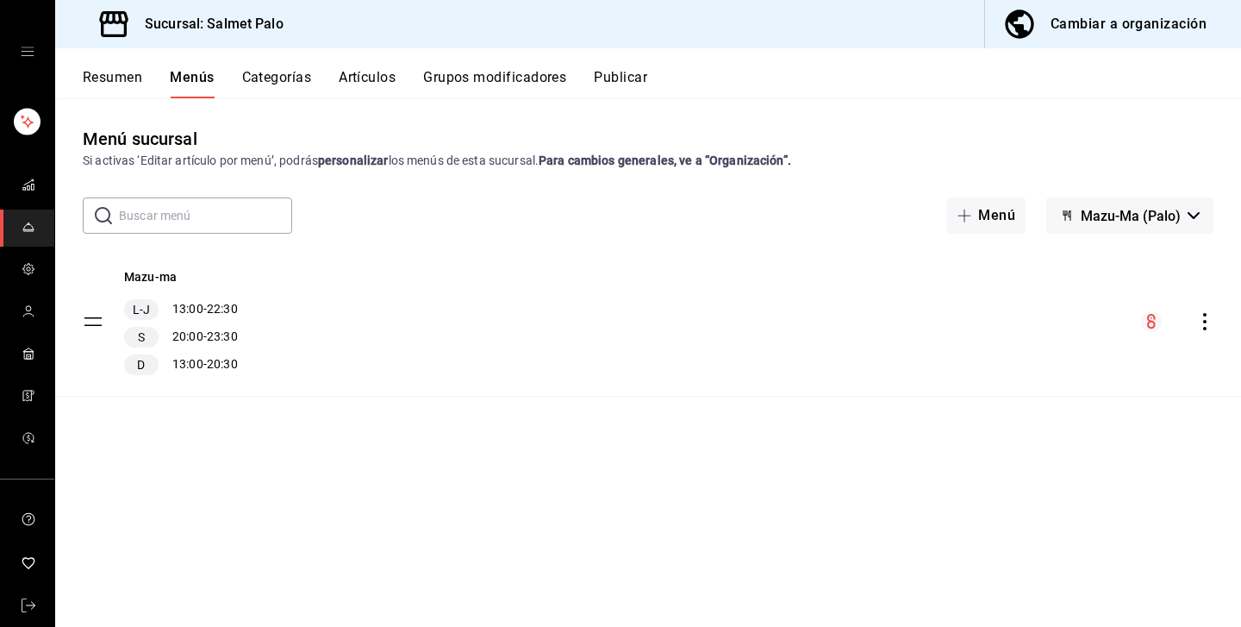
click at [253, 90] on button "Categorías" at bounding box center [277, 83] width 70 height 29
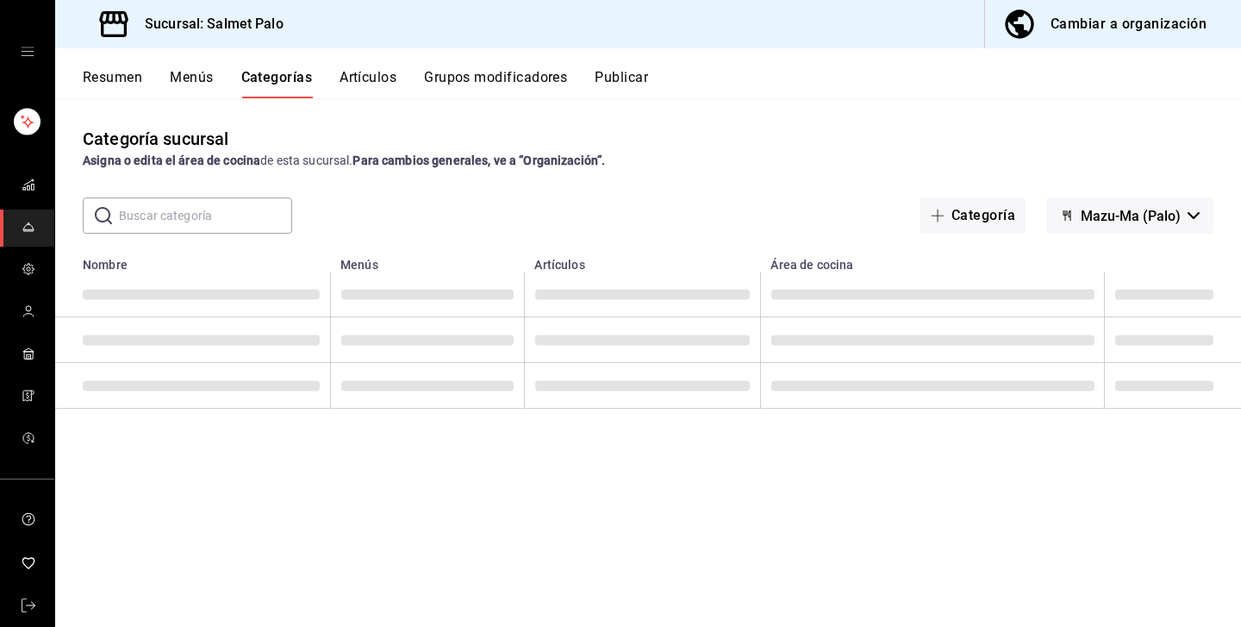
click at [367, 80] on button "Artículos" at bounding box center [368, 83] width 57 height 29
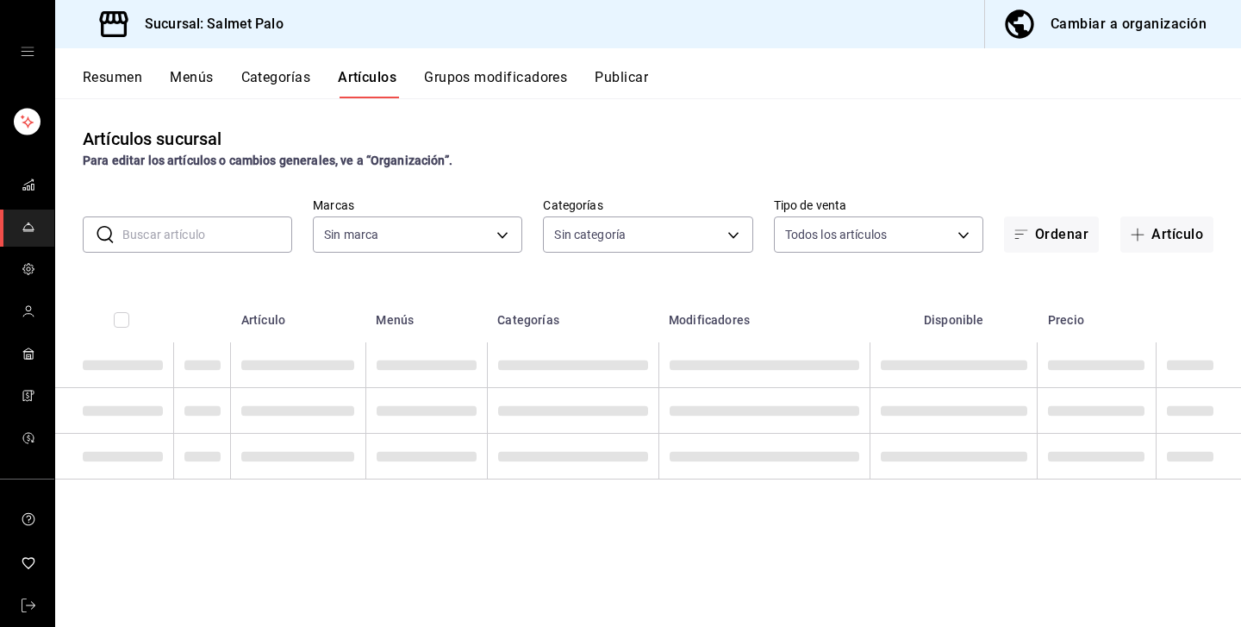
type input "91822997-6511-487a-b58c-8897a46e9bc4,bcaf95bc-d9c1-438b-979f-19bd0f306f78"
type input "5ce41efa-3da9-4142-a109-4cabeb41dd5b,8a476554-367f-4cd7-b05e-2859d59a4ff3,5b328…"
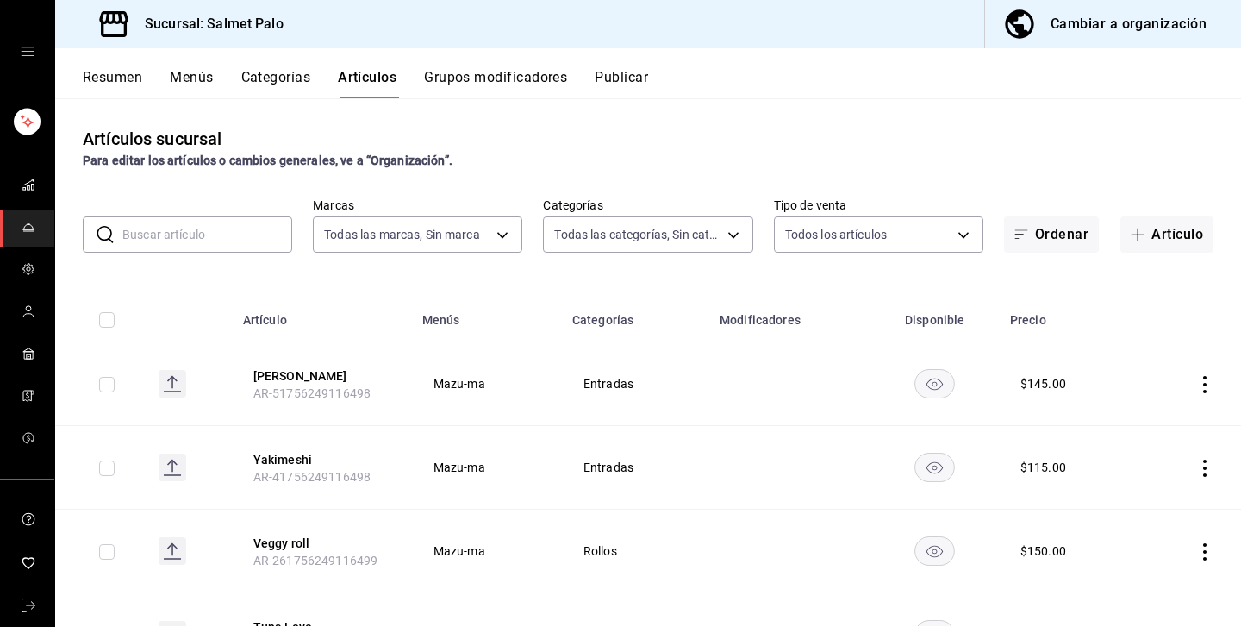
click at [14, 46] on div "mailbox folders" at bounding box center [27, 51] width 54 height 103
click at [22, 53] on icon "open drawer" at bounding box center [28, 52] width 14 height 14
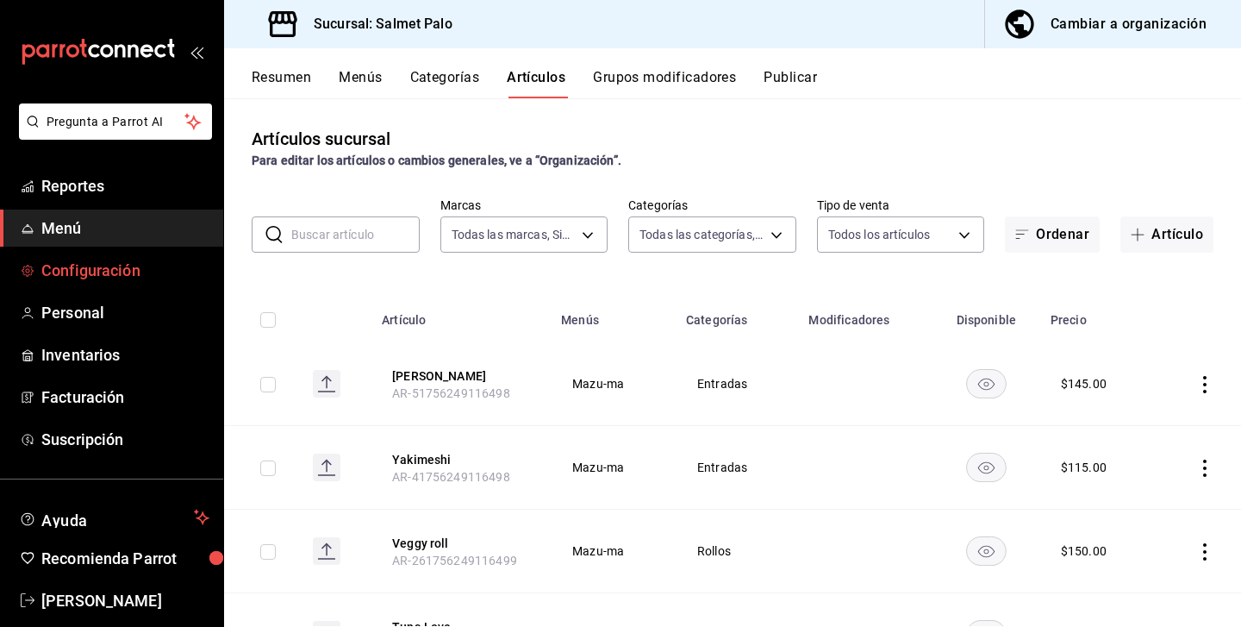
click at [71, 288] on link "Configuración" at bounding box center [111, 270] width 223 height 37
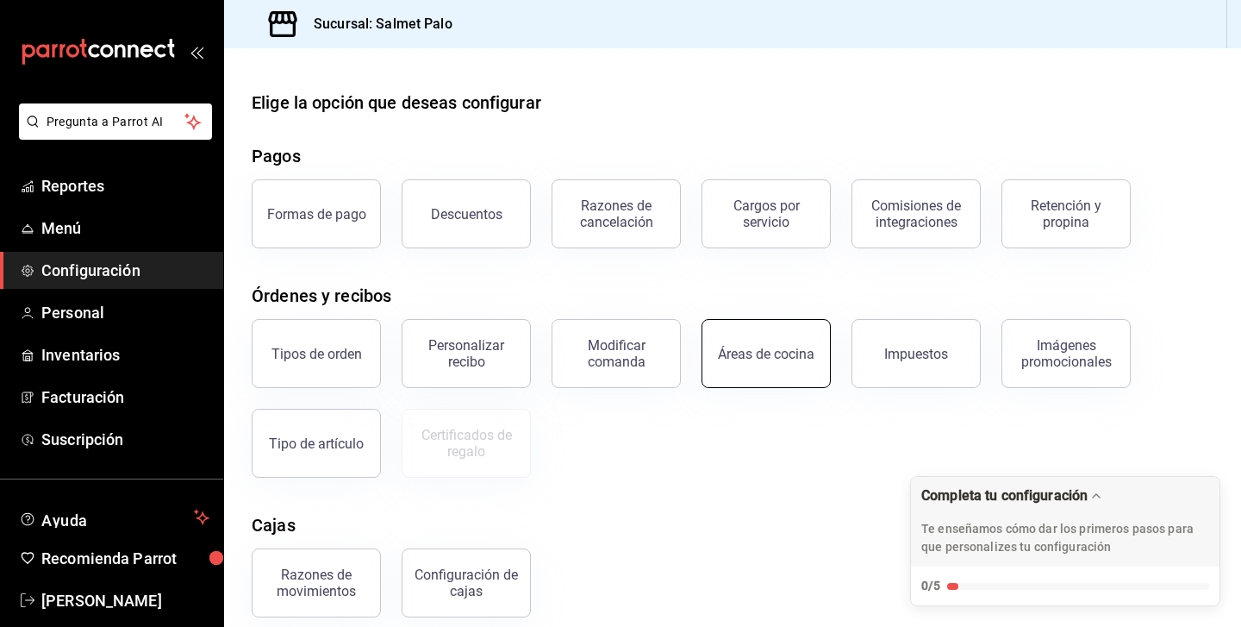
click at [801, 371] on button "Áreas de cocina" at bounding box center [766, 353] width 129 height 69
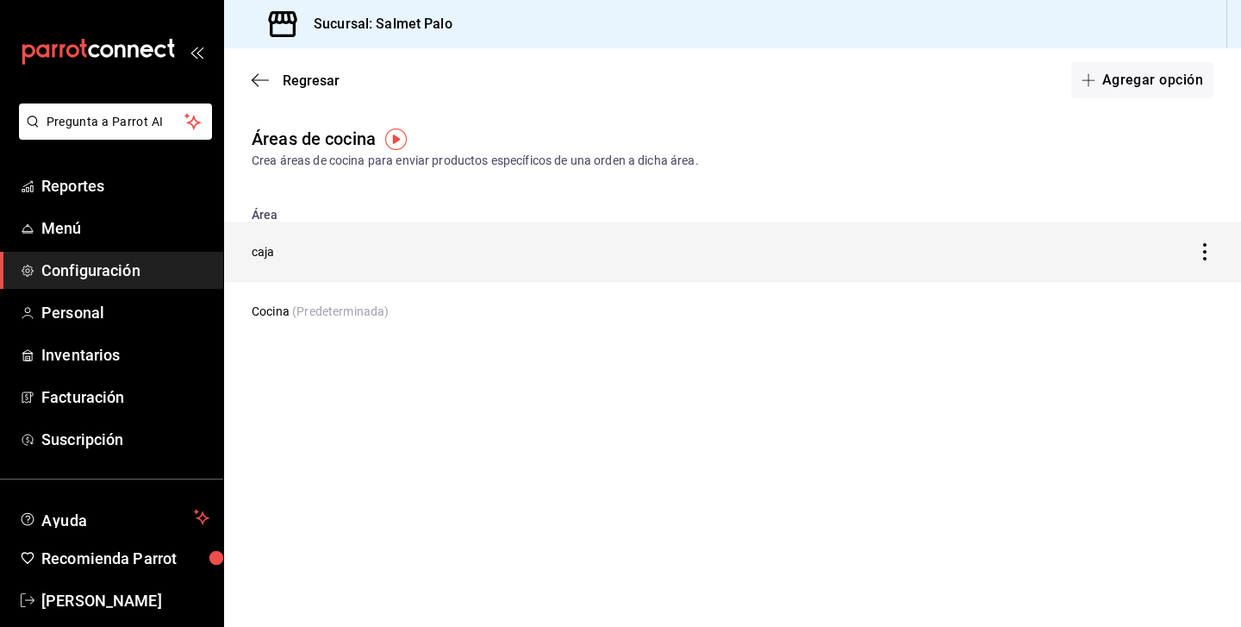
click at [1195, 255] on td "discountsTable" at bounding box center [1108, 252] width 265 height 60
click at [266, 264] on td "caja" at bounding box center [600, 252] width 752 height 60
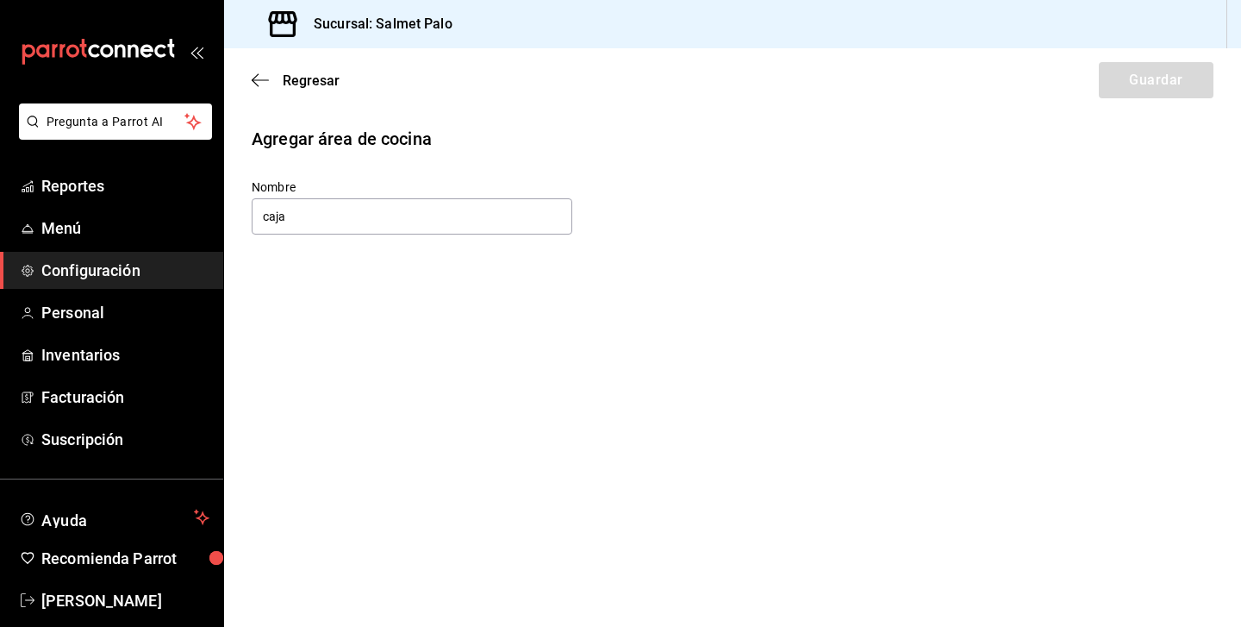
click at [305, 262] on main "Regresar Guardar Agregar área de cocina Nombre caja" at bounding box center [732, 337] width 1017 height 578
click at [262, 89] on div "Regresar Guardar" at bounding box center [732, 80] width 1017 height 64
click at [265, 70] on div "Regresar Guardar" at bounding box center [732, 80] width 1017 height 64
click at [263, 80] on icon "button" at bounding box center [260, 79] width 17 height 1
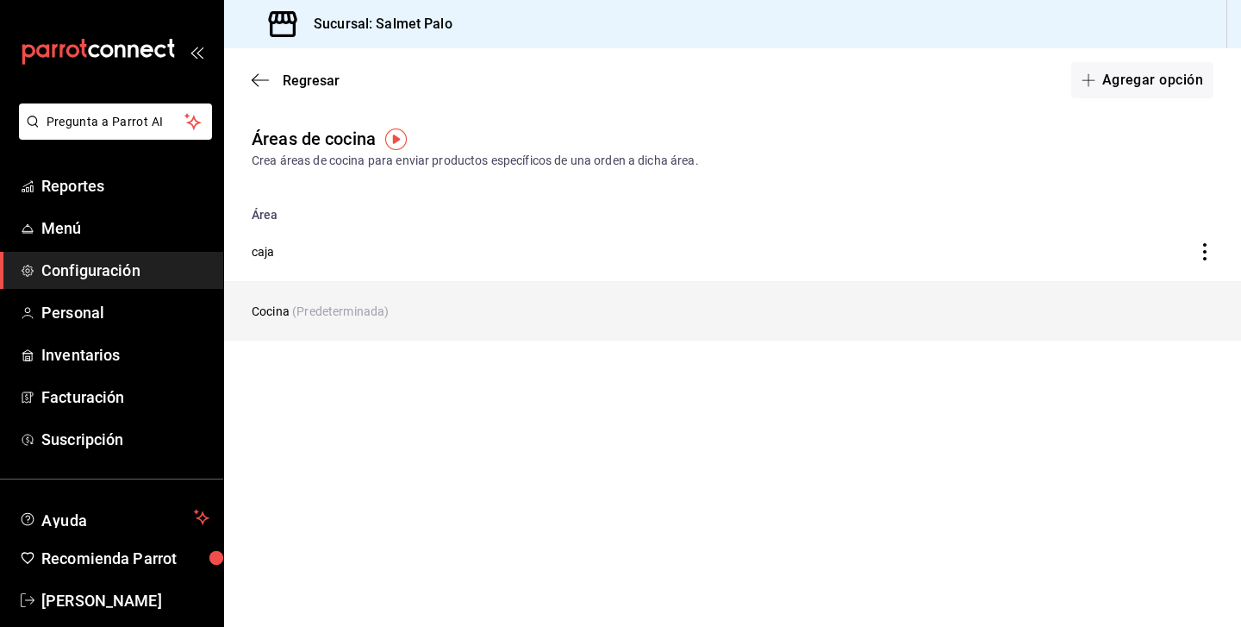
click at [274, 304] on td "Cocina (Predeterminada)" at bounding box center [600, 311] width 752 height 59
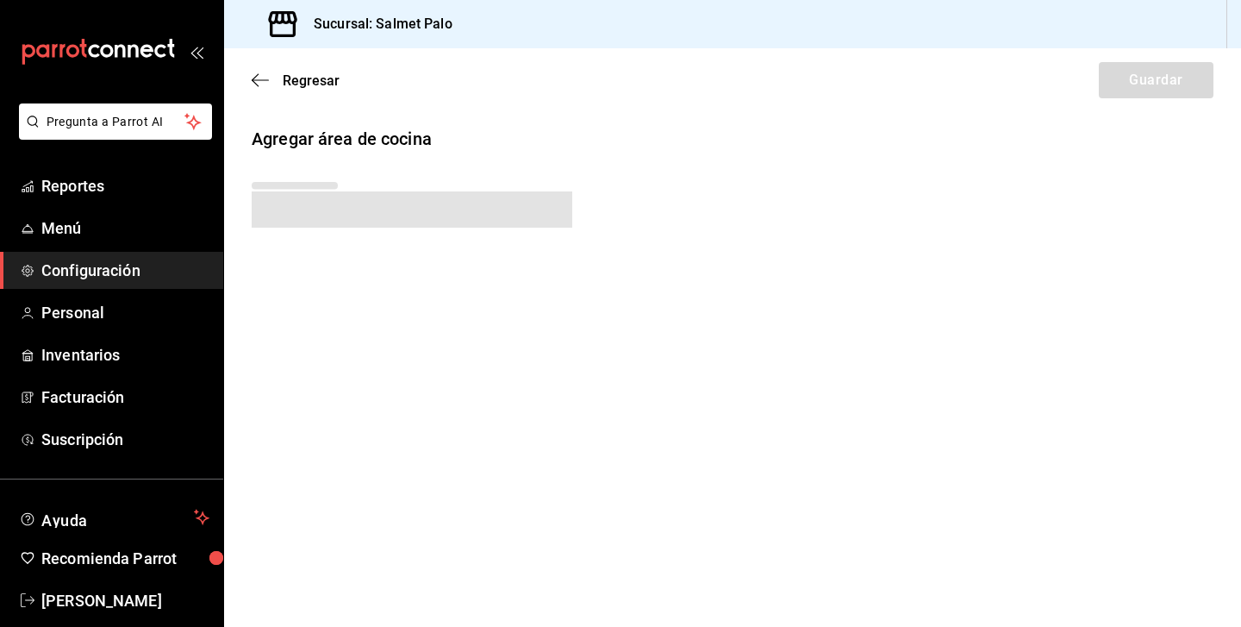
click at [287, 196] on span at bounding box center [412, 209] width 321 height 36
click at [267, 82] on icon "button" at bounding box center [260, 80] width 17 height 16
click at [305, 83] on span "Regresar" at bounding box center [311, 80] width 57 height 16
click at [259, 77] on icon "button" at bounding box center [260, 80] width 17 height 16
click at [253, 82] on icon "button" at bounding box center [260, 80] width 17 height 16
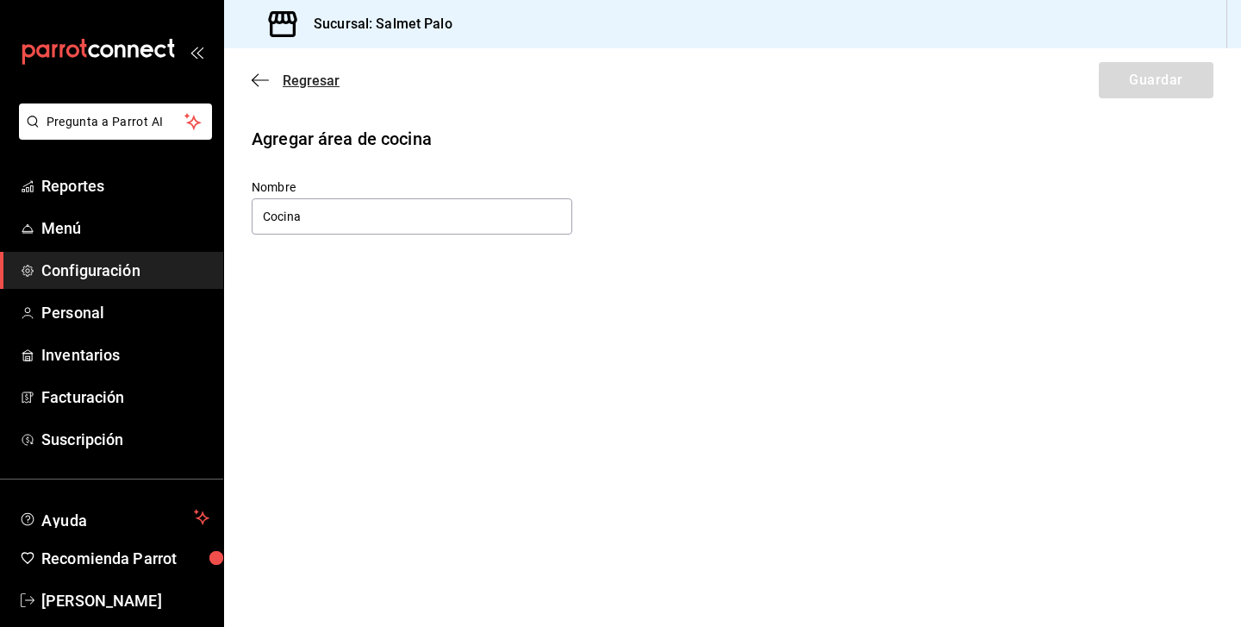
click at [257, 72] on icon "button" at bounding box center [260, 80] width 17 height 16
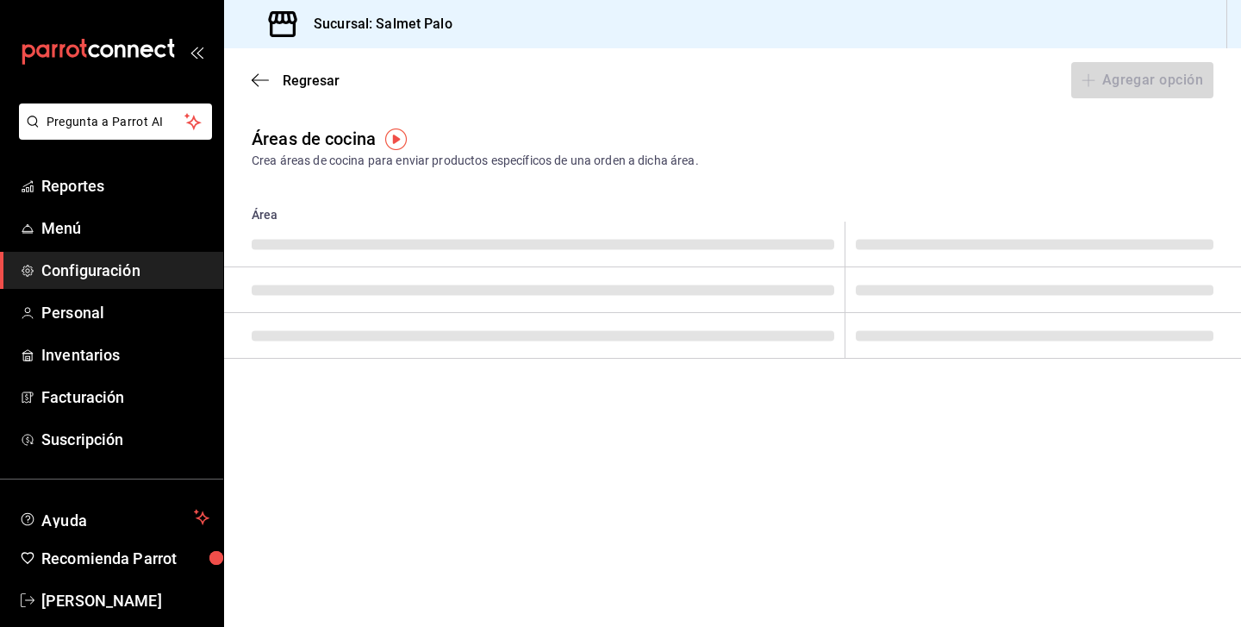
click at [257, 72] on icon "button" at bounding box center [260, 80] width 17 height 16
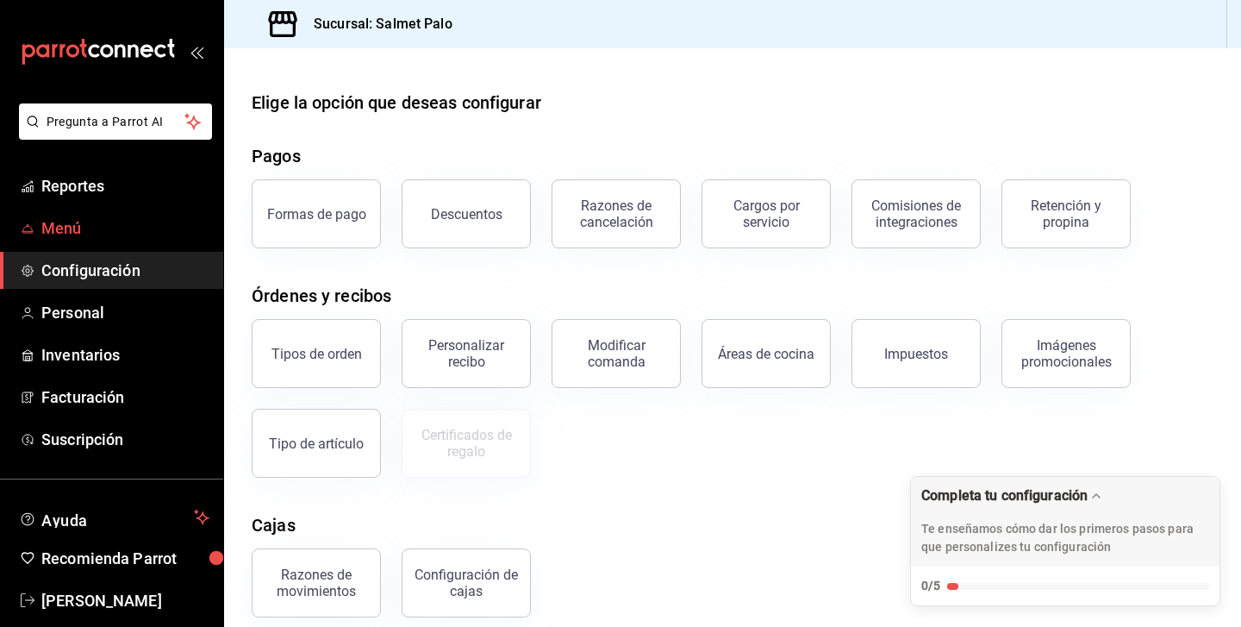
click at [59, 215] on link "Menú" at bounding box center [111, 227] width 223 height 37
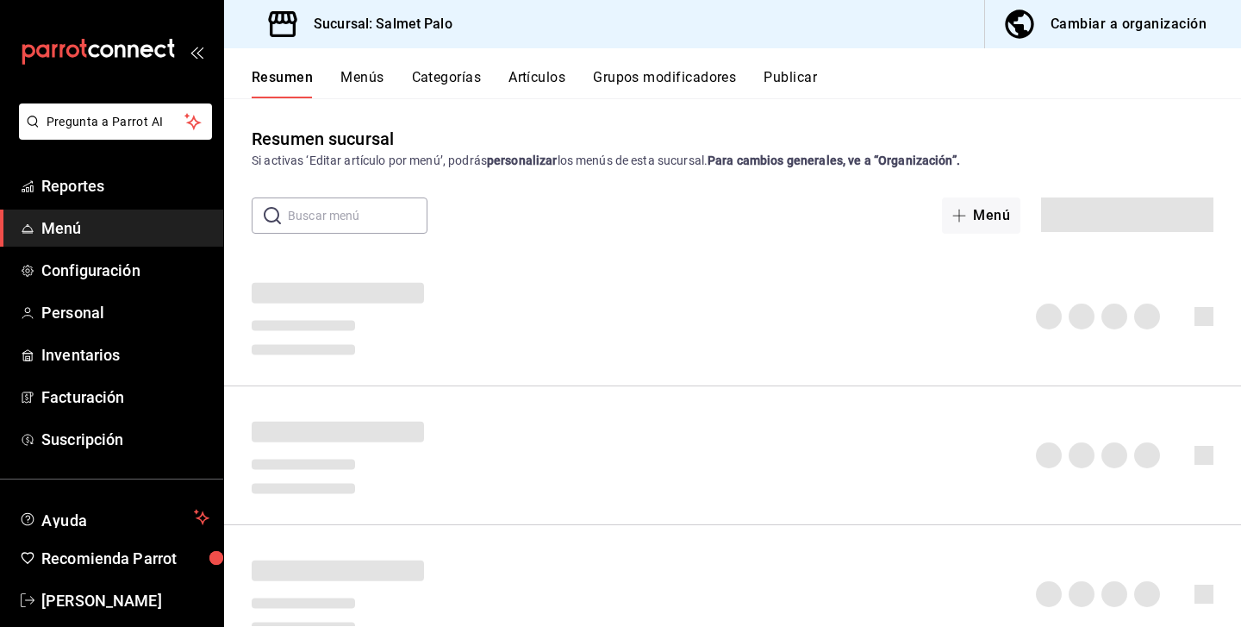
click at [463, 84] on button "Categorías" at bounding box center [447, 83] width 70 height 29
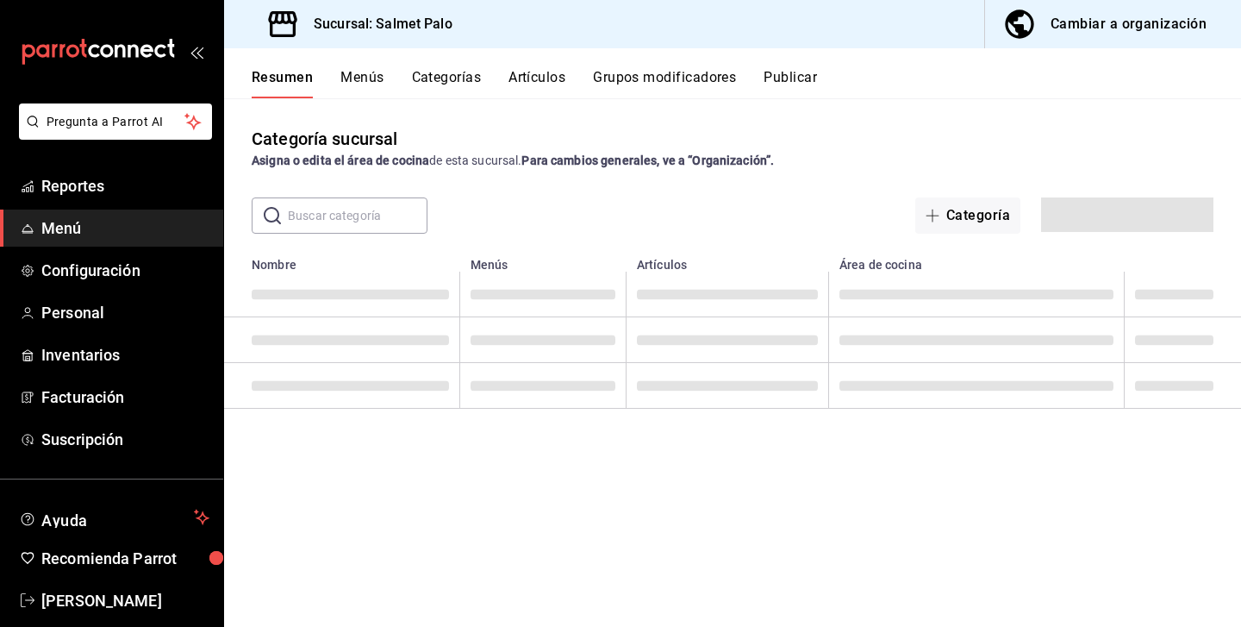
type input "0daeab3e-1f91-4558-bf89-defc9de94201"
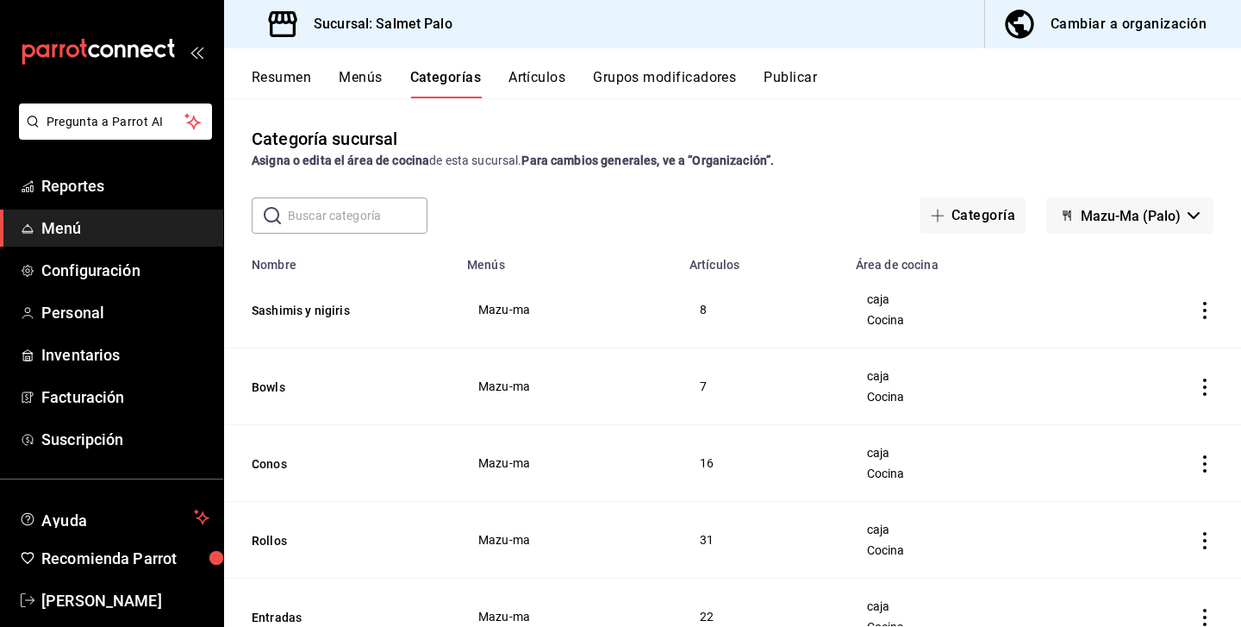
click at [1197, 315] on icon "actions" at bounding box center [1204, 310] width 17 height 17
click at [924, 309] on div at bounding box center [620, 313] width 1241 height 627
click at [924, 309] on div "caja Cocina" at bounding box center [966, 309] width 201 height 34
click at [896, 308] on div "caja Cocina" at bounding box center [966, 309] width 201 height 34
click at [321, 308] on button "Sashimis y nigiris" at bounding box center [338, 310] width 172 height 17
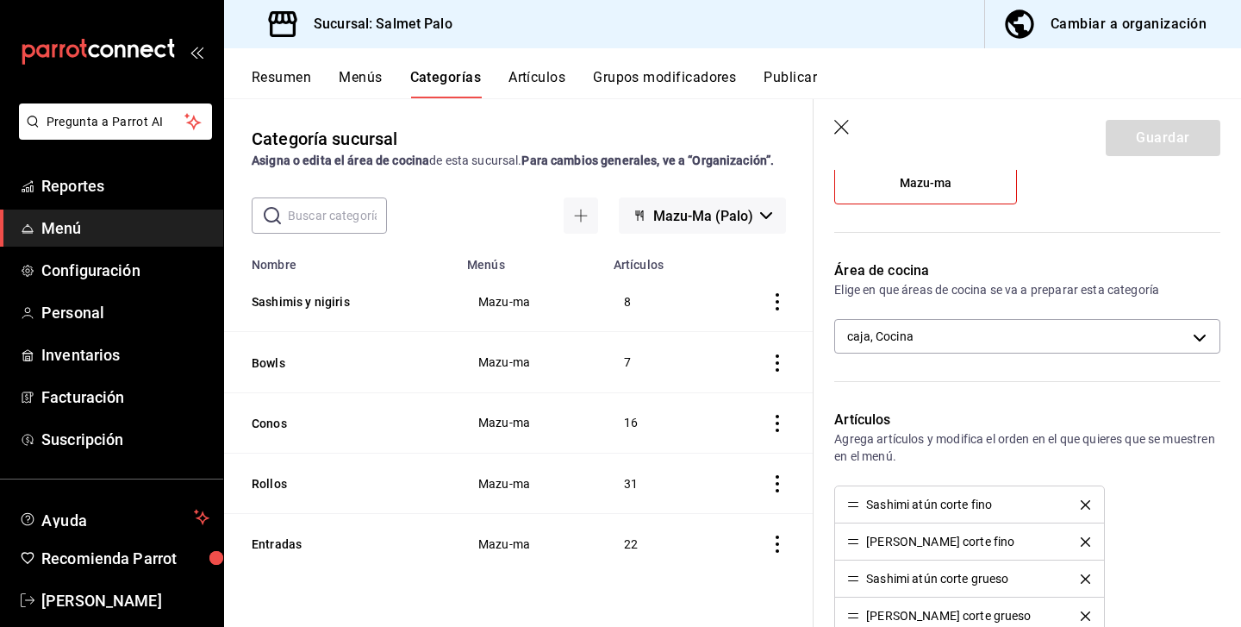
scroll to position [186, 0]
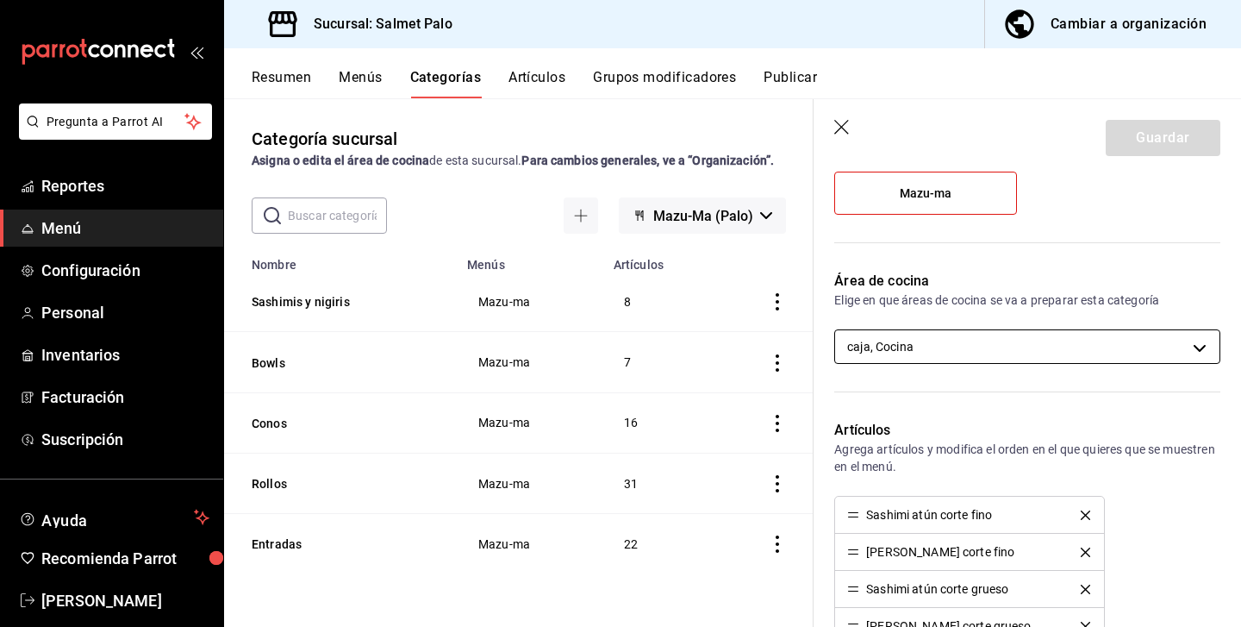
click at [1029, 339] on body "Pregunta a Parrot AI Reportes Menú Configuración Personal Inventarios Facturaci…" at bounding box center [620, 313] width 1241 height 627
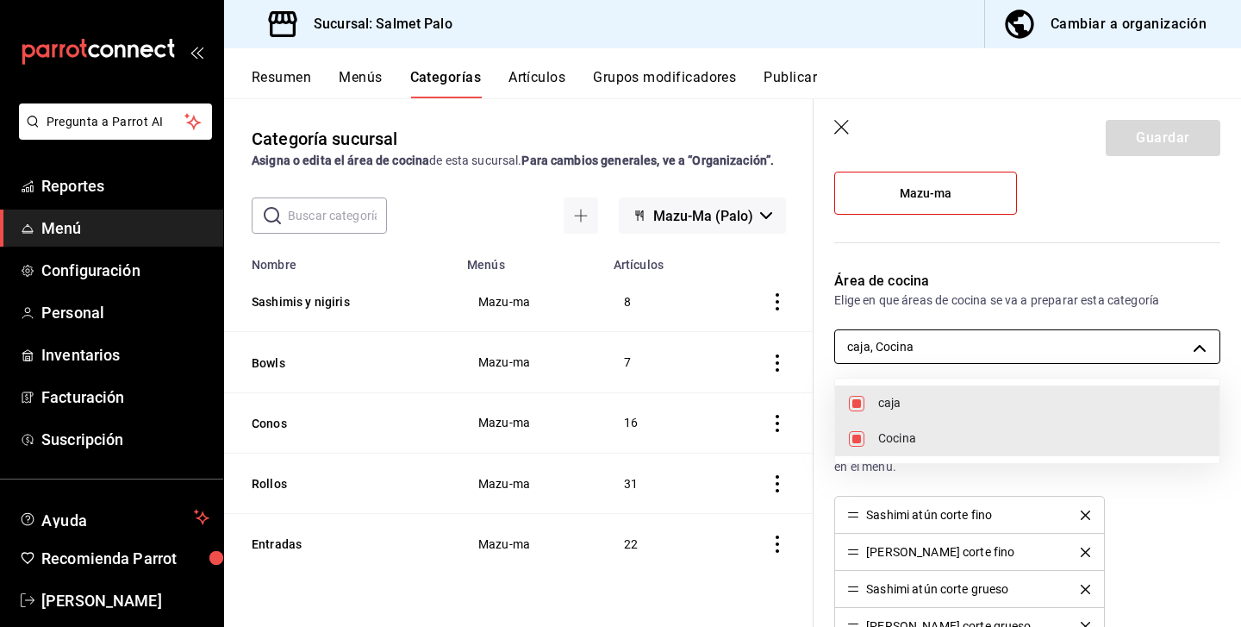
click at [1029, 339] on div at bounding box center [620, 313] width 1241 height 627
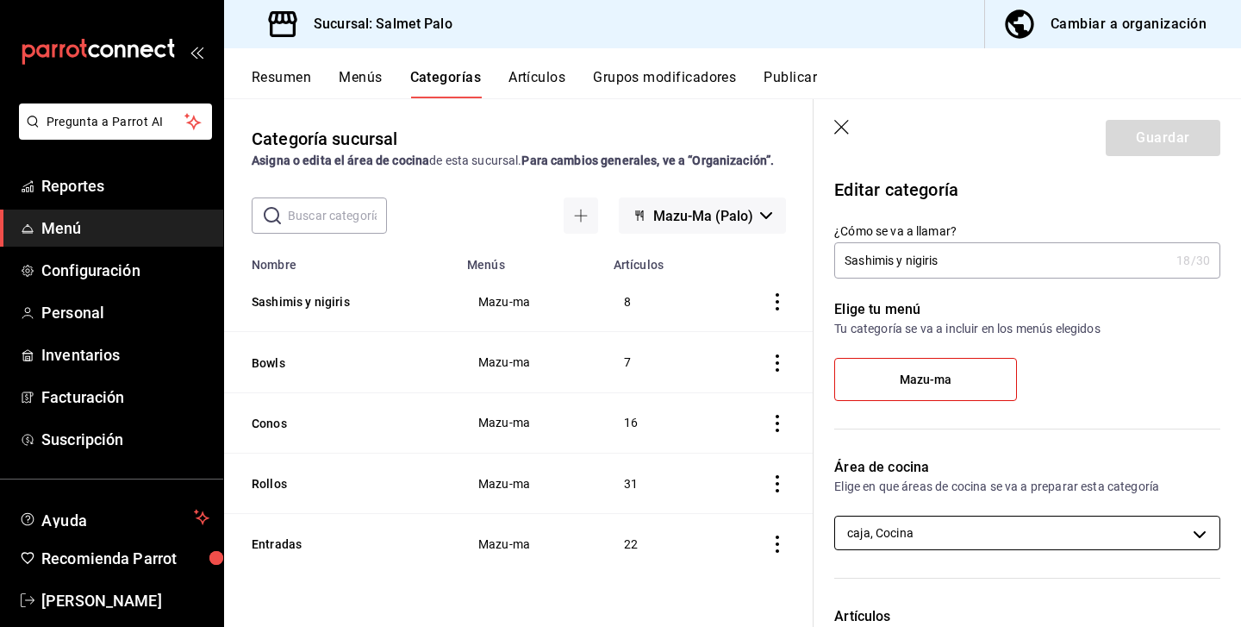
scroll to position [0, 0]
click at [833, 126] on header "Guardar" at bounding box center [1027, 134] width 427 height 71
click at [836, 122] on icon "button" at bounding box center [841, 127] width 15 height 15
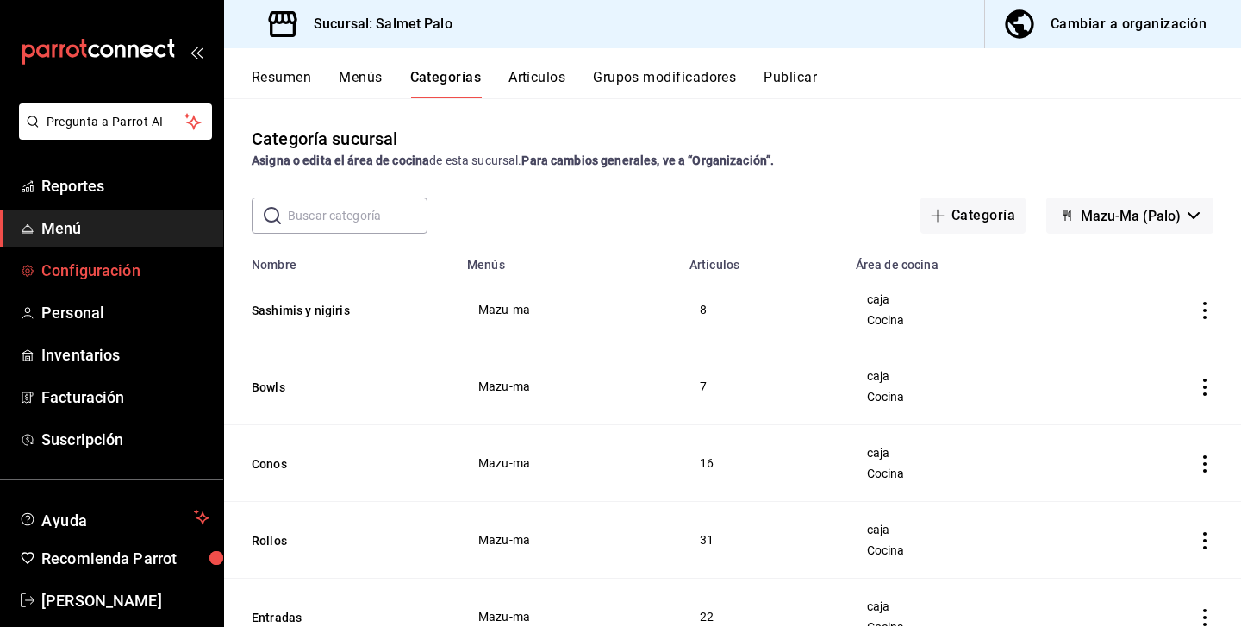
click at [74, 287] on link "Configuración" at bounding box center [111, 270] width 223 height 37
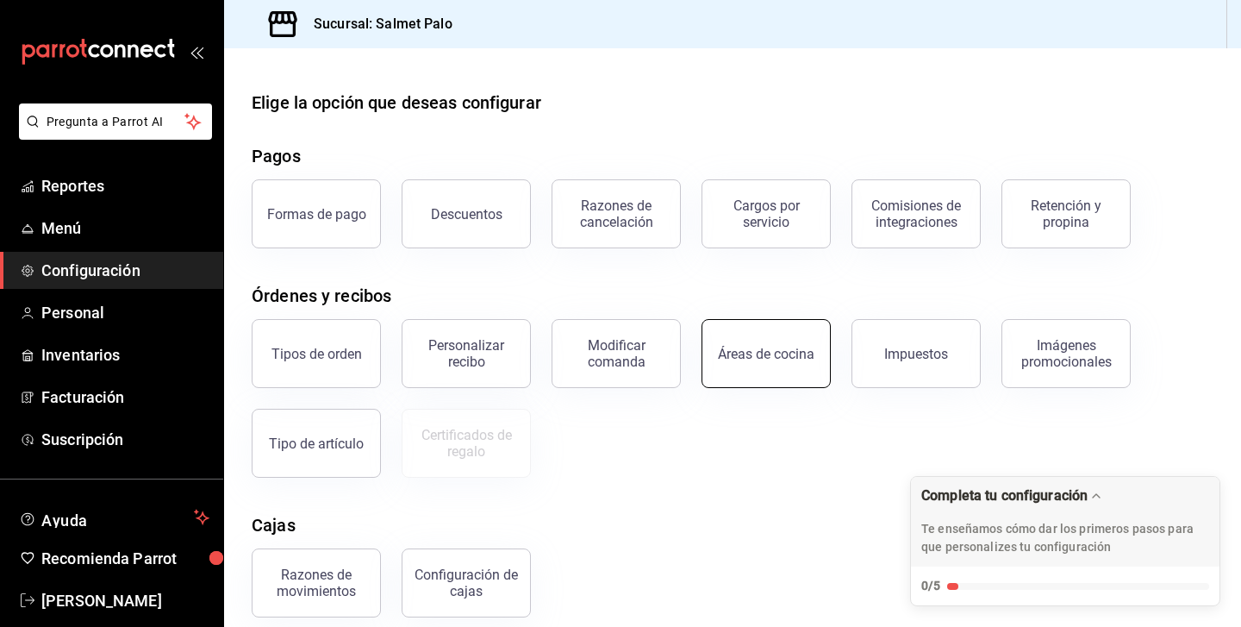
click at [739, 359] on div "Áreas de cocina" at bounding box center [766, 354] width 97 height 16
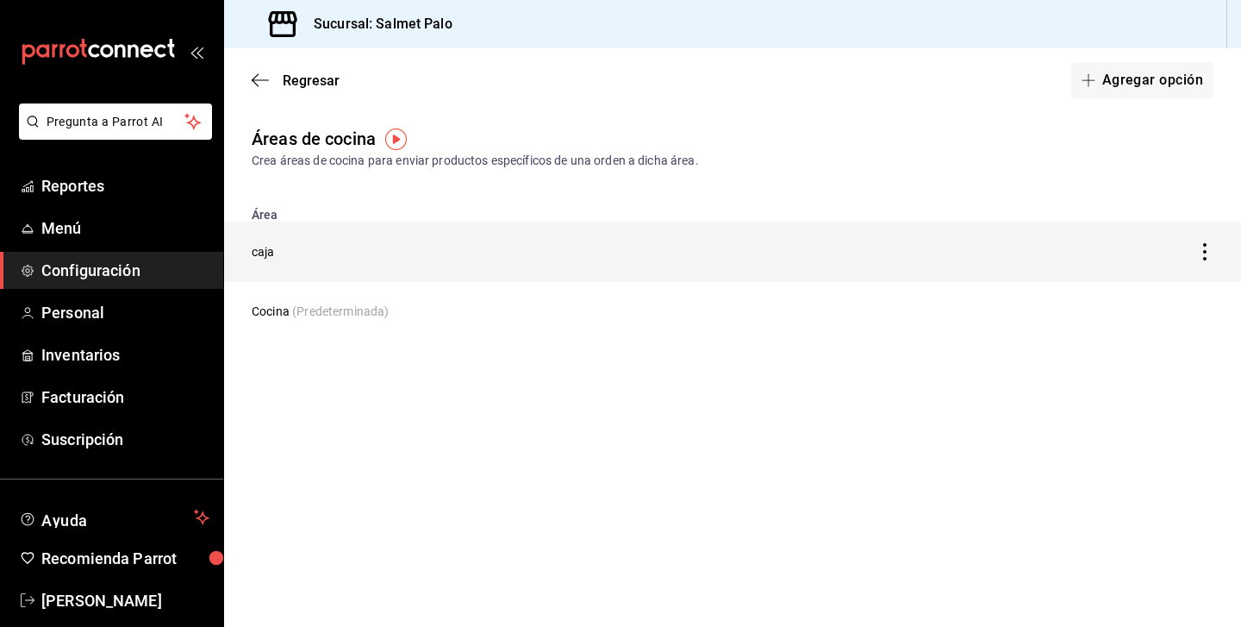
click at [363, 255] on td "caja" at bounding box center [600, 252] width 752 height 60
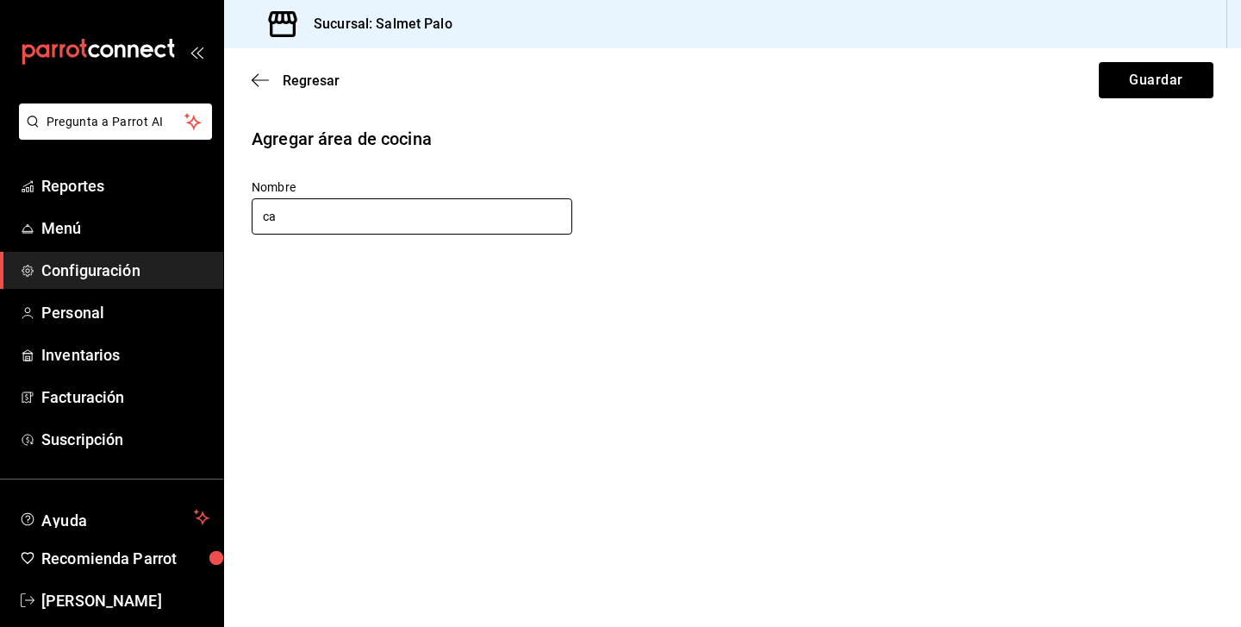
type input "c"
drag, startPoint x: 340, startPoint y: 223, endPoint x: 1125, endPoint y: 86, distance: 797.0
click at [1125, 86] on button "Guardar" at bounding box center [1156, 80] width 115 height 36
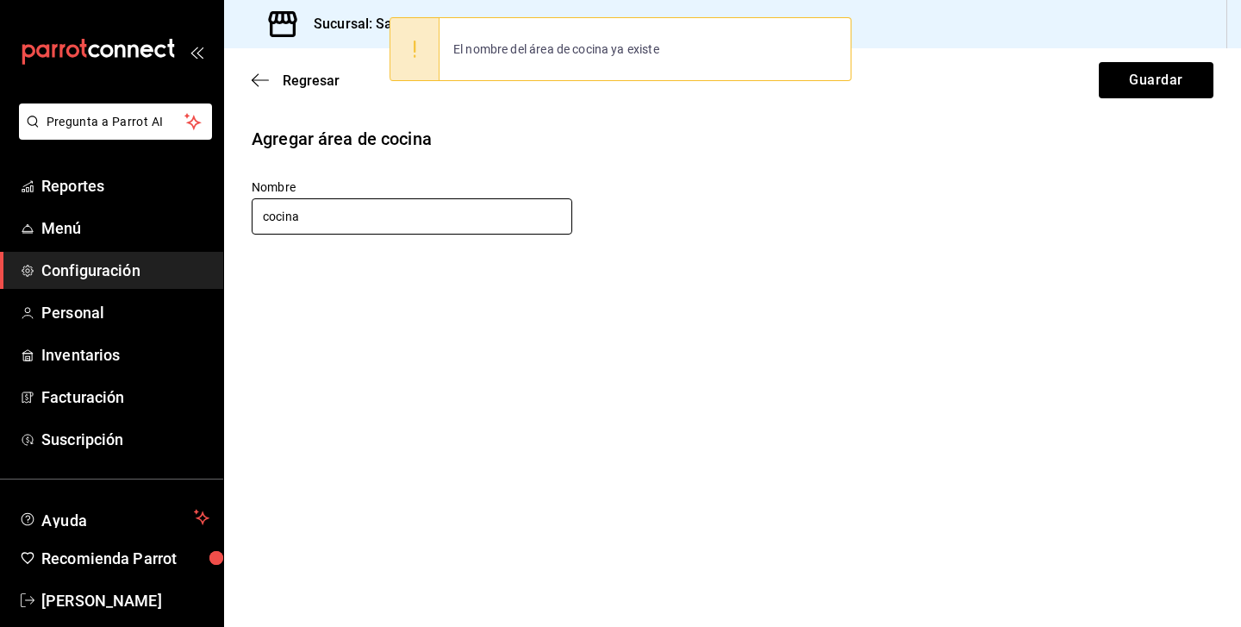
click at [384, 221] on input "cocina" at bounding box center [412, 216] width 321 height 36
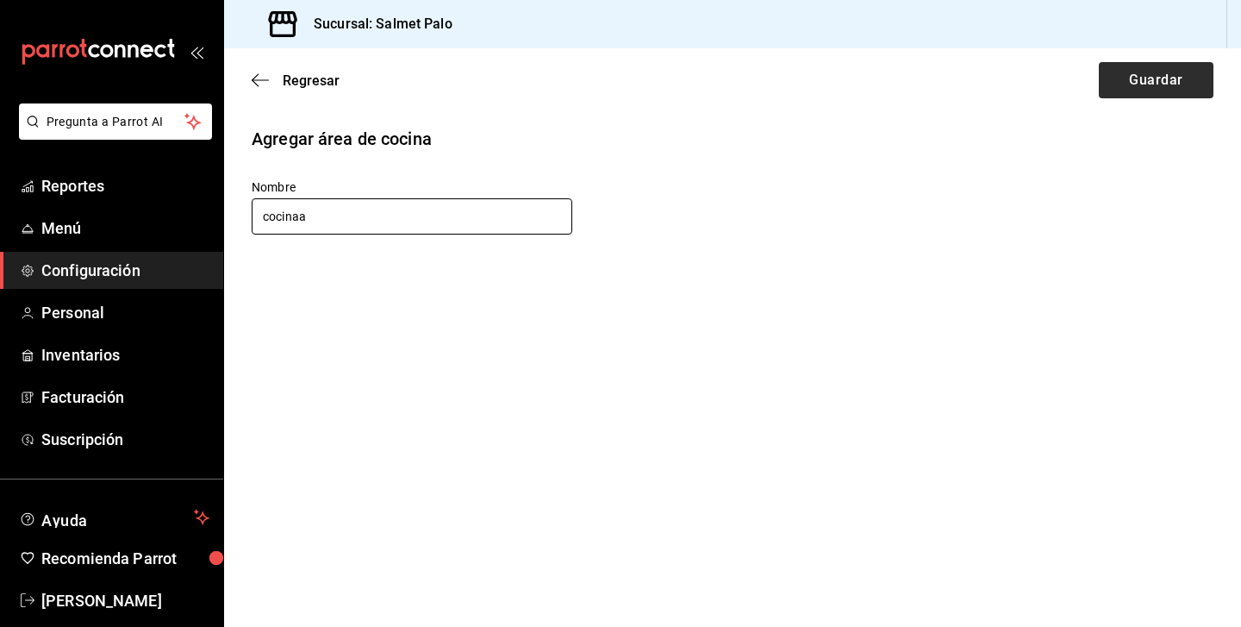
type input "cocinaa"
click at [1171, 78] on button "Guardar" at bounding box center [1156, 80] width 115 height 36
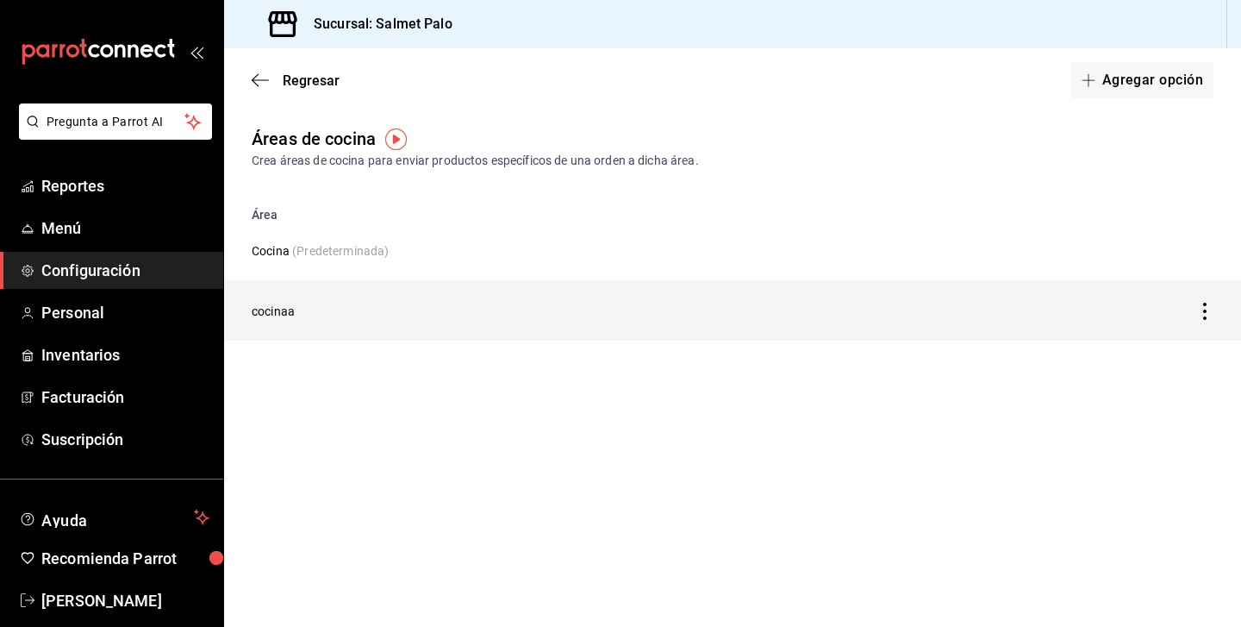
click at [491, 306] on td "cocinaa" at bounding box center [600, 311] width 752 height 60
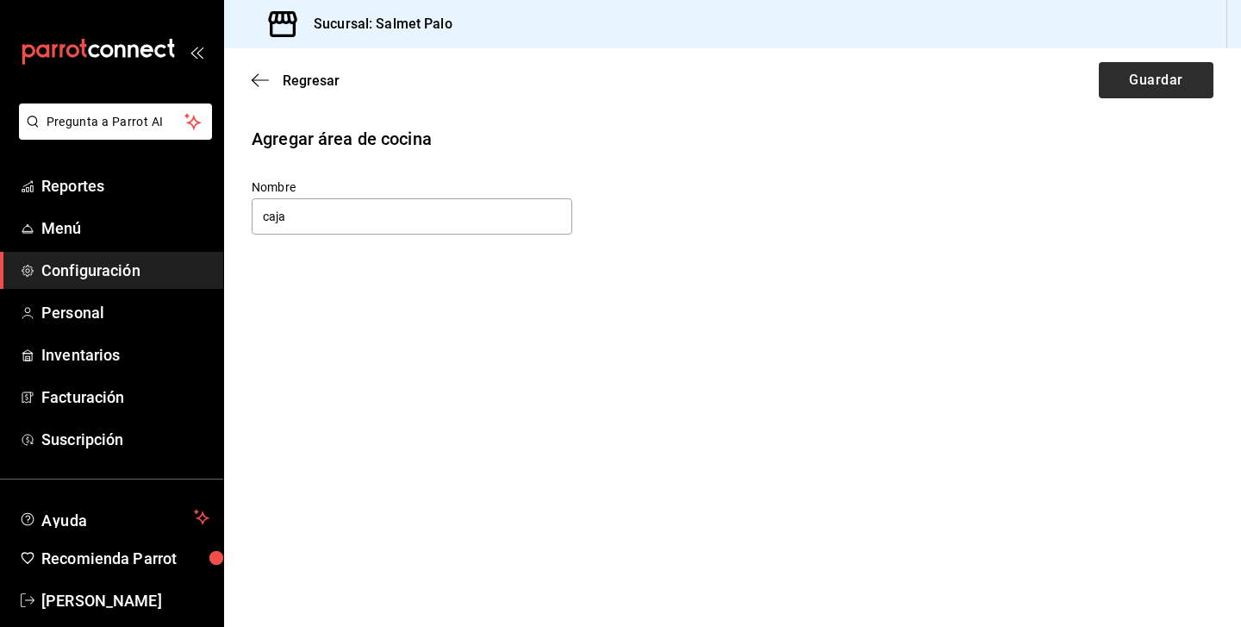
type input "caja"
click at [1137, 78] on button "Guardar" at bounding box center [1156, 80] width 115 height 36
